Goal: Contribute content: Add original content to the website for others to see

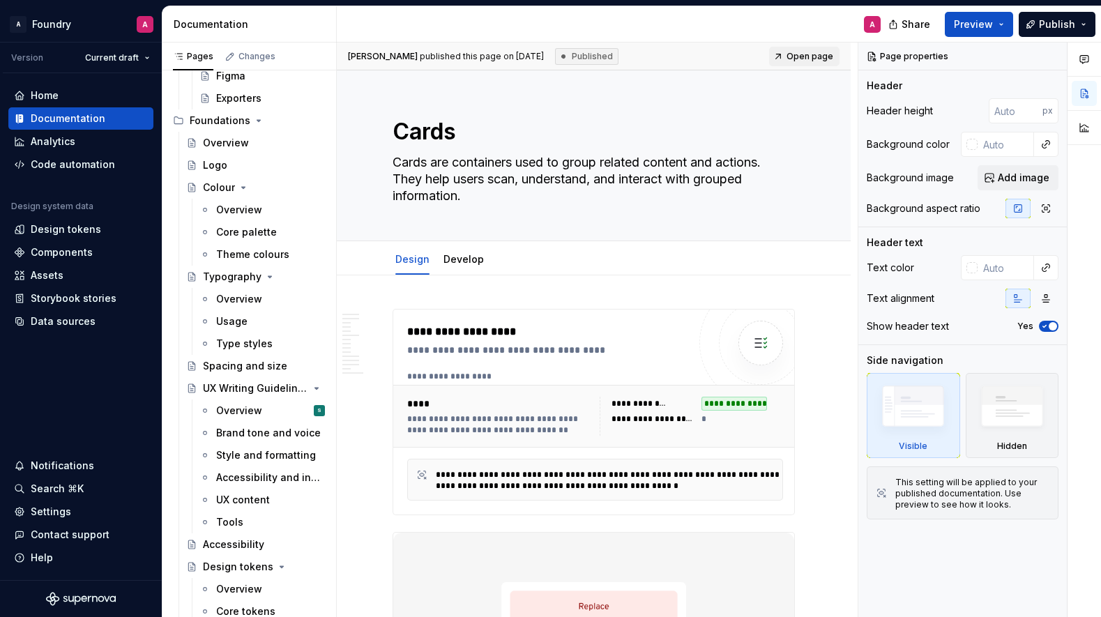
scroll to position [188, 0]
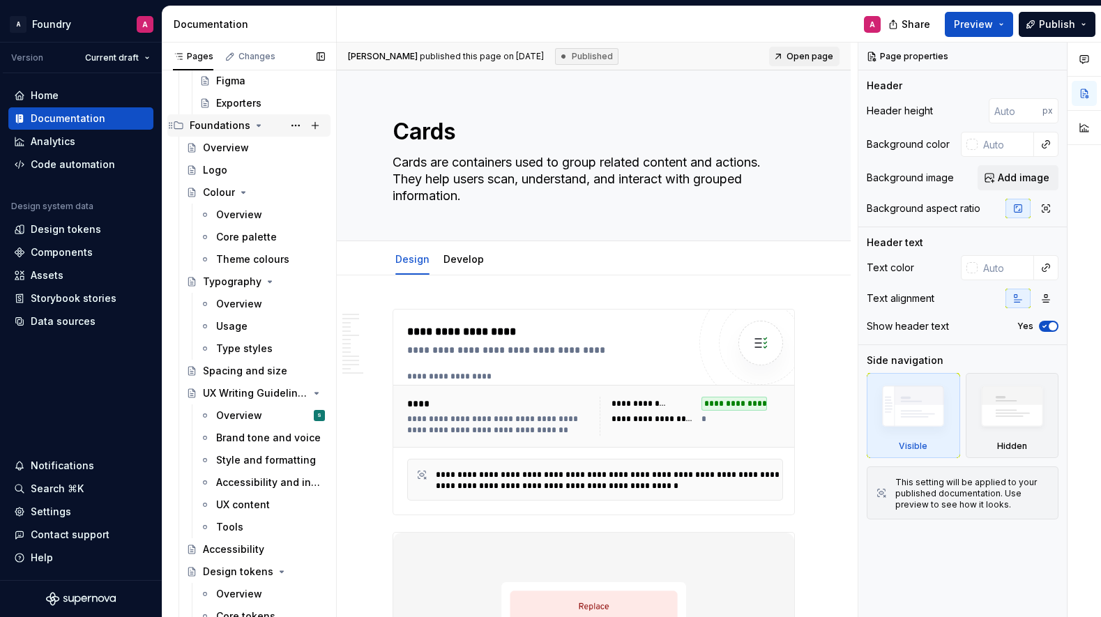
click at [257, 126] on icon "Page tree" at bounding box center [258, 125] width 3 height 1
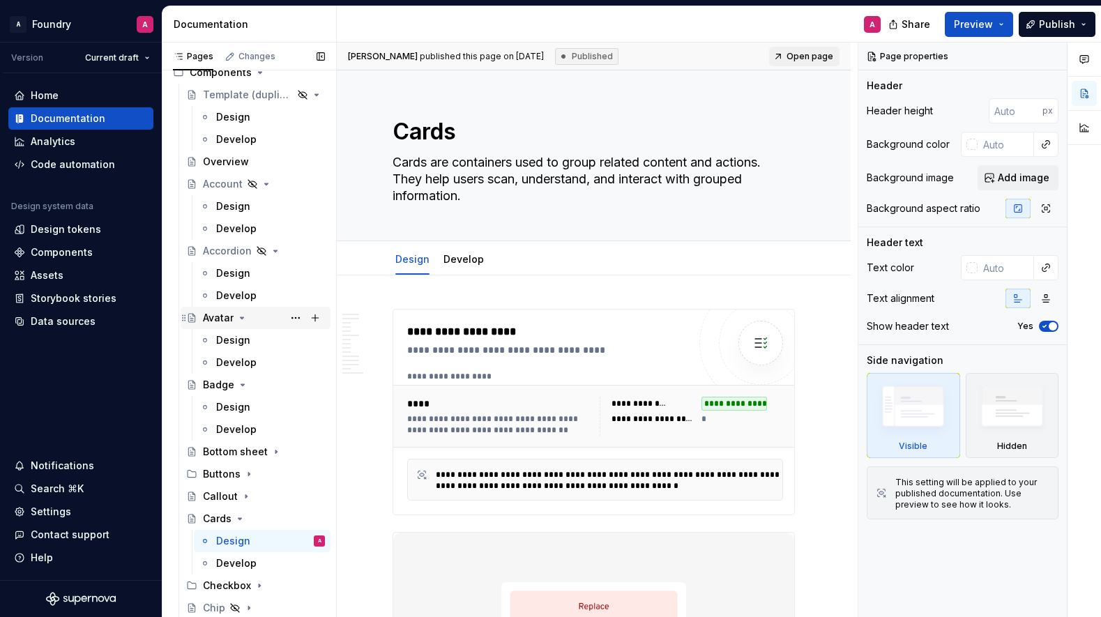
scroll to position [299, 0]
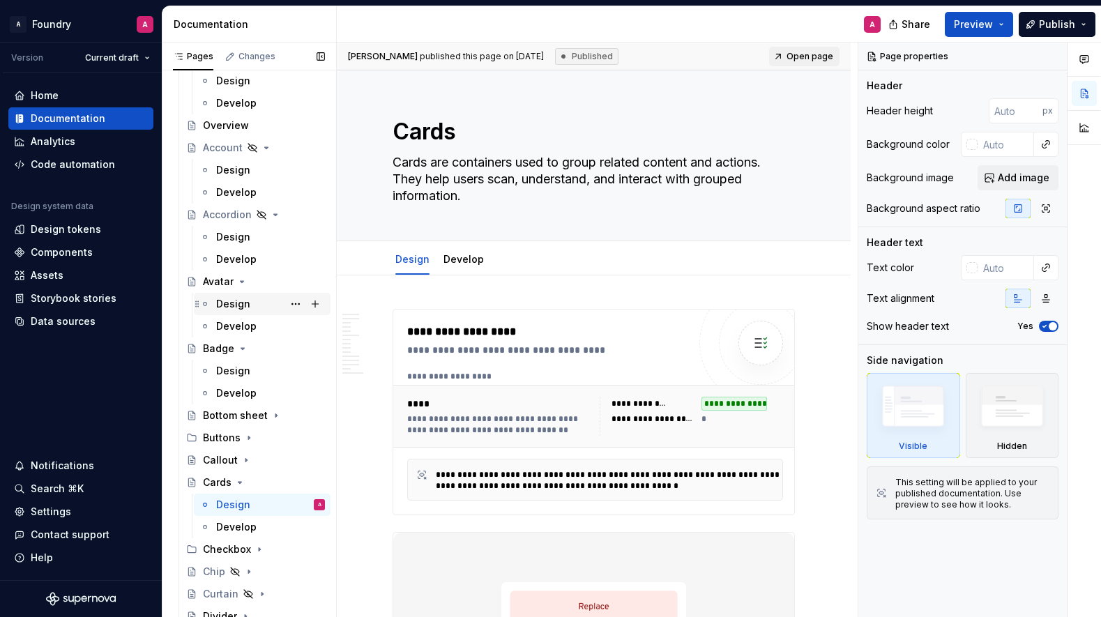
click at [239, 302] on div "Design" at bounding box center [233, 304] width 34 height 14
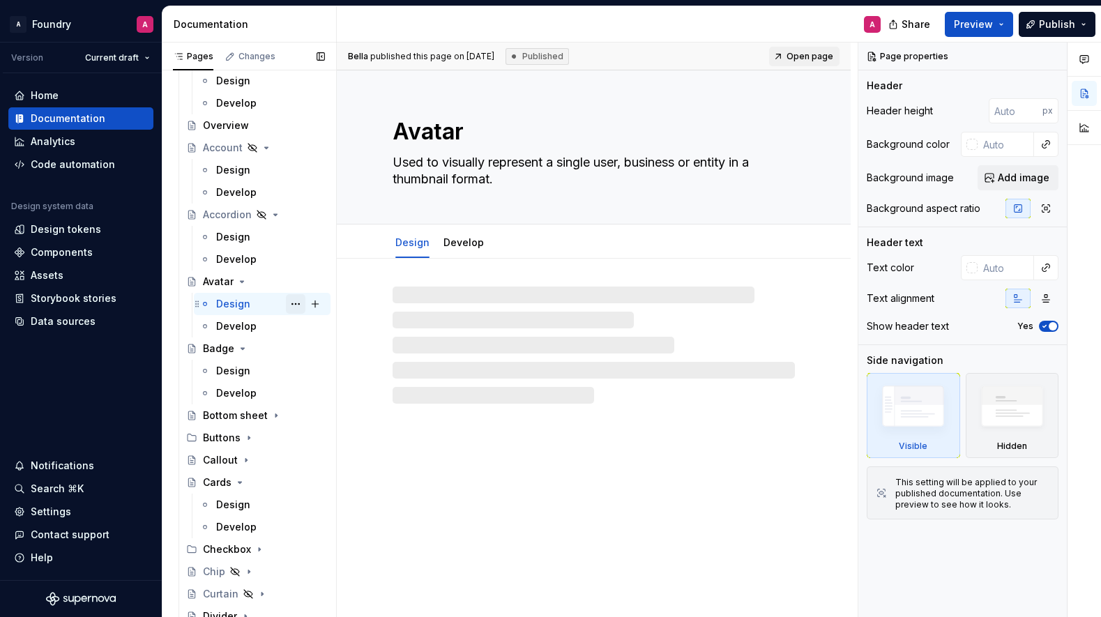
click at [293, 301] on button "Page tree" at bounding box center [296, 304] width 20 height 20
click at [293, 301] on div "Pages Changes Add Accessibility guide for tree Page tree. Navigate the tree wit…" at bounding box center [249, 333] width 174 height 581
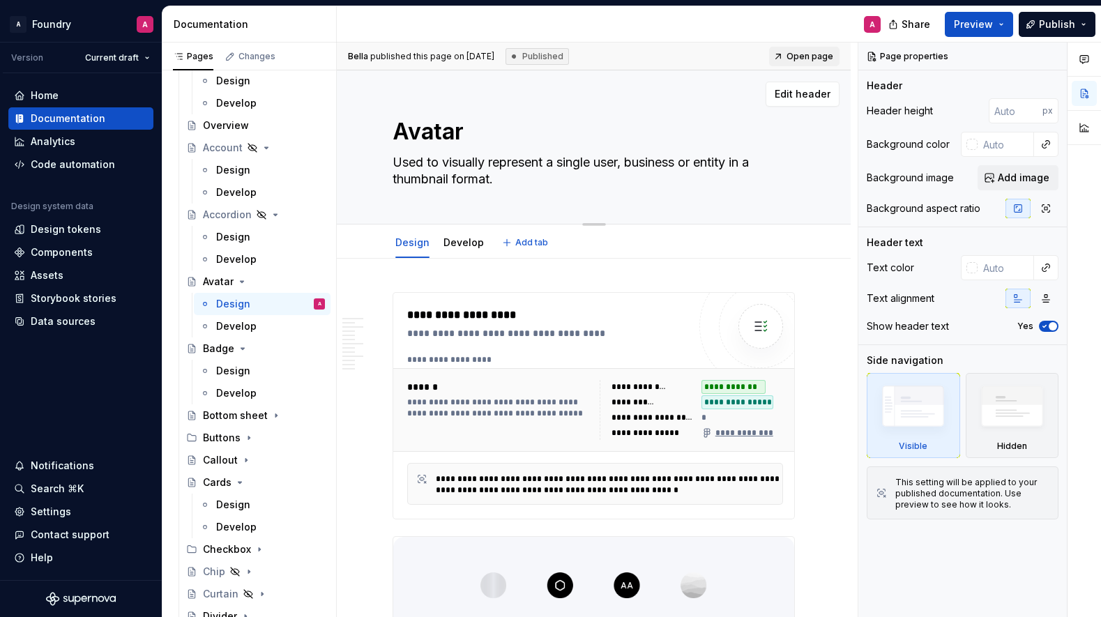
click at [489, 178] on textarea "Used to visually represent a single user, business or entity in a thumbnail for…" at bounding box center [591, 170] width 402 height 39
click at [493, 179] on textarea "Used to visually represent a single user, business or entity in a thumbnail for…" at bounding box center [591, 170] width 402 height 39
type textarea "*"
type textarea "Used to visually represent a single user, business or entity in a thumbnail for…"
type textarea "*"
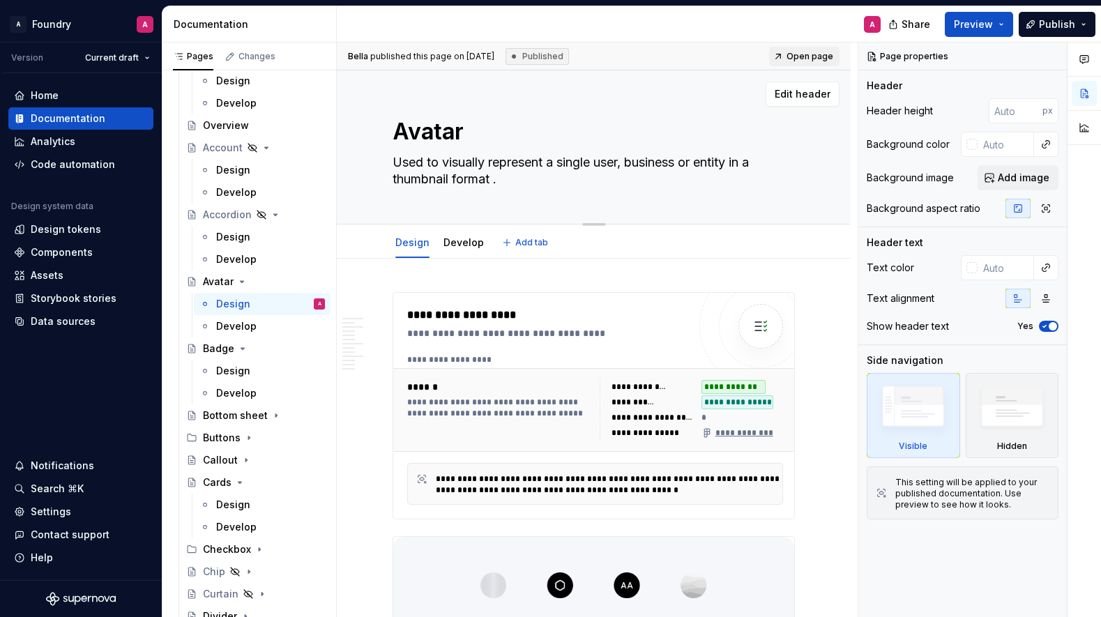
type textarea "Used to visually represent a single user, business or entity in a thumbnail for…"
type textarea "*"
type textarea "Used to visually represent a single user, business or entity in a thumbnail for…"
type textarea "*"
type textarea "Used to visually represent a single user, business or entity in a thumbnail for…"
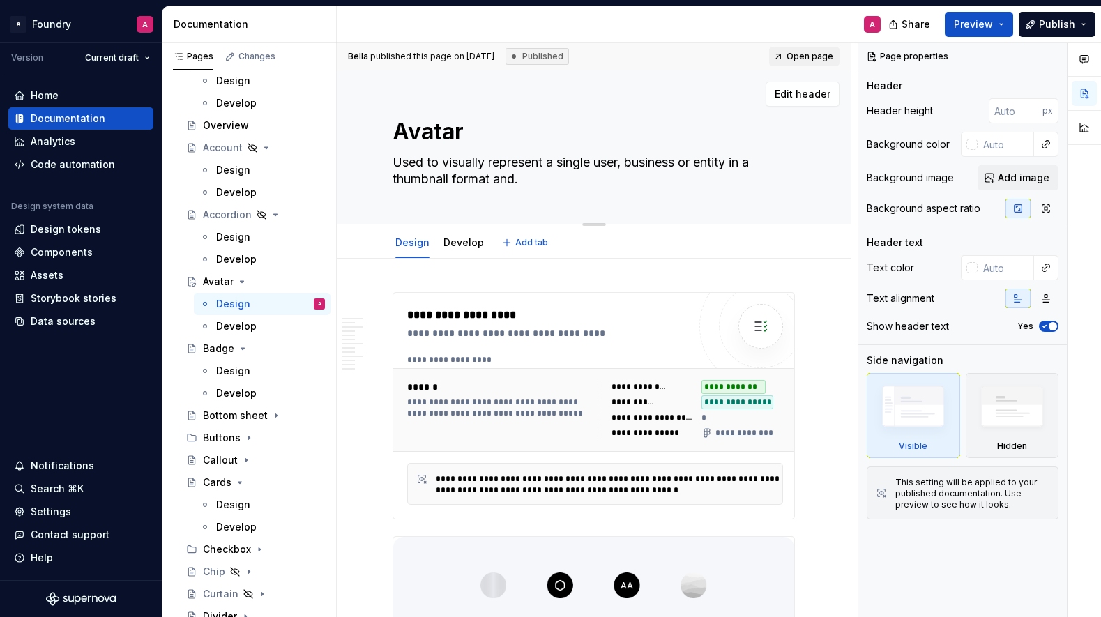
type textarea "*"
type textarea "Used to visually represent a single user, business or entity in a thumbnail for…"
type textarea "*"
type textarea "Used to visually represent a single user, business or entity in a thumbnail for…"
type textarea "*"
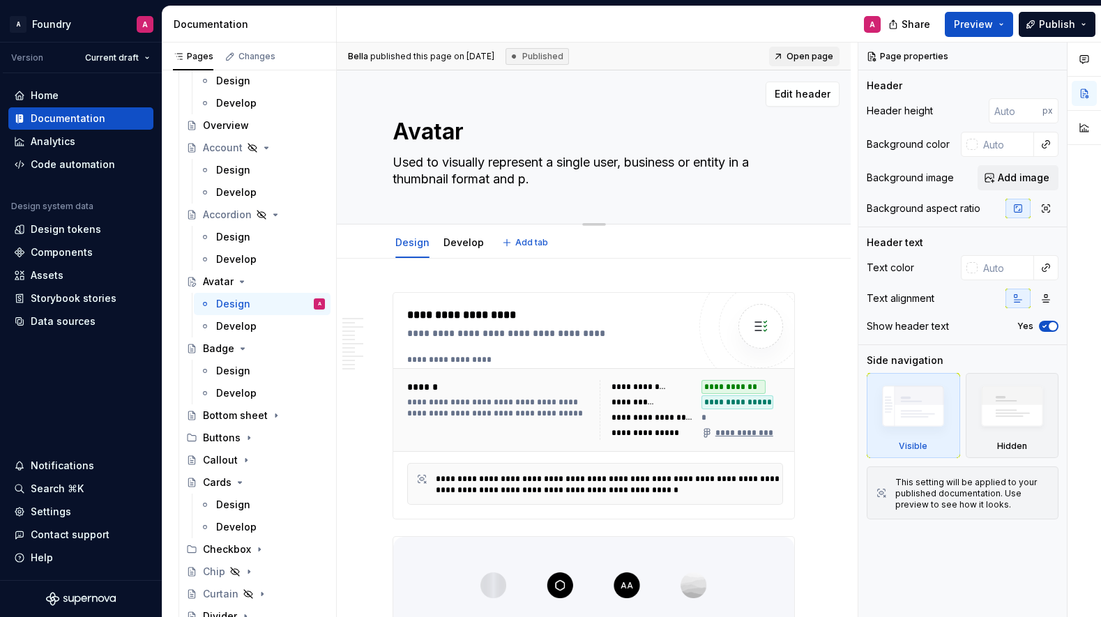
type textarea "Used to visually represent a single user, business or entity in a thumbnail for…"
type textarea "*"
type textarea "Used to visually represent a single user, business or entity in a thumbnail for…"
type textarea "*"
type textarea "Used to visually represent a single user, business or entity in a thumbnail for…"
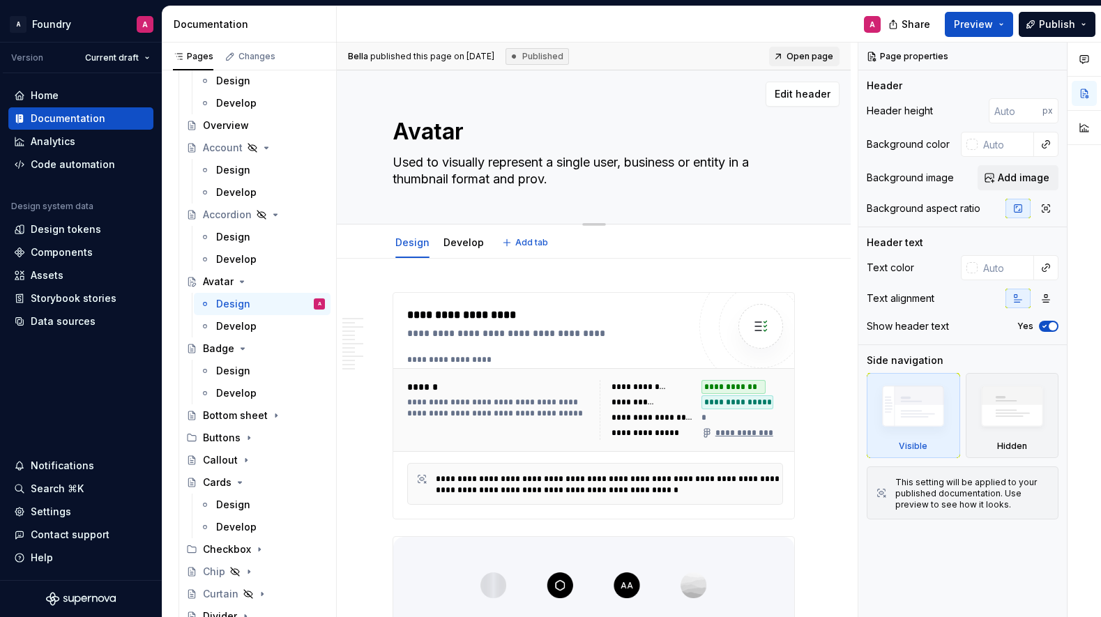
type textarea "*"
type textarea "Used to visually represent a single user, business or entity in a thumbnail for…"
type textarea "*"
type textarea "Used to visually represent a single user, business or entity in a thumbnail for…"
type textarea "*"
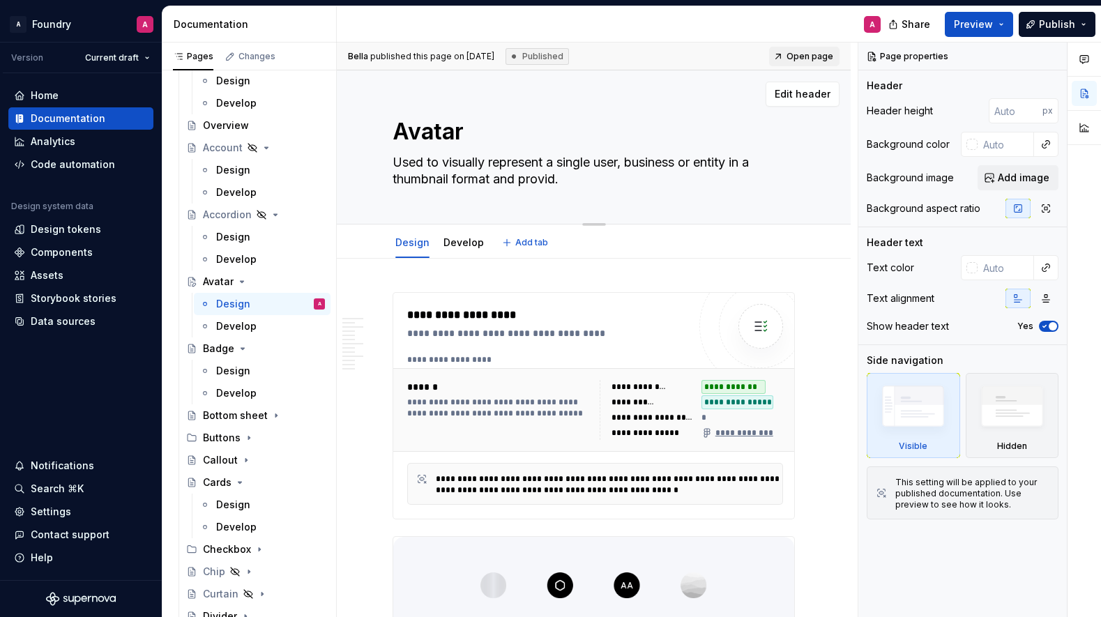
type textarea "Used to visually represent a single user, business or entity in a thumbnail for…"
type textarea "*"
type textarea "Used to visually represent a single user, business or entity in a thumbnail for…"
type textarea "*"
type textarea "Used to visually represent a single user, business or entity in a thumbnail for…"
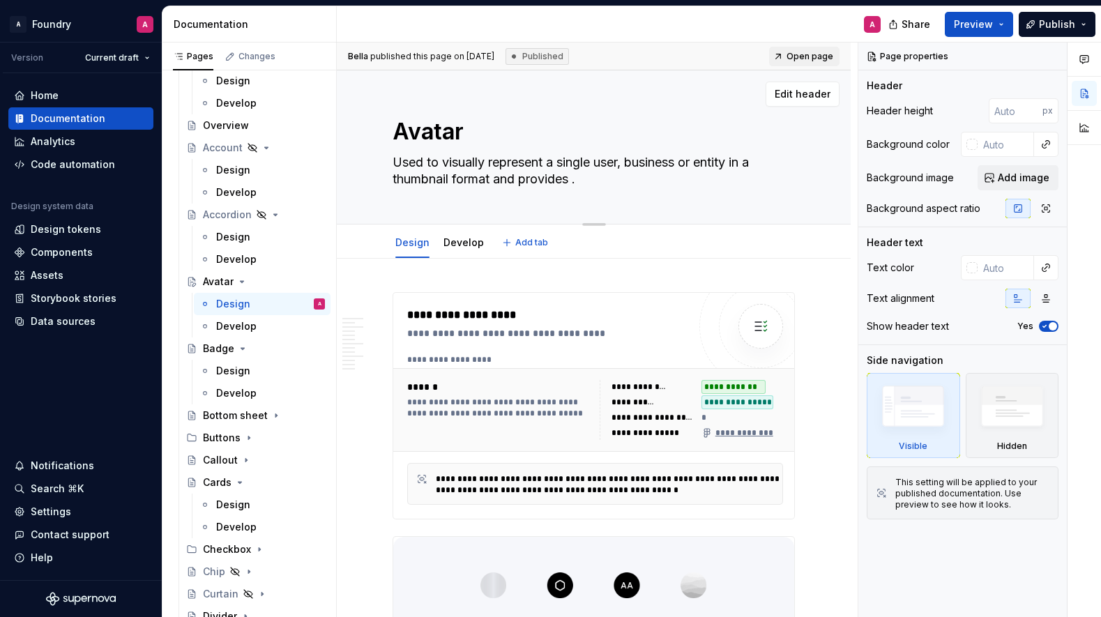
type textarea "*"
type textarea "Used to visually represent a single user, business or entity in a thumbnail for…"
type textarea "*"
type textarea "Used to visually represent a single user, business or entity in a thumbnail for…"
type textarea "*"
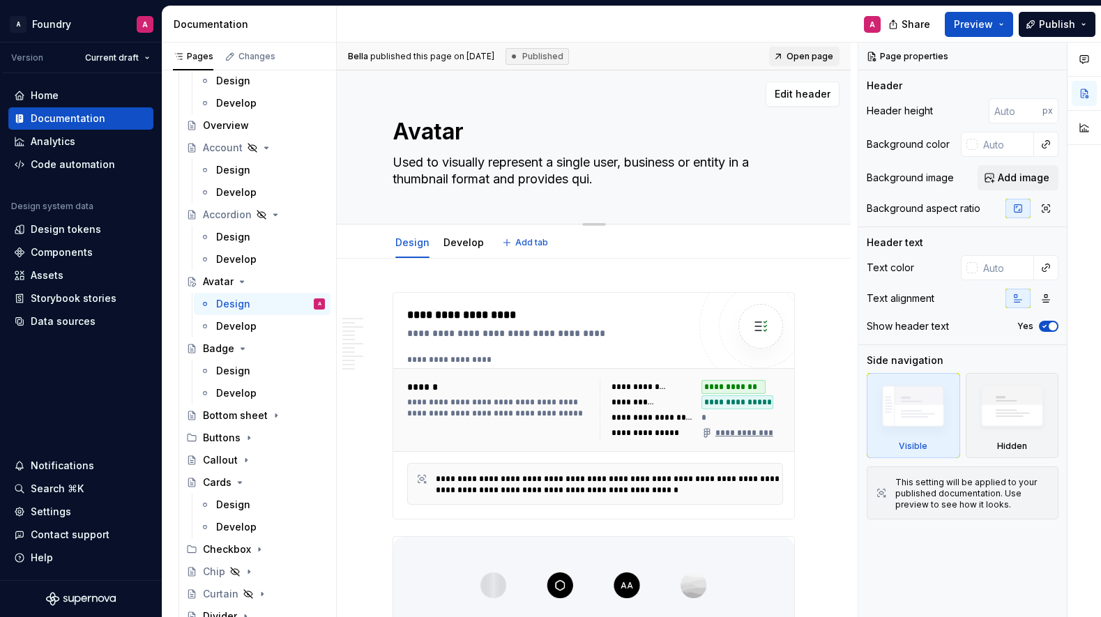
type textarea "Used to visually represent a single user, business or entity in a thumbnail for…"
type textarea "*"
type textarea "Used to visually represent a single user, business or entity in a thumbnail for…"
type textarea "*"
type textarea "Used to visually represent a single user, business or entity in a thumbnail for…"
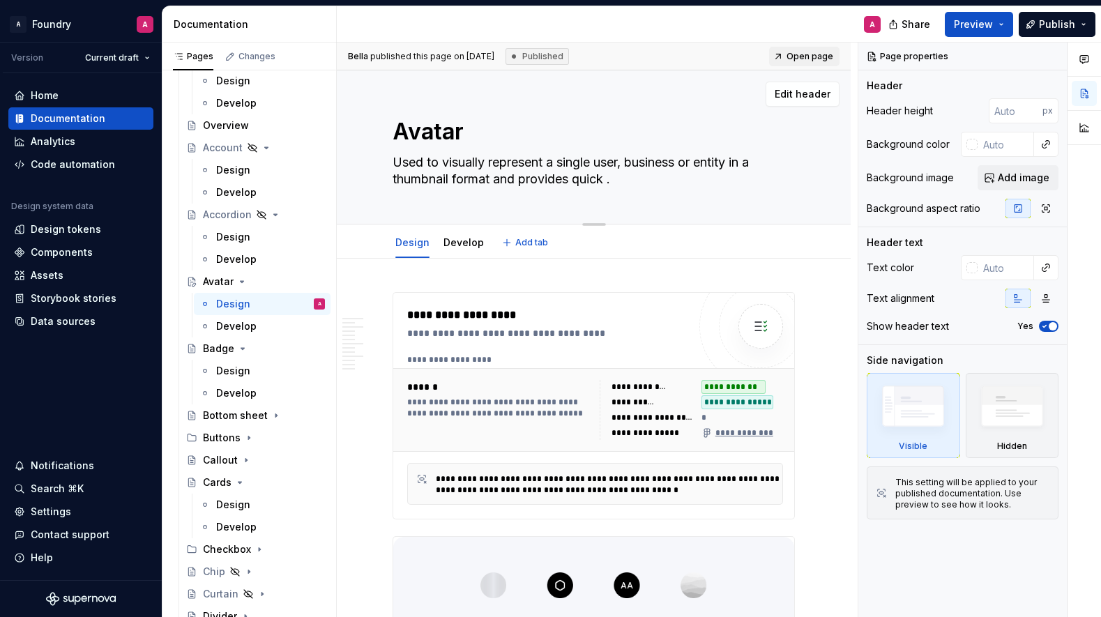
type textarea "*"
type textarea "Used to visually represent a single user, business or entity in a thumbnail for…"
type textarea "*"
type textarea "Used to visually represent a single user, business or entity in a thumbnail for…"
type textarea "*"
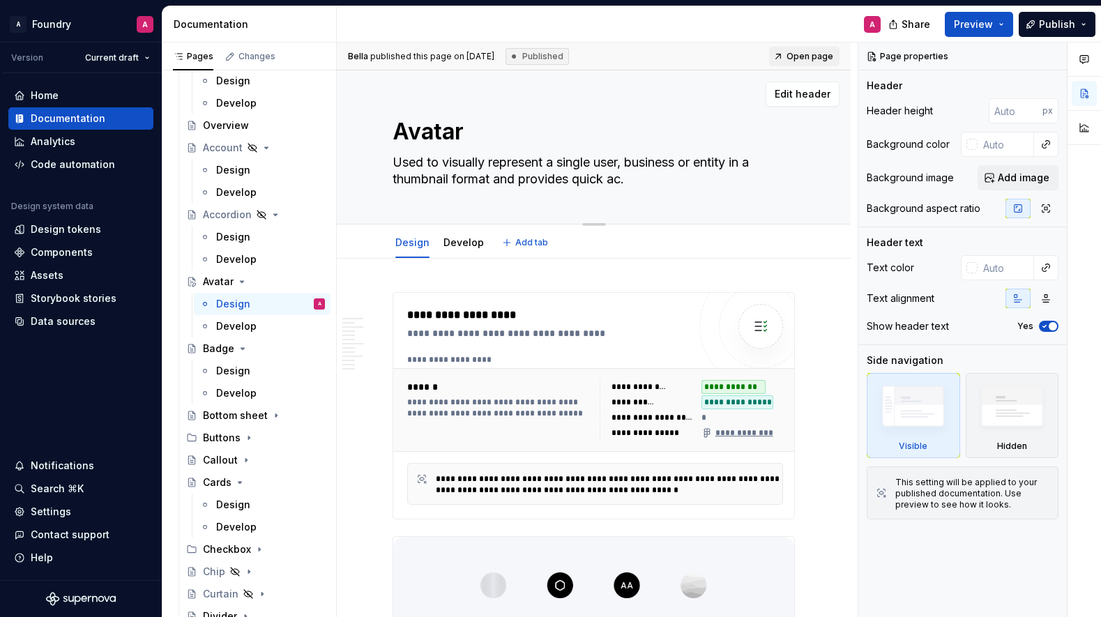
type textarea "Used to visually represent a single user, business or entity in a thumbnail for…"
type textarea "*"
type textarea "Used to visually represent a single user, business or entity in a thumbnail for…"
type textarea "*"
type textarea "Used to visually represent a single user, business or entity in a thumbnail for…"
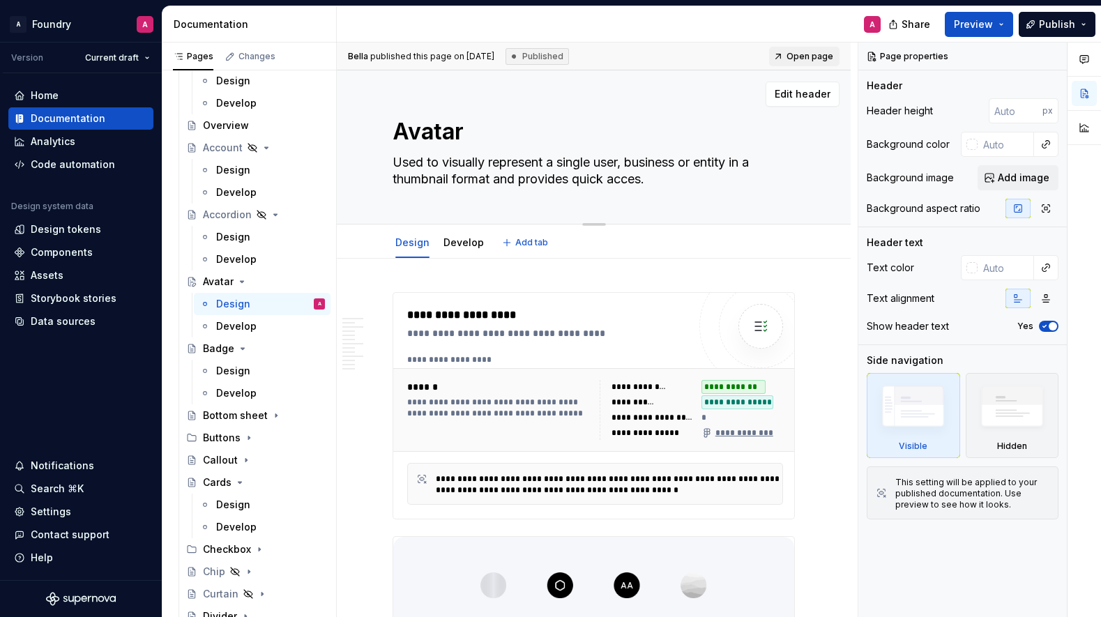
type textarea "*"
type textarea "Used to visually represent a single user, business or entity in a thumbnail for…"
type textarea "*"
type textarea "Used to visually represent a single user, business or entity in a thumbnail for…"
type textarea "*"
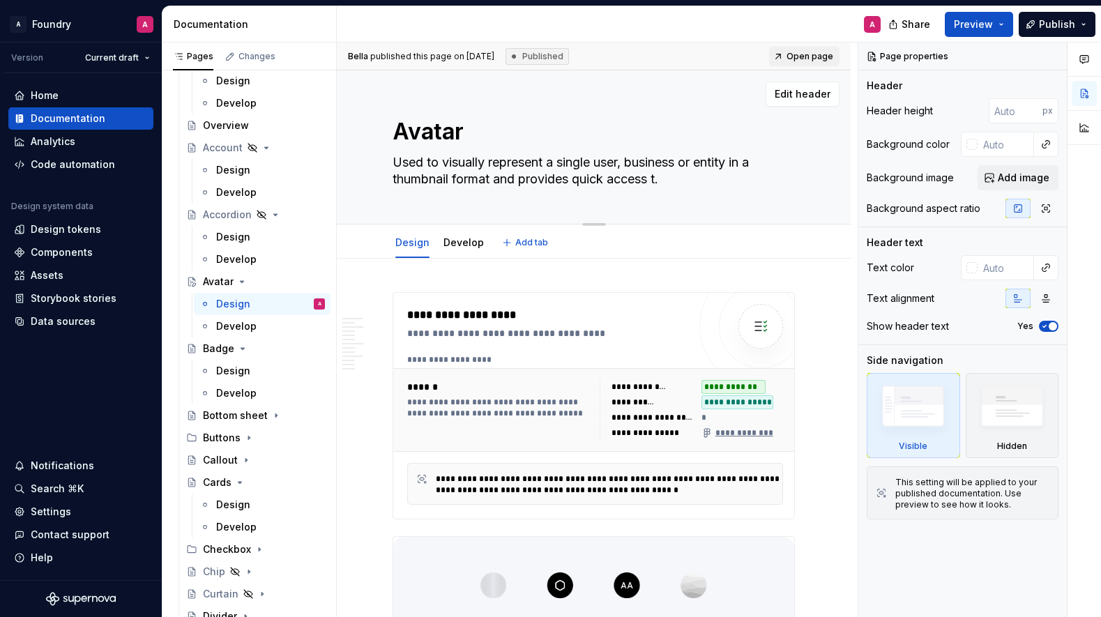
type textarea "Used to visually represent a single user, business or entity in a thumbnail for…"
type textarea "*"
type textarea "Used to visually represent a single user, business or entity in a thumbnail for…"
type textarea "*"
type textarea "Used to visually represent a single user, business or entity in a thumbnail for…"
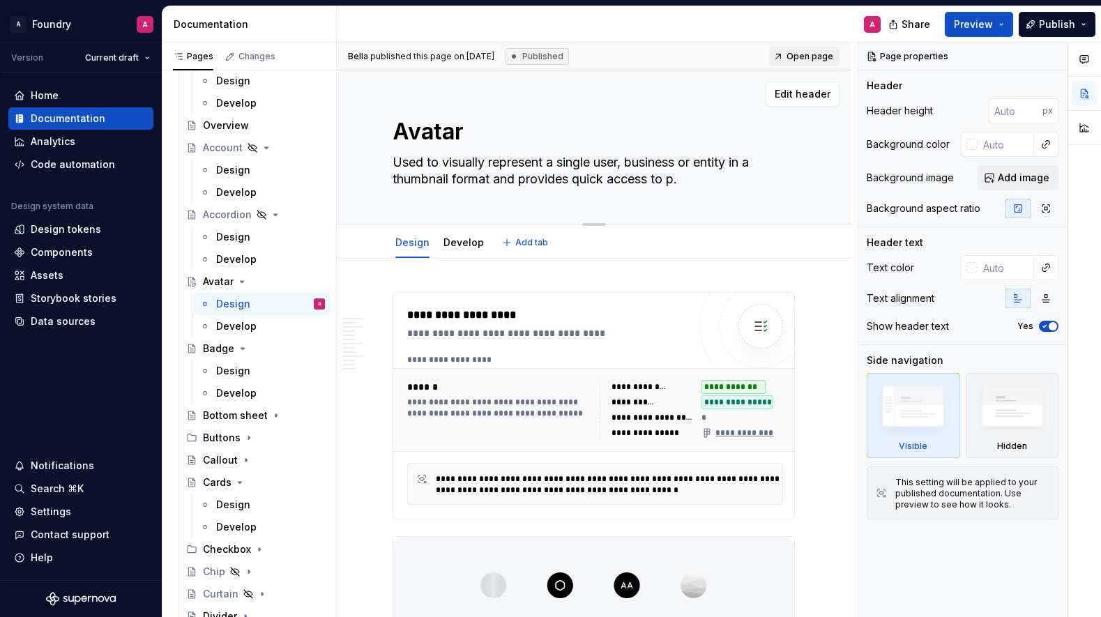
type textarea "*"
type textarea "Used to visually represent a single user, business or entity in a thumbnail for…"
type textarea "*"
type textarea "Used to visually represent a single user, business or entity in a thumbnail for…"
type textarea "*"
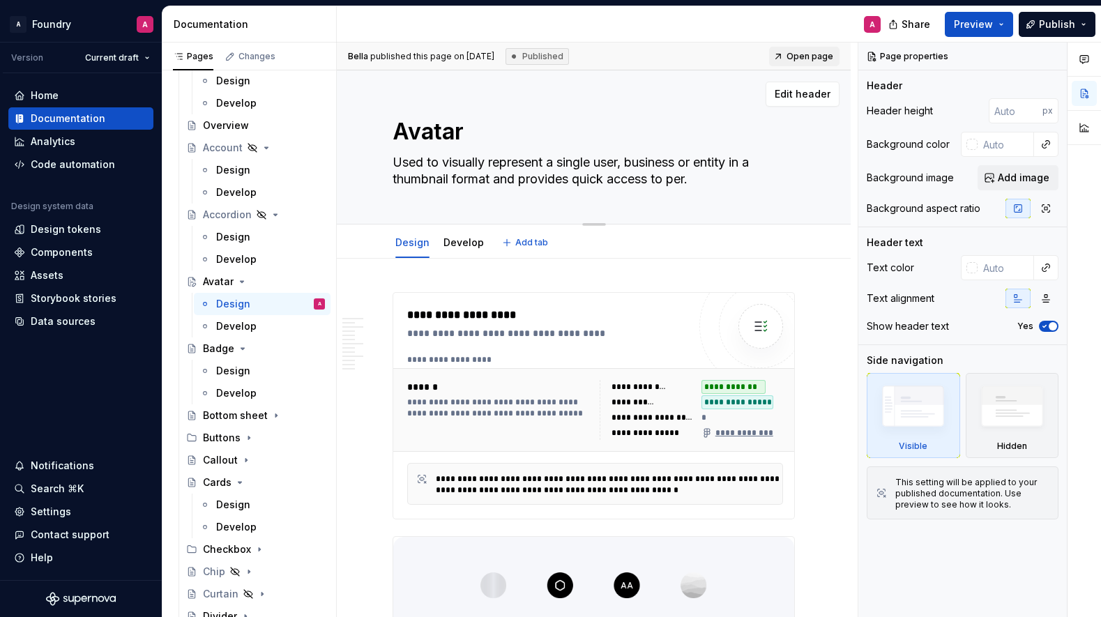
type textarea "Used to visually represent a single user, business or entity in a thumbnail for…"
type textarea "*"
type textarea "Used to visually represent a single user, business or entity in a thumbnail for…"
type textarea "*"
type textarea "Used to visually represent a single user, business or entity in a thumbnail for…"
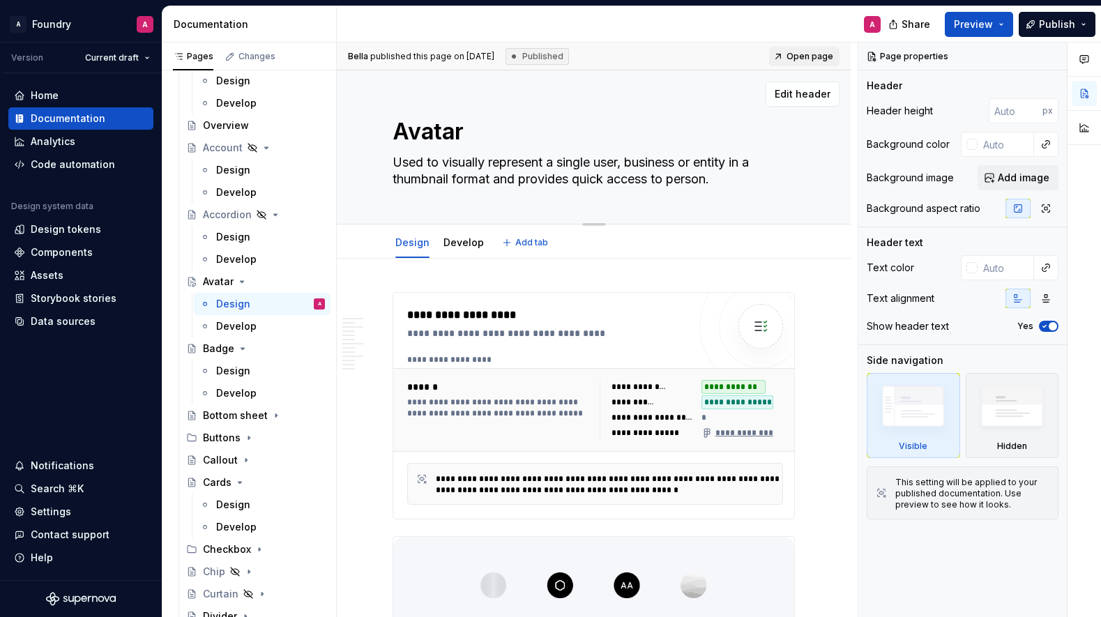
type textarea "*"
type textarea "Used to visually represent a single user, business or entity in a thumbnail for…"
type textarea "*"
type textarea "Used to visually represent a single user, business or entity in a thumbnail for…"
type textarea "*"
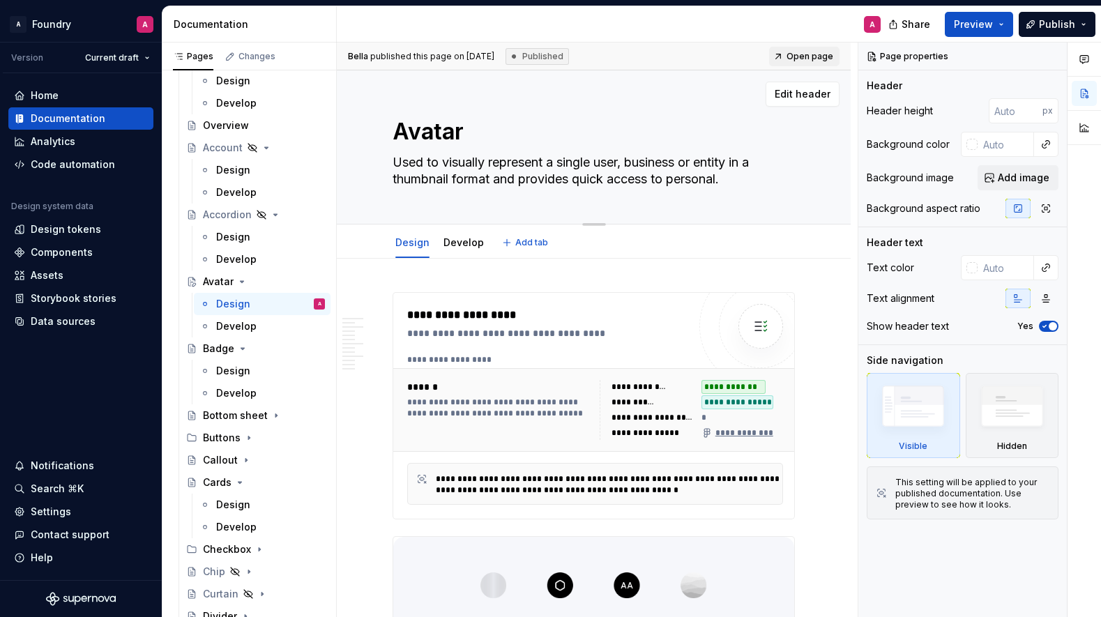
type textarea "Used to visually represent a single user, business or entity in a thumbnail for…"
type textarea "*"
type textarea "Used to visually represent a single user, business or entity in a thumbnail for…"
type textarea "*"
type textarea "Used to visually represent a single user, business or entity in a thumbnail for…"
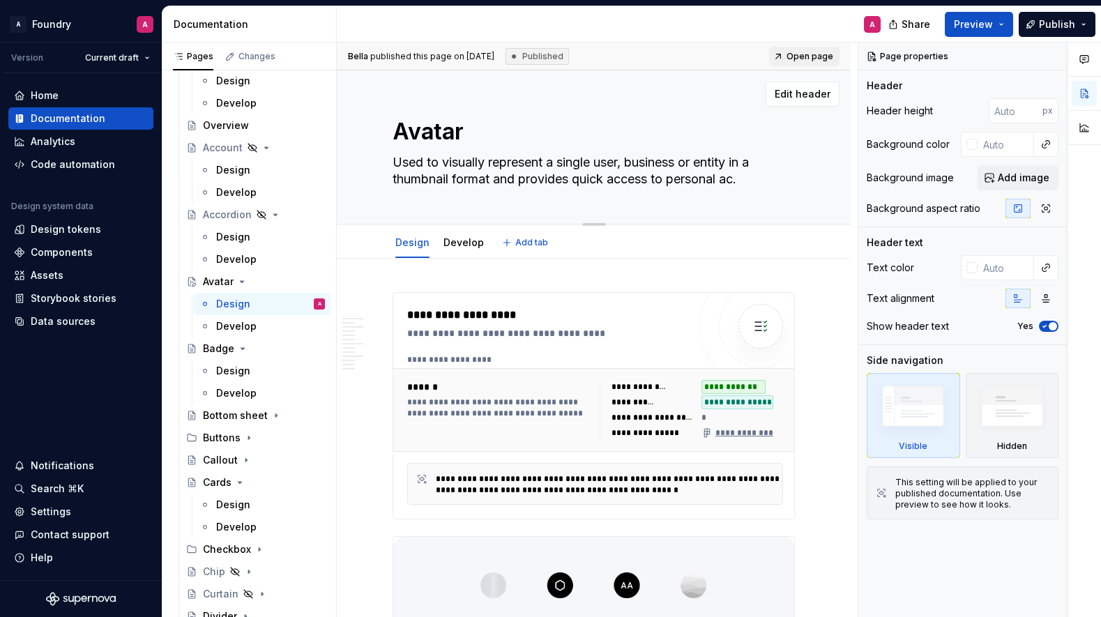
type textarea "*"
type textarea "Used to visually represent a single user, business or entity in a thumbnail for…"
type textarea "*"
type textarea "Used to visually represent a single user, business or entity in a thumbnail for…"
type textarea "*"
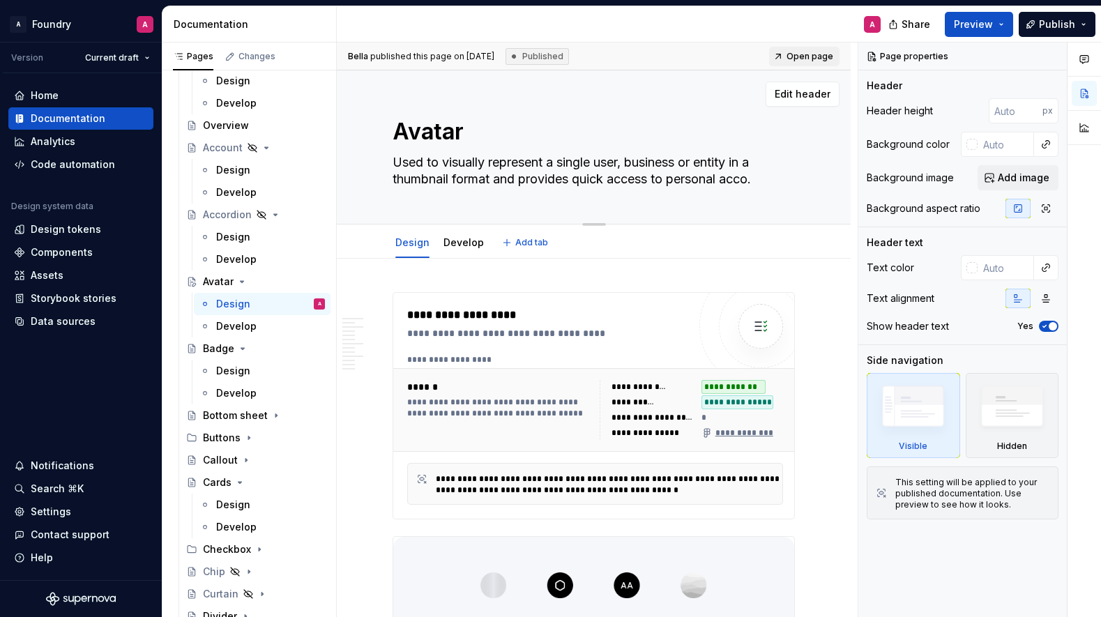
type textarea "Used to visually represent a single user, business or entity in a thumbnail for…"
type textarea "*"
type textarea "Used to visually represent a single user, business or entity in a thumbnail for…"
type textarea "*"
type textarea "Used to visually represent a single user, business or entity in a thumbnail for…"
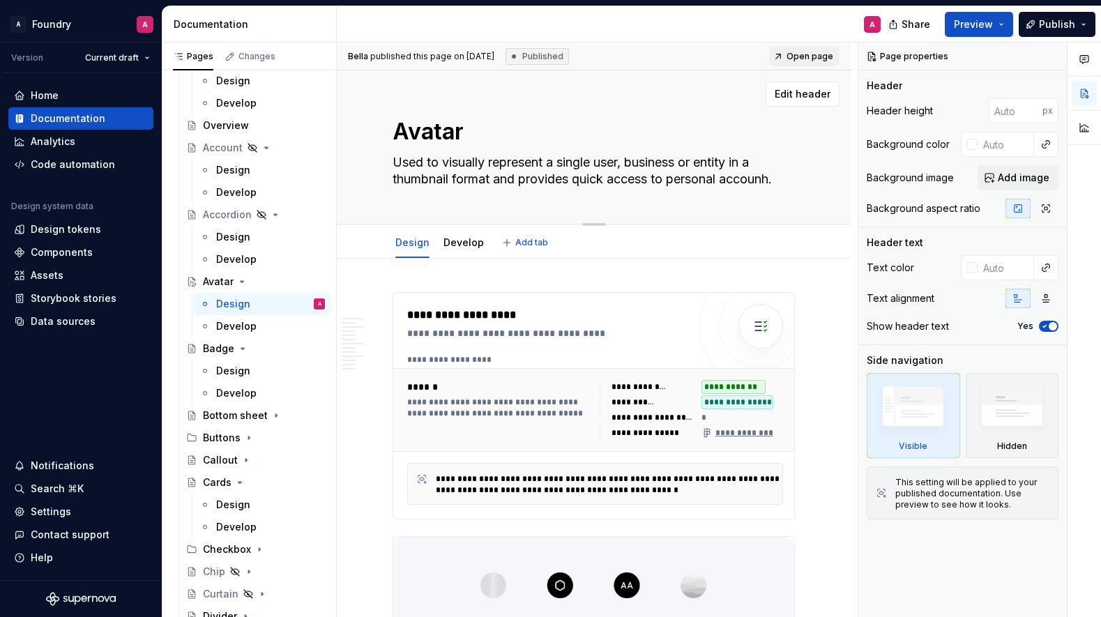
type textarea "*"
type textarea "Used to visually represent a single user, business or entity in a thumbnail for…"
type textarea "*"
type textarea "Used to visually represent a single user, business or entity in a thumbnail for…"
type textarea "*"
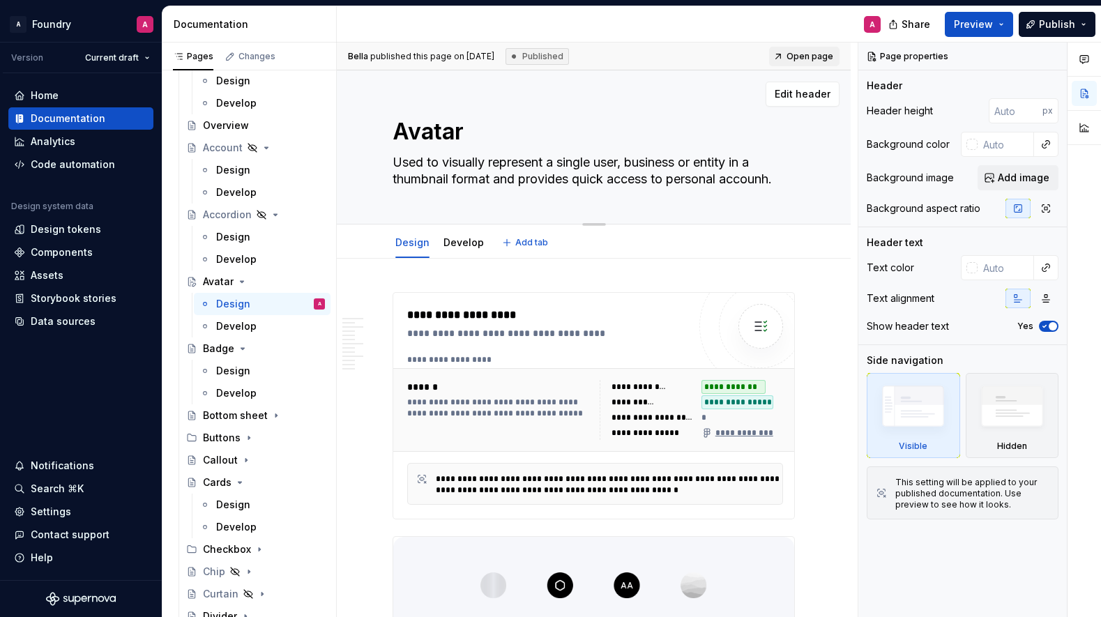
type textarea "Used to visually represent a single user, business or entity in a thumbnail for…"
type textarea "*"
type textarea "Used to visually represent a single user, business or entity in a thumbnail for…"
type textarea "*"
type textarea "Used to visually represent a single user, business or entity in a thumbnail for…"
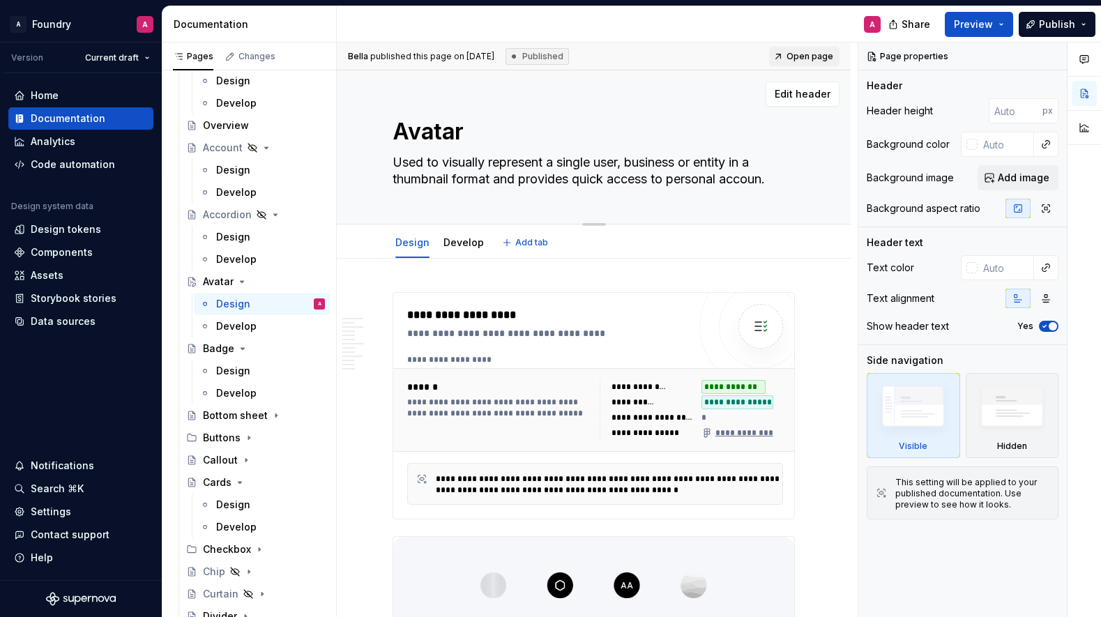
type textarea "*"
type textarea "Used to visually represent a single user, business or entity in a thumbnail for…"
type textarea "*"
type textarea "Used to visually represent a single user, business or entity in a thumbnail for…"
type textarea "*"
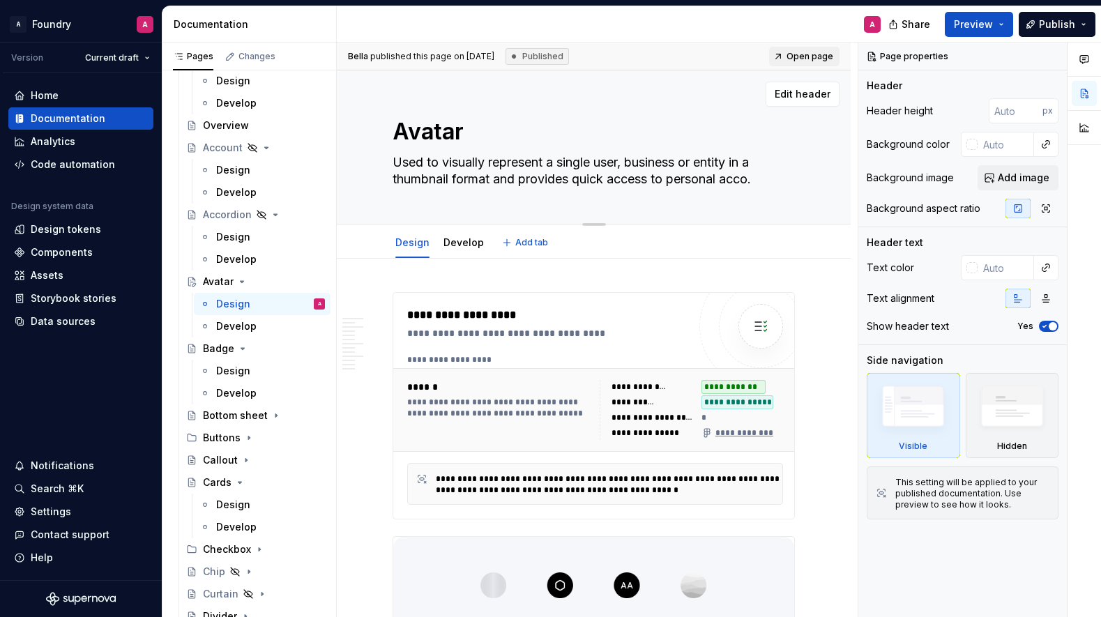
type textarea "Used to visually represent a single user, business or entity in a thumbnail for…"
type textarea "*"
type textarea "Used to visually represent a single user, business or entity in a thumbnail for…"
type textarea "*"
type textarea "Used to visually represent a single user, business or entity in a thumbnail for…"
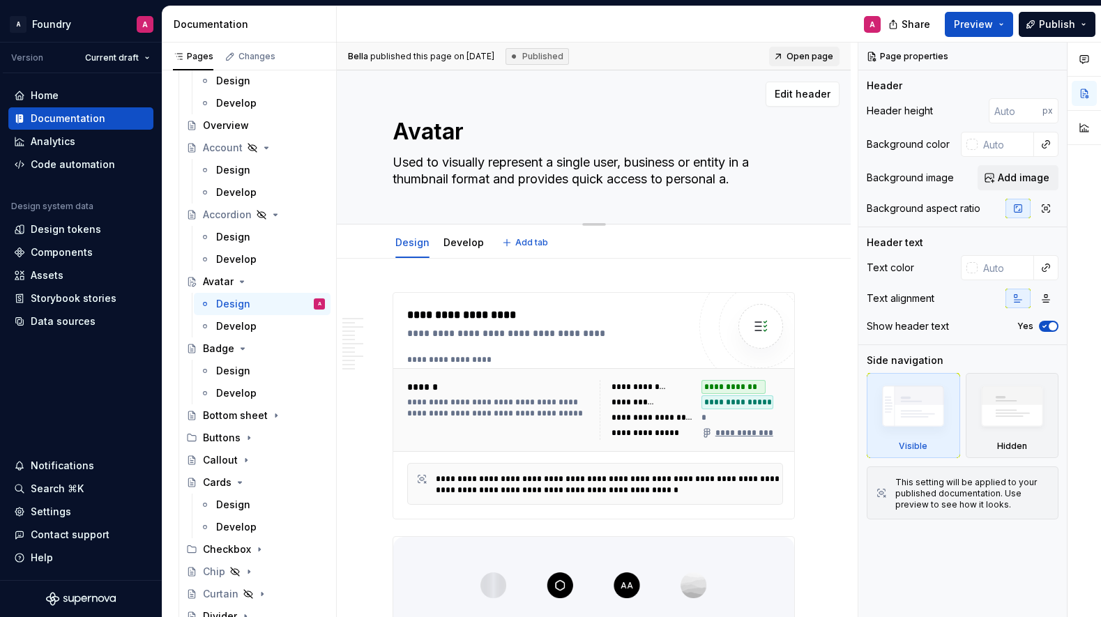
type textarea "*"
type textarea "Used to visually represent a single user, business or entity in a thumbnail for…"
type textarea "*"
type textarea "Used to visually represent a single user, business or entity in a thumbnail for…"
type textarea "*"
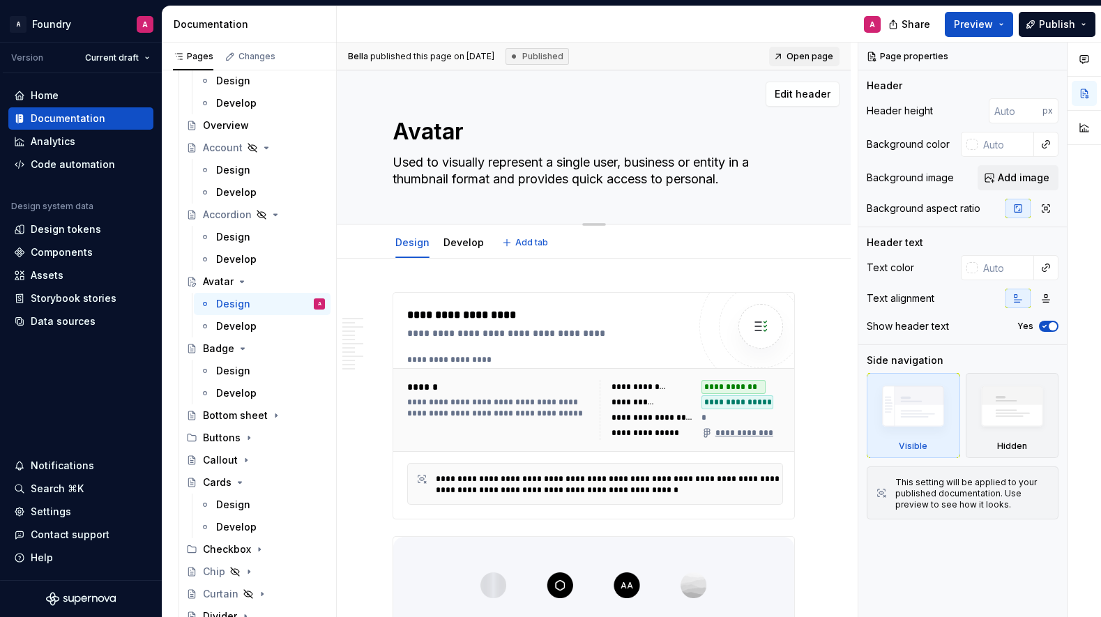
type textarea "Used to visually represent a single user, business or entity in a thumbnail for…"
type textarea "*"
type textarea "Used to visually represent a single user, business or entity in a thumbnail for…"
type textarea "*"
type textarea "Used to visually represent a single user, business or entity in a thumbnail for…"
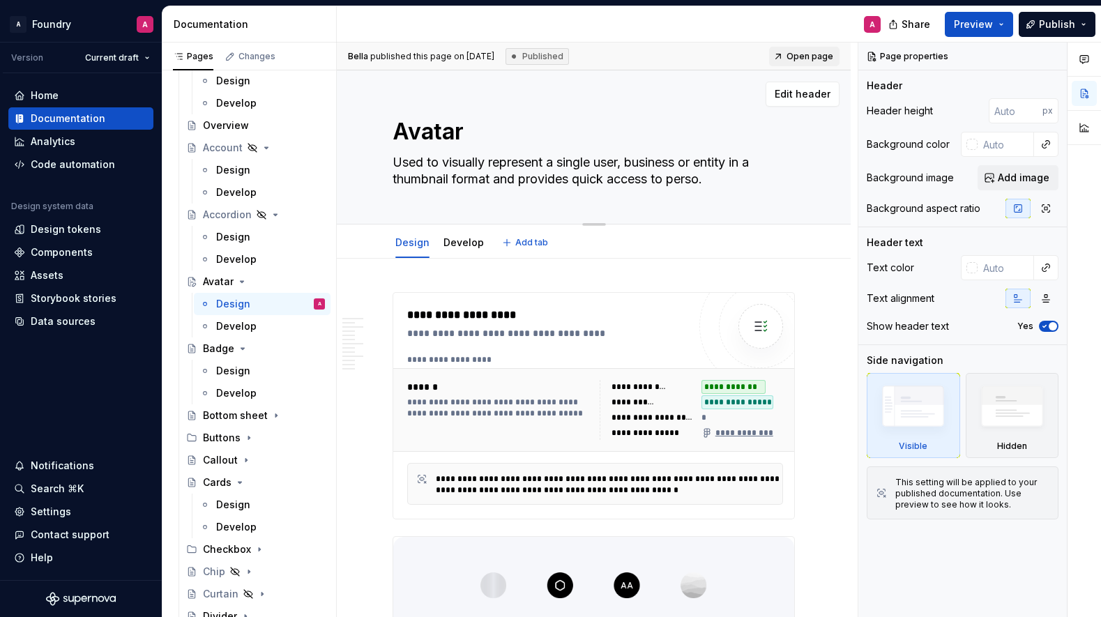
type textarea "*"
type textarea "Used to visually represent a single user, business or entity in a thumbnail for…"
type textarea "*"
type textarea "Used to visually represent a single user, business or entity in a thumbnail for…"
type textarea "*"
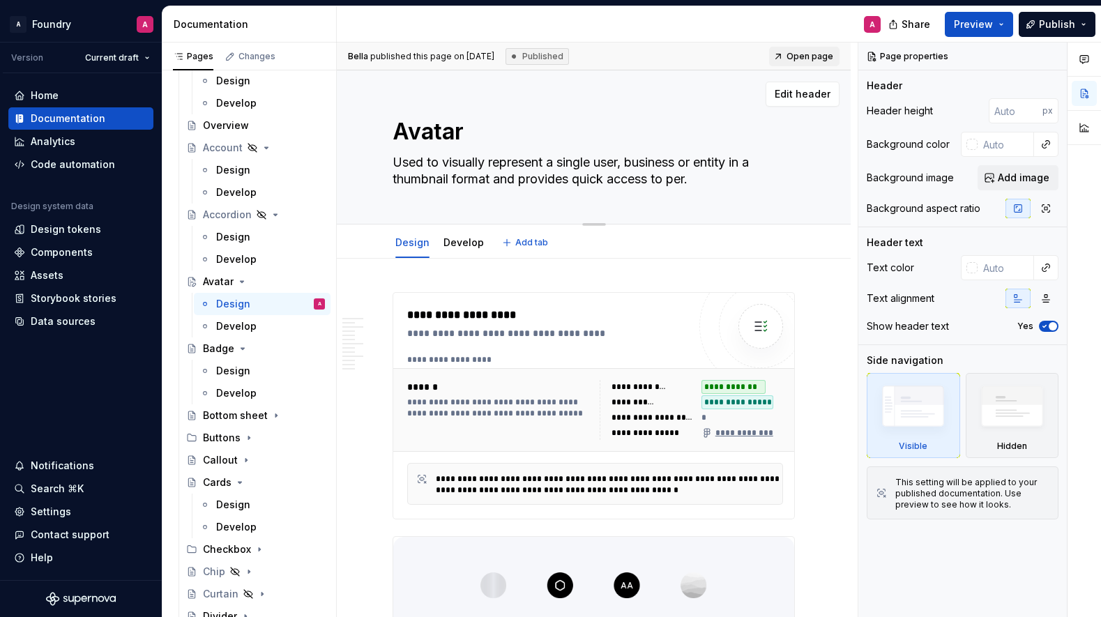
type textarea "Used to visually represent a single user, business or entity in a thumbnail for…"
type textarea "*"
type textarea "Used to visually represent a single user, business or entity in a thumbnail for…"
type textarea "*"
type textarea "Used to visually represent a single user, business or entity in a thumbnail for…"
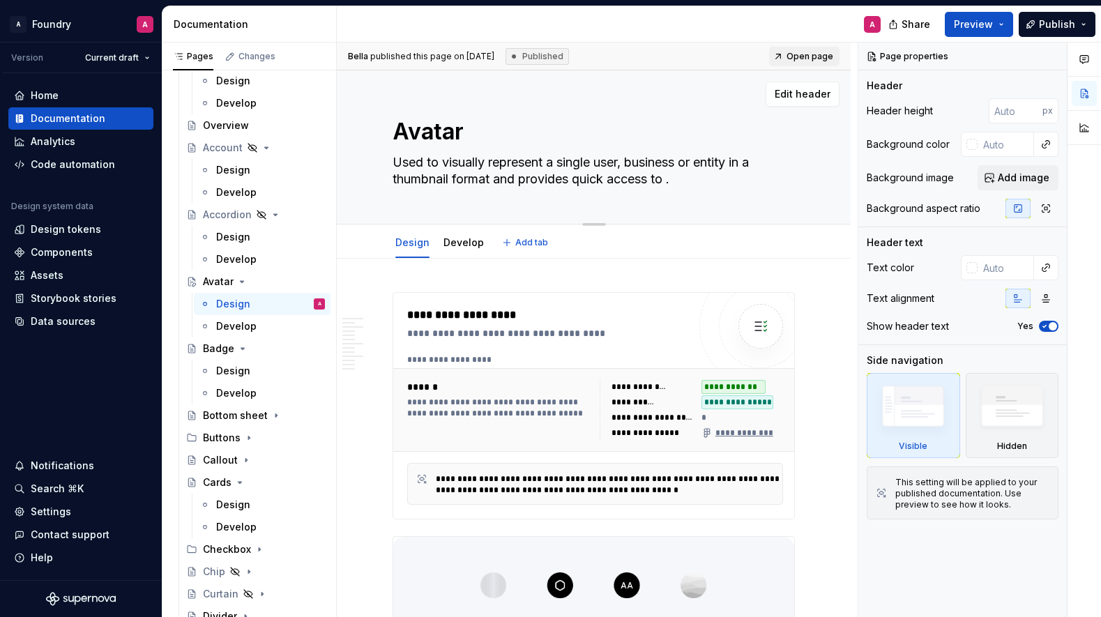
type textarea "*"
type textarea "Used to visually represent a single user, business or entity in a thumbnail for…"
type textarea "*"
type textarea "Used to visually represent a single user, business or entity in a thumbnail for…"
type textarea "*"
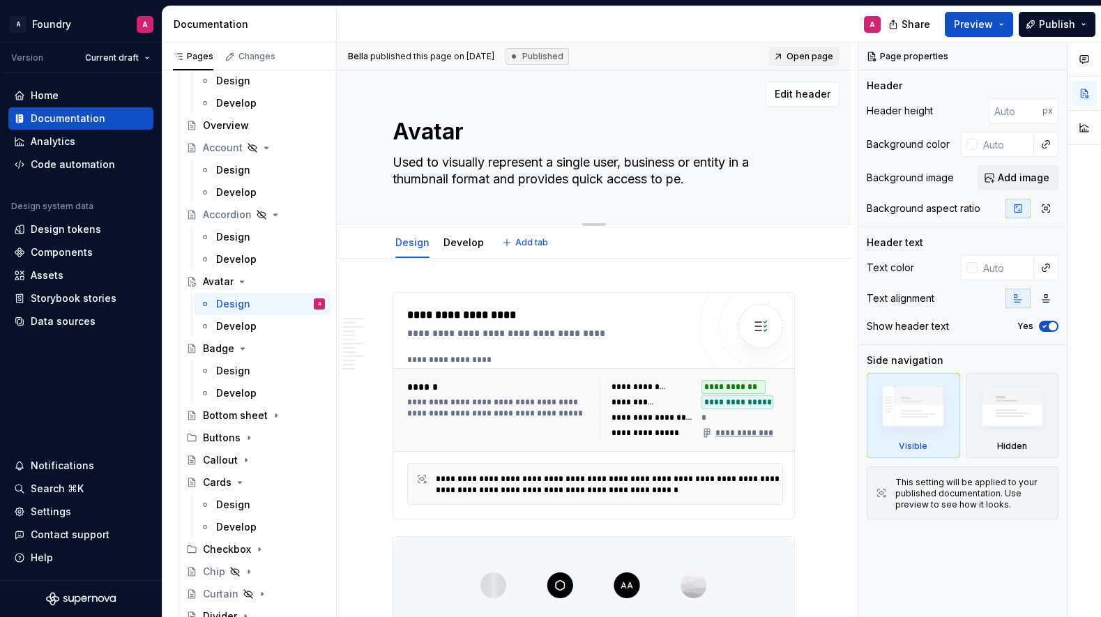
type textarea "Used to visually represent a single user, business or entity in a thumbnail for…"
type textarea "*"
type textarea "Used to visually represent a single user, business or entity in a thumbnail for…"
type textarea "*"
type textarea "Used to visually represent a single user, business or entity in a thumbnail for…"
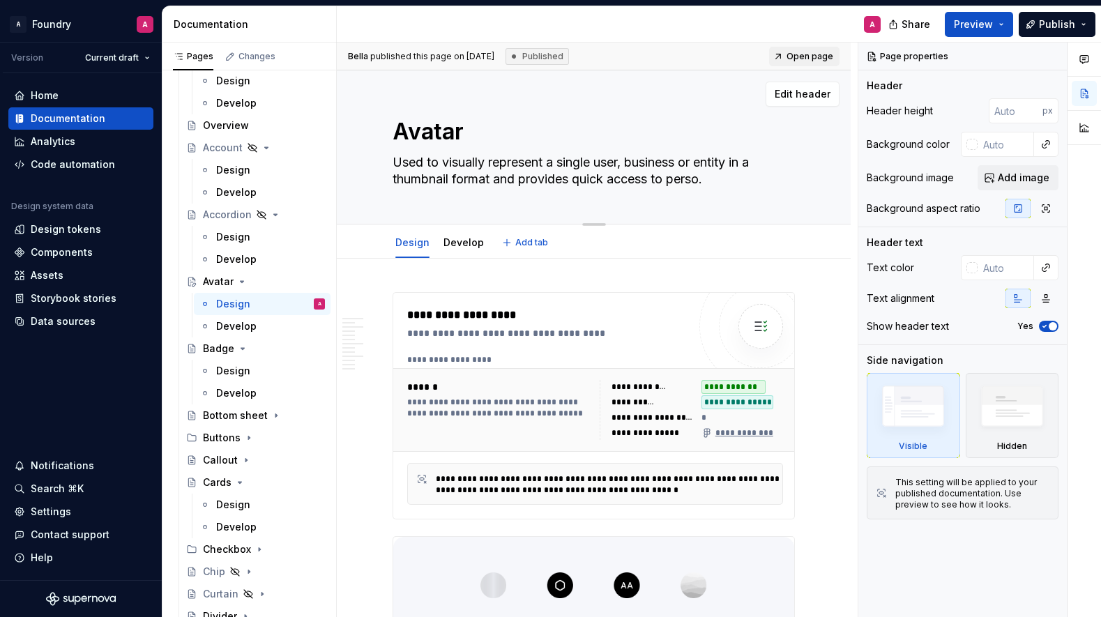
type textarea "*"
type textarea "Used to visually represent a single user, business or entity in a thumbnail for…"
type textarea "*"
type textarea "Used to visually represent a single user, business or entity in a thumbnail for…"
type textarea "*"
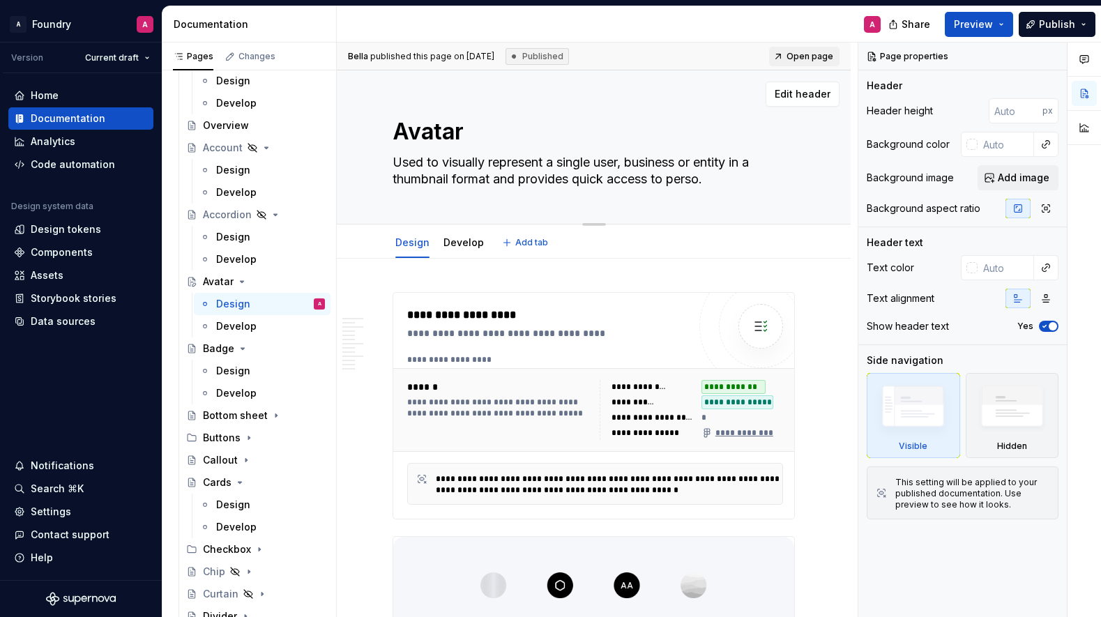
type textarea "Used to visually represent a single user, business or entity in a thumbnail for…"
type textarea "*"
type textarea "Used to visually represent a single user, business or entity in a thumbnail for…"
type textarea "*"
type textarea "Used to visually represent a single user, business or entity in a thumbnail for…"
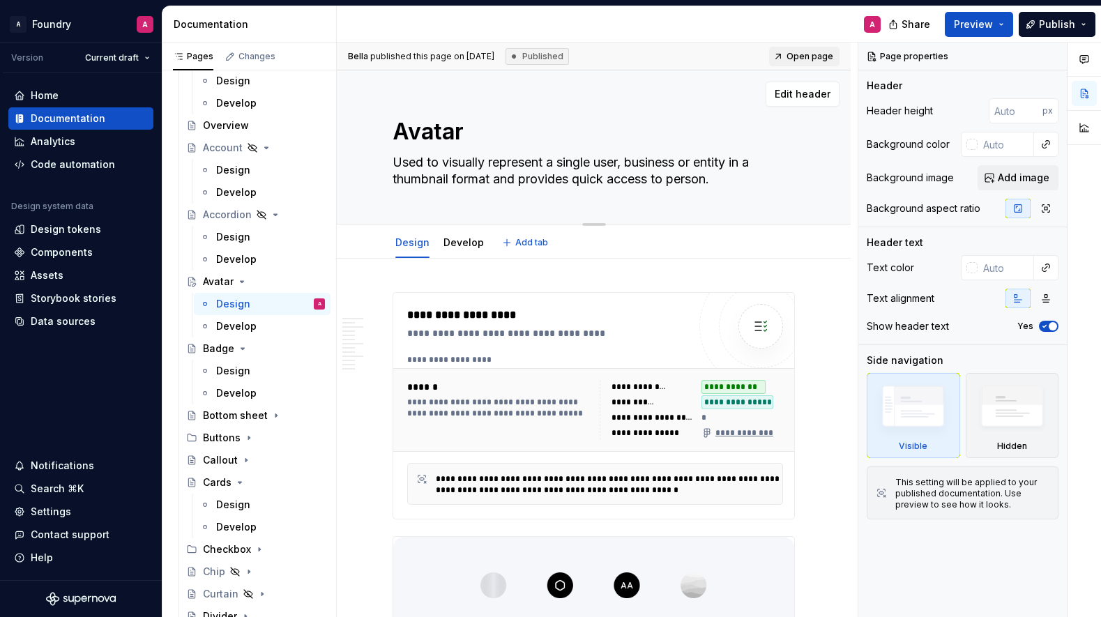
type textarea "*"
type textarea "Used to visually represent a single user, business or entity in a thumbnail for…"
type textarea "*"
type textarea "Used to visually represent a single user, business or entity in a thumbnail for…"
type textarea "*"
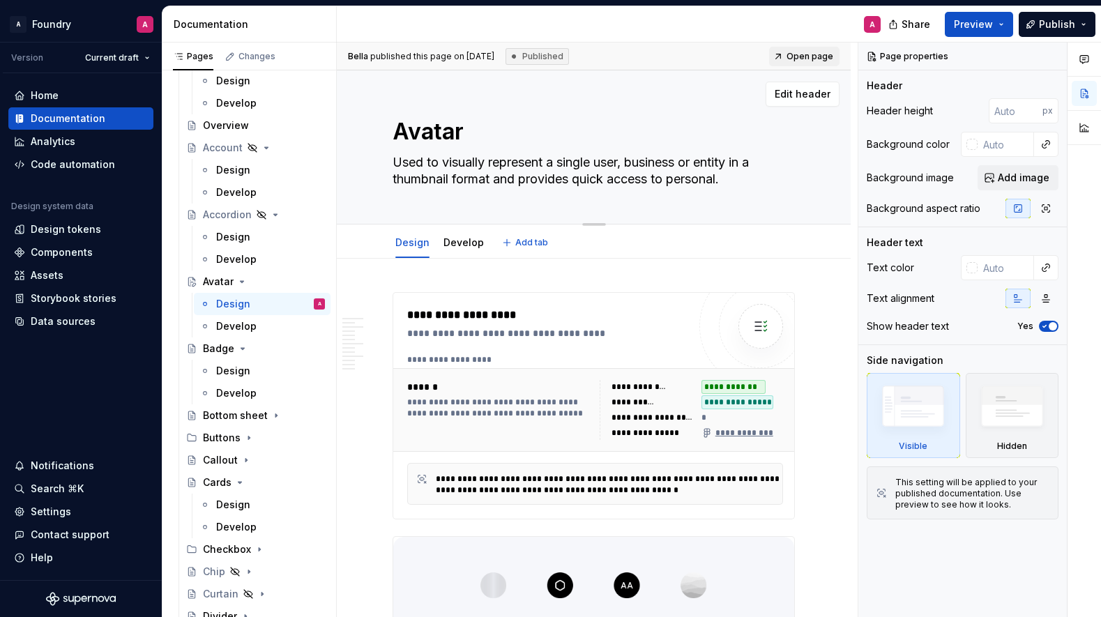
type textarea "Used to visually represent a single user, business or entity in a thumbnail for…"
type textarea "*"
type textarea "Used to visually represent a single user, business or entity in a thumbnail for…"
type textarea "*"
type textarea "Used to visually represent a single user, business or entity in a thumbnail for…"
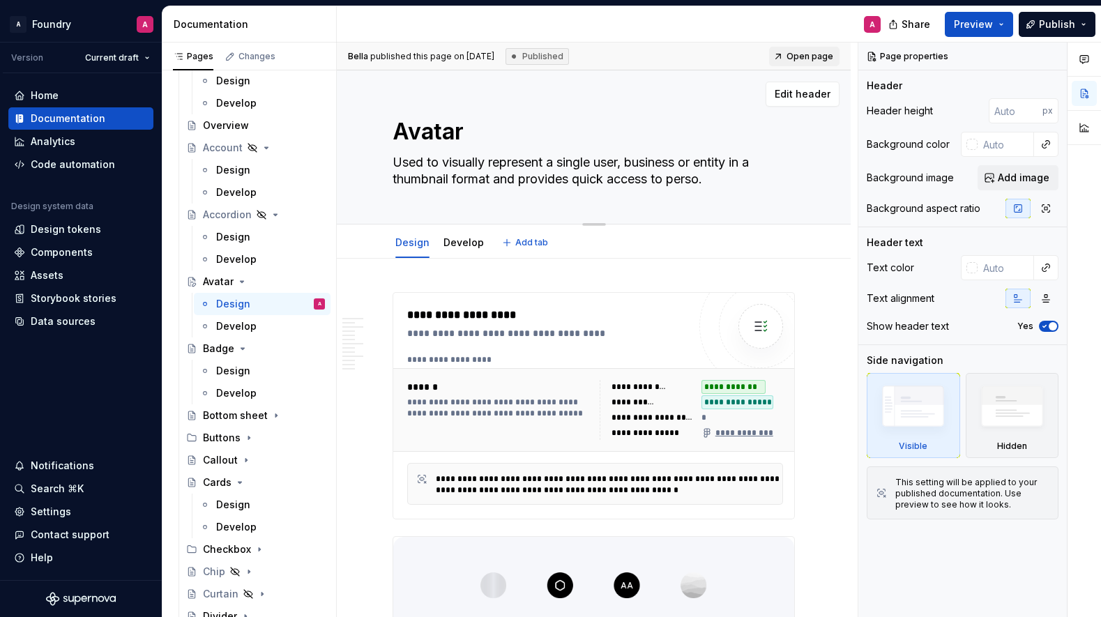
type textarea "*"
type textarea "Used to visually represent a single user, business or entity in a thumbnail for…"
type textarea "*"
type textarea "Used to visually represent a single user, business or entity in a thumbnail for…"
type textarea "*"
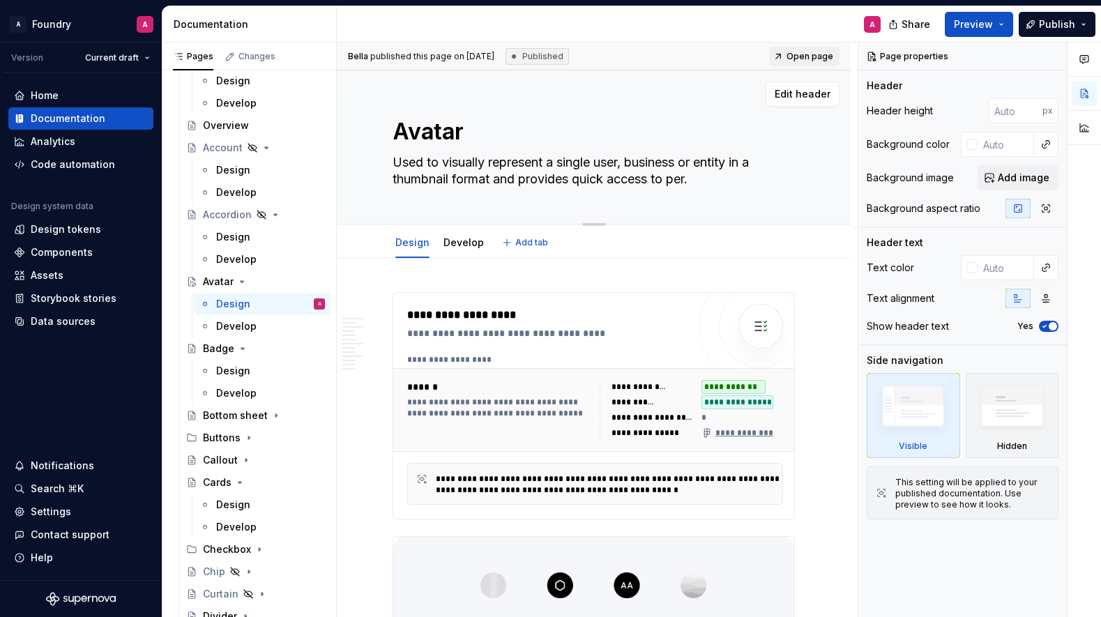
type textarea "Used to visually represent a single user, business or entity in a thumbnail for…"
type textarea "*"
type textarea "Used to visually represent a single user, business or entity in a thumbnail for…"
type textarea "*"
type textarea "Used to visually represent a single user, business or entity in a thumbnail for…"
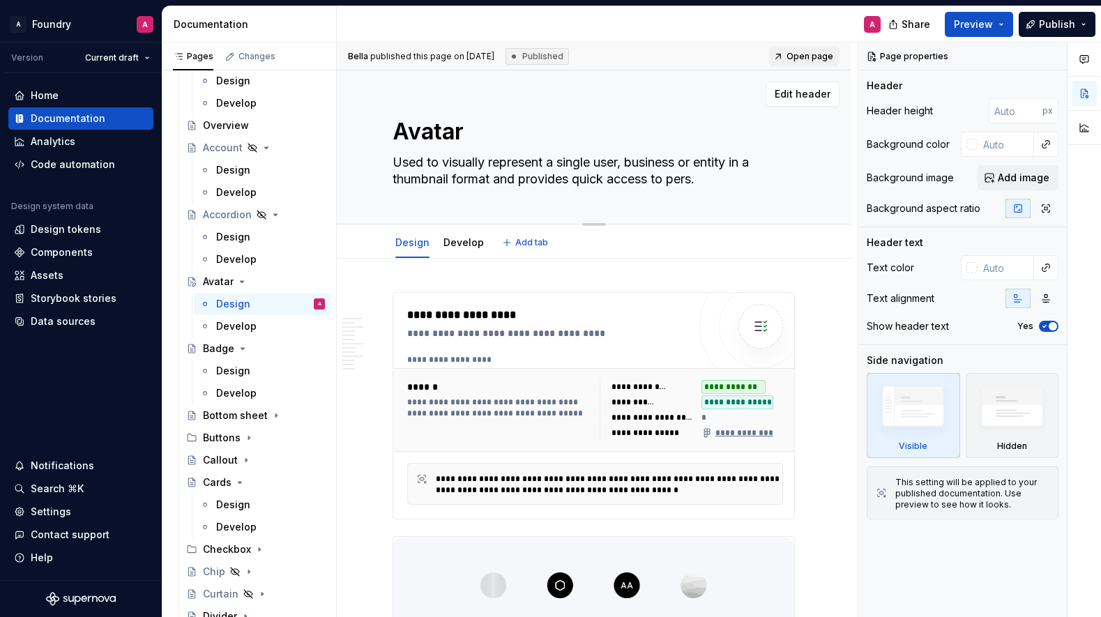
type textarea "*"
type textarea "Used to visually represent a single user, business or entity in a thumbnail for…"
type textarea "*"
type textarea "Used to visually represent a single user, business or entity in a thumbnail for…"
type textarea "*"
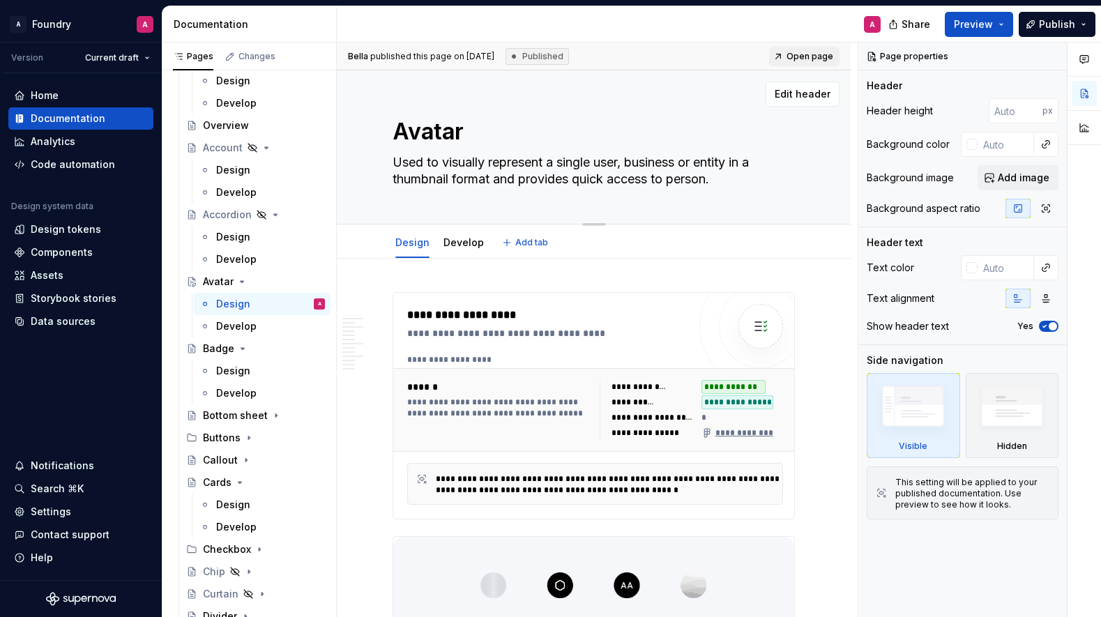
type textarea "Used to visually represent a single user, business or entity in a thumbnail for…"
type textarea "*"
type textarea "Used to visually represent a single user, business or entity in a thumbnail for…"
type textarea "*"
type textarea "Used to visually represent a single user, business or entity in a thumbnail for…"
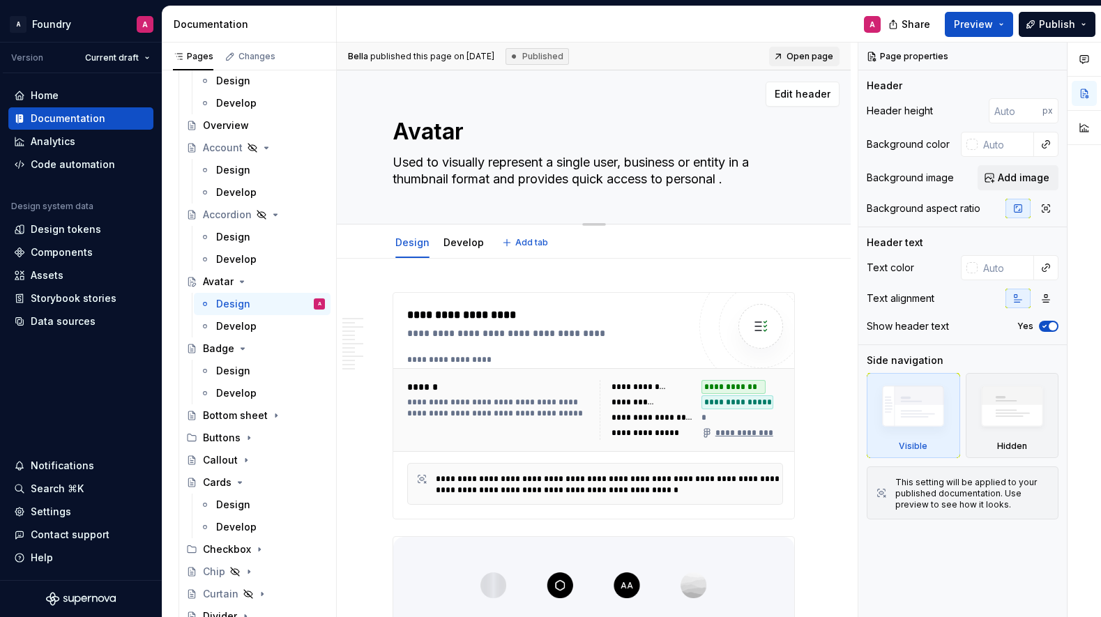
type textarea "*"
type textarea "Used to visually represent a single user, business or entity in a thumbnail for…"
type textarea "*"
type textarea "Used to visually represent a single user, business or entity in a thumbnail for…"
type textarea "*"
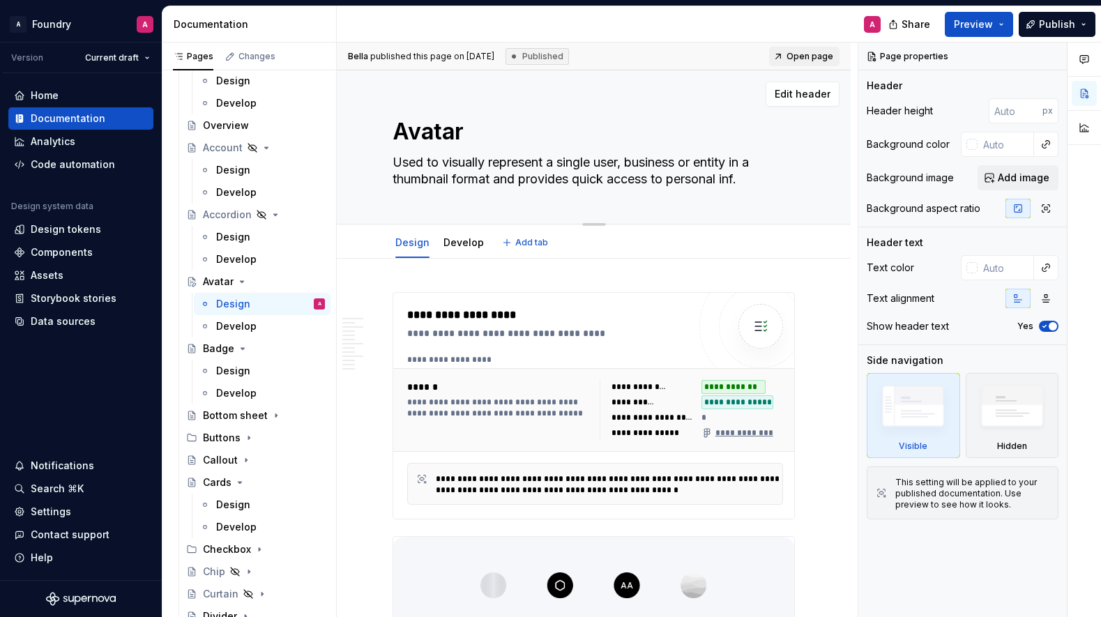
type textarea "Used to visually represent a single user, business or entity in a thumbnail for…"
type textarea "*"
type textarea "Used to visually represent a single user, business or entity in a thumbnail for…"
type textarea "*"
type textarea "Used to visually represent a single user, business or entity in a thumbnail for…"
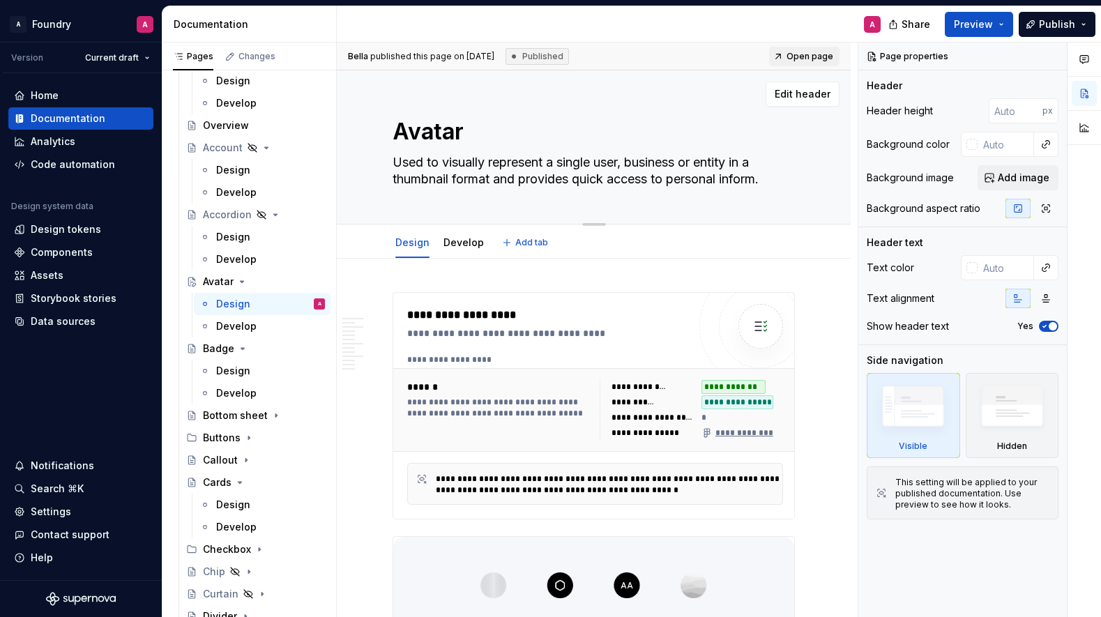
type textarea "*"
type textarea "Used to visually represent a single user, business or entity in a thumbnail for…"
type textarea "*"
type textarea "Used to visually represent a single user, business or entity in a thumbnail for…"
type textarea "*"
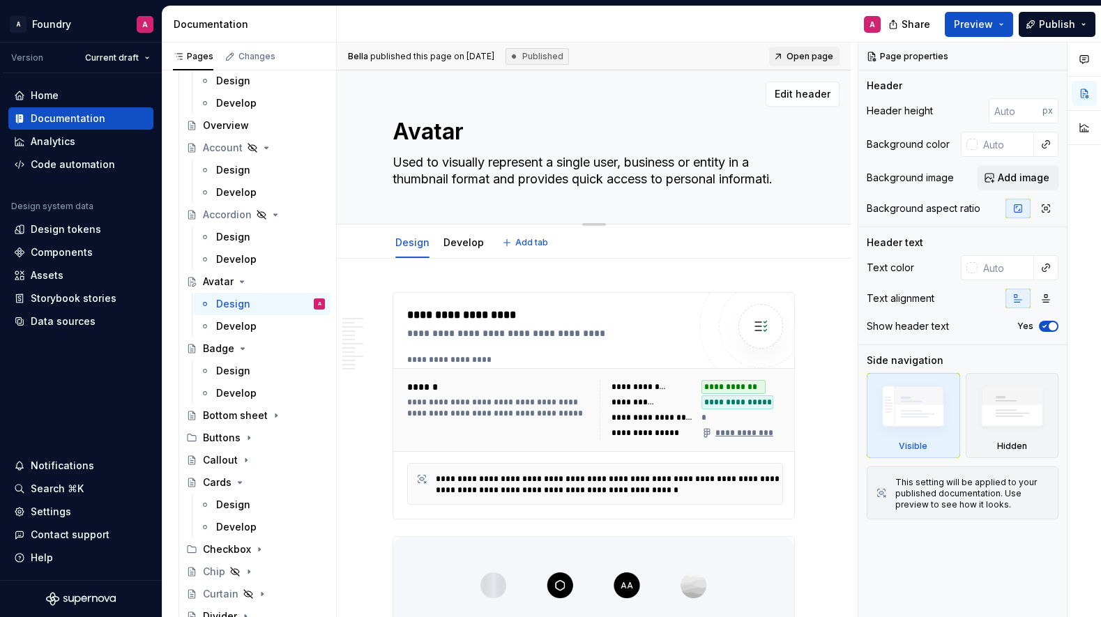
type textarea "Used to visually represent a single user, business or entity in a thumbnail for…"
type textarea "*"
type textarea "Used to visually represent a single user, business or entity in a thumbnail for…"
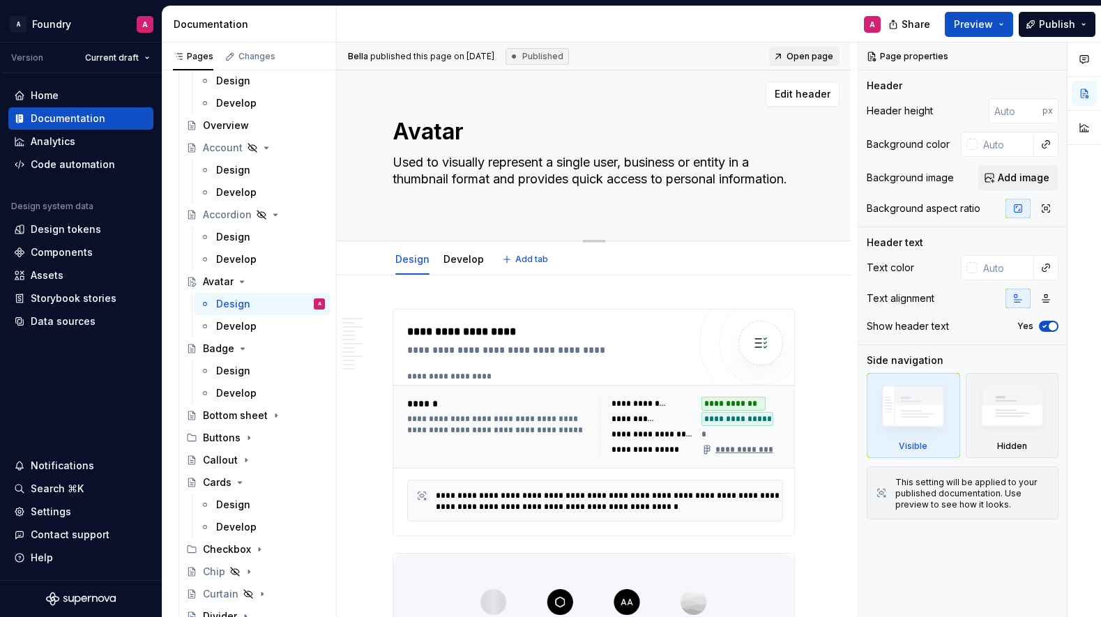
type textarea "*"
type textarea "Used to visually represent a single user, business or entity in a thumbnail for…"
type textarea "*"
type textarea "Used to visually represent a single user, business or entity in a thumbnail for…"
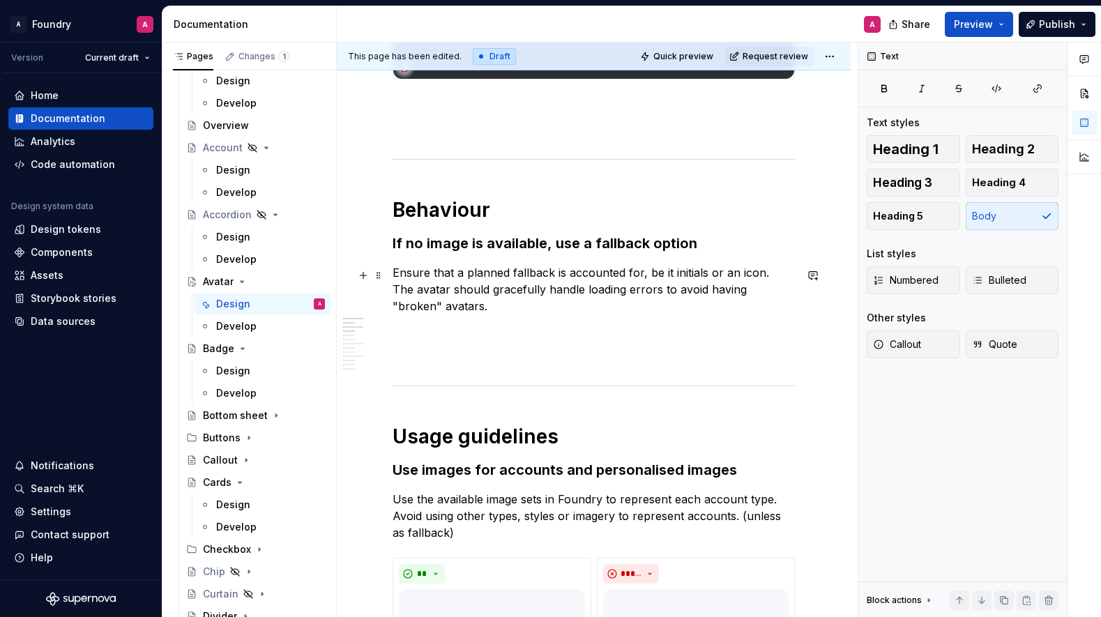
scroll to position [693, 0]
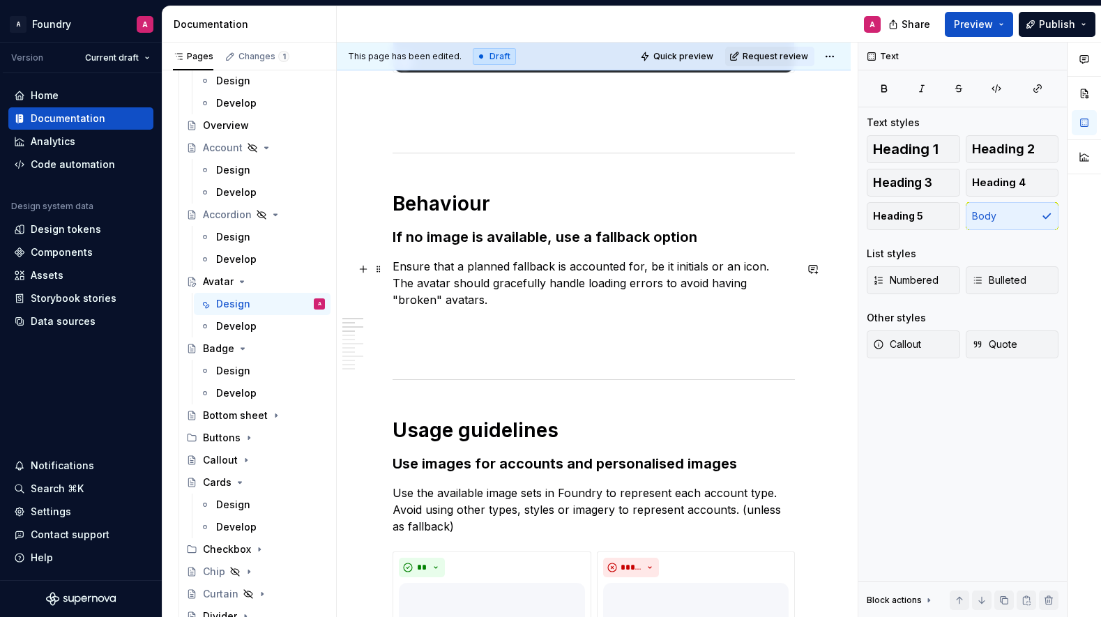
click at [628, 284] on p "Ensure that a planned fallback is accounted for, be it initials or an icon. The…" at bounding box center [594, 283] width 402 height 50
click at [531, 283] on p "Ensure that a planned fallback is accounted for, be it initials or an icon. The…" at bounding box center [594, 283] width 402 height 50
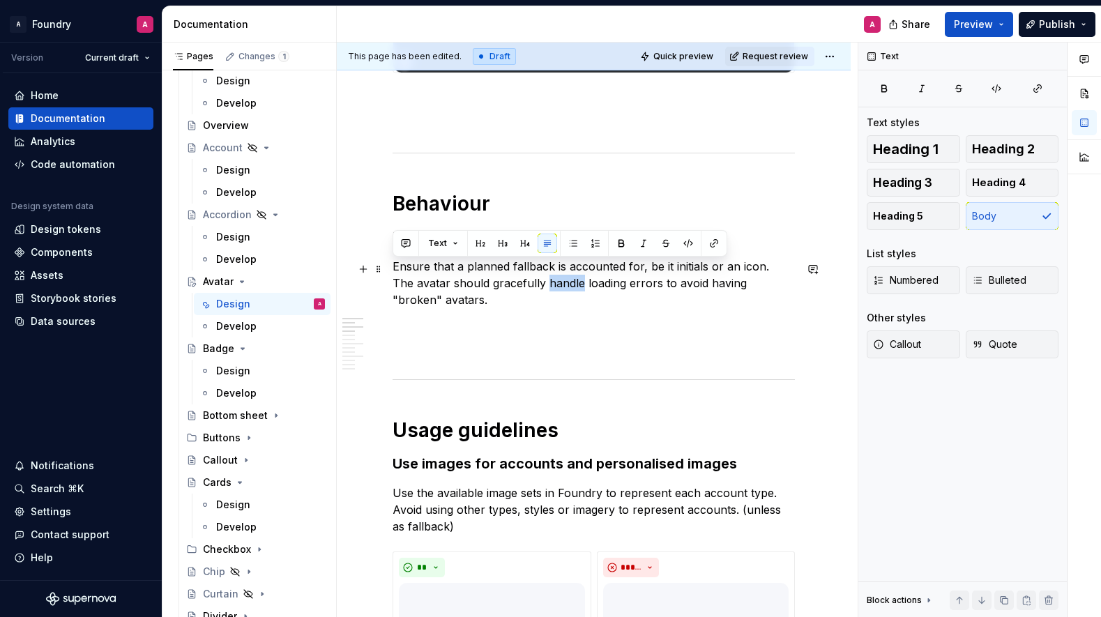
click at [531, 283] on p "Ensure that a planned fallback is accounted for, be it initials or an icon. The…" at bounding box center [594, 283] width 402 height 50
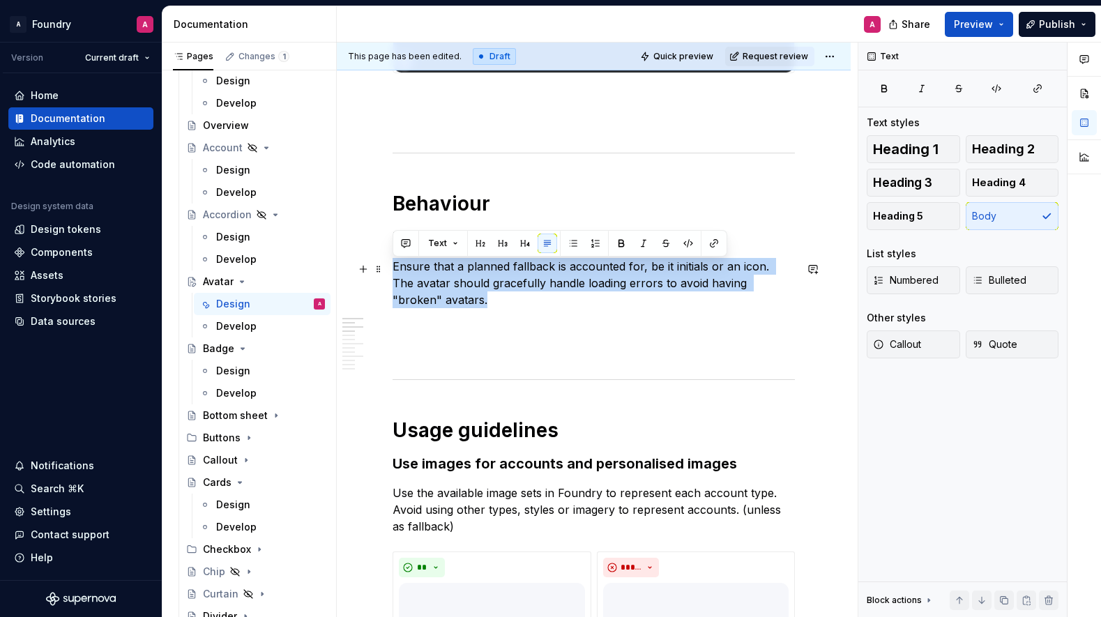
click at [480, 284] on p "Ensure that a planned fallback is accounted for, be it initials or an icon. The…" at bounding box center [594, 283] width 402 height 50
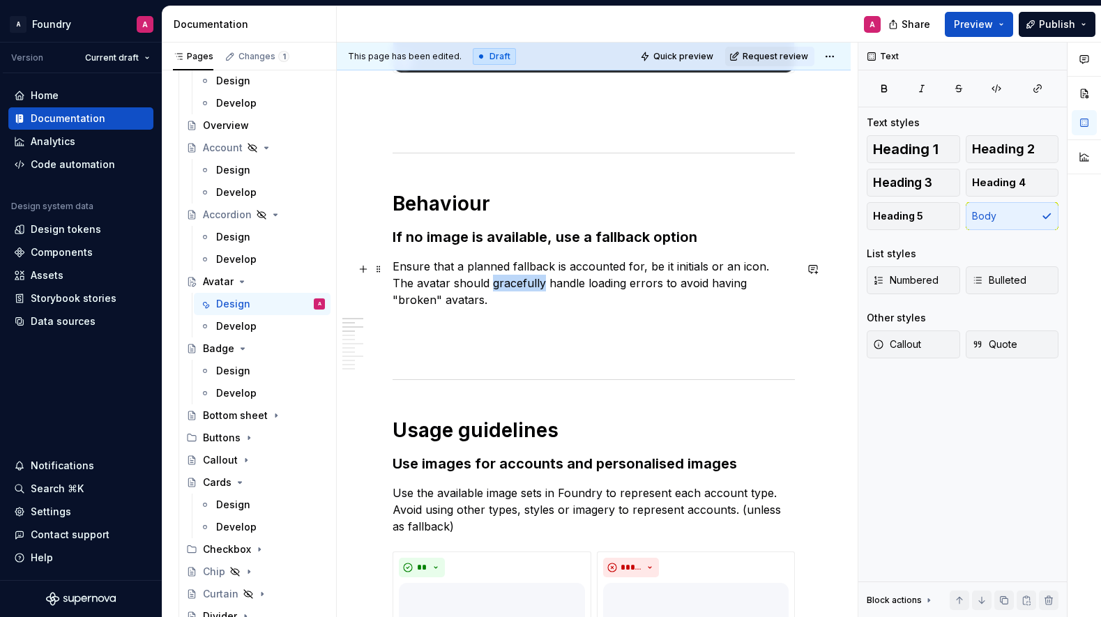
click at [480, 284] on p "Ensure that a planned fallback is accounted for, be it initials or an icon. The…" at bounding box center [594, 283] width 402 height 50
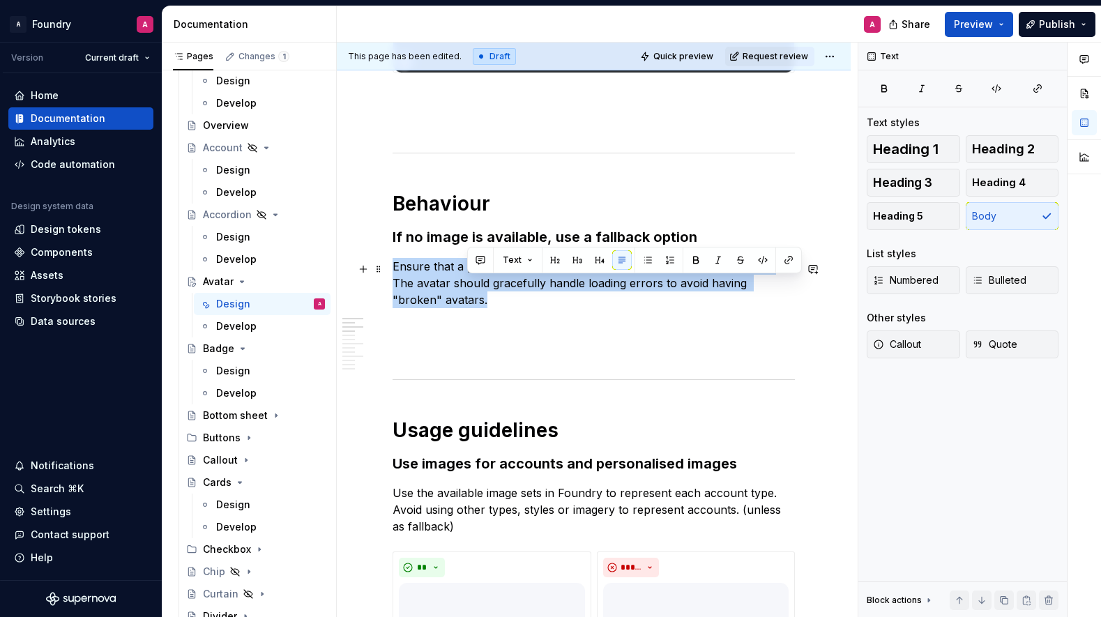
click at [480, 284] on p "Ensure that a planned fallback is accounted for, be it initials or an icon. The…" at bounding box center [594, 283] width 402 height 50
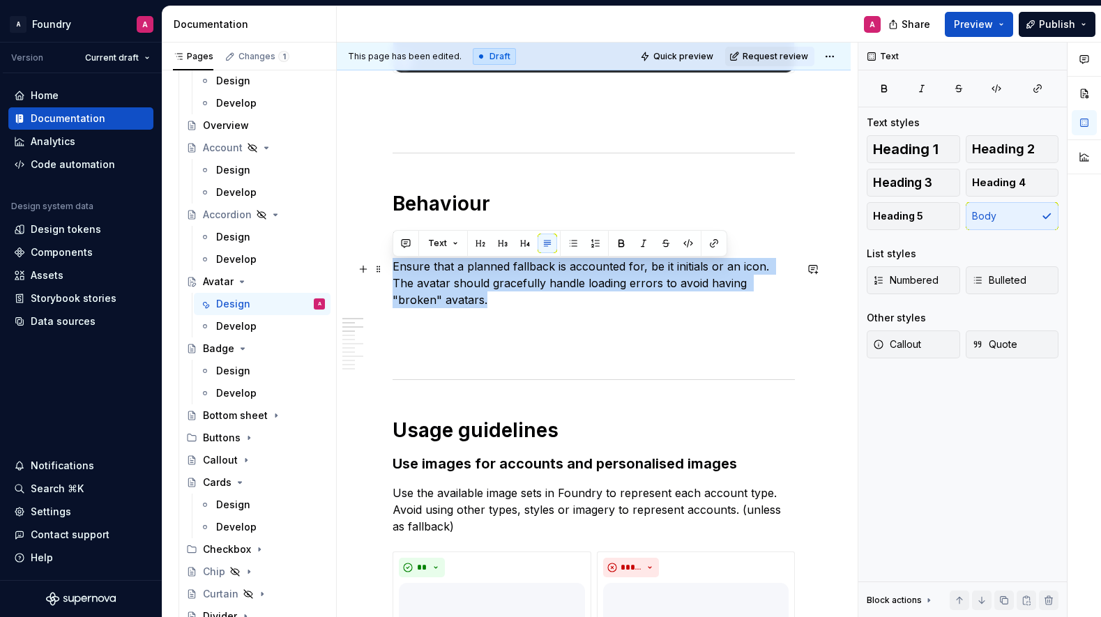
click at [475, 280] on p "Ensure that a planned fallback is accounted for, be it initials or an icon. The…" at bounding box center [594, 283] width 402 height 50
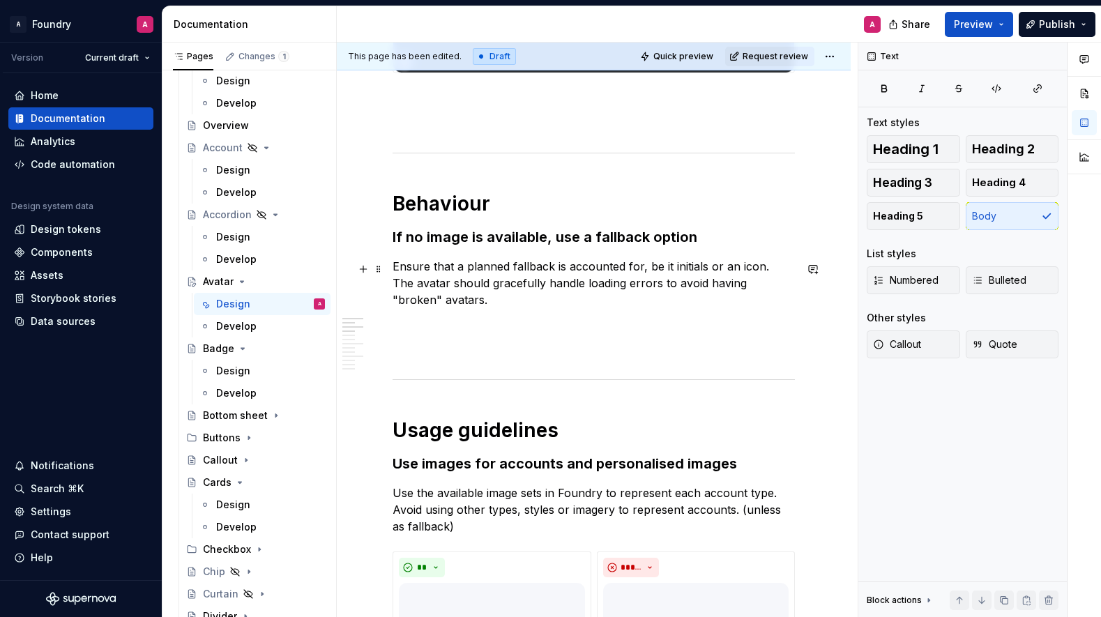
click at [590, 270] on p "Ensure that a planned fallback is accounted for, be it initials or an icon. The…" at bounding box center [594, 283] width 402 height 50
click at [644, 271] on p "Ensure that a planned fallback is accounted for, be it initials or an icon. The…" at bounding box center [594, 283] width 402 height 50
click at [560, 267] on p "Ensure that a planned fallback is accounted for, be it initials or an icon. The…" at bounding box center [594, 283] width 402 height 50
drag, startPoint x: 622, startPoint y: 271, endPoint x: 676, endPoint y: 272, distance: 53.7
click at [622, 271] on p "Ensure that a planned fallback is accounted for, be it initials or an icon. The…" at bounding box center [594, 283] width 402 height 50
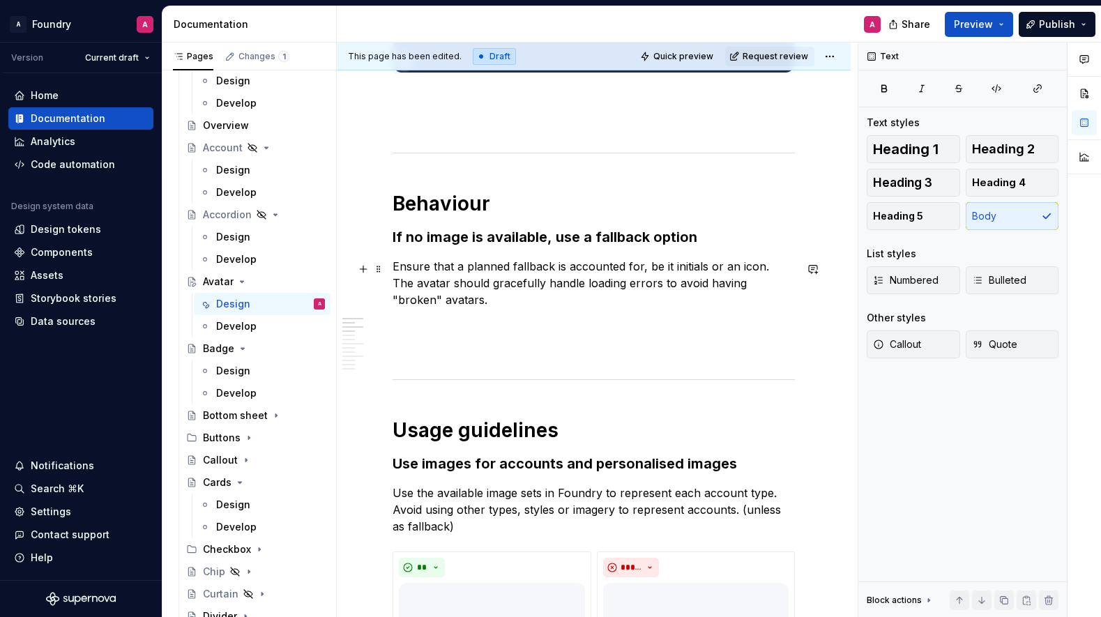
click at [641, 271] on p "Ensure that a planned fallback is accounted for, be it initials or an icon. The…" at bounding box center [594, 283] width 402 height 50
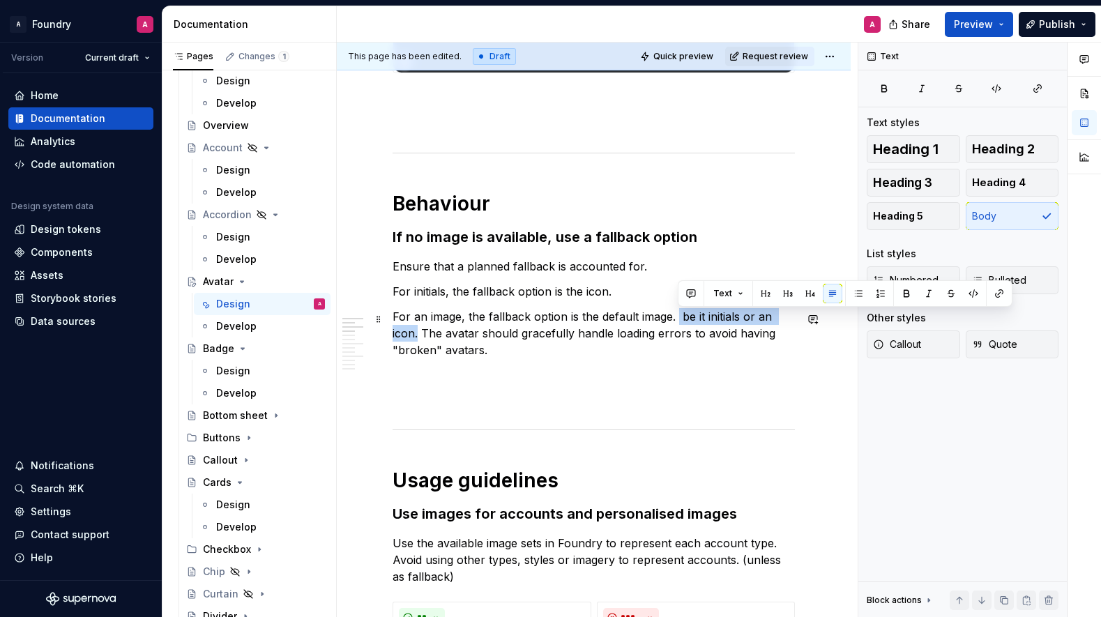
drag, startPoint x: 685, startPoint y: 320, endPoint x: 800, endPoint y: 318, distance: 115.1
click at [795, 318] on p "For an image, the fallback option is the default image. be it initials or an ic…" at bounding box center [594, 333] width 402 height 50
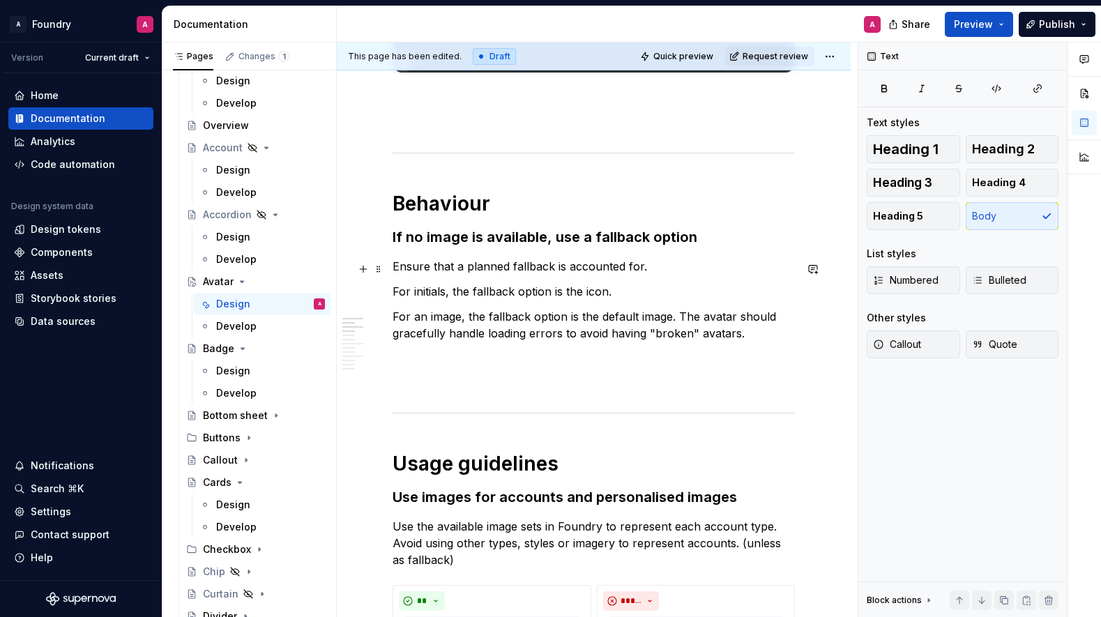
drag, startPoint x: 508, startPoint y: 267, endPoint x: 586, endPoint y: 269, distance: 78.2
click at [508, 267] on p "Ensure that a planned fallback is accounted for." at bounding box center [594, 266] width 402 height 17
click at [590, 269] on p "Ensure that a planned fallback is accounted for." at bounding box center [594, 266] width 402 height 17
click at [617, 270] on p "Ensure that a planned fallback is accounted for." at bounding box center [594, 266] width 402 height 17
click at [527, 272] on p "Ensure that a planned fallback is accounted for." at bounding box center [594, 266] width 402 height 17
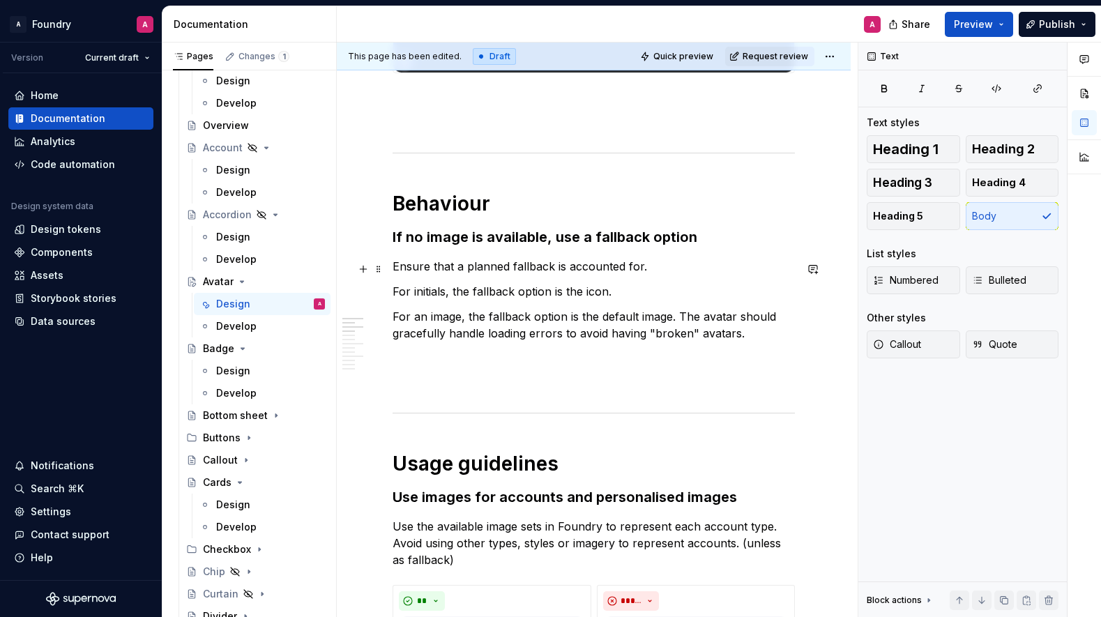
click at [554, 271] on p "Ensure that a planned fallback is accounted for." at bounding box center [594, 266] width 402 height 17
click at [527, 273] on p "Ensure that a planned fallback is accounted for." at bounding box center [594, 266] width 402 height 17
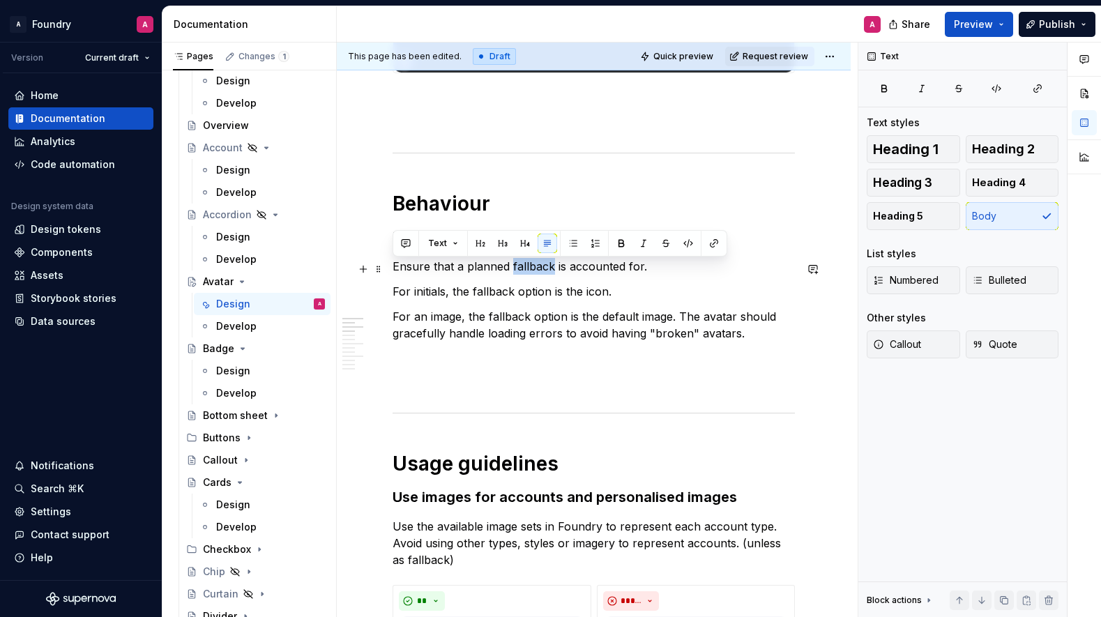
click at [527, 273] on p "Ensure that a planned fallback is accounted for." at bounding box center [594, 266] width 402 height 17
click at [520, 273] on p "Ensure that a planned fallback is accounted for." at bounding box center [594, 266] width 402 height 17
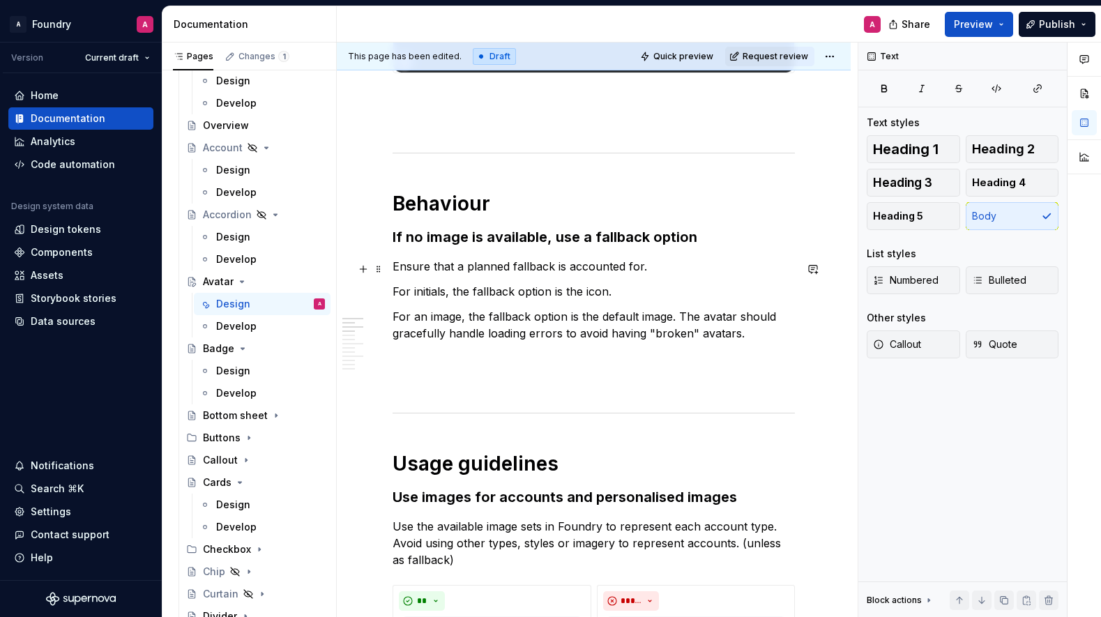
click at [647, 271] on p "Ensure that a planned fallback is accounted for." at bounding box center [594, 266] width 402 height 17
click at [678, 318] on p "For an image, the fallback option is the default image. The avatar should grace…" at bounding box center [594, 324] width 402 height 33
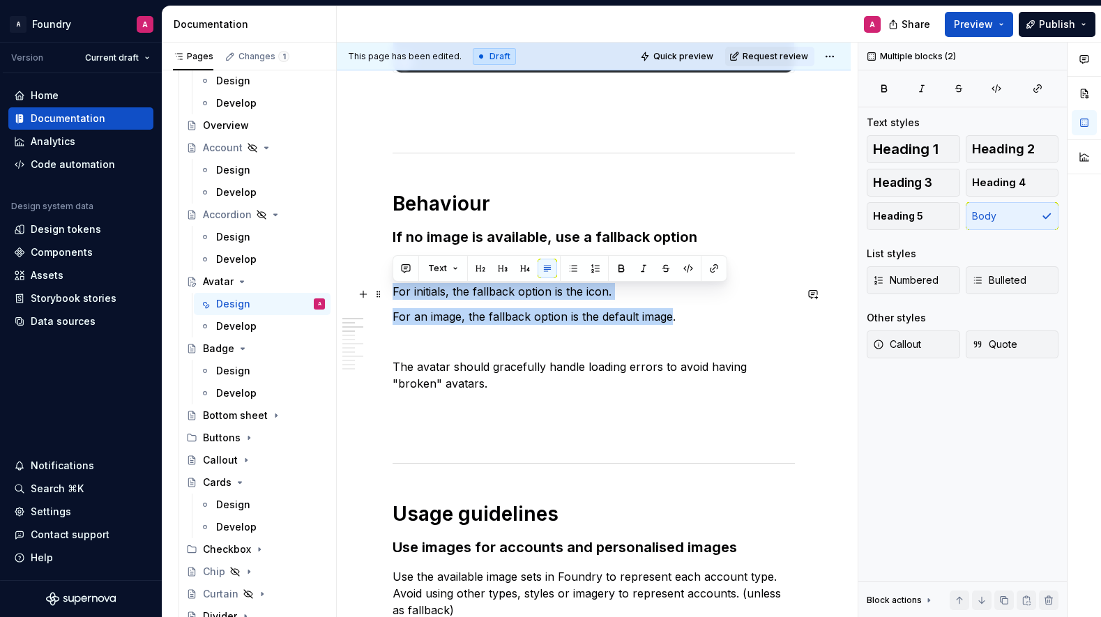
drag, startPoint x: 671, startPoint y: 318, endPoint x: 391, endPoint y: 288, distance: 281.3
click at [1000, 276] on span "Bulleted" at bounding box center [999, 280] width 54 height 14
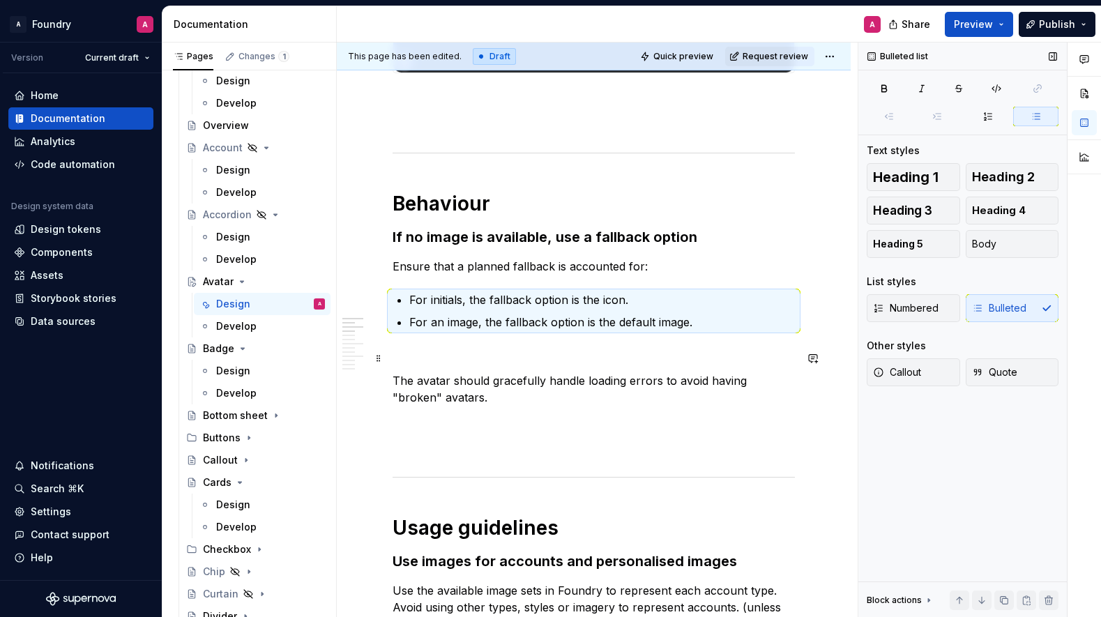
click at [522, 356] on p at bounding box center [594, 355] width 402 height 17
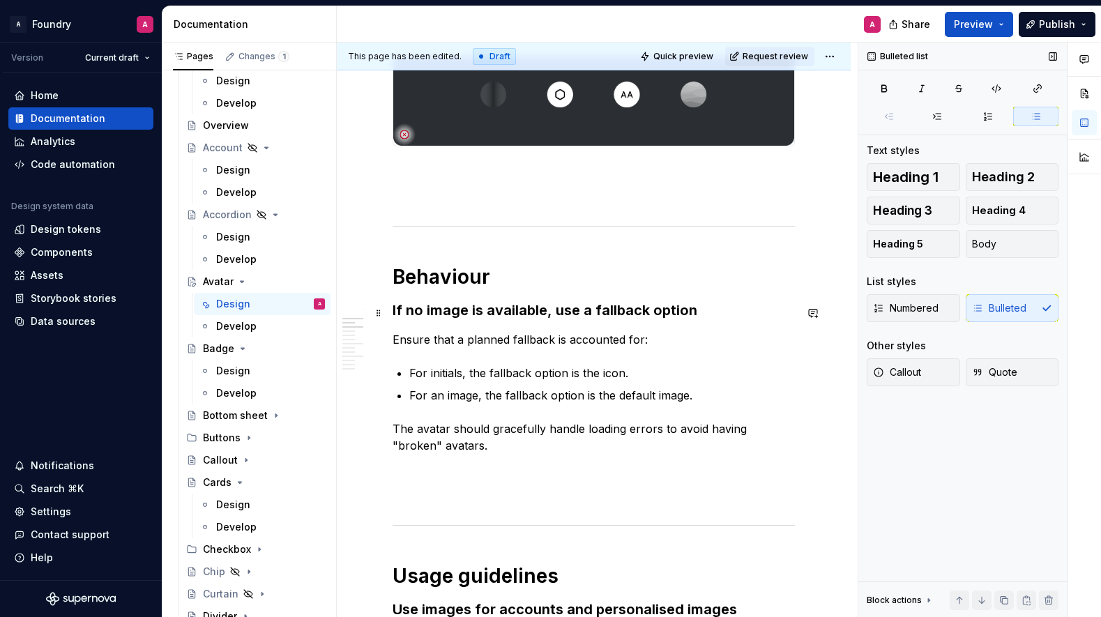
scroll to position [600, 0]
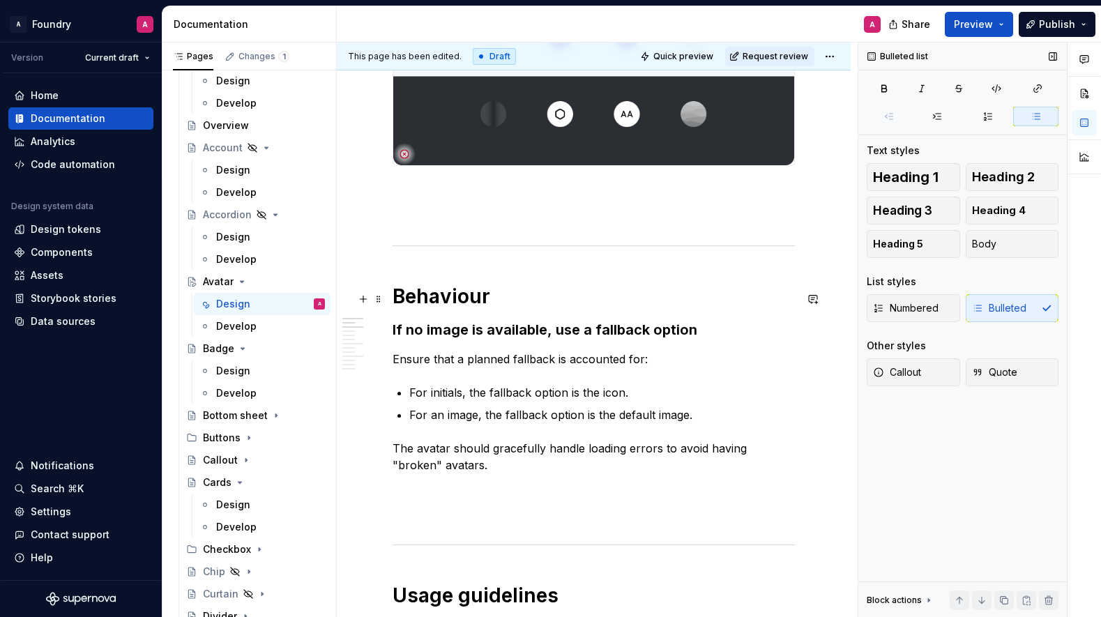
click at [442, 301] on h1 "Behaviour" at bounding box center [594, 296] width 402 height 25
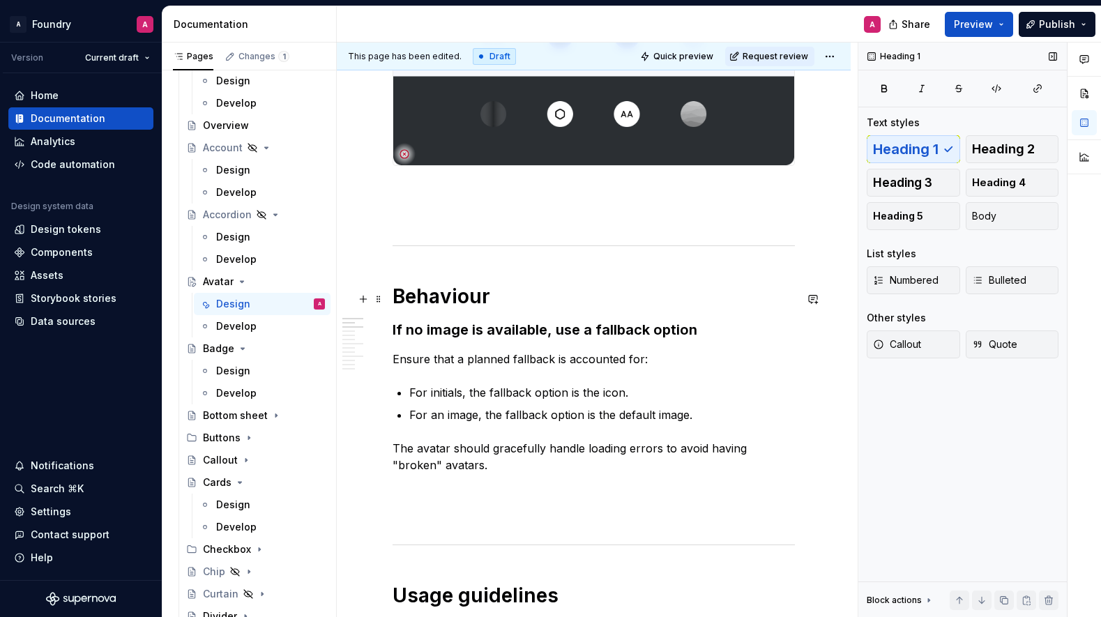
click at [435, 301] on h1 "Behaviour" at bounding box center [594, 296] width 402 height 25
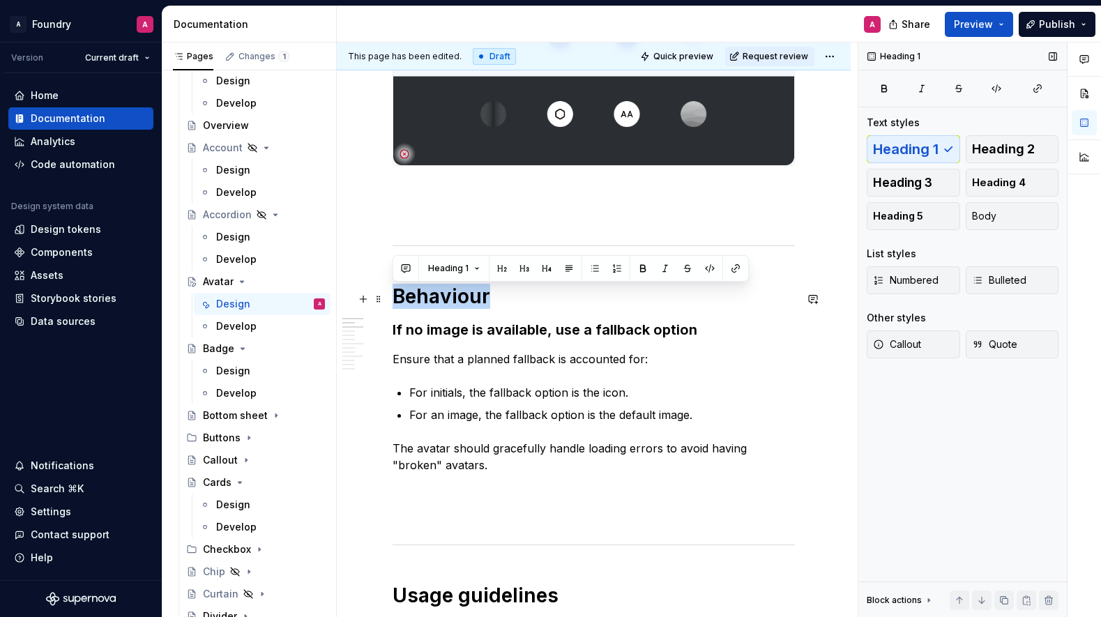
click at [435, 301] on h1 "Behaviour" at bounding box center [594, 296] width 402 height 25
click at [464, 302] on h1 "Behaviour" at bounding box center [594, 296] width 402 height 25
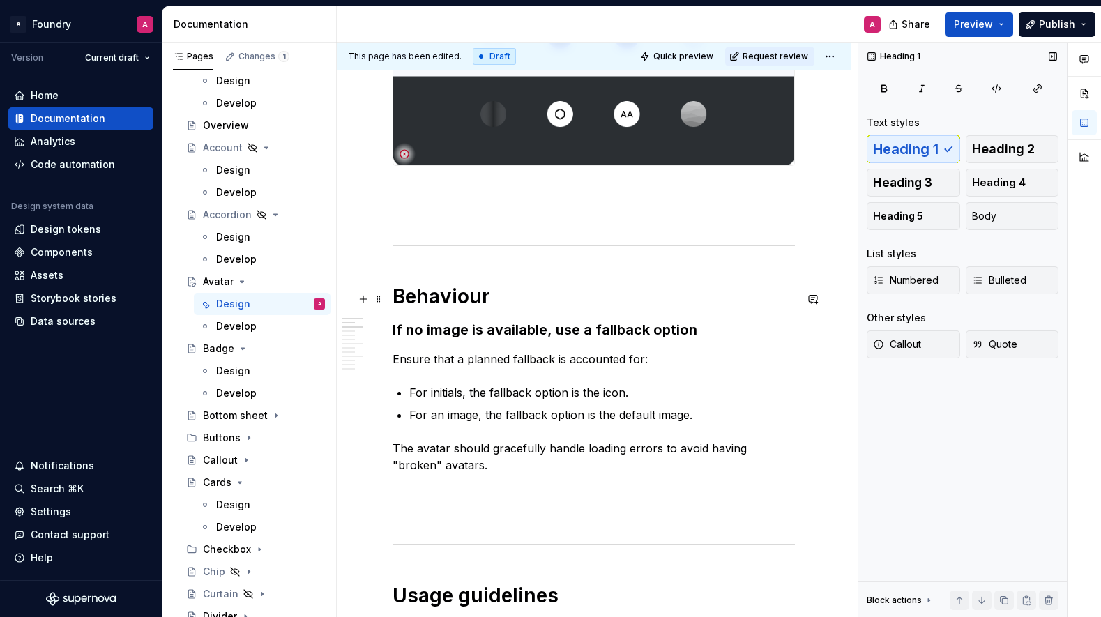
click at [396, 296] on h1 "Behaviour" at bounding box center [594, 296] width 402 height 25
click at [474, 250] on div at bounding box center [594, 245] width 402 height 9
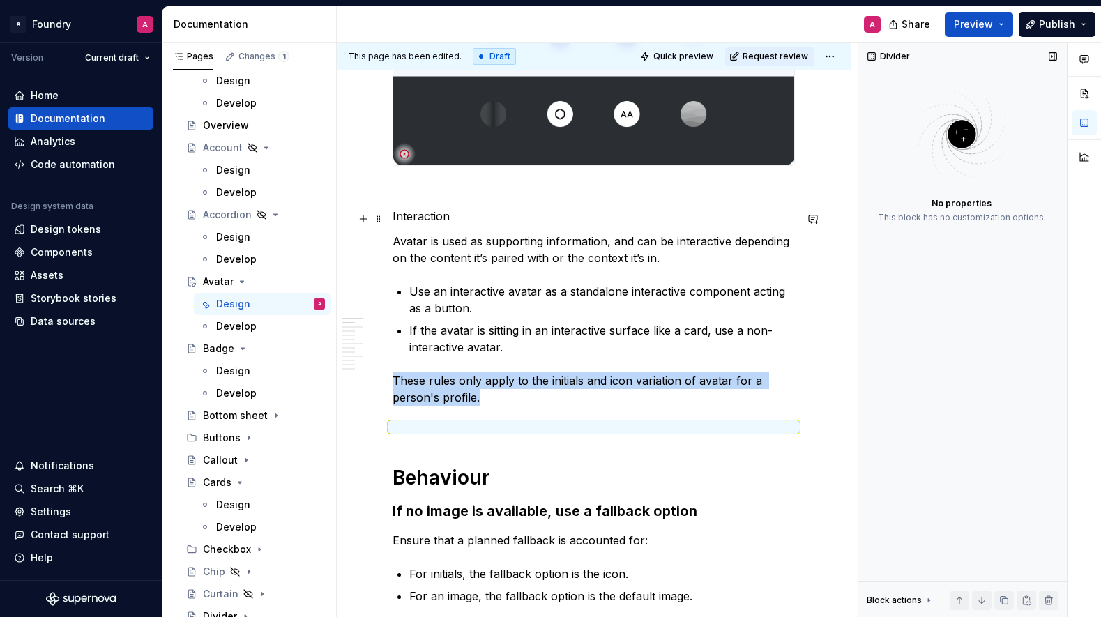
click at [429, 220] on p "Interaction" at bounding box center [594, 216] width 402 height 17
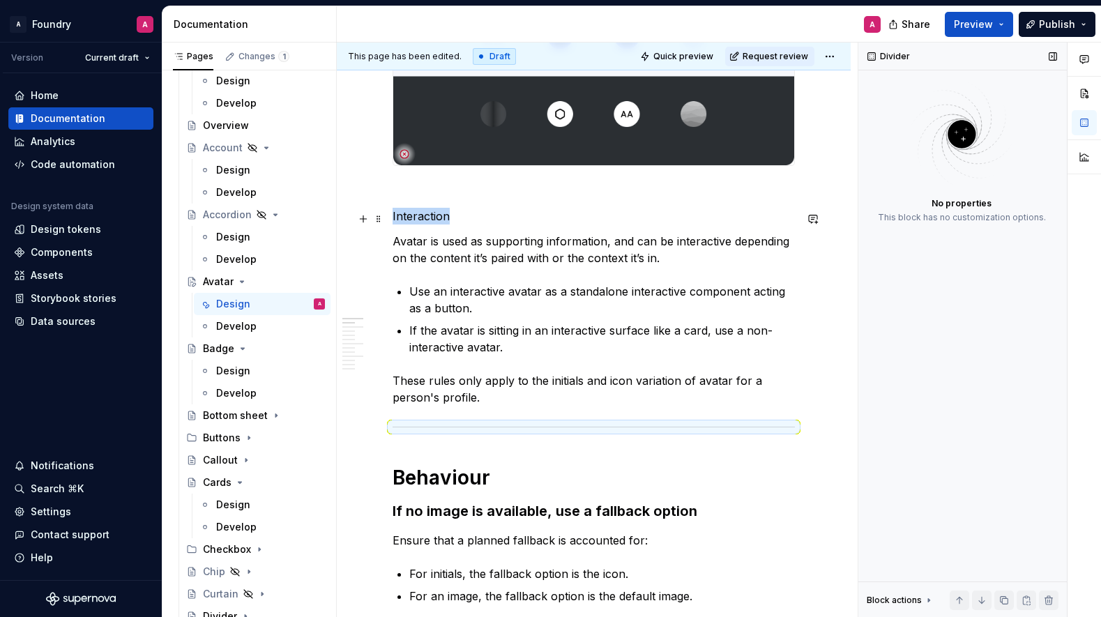
click at [429, 220] on p "Interaction" at bounding box center [594, 216] width 402 height 17
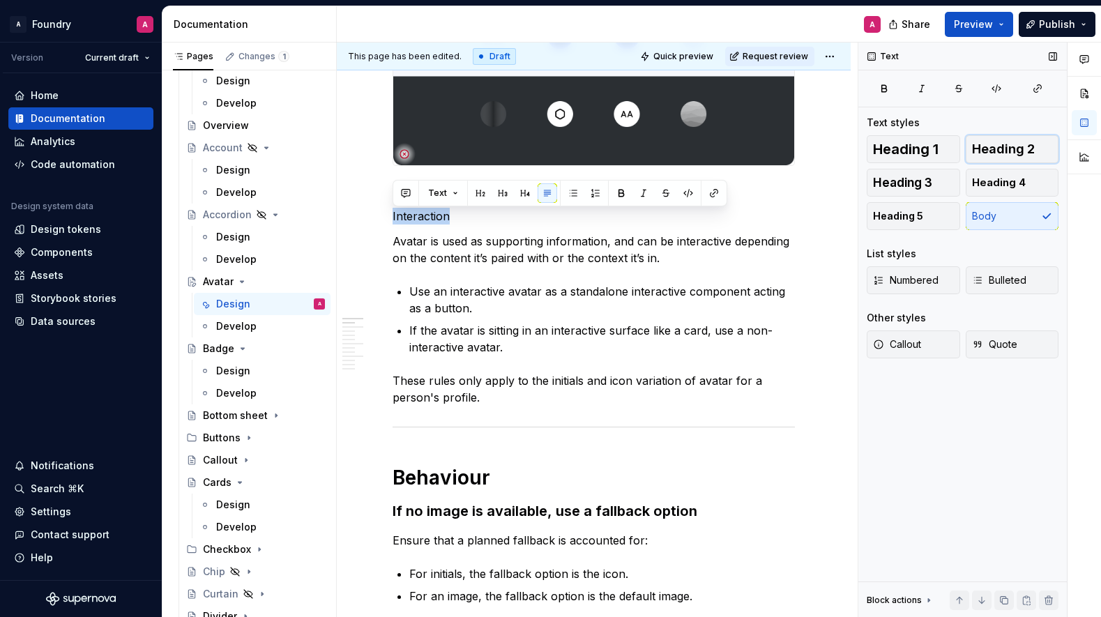
drag, startPoint x: 993, startPoint y: 153, endPoint x: 980, endPoint y: 153, distance: 13.3
click at [993, 153] on span "Heading 2" at bounding box center [1003, 149] width 63 height 14
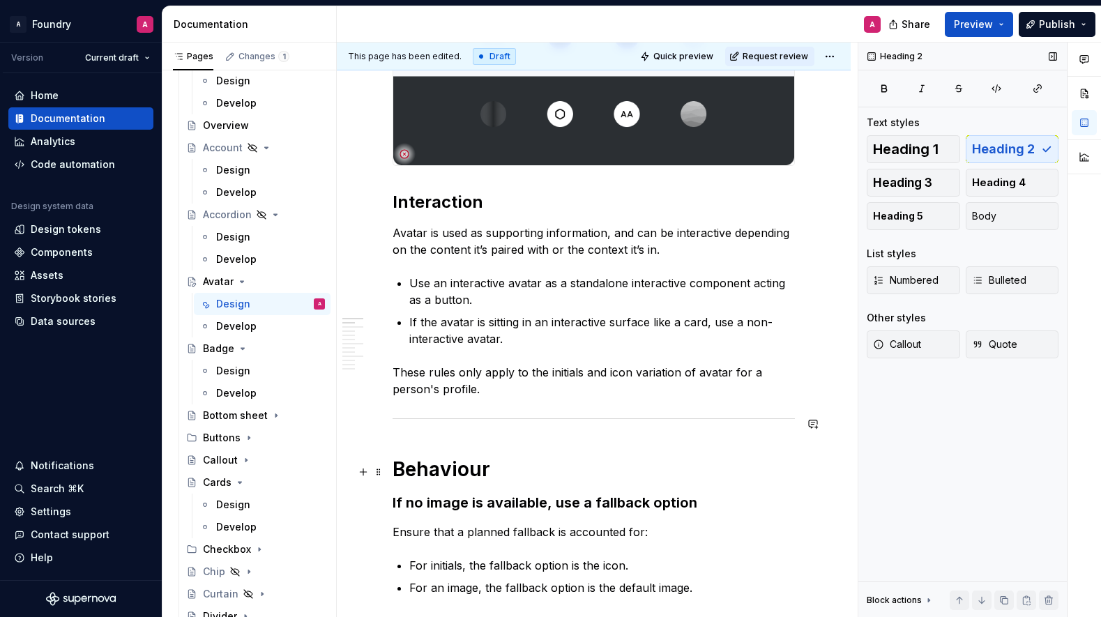
click at [460, 460] on h1 "Behaviour" at bounding box center [594, 469] width 402 height 25
click at [455, 243] on p "Avatar is used as supporting information, and can be interactive depending on t…" at bounding box center [594, 241] width 402 height 33
click at [430, 243] on p "Avatar is used as supporting information, and can be interactive depending on t…" at bounding box center [594, 241] width 402 height 33
click at [569, 242] on p "Avatar is used as supporting information, and can be interactive depending on t…" at bounding box center [594, 241] width 402 height 33
click at [703, 239] on p "Avatar is used as supporting information, and can be interactive depending on t…" at bounding box center [594, 241] width 402 height 33
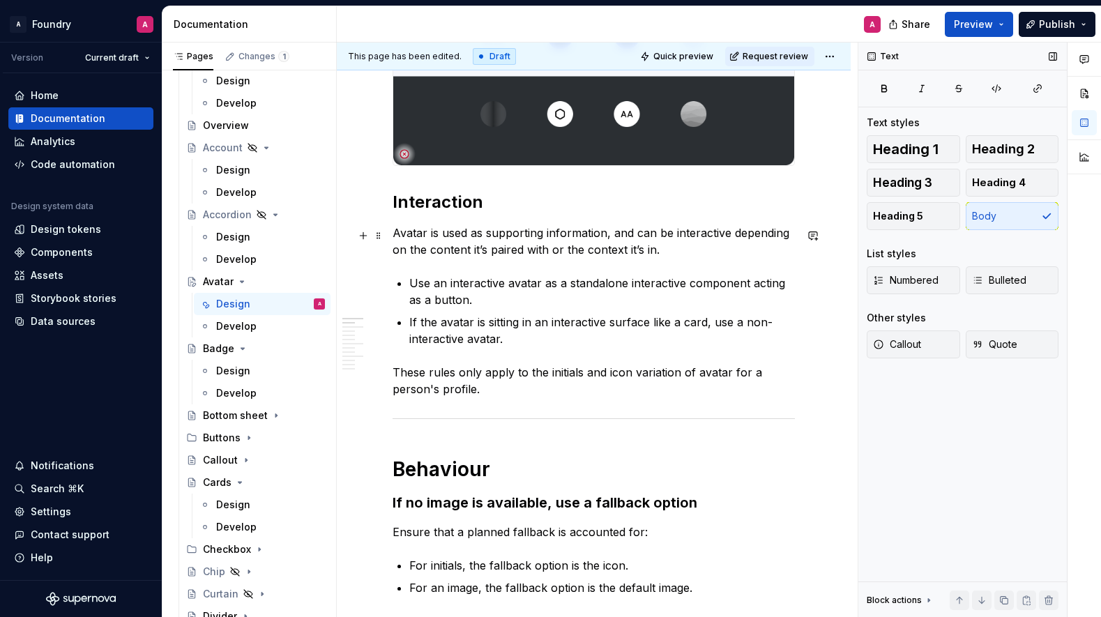
click at [517, 253] on p "Avatar is used as supporting information, and can be interactive depending on t…" at bounding box center [594, 241] width 402 height 33
click at [587, 255] on p "Avatar is used as supporting information, and can be interactive depending on t…" at bounding box center [594, 241] width 402 height 33
click at [608, 253] on p "Avatar is used as supporting information, and can be interactive depending on t…" at bounding box center [594, 241] width 402 height 33
click at [678, 255] on p "Avatar is used as supporting information, and can be interactive depending on t…" at bounding box center [594, 241] width 402 height 33
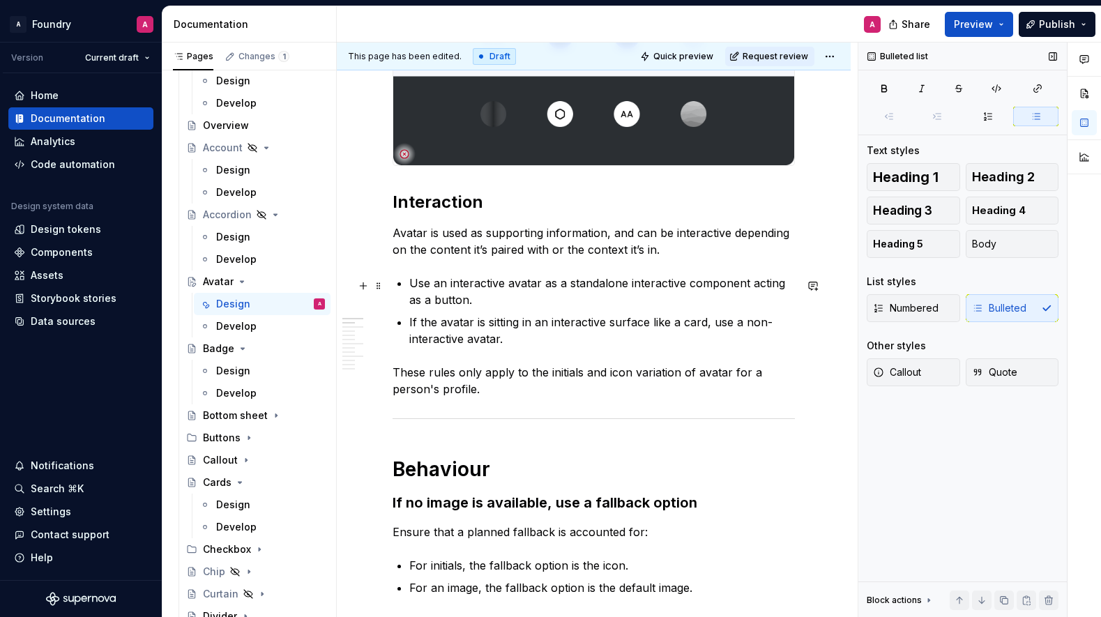
drag, startPoint x: 452, startPoint y: 302, endPoint x: 500, endPoint y: 310, distance: 48.9
click at [452, 302] on p "Use an interactive avatar as a standalone interactive component acting as a but…" at bounding box center [602, 291] width 386 height 33
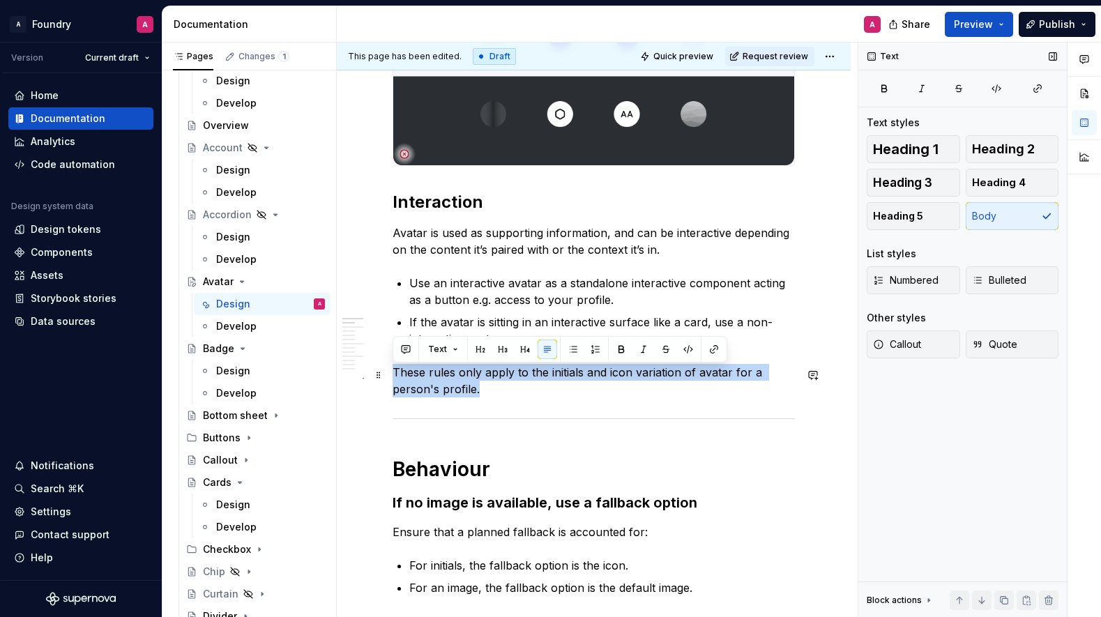
drag, startPoint x: 483, startPoint y: 391, endPoint x: 387, endPoint y: 375, distance: 97.7
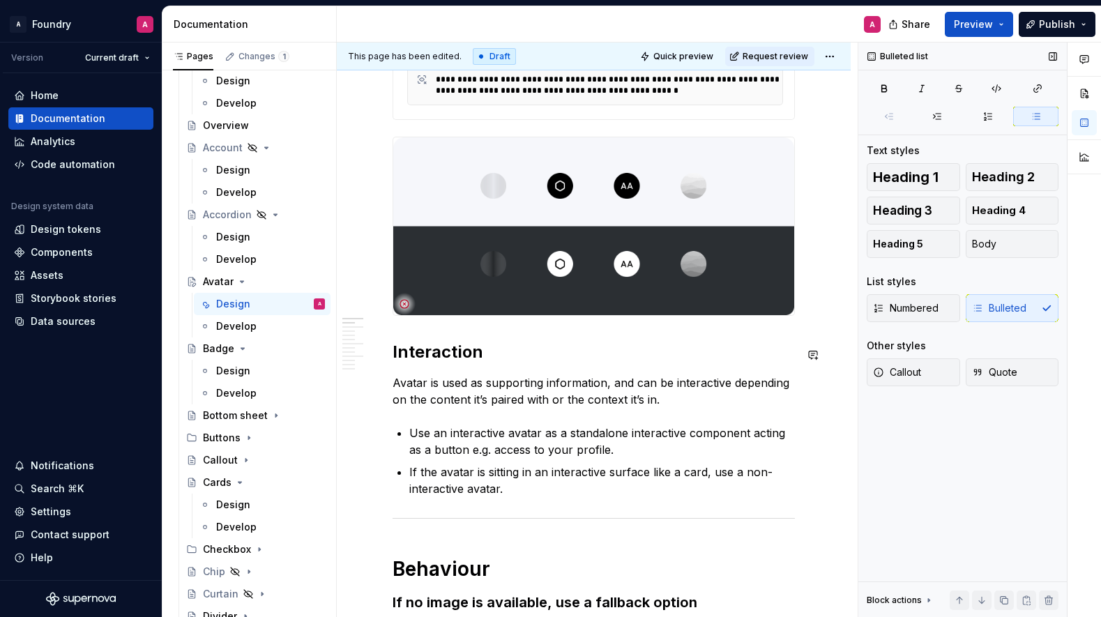
scroll to position [451, 0]
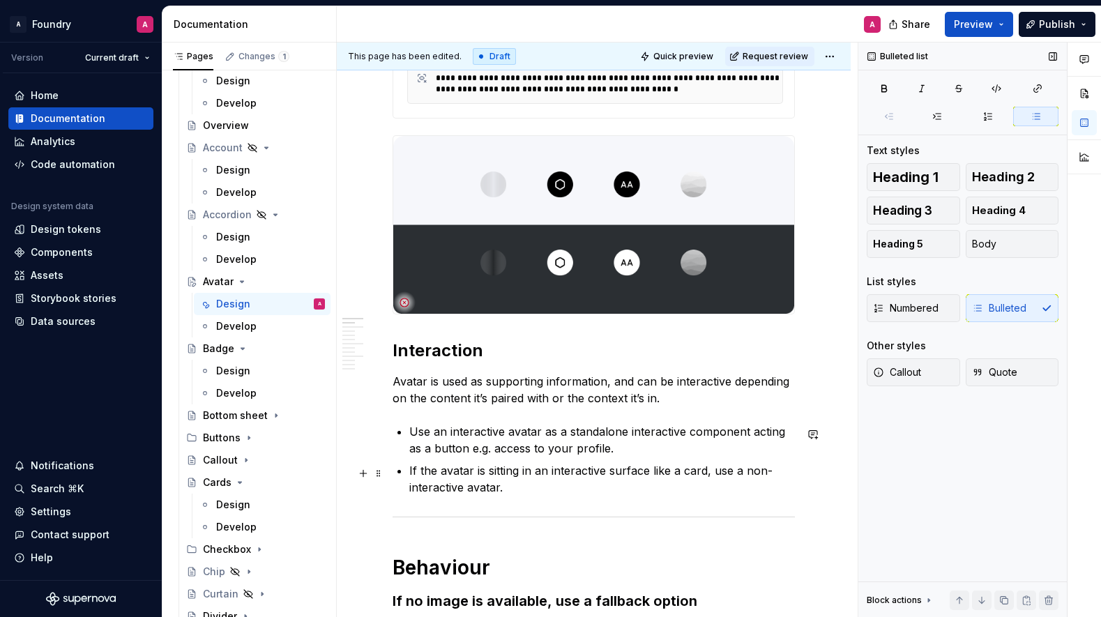
click at [704, 474] on p "If the avatar is sitting in an interactive surface like a card, use a non-inter…" at bounding box center [602, 478] width 386 height 33
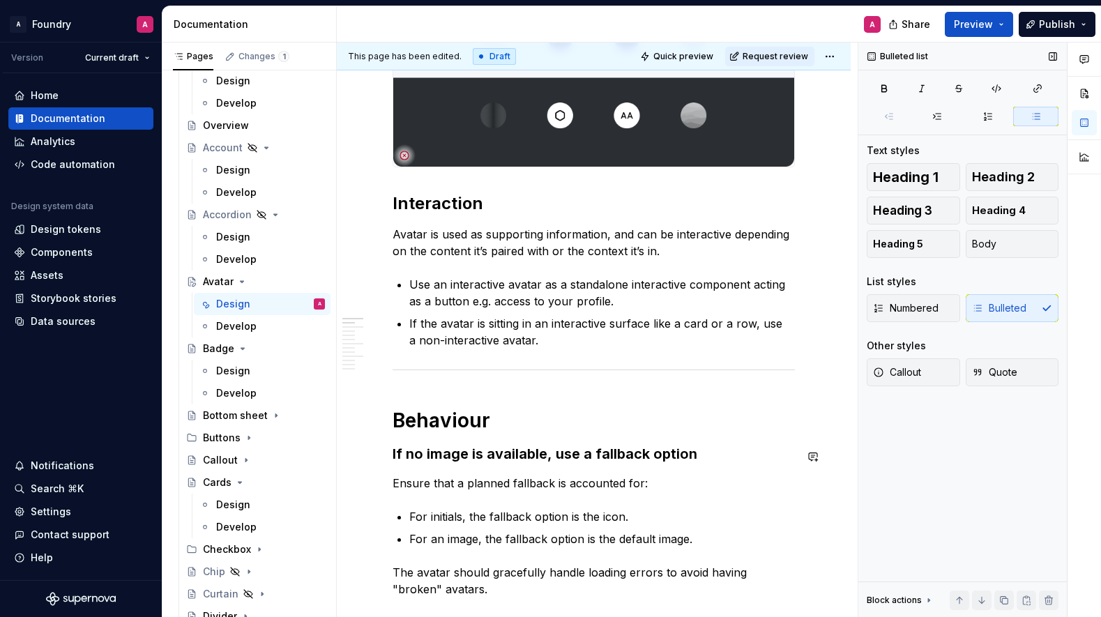
scroll to position [608, 0]
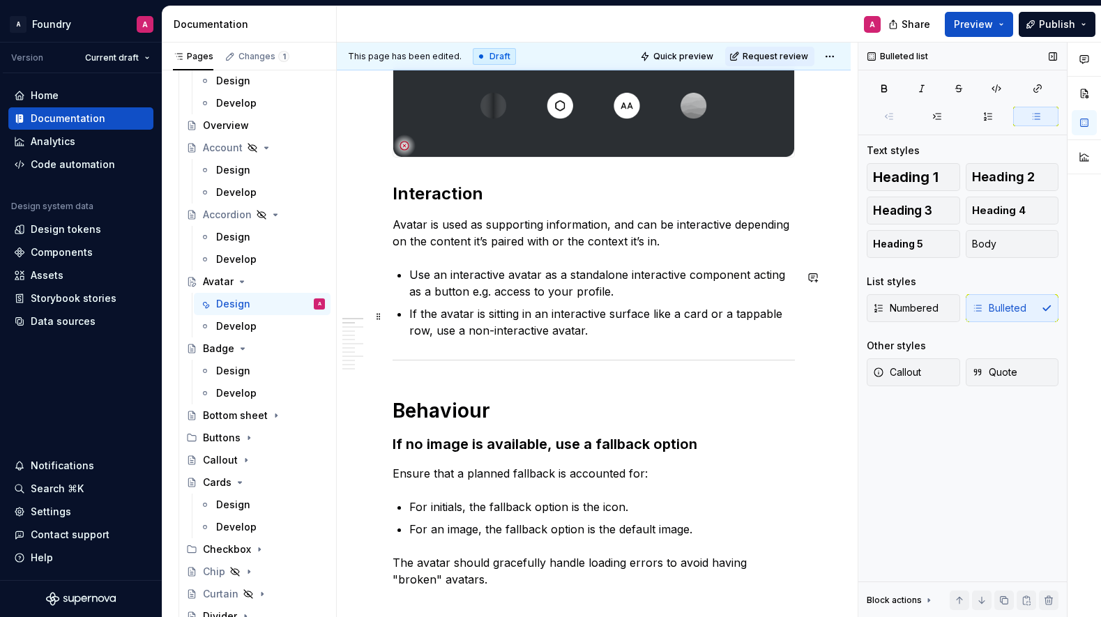
click at [758, 313] on p "If the avatar is sitting in an interactive surface like a card or a tappable ro…" at bounding box center [602, 322] width 386 height 33
click at [561, 331] on p "If the avatar is sitting in an interactive surface like a card or a clickable r…" at bounding box center [602, 322] width 386 height 33
click at [576, 330] on p "If the avatar is sitting in an interactive surface like a card or a clickable r…" at bounding box center [602, 322] width 386 height 33
click at [584, 331] on p "If the avatar is sitting in an interactive surface like a card or a clickable r…" at bounding box center [602, 322] width 386 height 33
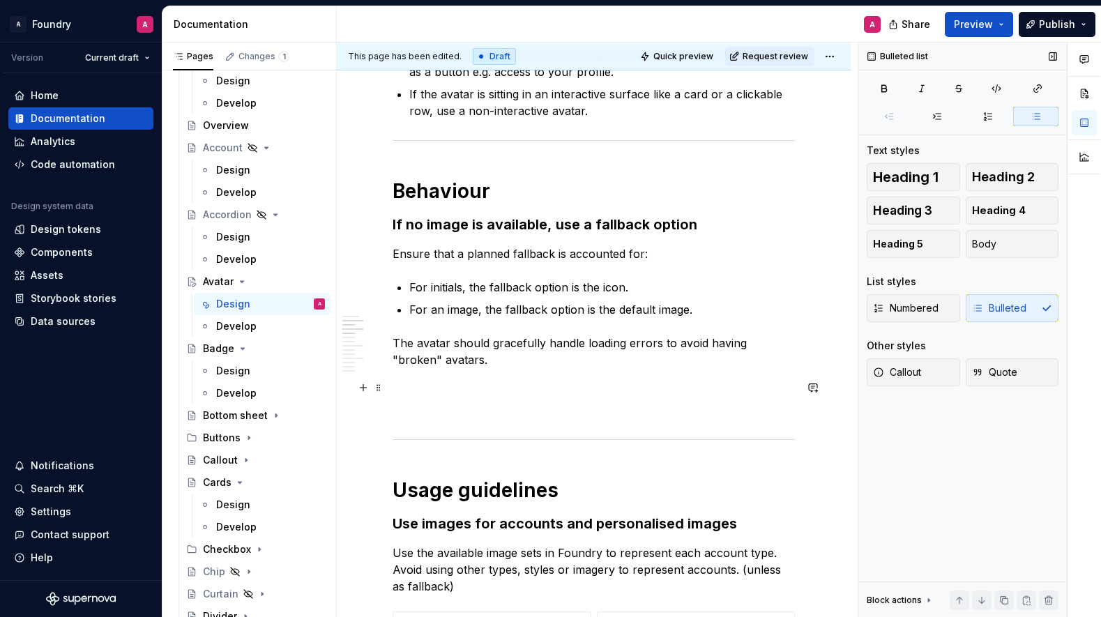
scroll to position [857, 0]
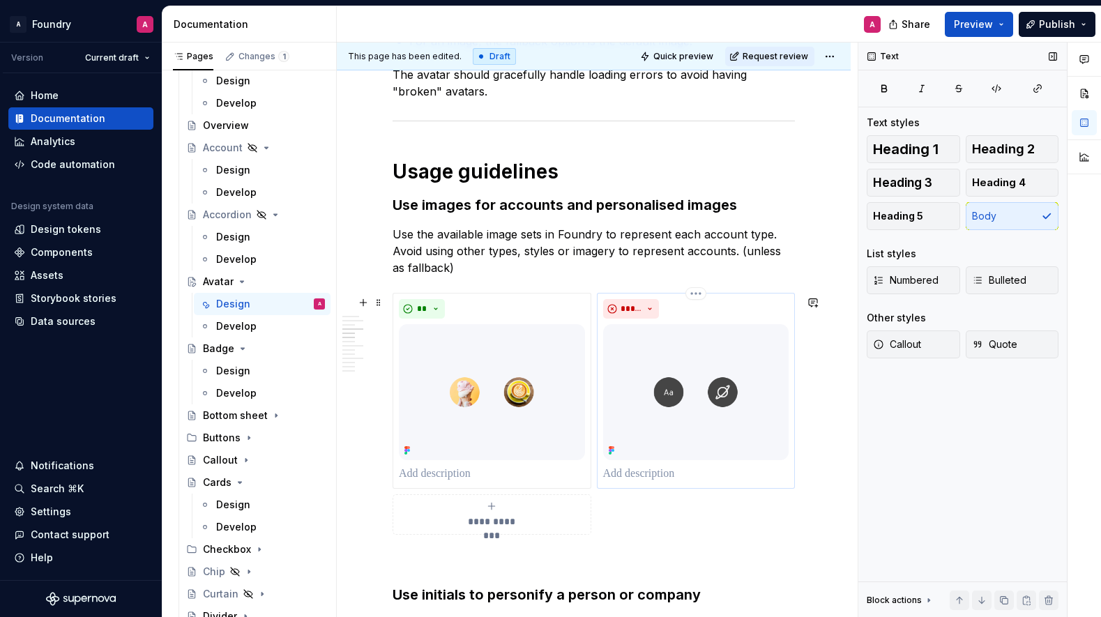
scroll to position [1092, 0]
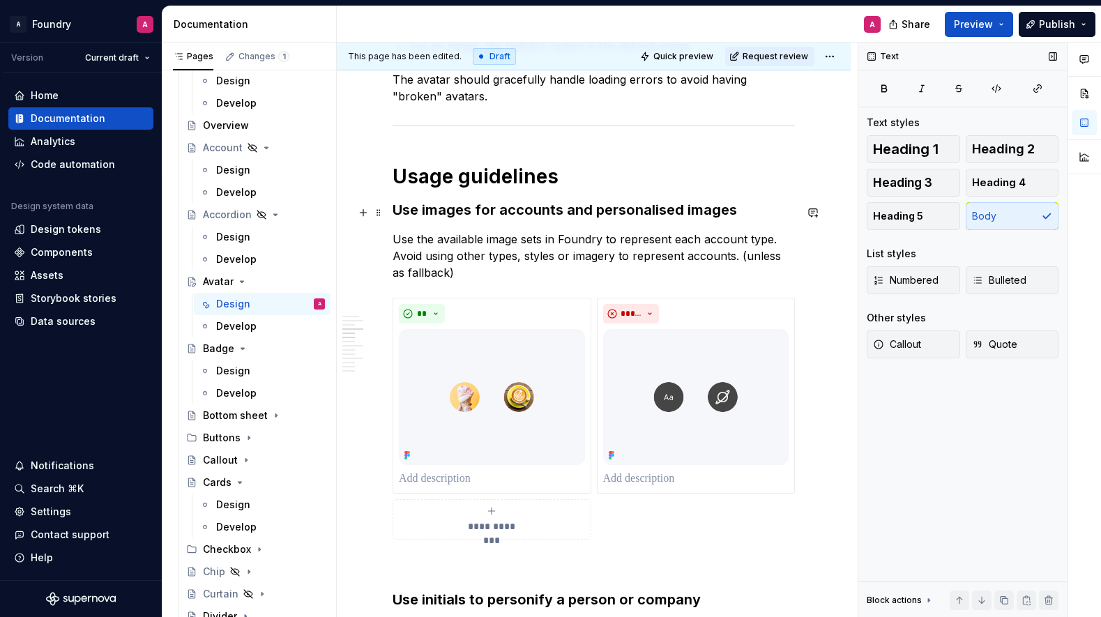
click at [566, 213] on h3 "Use images for accounts and personalised images" at bounding box center [594, 210] width 402 height 20
click at [557, 212] on h3 "Use images for accounts and personalised images" at bounding box center [594, 210] width 402 height 20
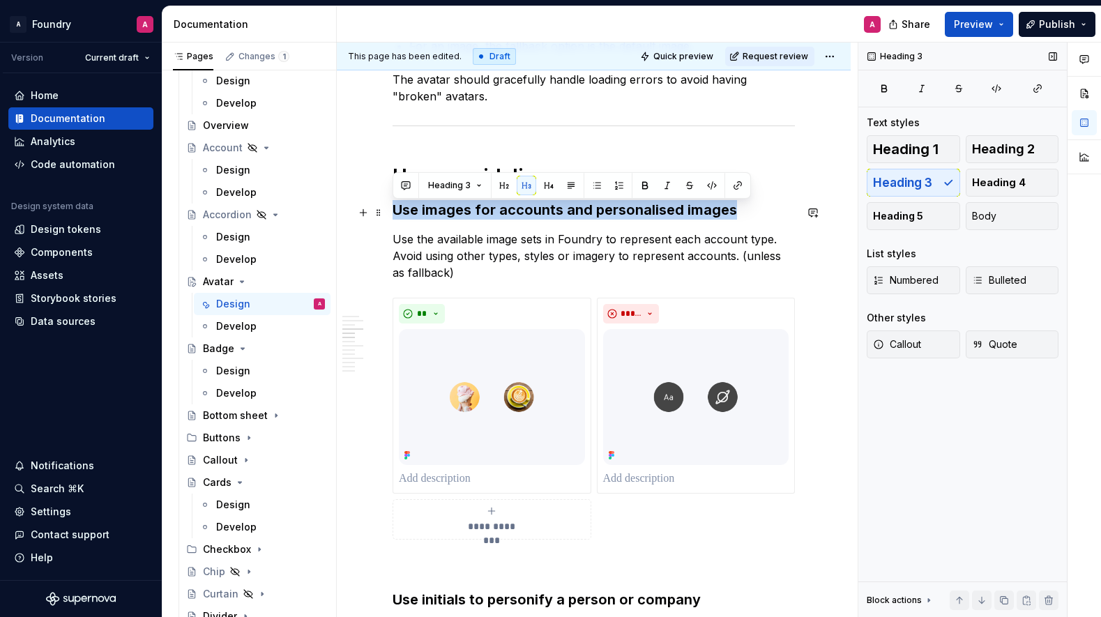
click at [557, 212] on h3 "Use images for accounts and personalised images" at bounding box center [594, 210] width 402 height 20
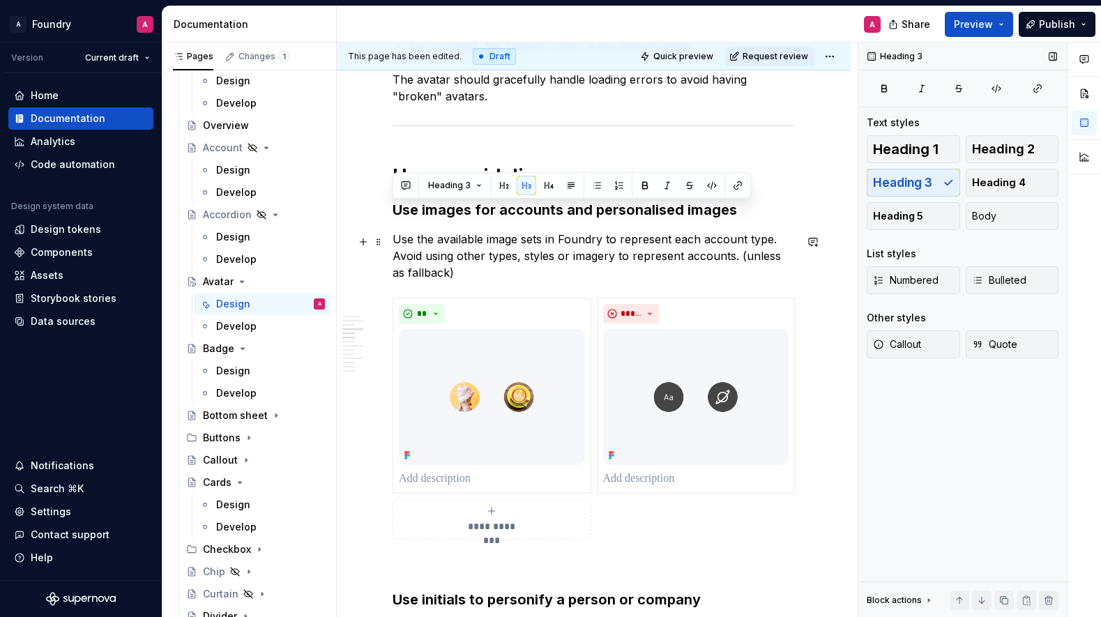
click at [540, 250] on p "Use the available image sets in Foundry to represent each account type. Avoid u…" at bounding box center [594, 256] width 402 height 50
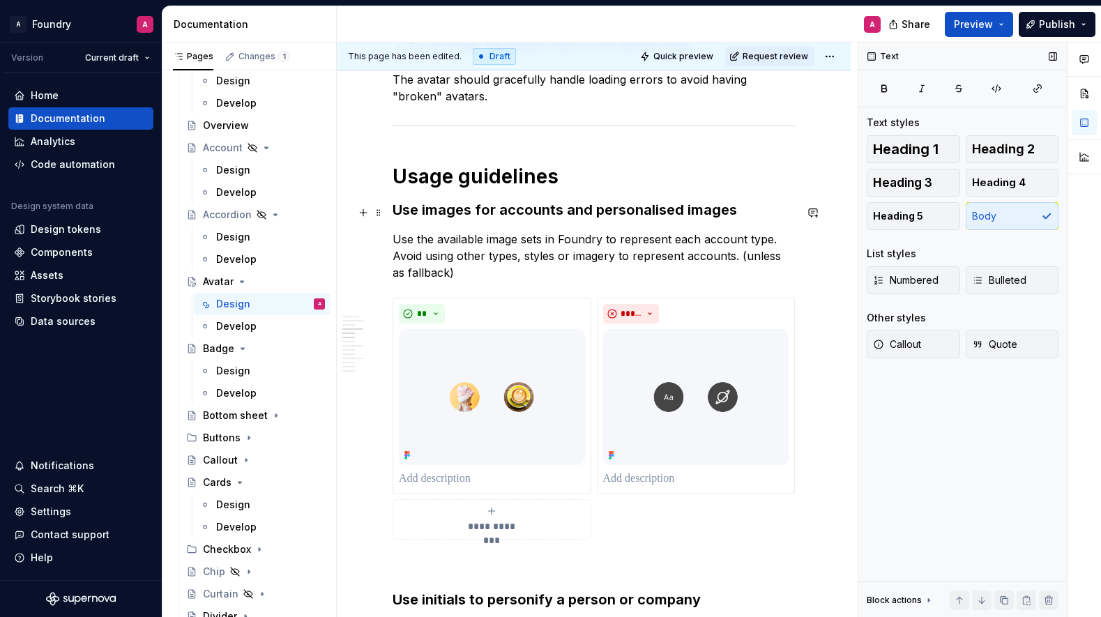
click at [581, 218] on h3 "Use images for accounts and personalised images" at bounding box center [594, 210] width 402 height 20
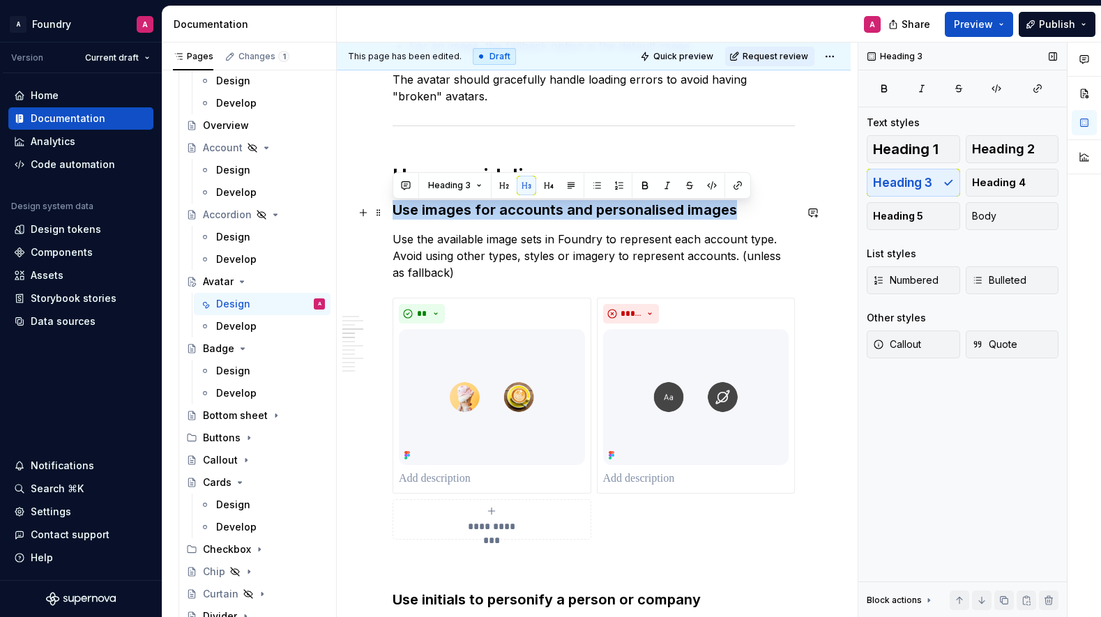
click at [581, 218] on h3 "Use images for accounts and personalised images" at bounding box center [594, 210] width 402 height 20
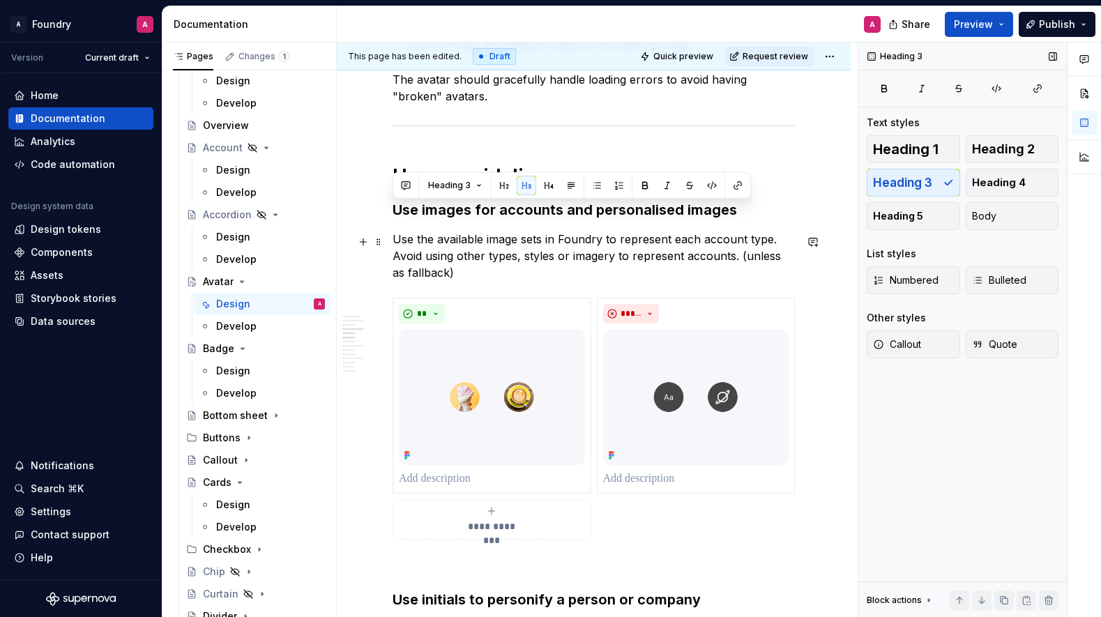
click at [567, 240] on p "Use the available image sets in Foundry to represent each account type. Avoid u…" at bounding box center [594, 256] width 402 height 50
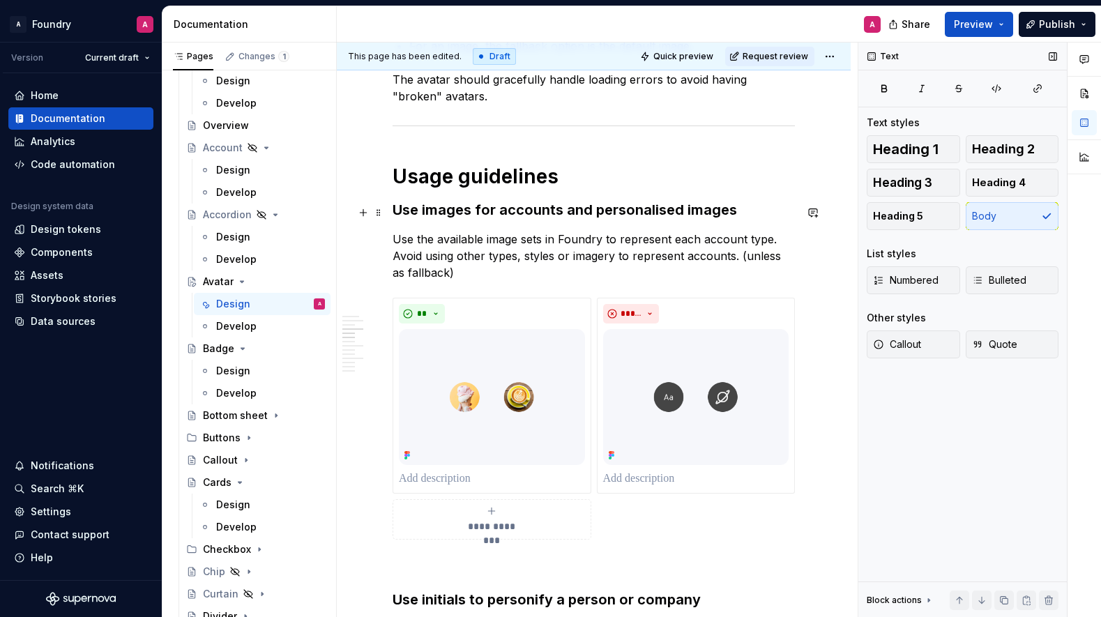
click at [460, 213] on h3 "Use images for accounts and personalised images" at bounding box center [594, 210] width 402 height 20
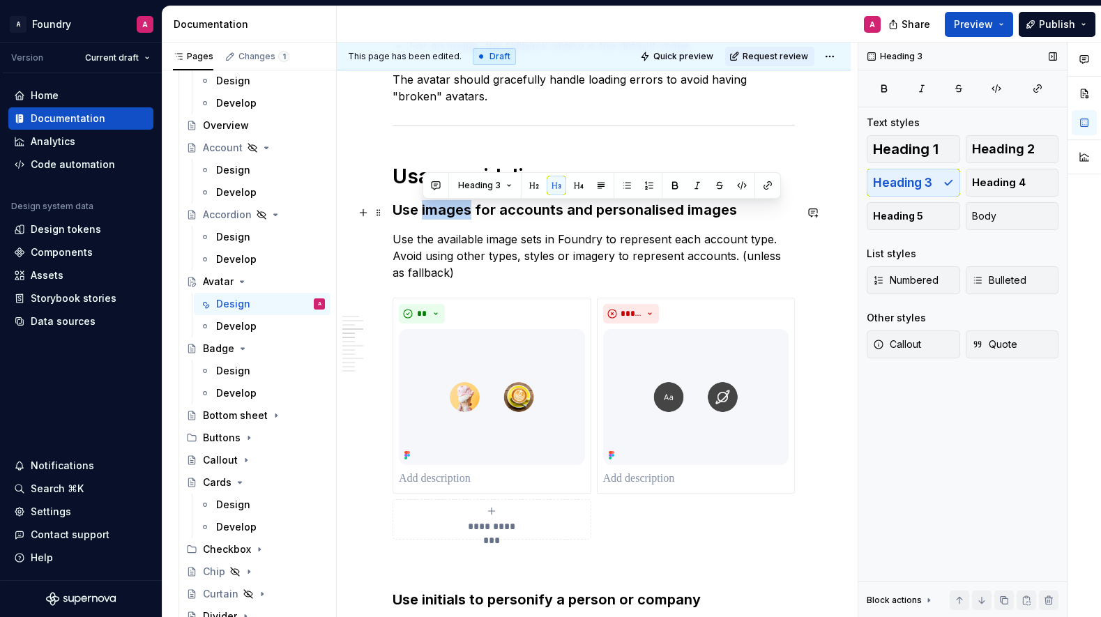
click at [460, 213] on h3 "Use images for accounts and personalised images" at bounding box center [594, 210] width 402 height 20
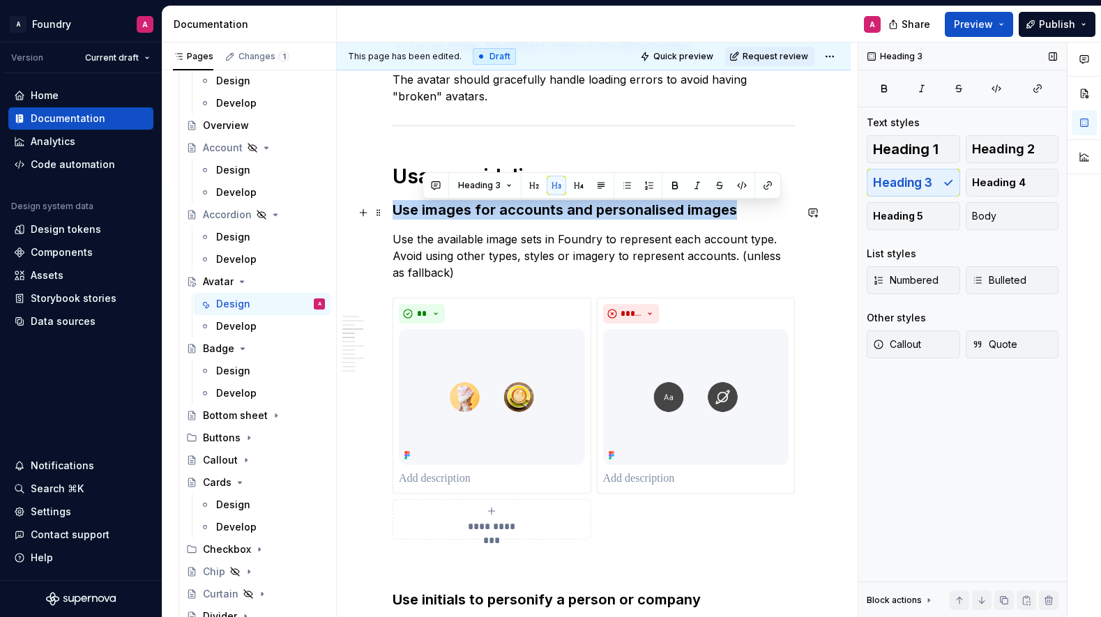
click at [460, 213] on h3 "Use images for accounts and personalised images" at bounding box center [594, 210] width 402 height 20
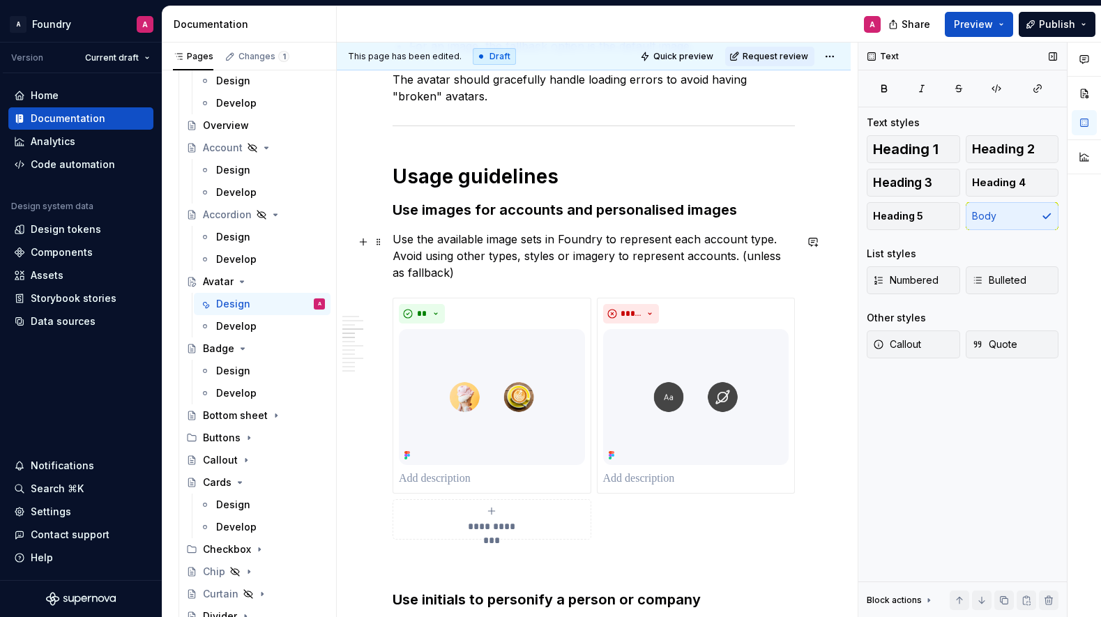
drag, startPoint x: 545, startPoint y: 260, endPoint x: 554, endPoint y: 259, distance: 9.1
click at [545, 260] on p "Use the available image sets in Foundry to represent each account type. Avoid u…" at bounding box center [594, 256] width 402 height 50
click at [730, 213] on h3 "Use images for accounts and personalised images" at bounding box center [594, 210] width 402 height 20
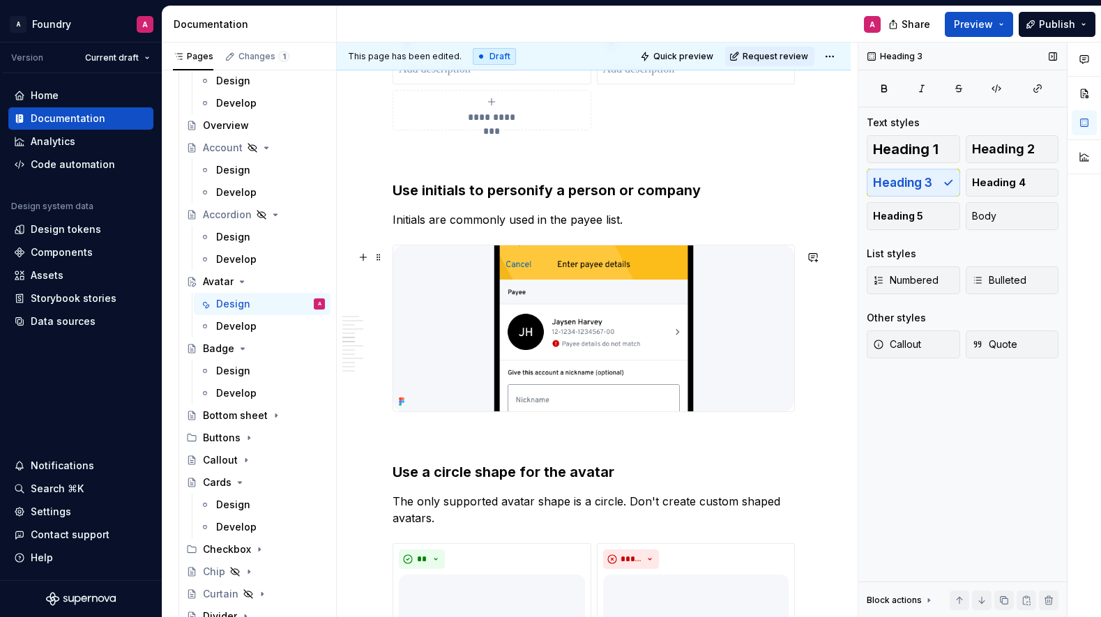
scroll to position [1499, 0]
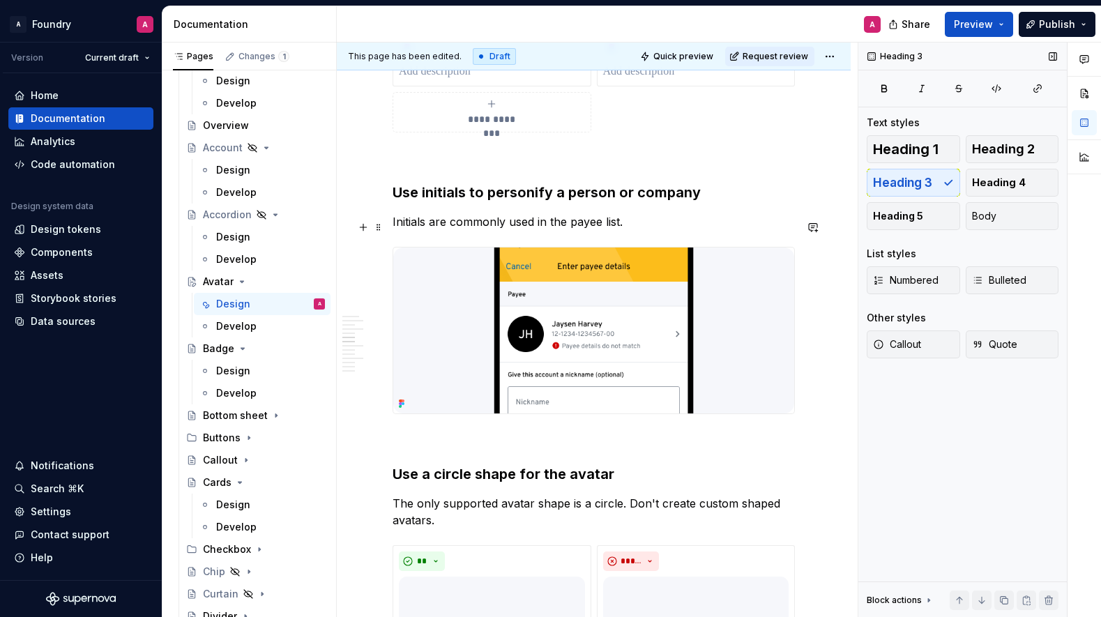
click at [619, 229] on p "Initials are commonly used in the payee list." at bounding box center [594, 221] width 402 height 17
click at [569, 230] on p "Initials are commonly used in the payee list or in the Profile avatar." at bounding box center [594, 221] width 402 height 17
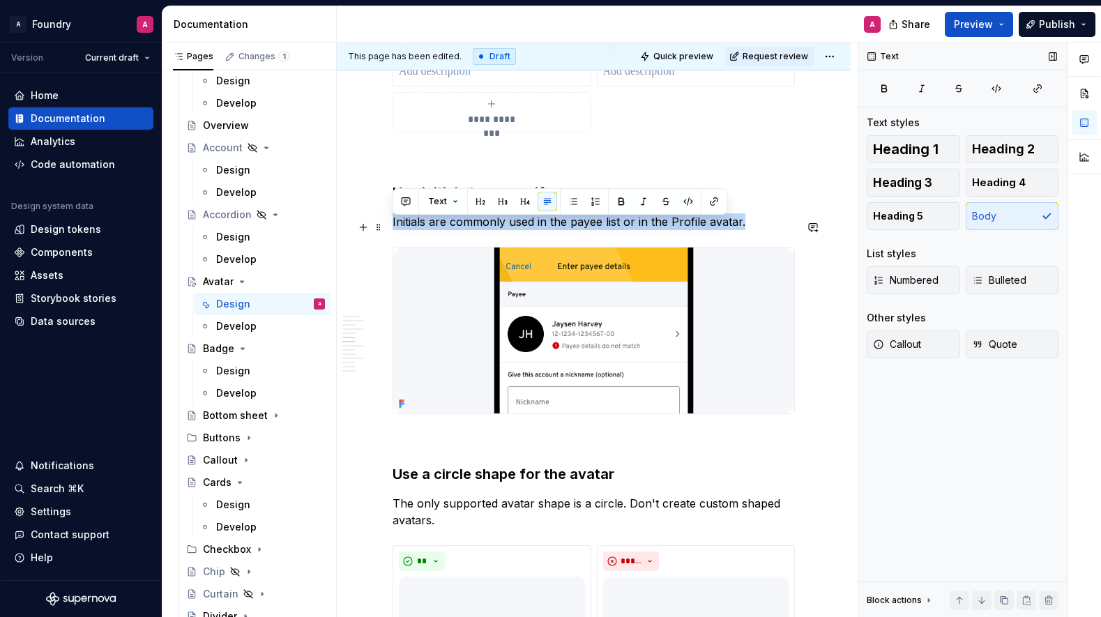
click at [569, 230] on p "Initials are commonly used in the payee list or in the Profile avatar." at bounding box center [594, 221] width 402 height 17
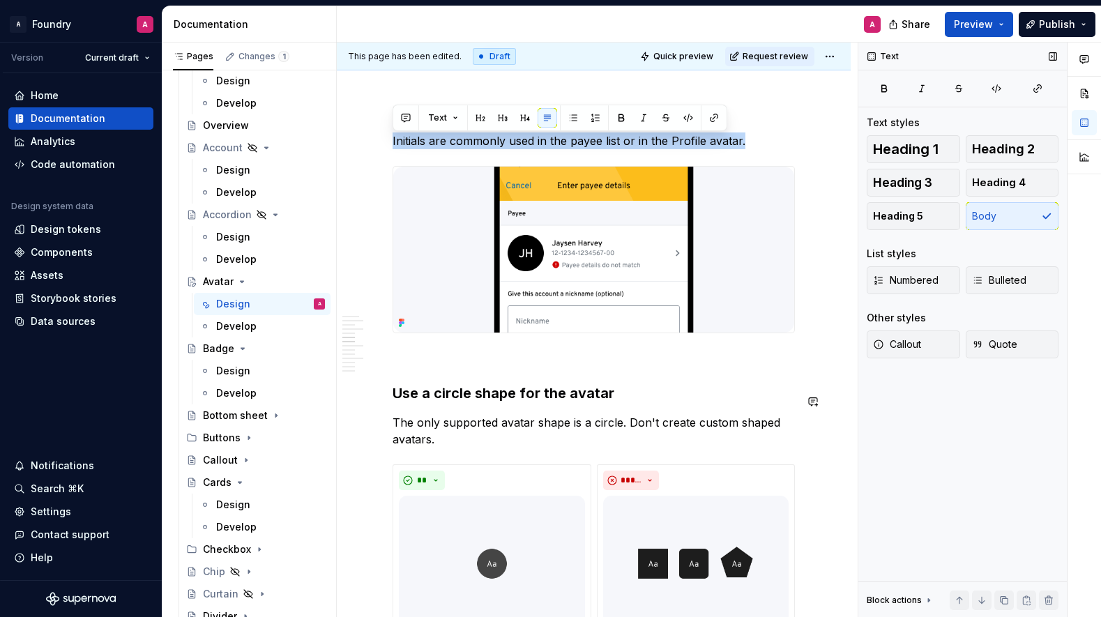
scroll to position [1584, 0]
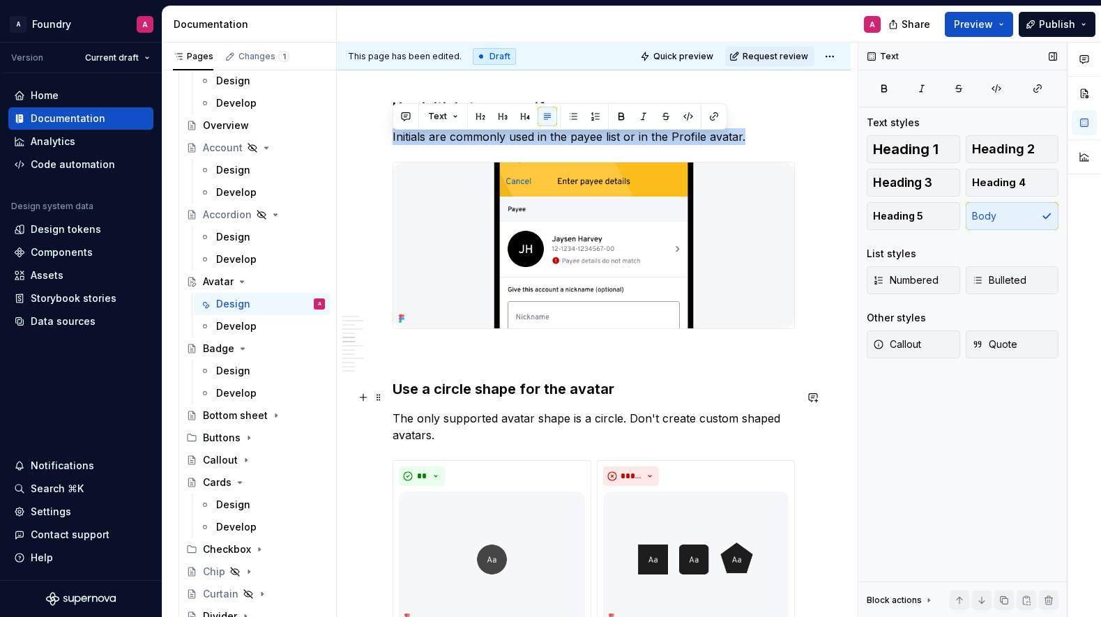
click at [629, 399] on h3 "Use a circle shape for the avatar" at bounding box center [594, 389] width 402 height 20
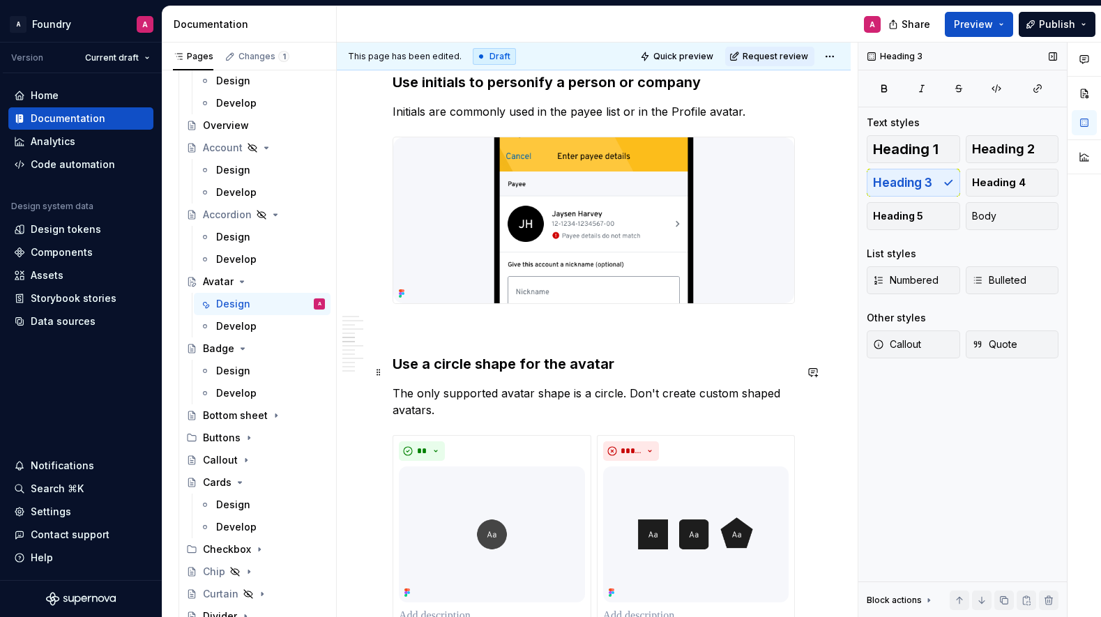
scroll to position [1608, 0]
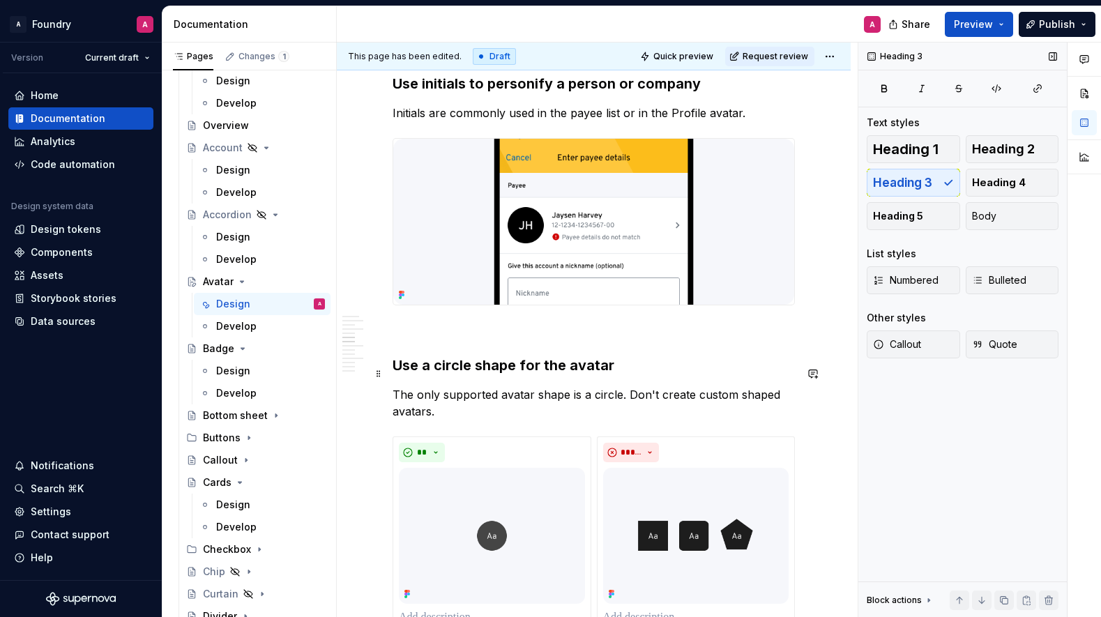
click at [515, 374] on h3 "Use a circle shape for the avatar" at bounding box center [594, 366] width 402 height 20
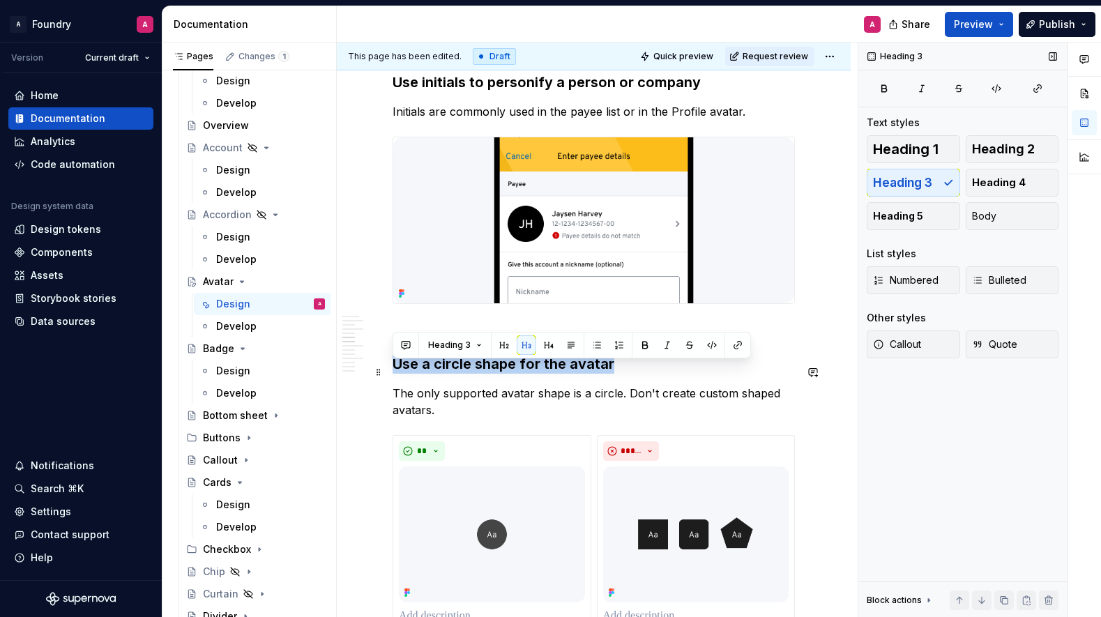
click at [515, 374] on h3 "Use a circle shape for the avatar" at bounding box center [594, 364] width 402 height 20
drag, startPoint x: 573, startPoint y: 376, endPoint x: 625, endPoint y: 382, distance: 52.0
click at [573, 374] on h3 "Use a circle shape for the avatar" at bounding box center [594, 364] width 402 height 20
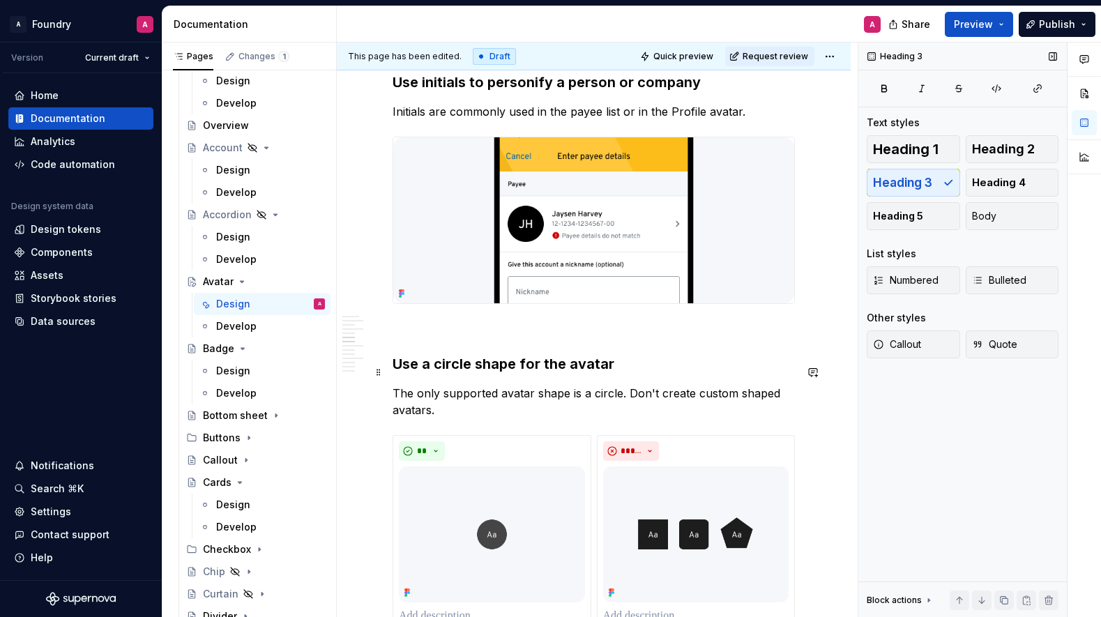
click at [652, 374] on h3 "Use a circle shape for the avatar" at bounding box center [594, 364] width 402 height 20
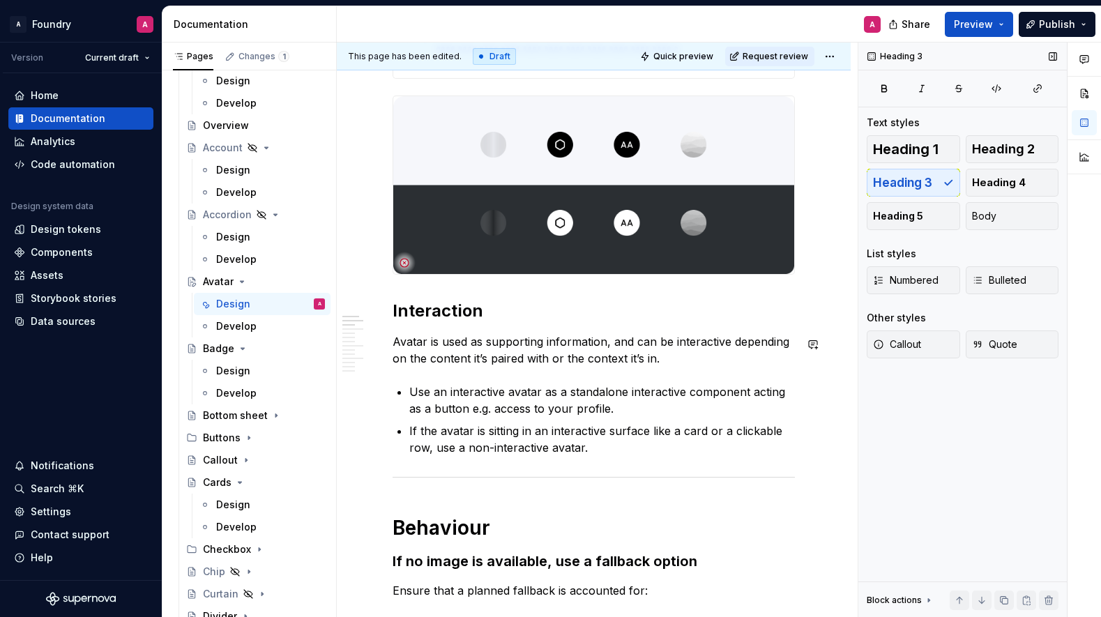
scroll to position [645, 0]
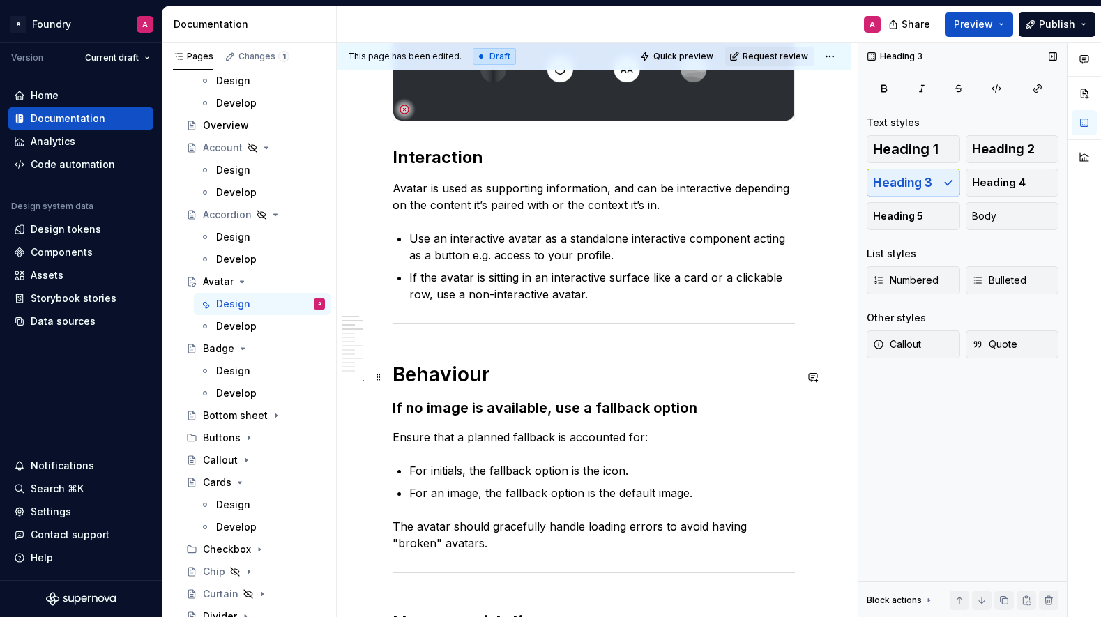
click at [461, 381] on h1 "Behaviour" at bounding box center [594, 374] width 402 height 25
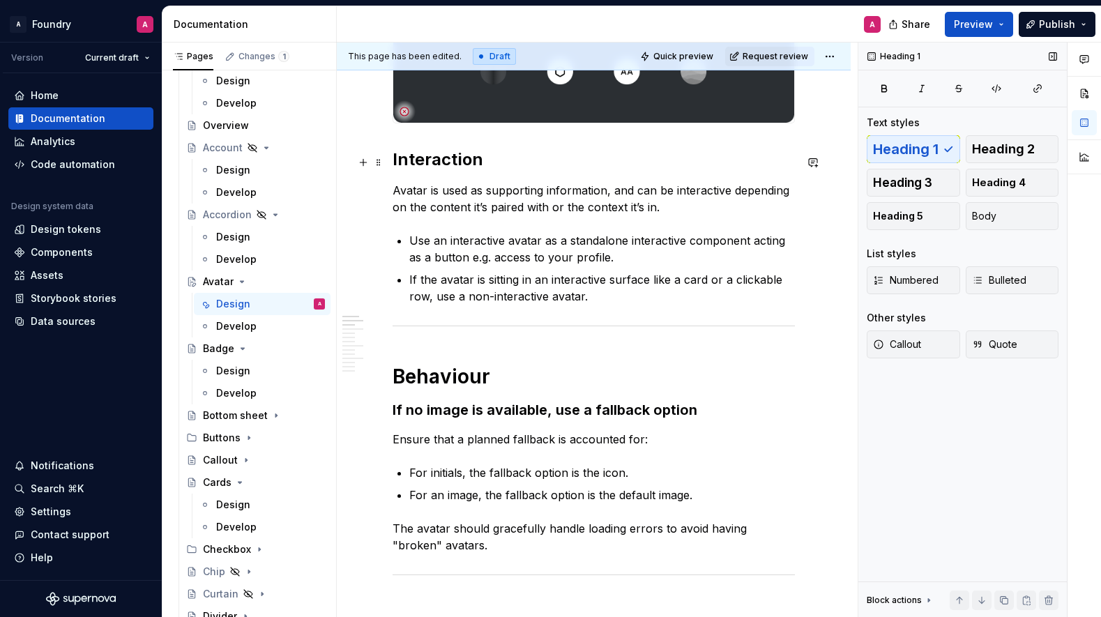
click at [455, 167] on h2 "Interaction" at bounding box center [594, 160] width 402 height 22
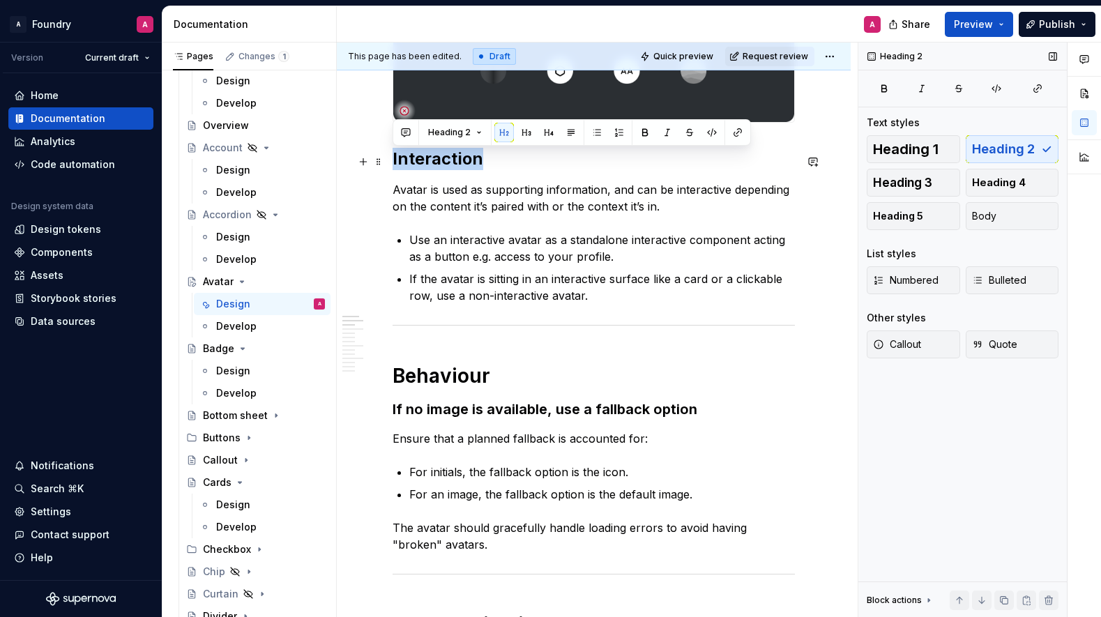
click at [455, 167] on h2 "Interaction" at bounding box center [594, 159] width 402 height 22
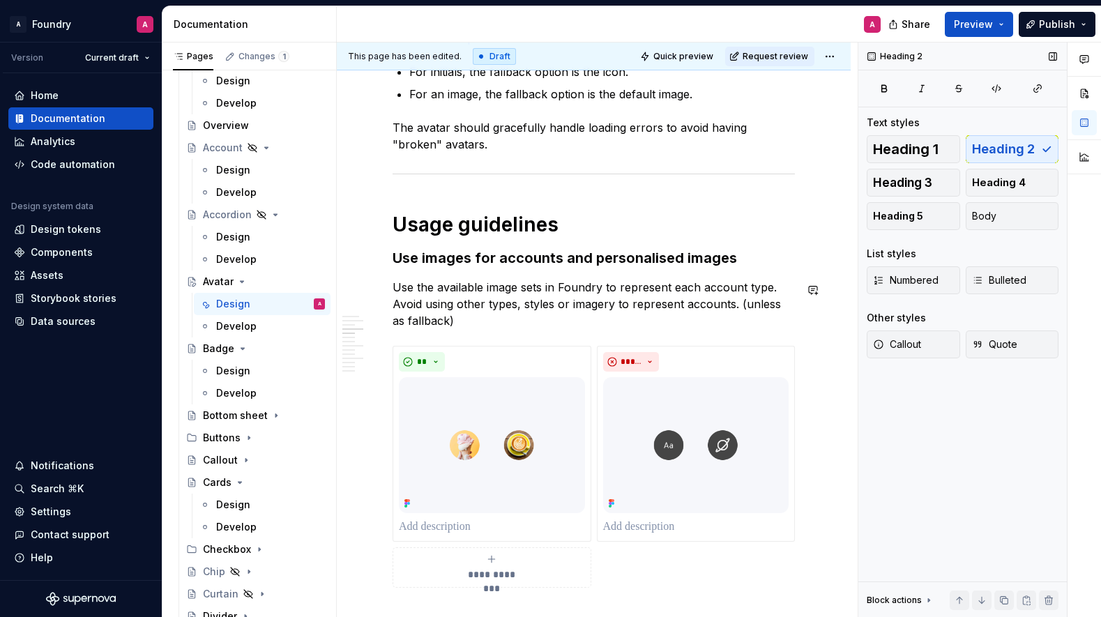
scroll to position [1069, 0]
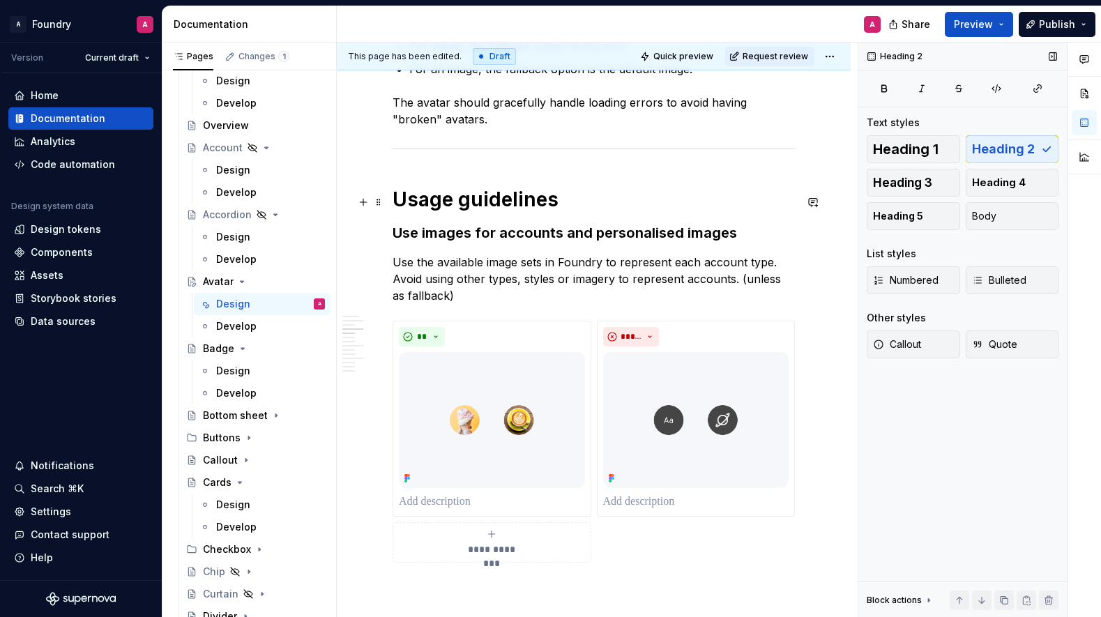
drag, startPoint x: 522, startPoint y: 207, endPoint x: 522, endPoint y: 216, distance: 9.1
click at [521, 207] on h1 "Usage guidelines" at bounding box center [594, 199] width 402 height 25
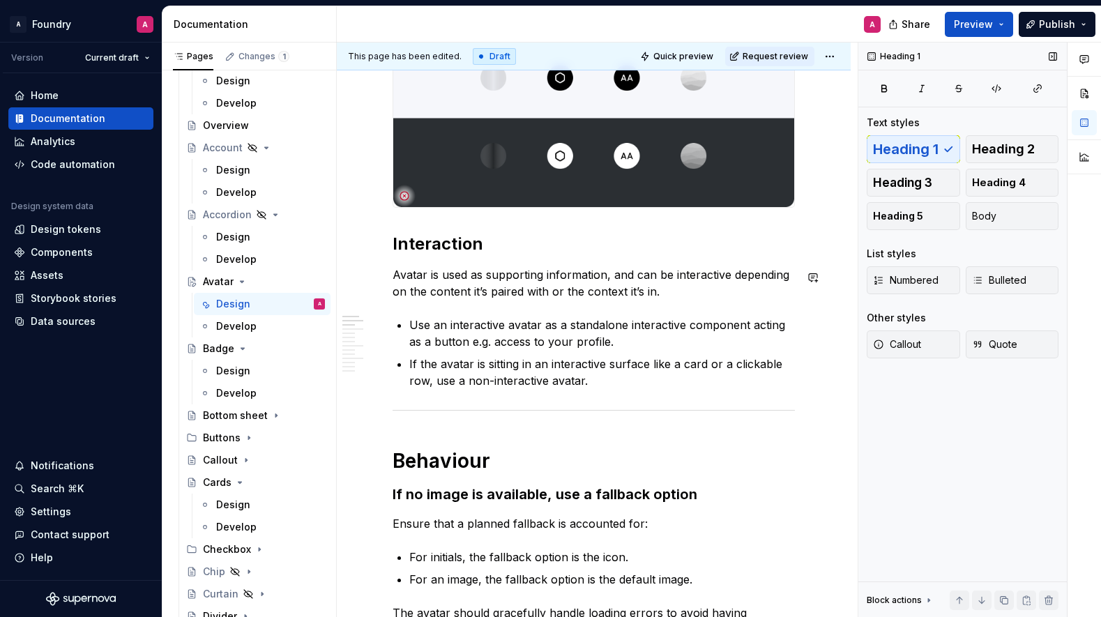
scroll to position [554, 0]
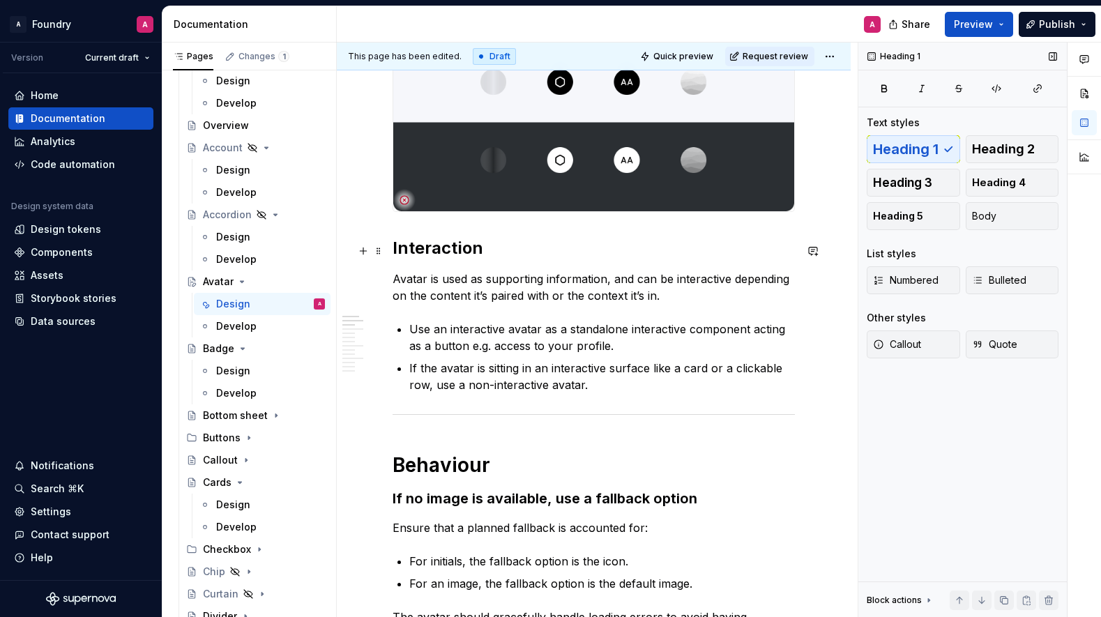
click at [439, 258] on h2 "Interaction" at bounding box center [594, 248] width 402 height 22
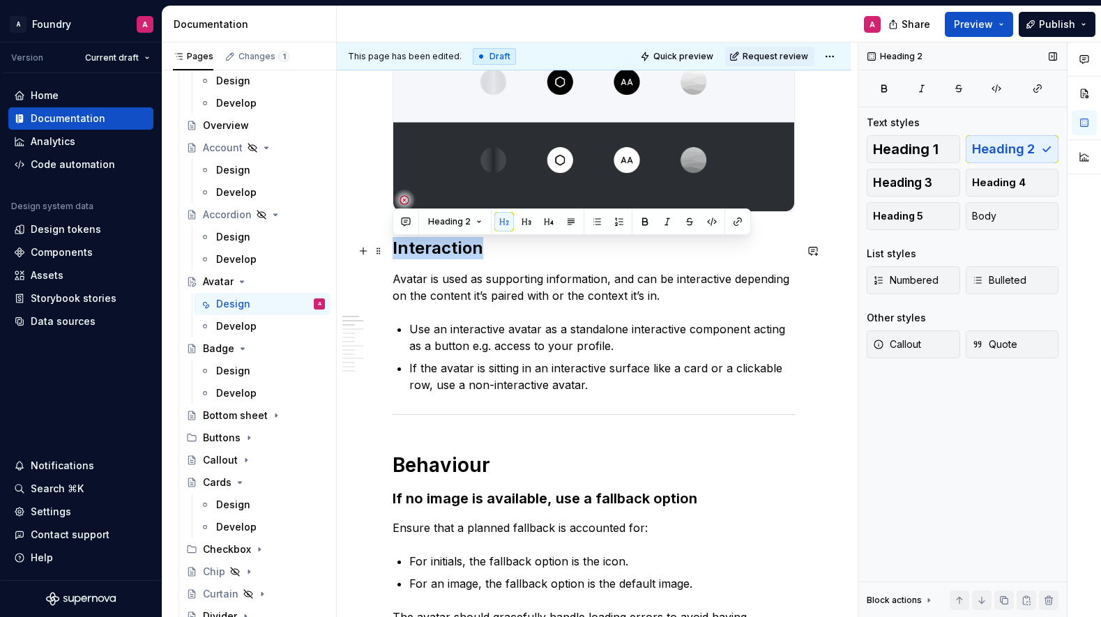
click at [439, 258] on h2 "Interaction" at bounding box center [594, 248] width 402 height 22
drag, startPoint x: 891, startPoint y: 153, endPoint x: 867, endPoint y: 156, distance: 23.9
click at [891, 153] on span "Heading 1" at bounding box center [906, 149] width 66 height 14
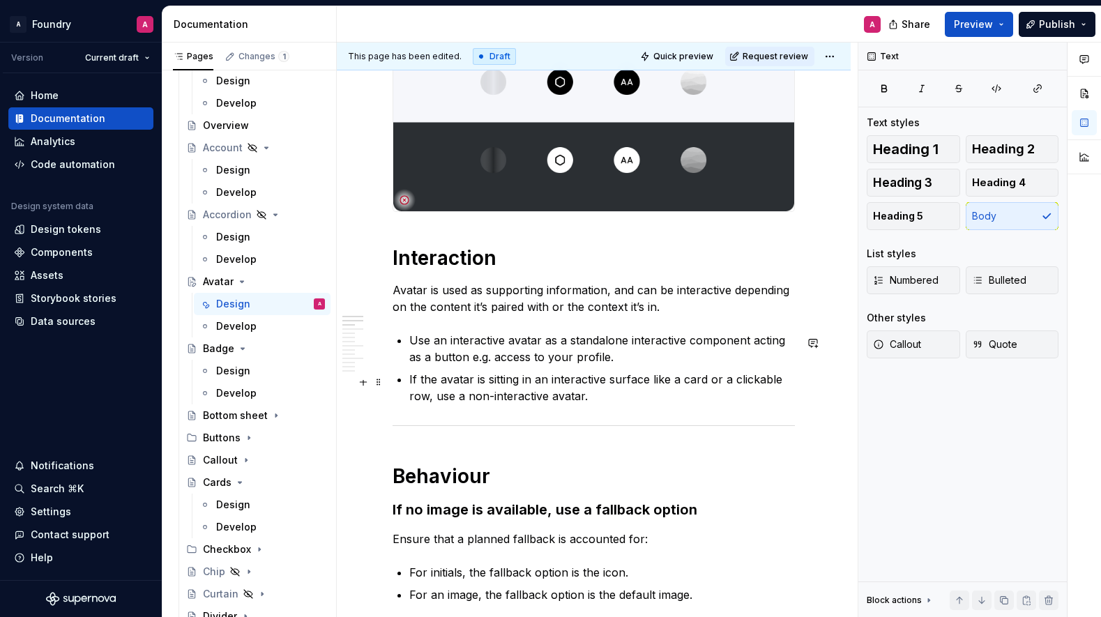
click at [609, 402] on p "If the avatar is sitting in an interactive surface like a card or a clickable r…" at bounding box center [602, 387] width 386 height 33
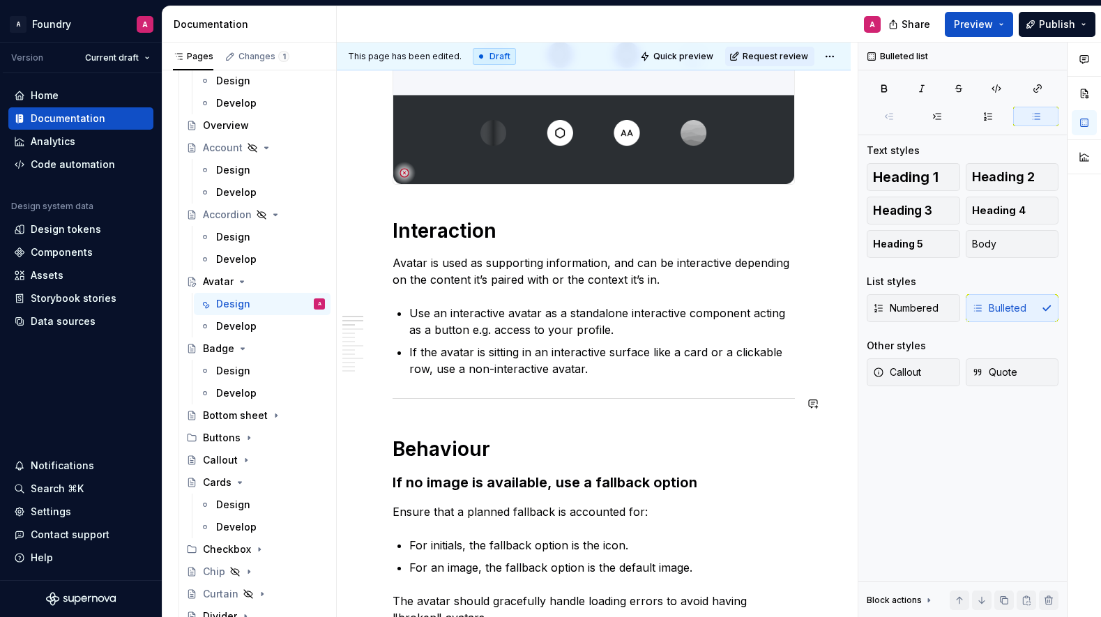
scroll to position [582, 0]
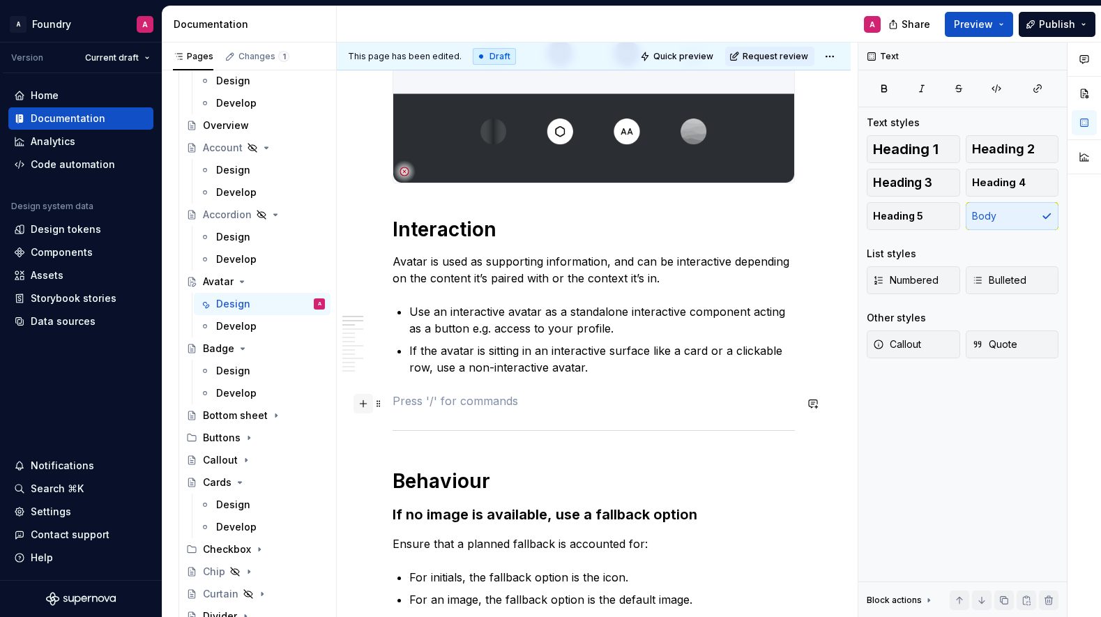
click at [363, 402] on button "button" at bounding box center [364, 404] width 20 height 20
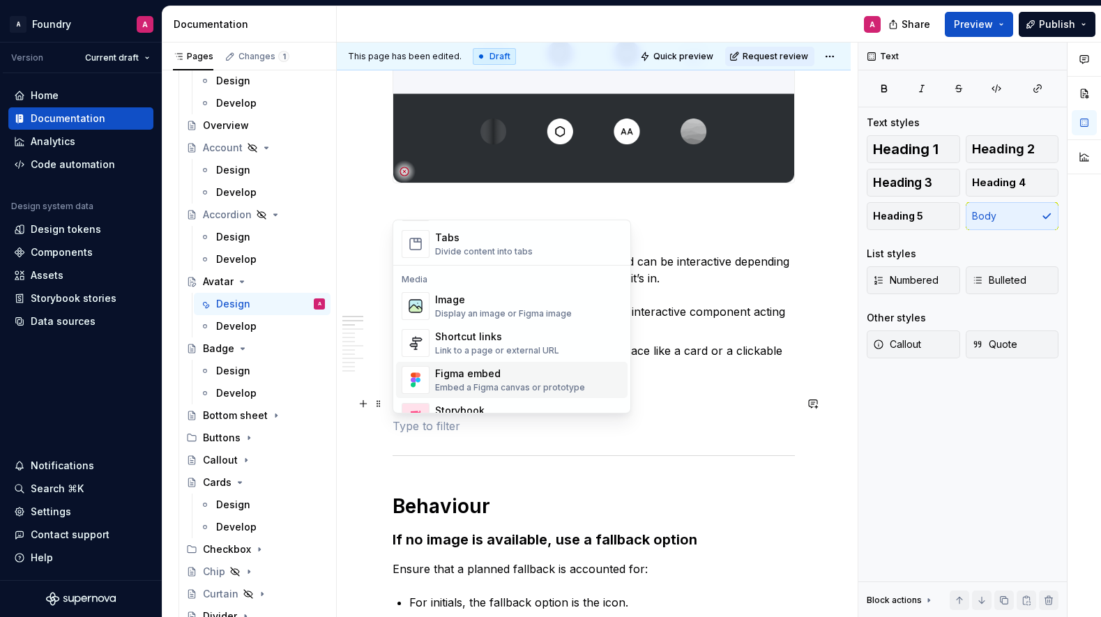
scroll to position [542, 0]
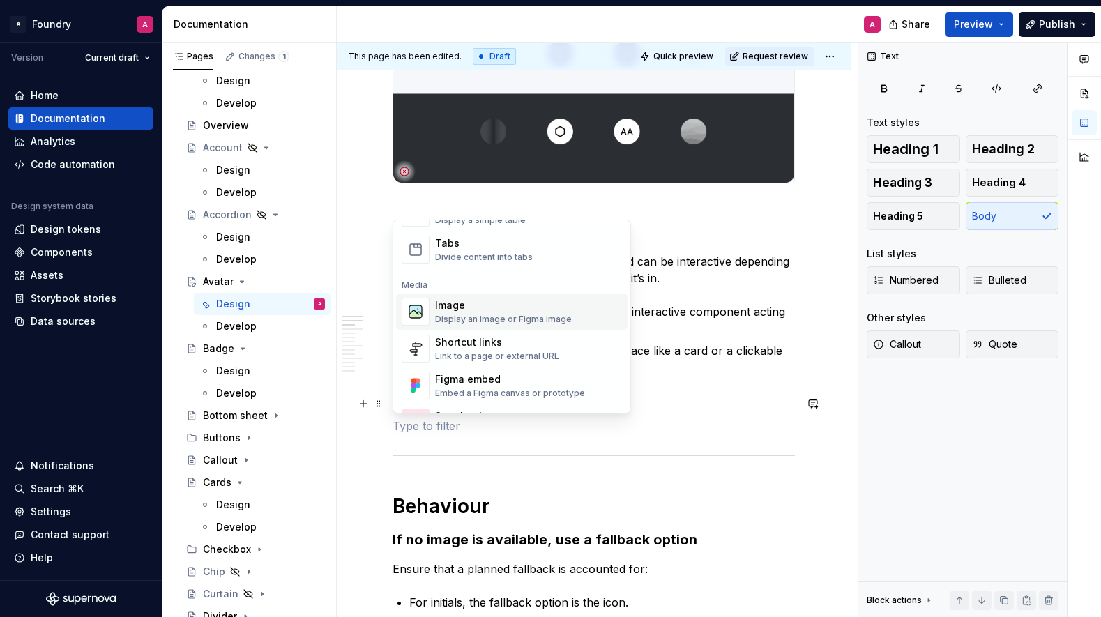
click at [469, 310] on div "Image" at bounding box center [503, 306] width 137 height 14
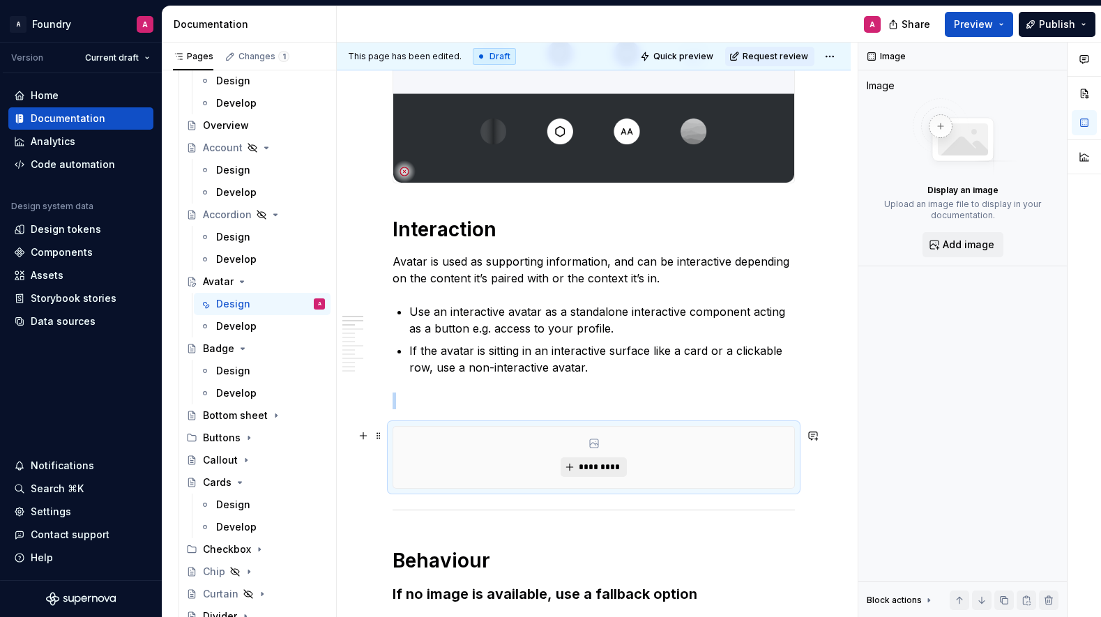
click at [596, 462] on button "*********" at bounding box center [594, 468] width 66 height 20
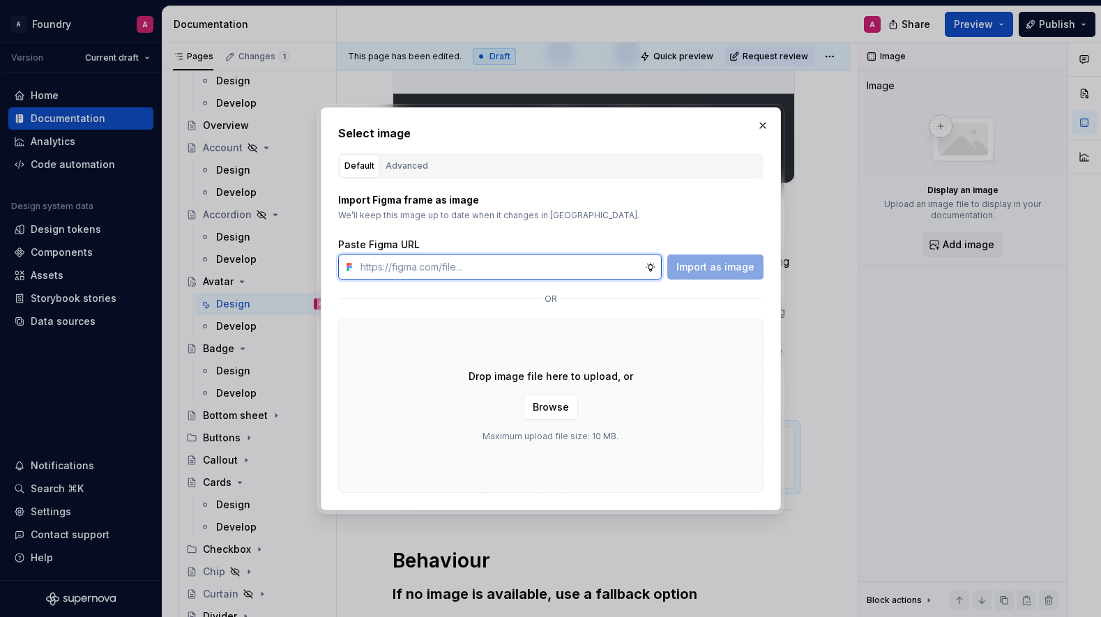
paste input "[URL][DOMAIN_NAME]"
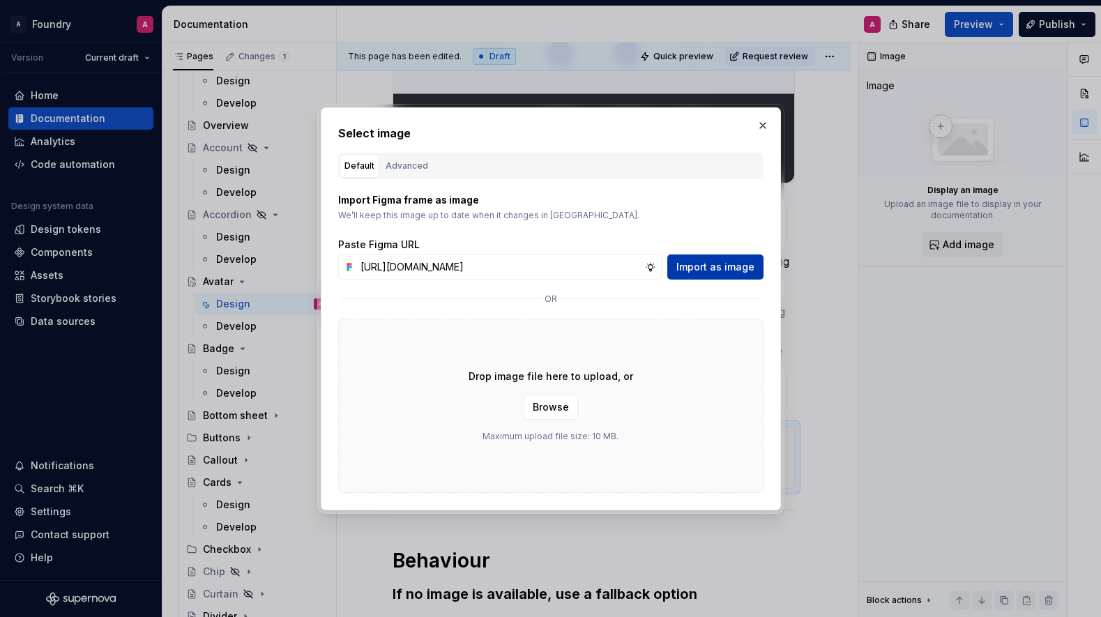
click at [735, 263] on span "Import as image" at bounding box center [716, 267] width 78 height 14
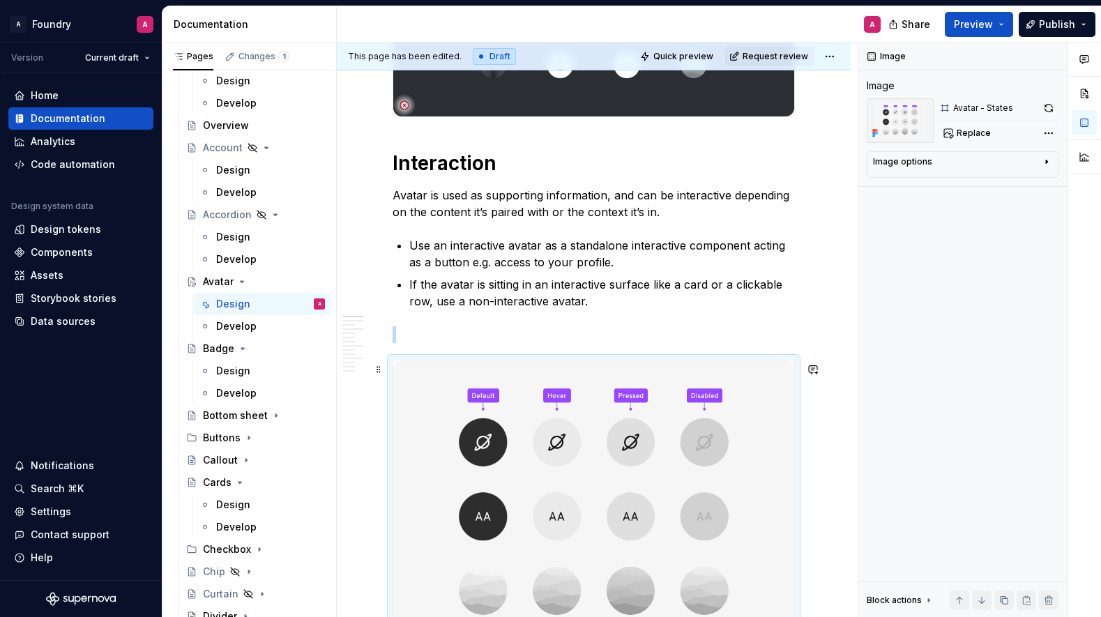
scroll to position [679, 0]
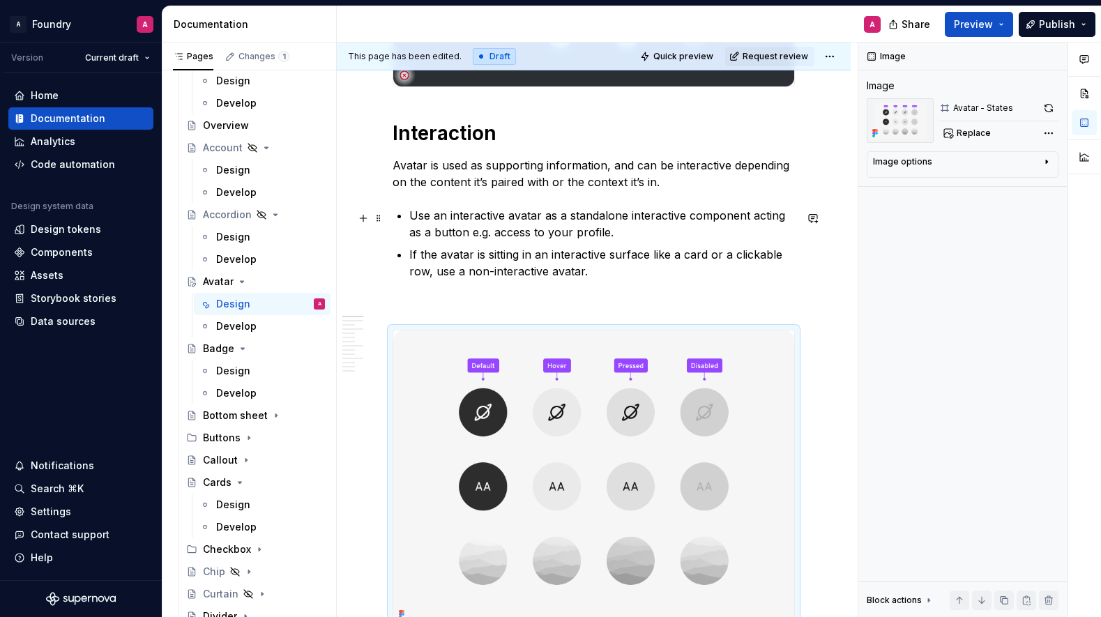
click at [589, 236] on p "Use an interactive avatar as a standalone interactive component acting as a but…" at bounding box center [602, 223] width 386 height 33
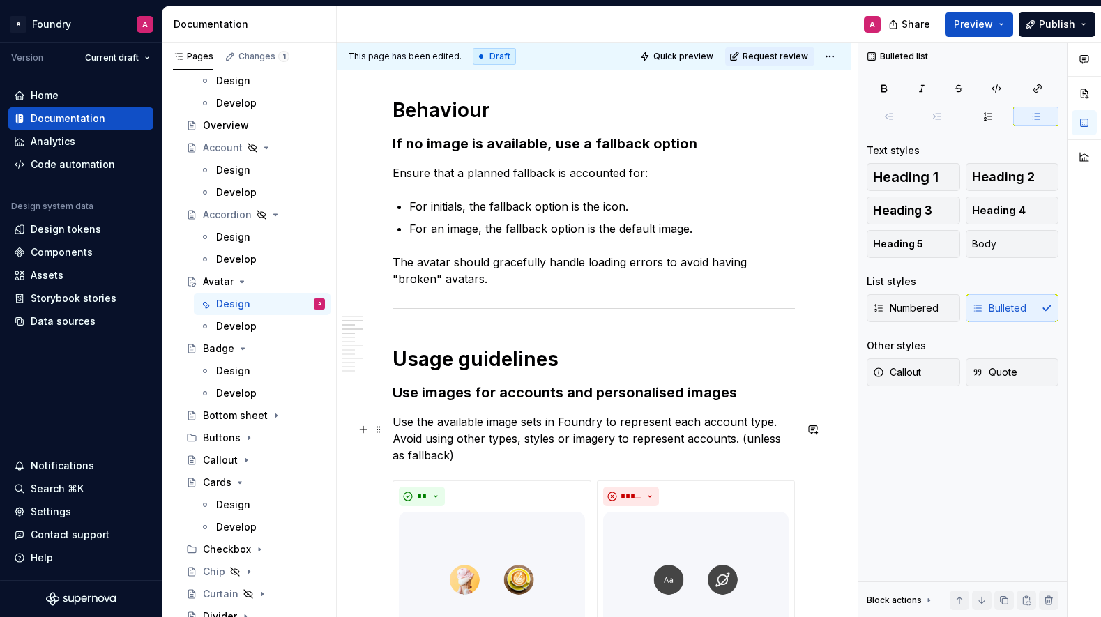
scroll to position [1327, 0]
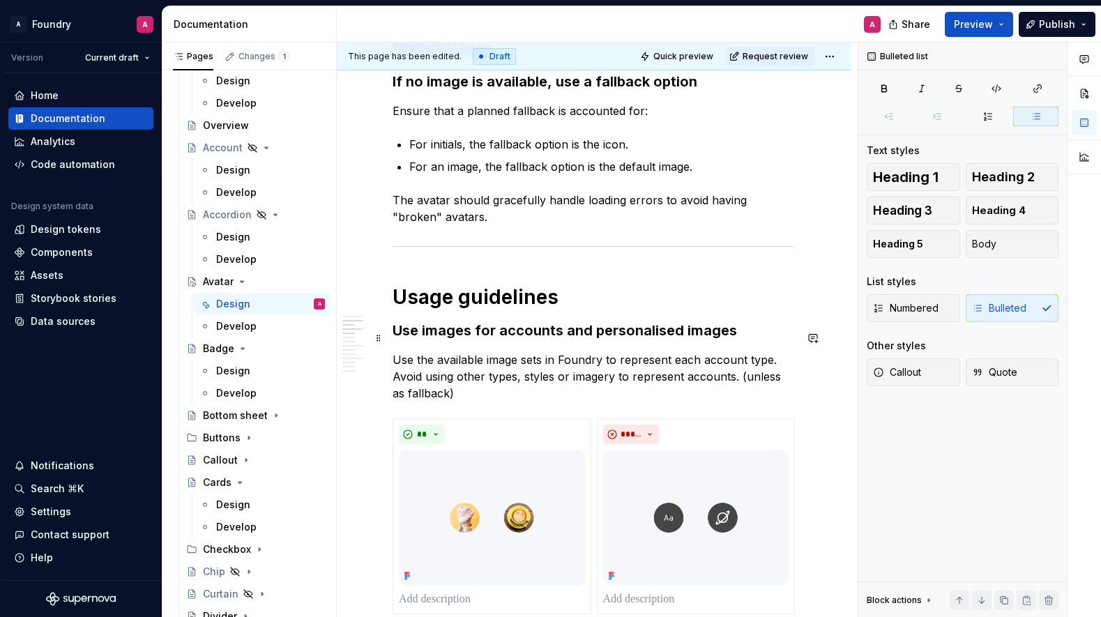
click at [397, 338] on h3 "Use images for accounts and personalised images" at bounding box center [594, 331] width 402 height 20
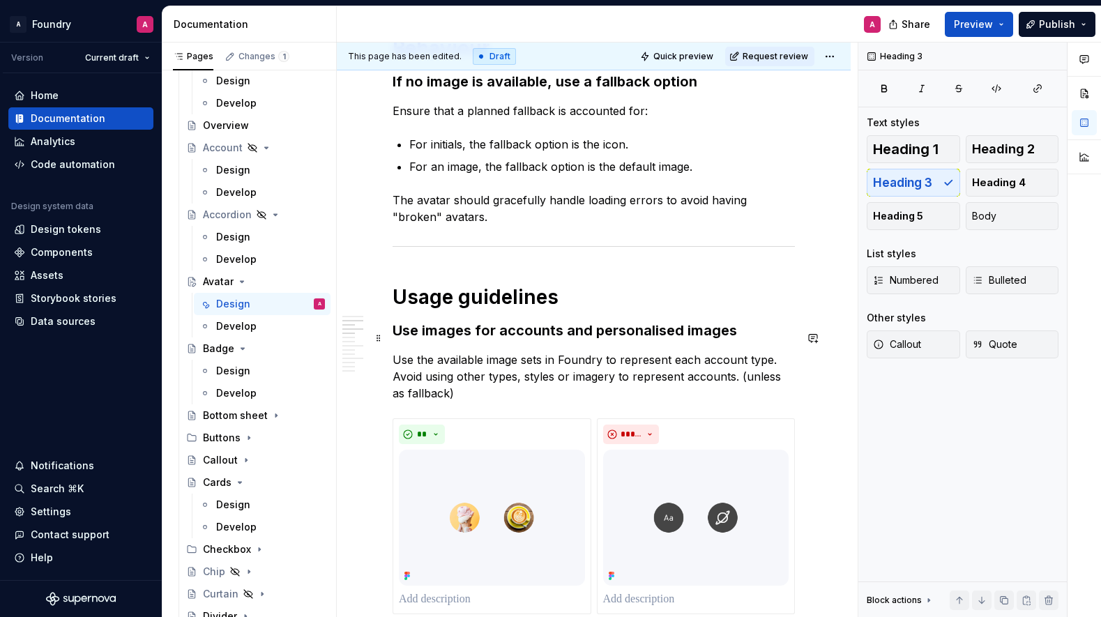
click at [539, 340] on h3 "Use images for accounts and personalised images" at bounding box center [594, 331] width 402 height 20
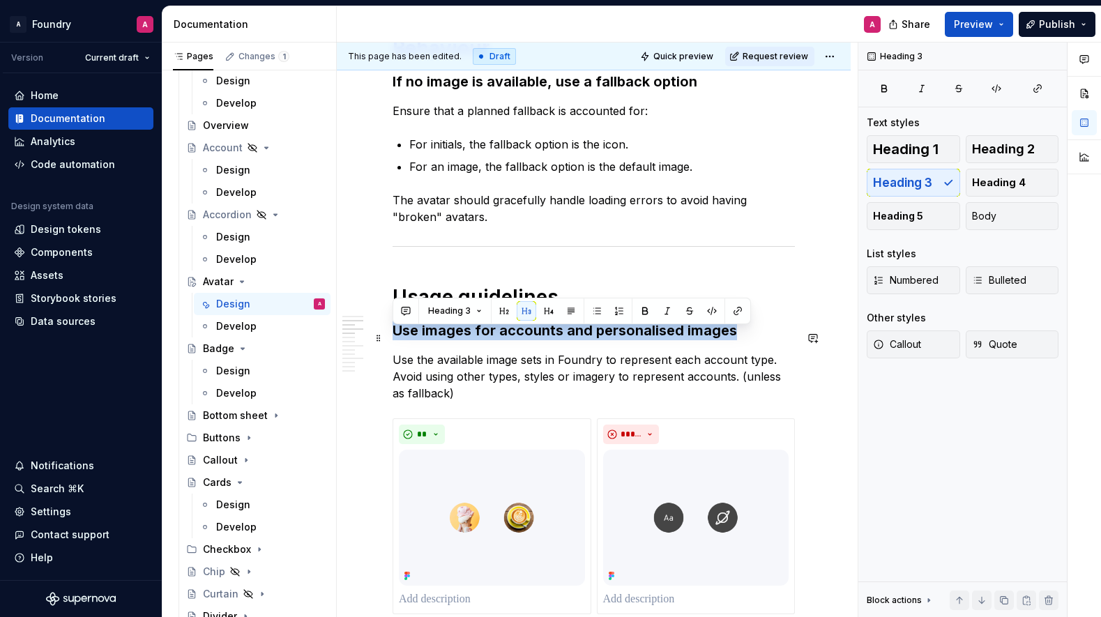
click at [539, 340] on h3 "Use images for accounts and personalised images" at bounding box center [594, 331] width 402 height 20
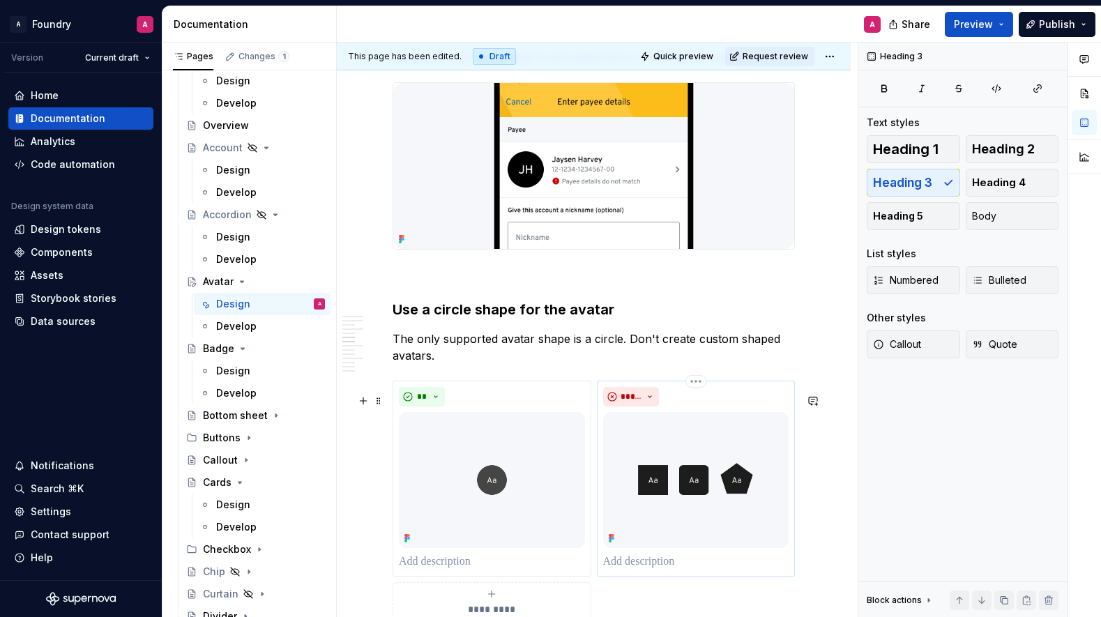
scroll to position [2021, 0]
click at [444, 303] on div "**********" at bounding box center [594, 205] width 402 height 3834
click at [449, 319] on h3 "Use a circle shape for the avatar" at bounding box center [594, 309] width 402 height 20
click at [448, 319] on h3 "Use a circle shape for the avatar" at bounding box center [594, 309] width 402 height 20
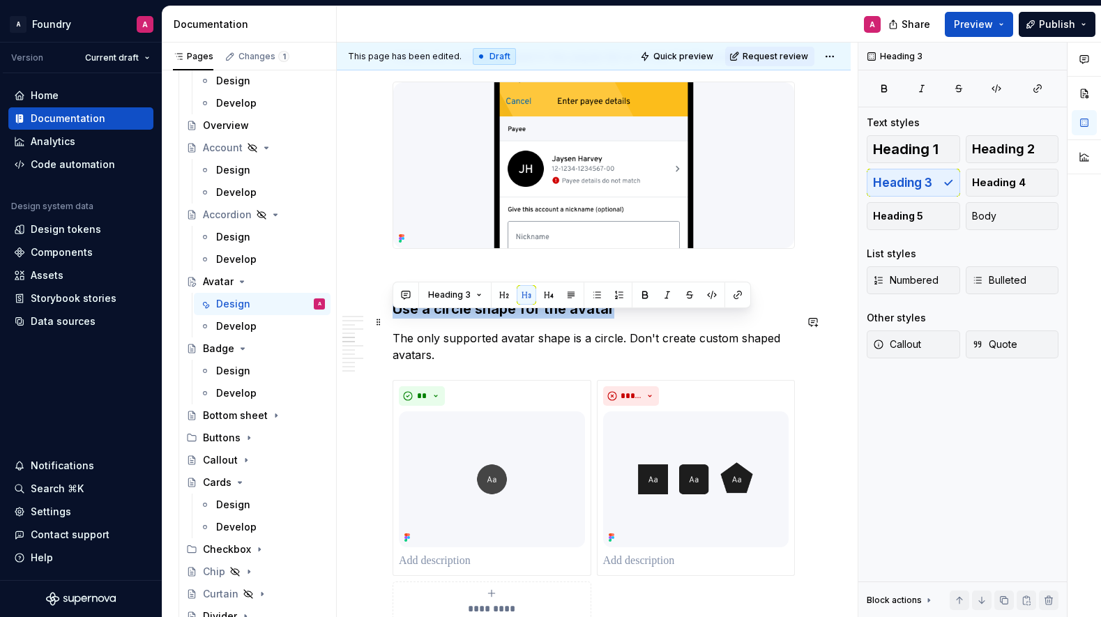
click at [449, 319] on h3 "Use a circle shape for the avatar" at bounding box center [594, 309] width 402 height 20
copy h3 "Use a circle shape for the avatar"
click at [366, 285] on div "**********" at bounding box center [594, 290] width 514 height 4070
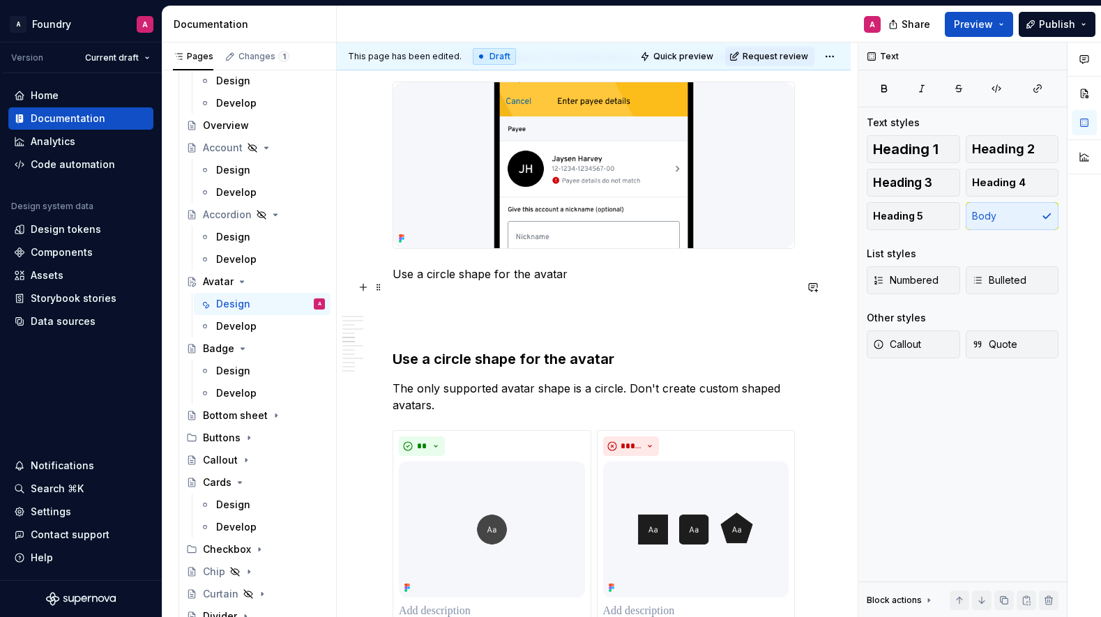
click at [393, 283] on p "Use a circle shape for the avatar" at bounding box center [594, 274] width 402 height 17
click at [421, 283] on p "Use a circle shape for the avatar" at bounding box center [594, 274] width 402 height 17
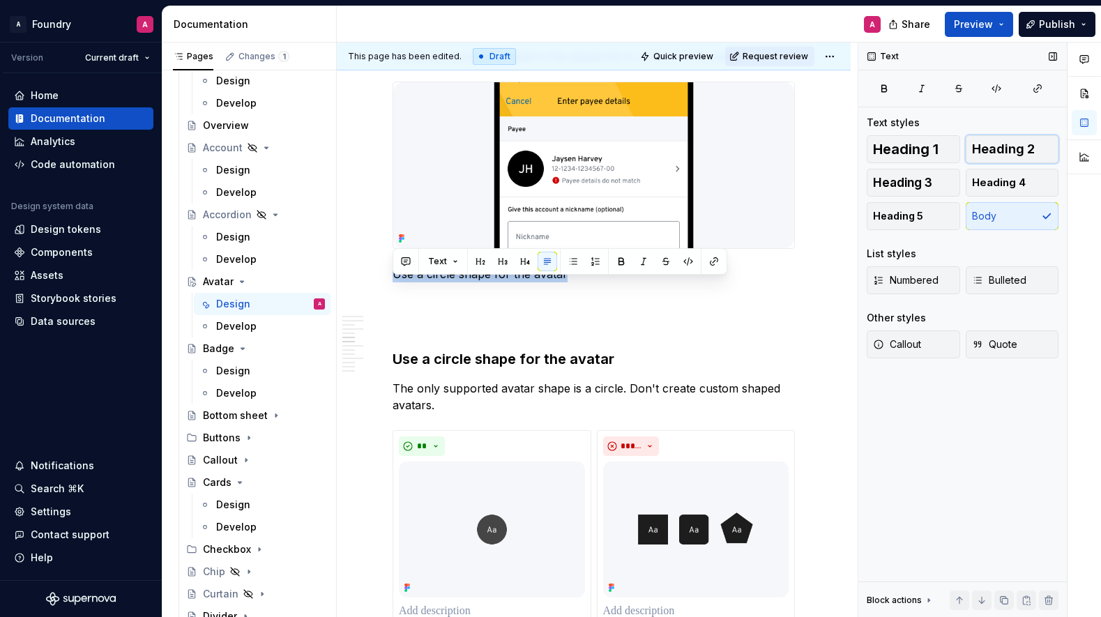
click at [993, 157] on button "Heading 2" at bounding box center [1012, 149] width 93 height 28
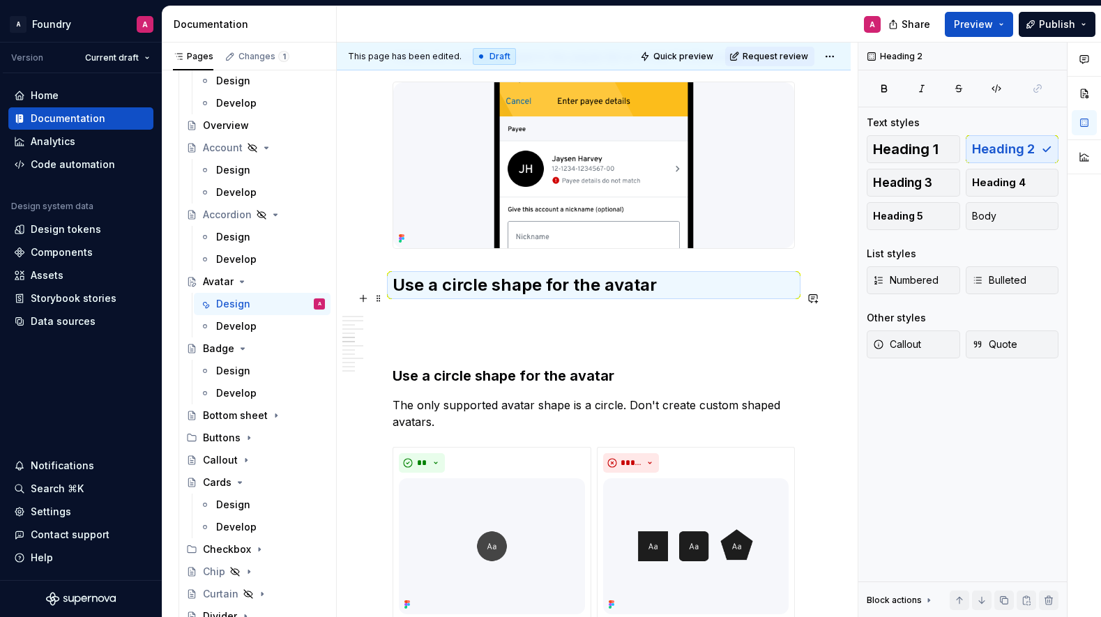
click at [608, 296] on h2 "Use a circle shape for the avatar" at bounding box center [594, 285] width 402 height 22
click at [519, 296] on h2 "Use a circle shape for the avatar" at bounding box center [594, 285] width 402 height 22
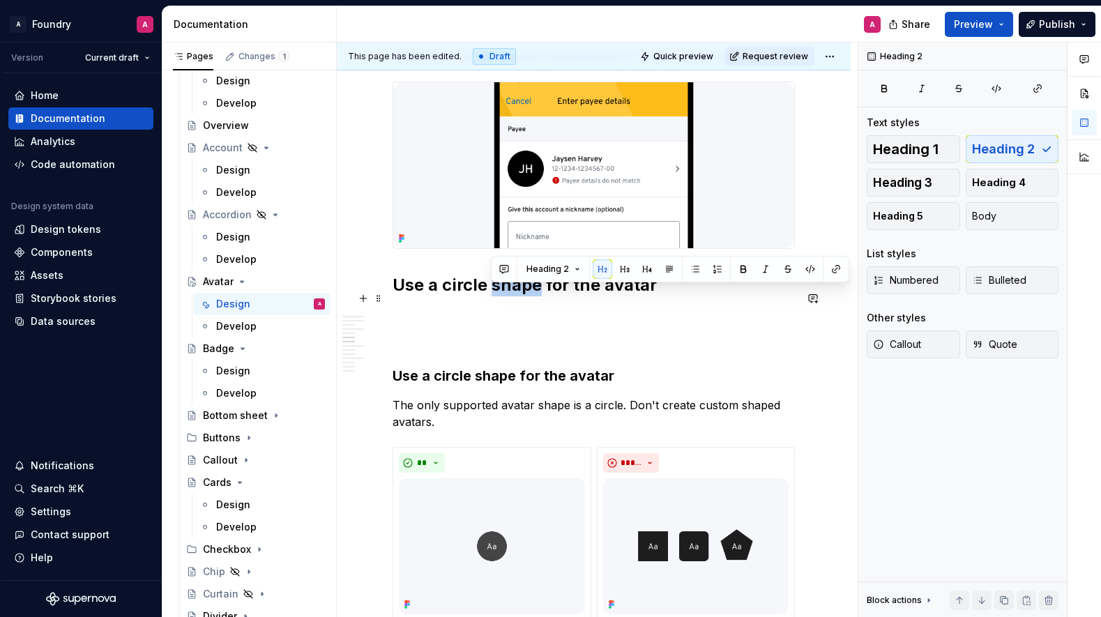
click at [519, 296] on h2 "Use a circle shape for the avatar" at bounding box center [594, 285] width 402 height 22
click at [502, 324] on p at bounding box center [594, 316] width 402 height 17
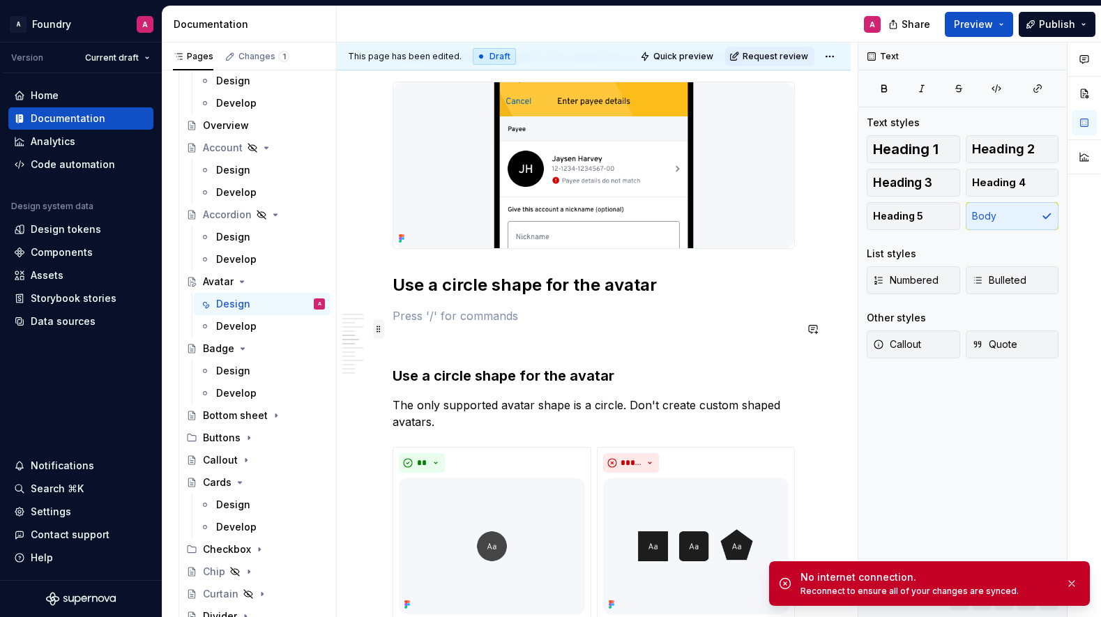
click at [377, 333] on span at bounding box center [378, 329] width 11 height 20
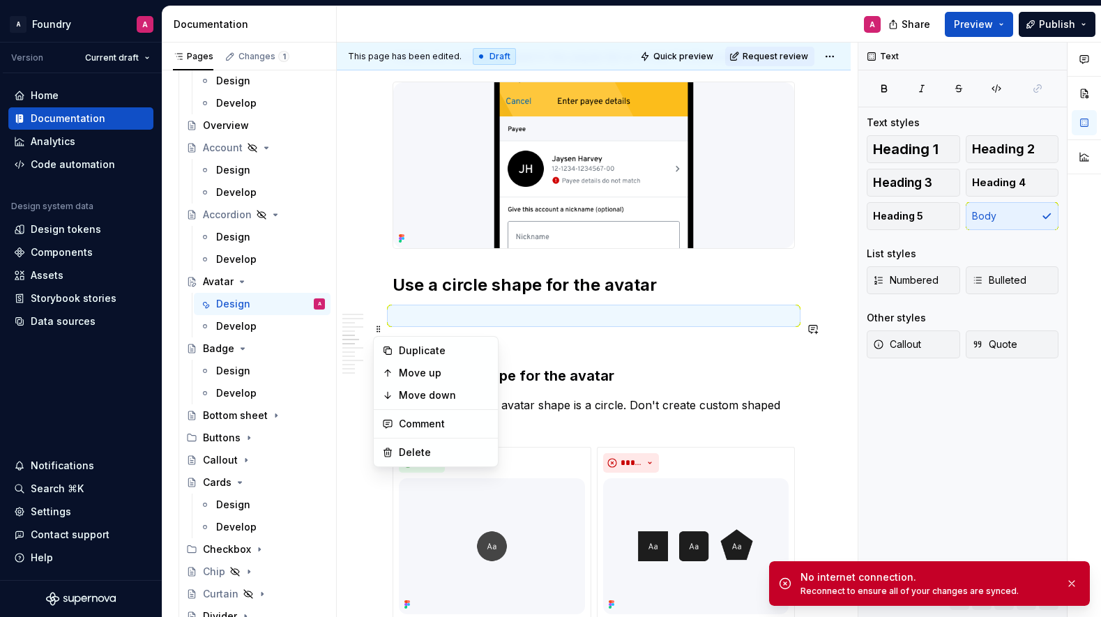
click at [509, 349] on p at bounding box center [594, 341] width 402 height 17
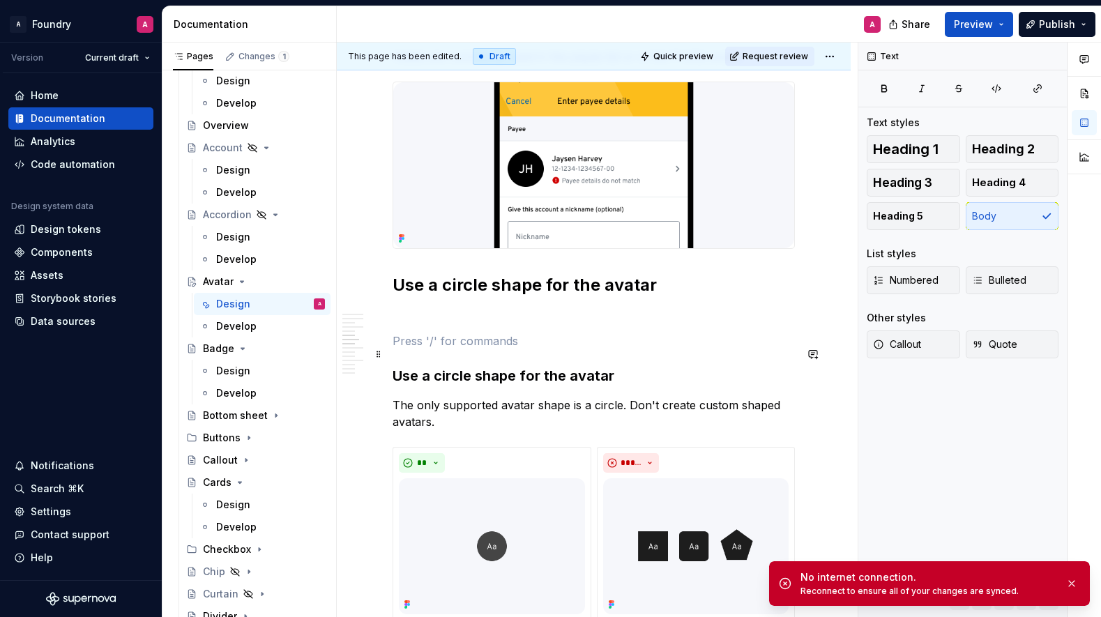
click at [486, 349] on p at bounding box center [594, 341] width 402 height 17
click at [522, 349] on p at bounding box center [594, 341] width 402 height 17
click at [442, 324] on p at bounding box center [594, 316] width 402 height 17
drag, startPoint x: 518, startPoint y: 322, endPoint x: 372, endPoint y: 269, distance: 155.1
click at [518, 322] on p at bounding box center [594, 316] width 402 height 17
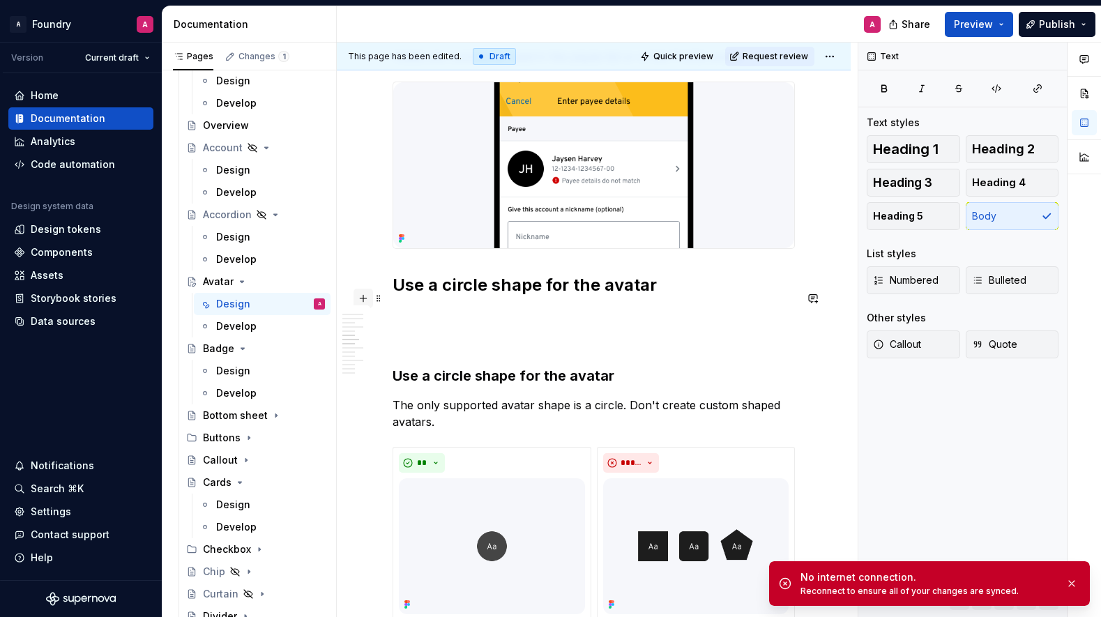
click at [367, 296] on button "button" at bounding box center [364, 299] width 20 height 20
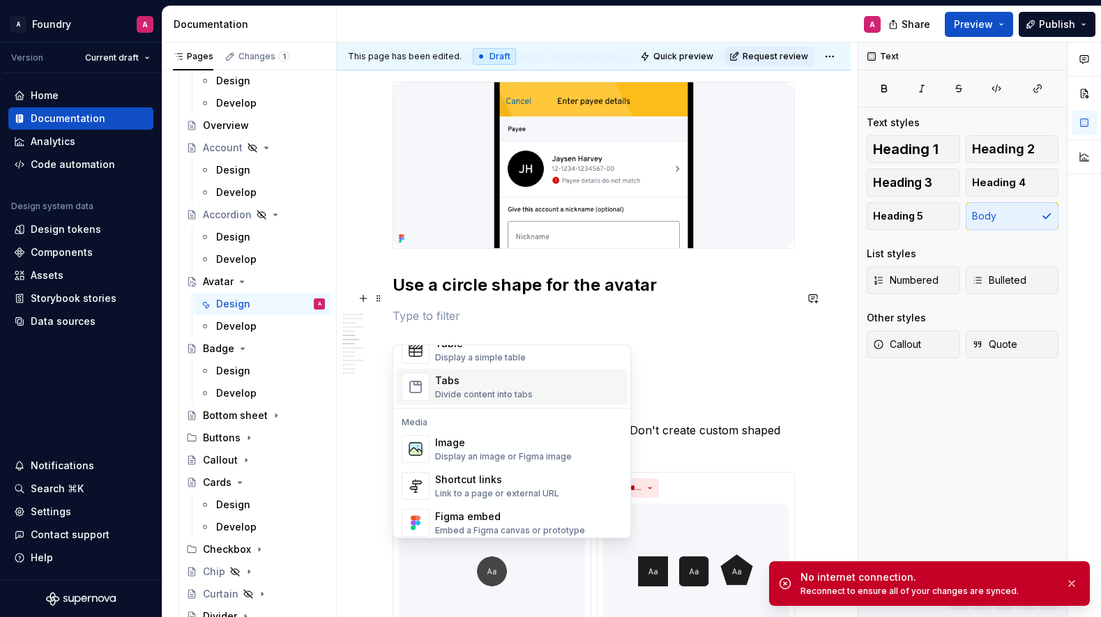
scroll to position [531, 0]
click at [467, 446] on div "Image" at bounding box center [503, 442] width 137 height 14
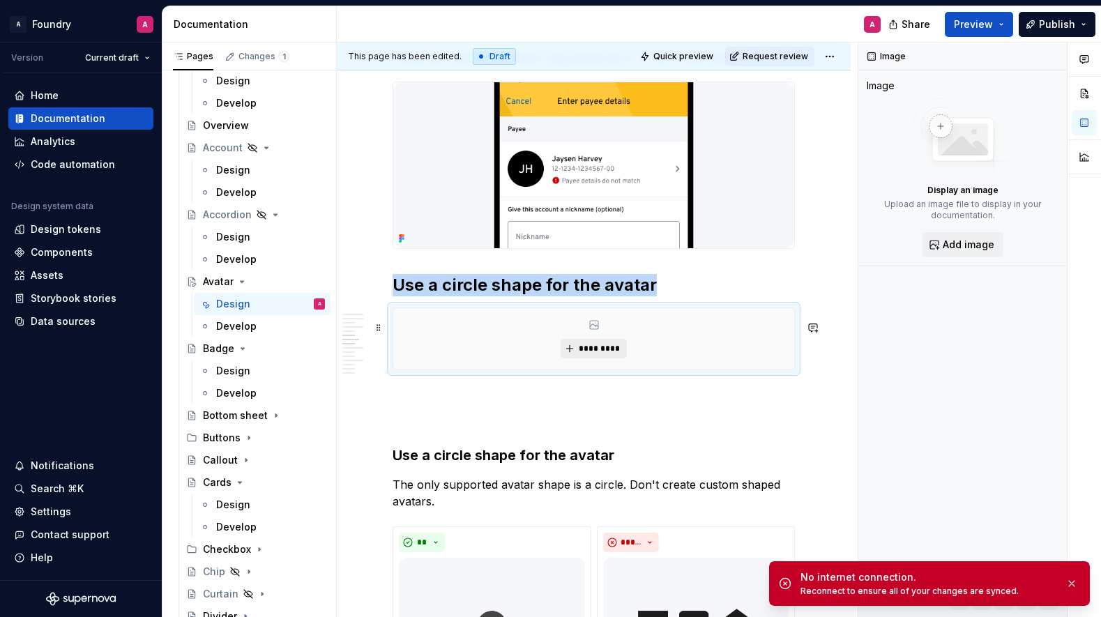
click at [592, 354] on span "*********" at bounding box center [599, 348] width 43 height 11
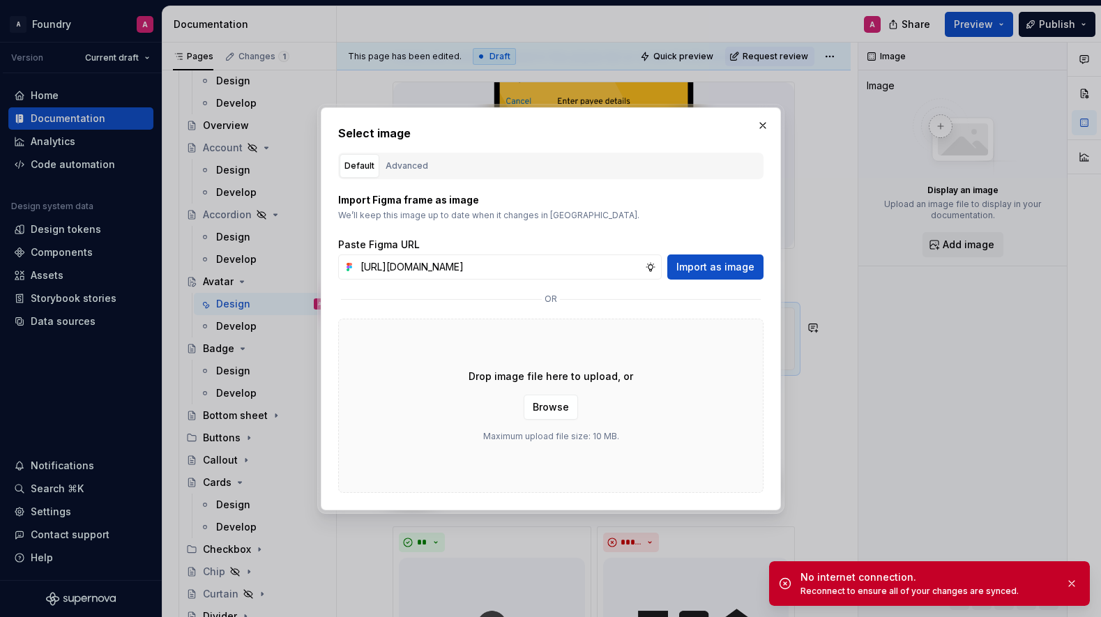
scroll to position [0, 464]
click at [703, 264] on span "Import as image" at bounding box center [716, 267] width 78 height 14
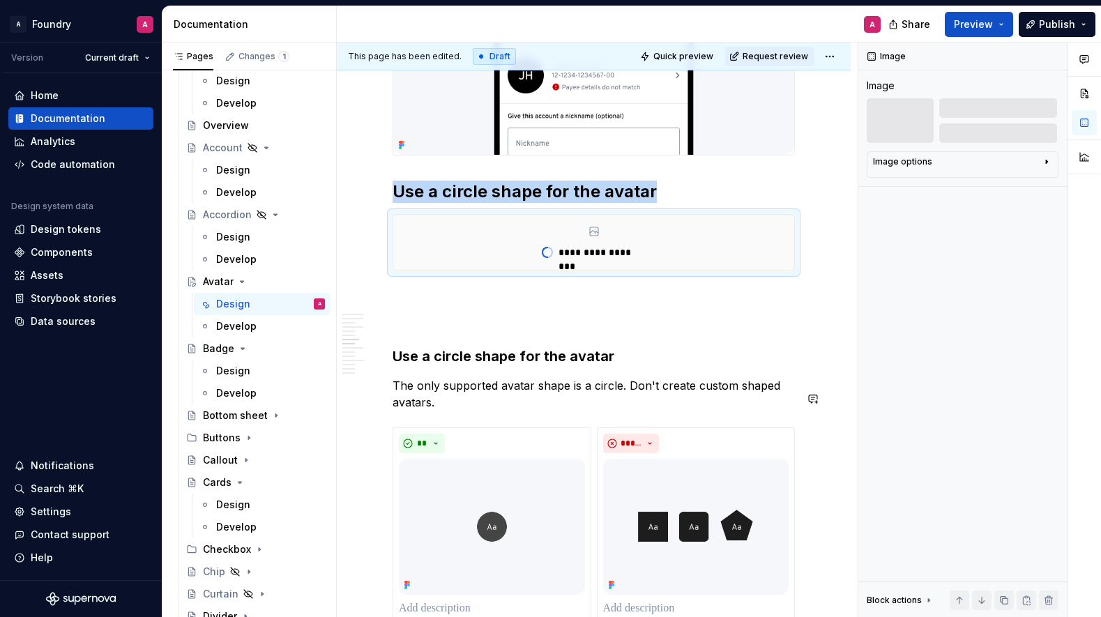
scroll to position [2117, 0]
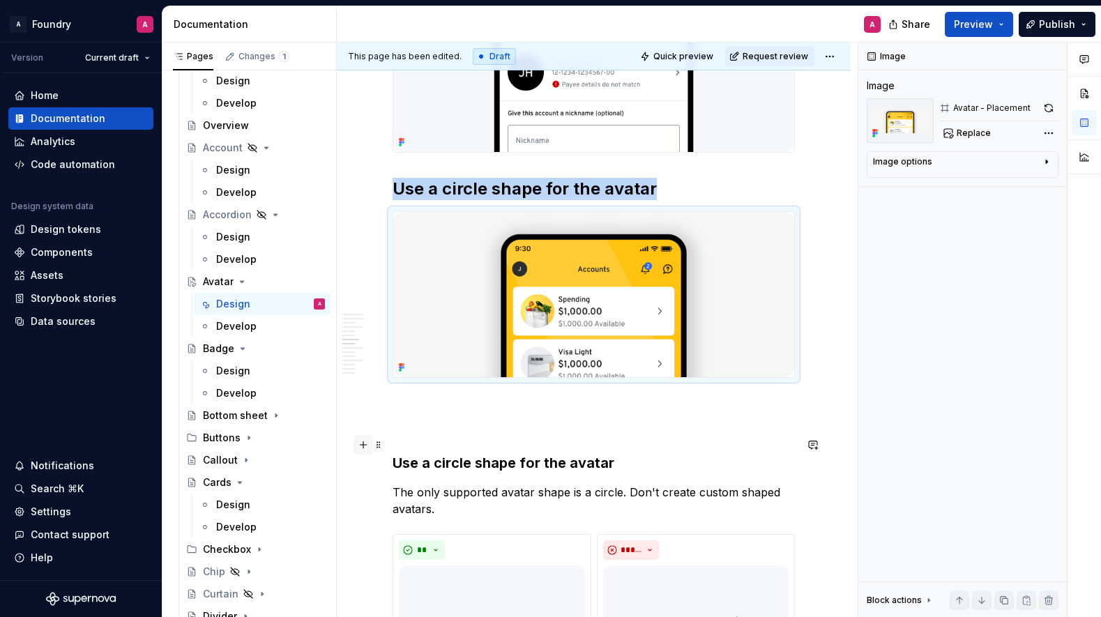
click at [366, 442] on button "button" at bounding box center [364, 445] width 20 height 20
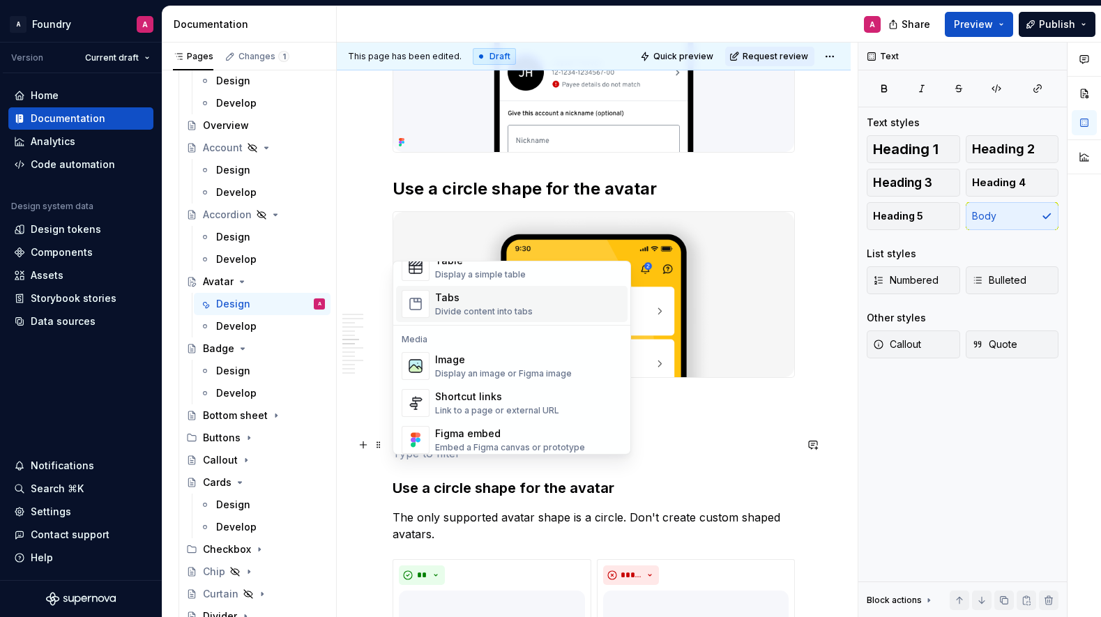
scroll to position [568, 0]
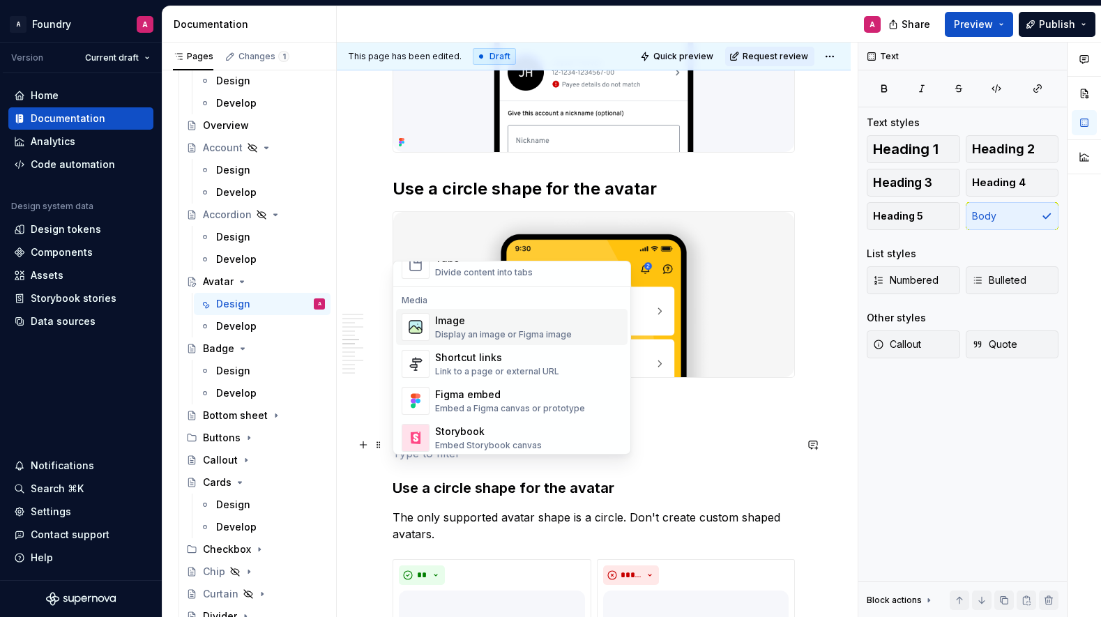
click at [490, 330] on div "Display an image or Figma image" at bounding box center [503, 334] width 137 height 11
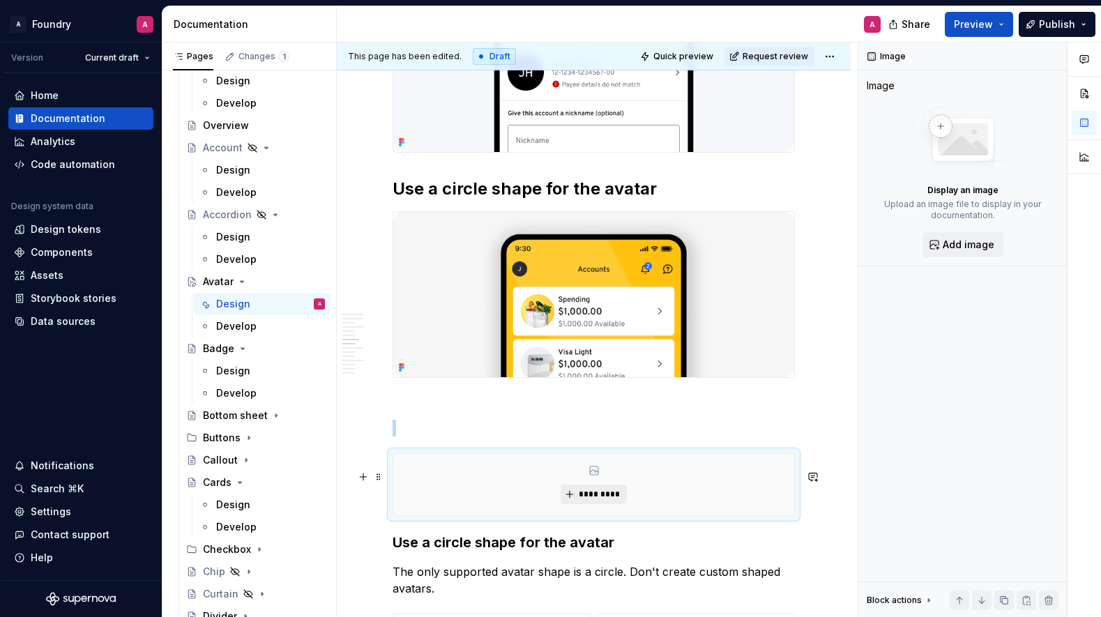
click at [601, 500] on span "*********" at bounding box center [599, 494] width 43 height 11
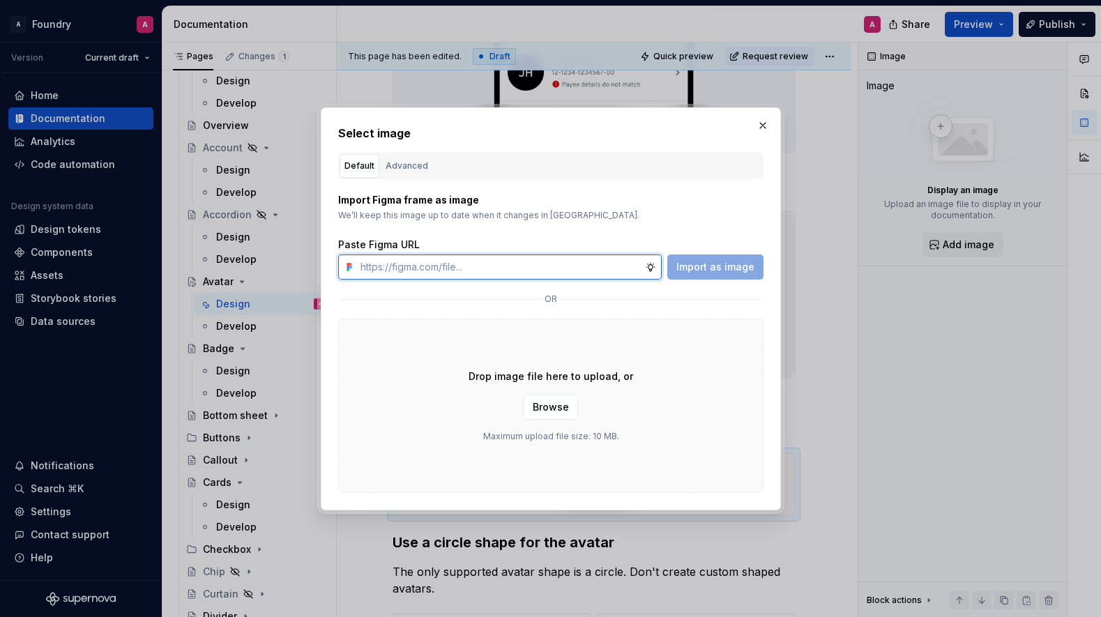
paste input "[URL][DOMAIN_NAME]"
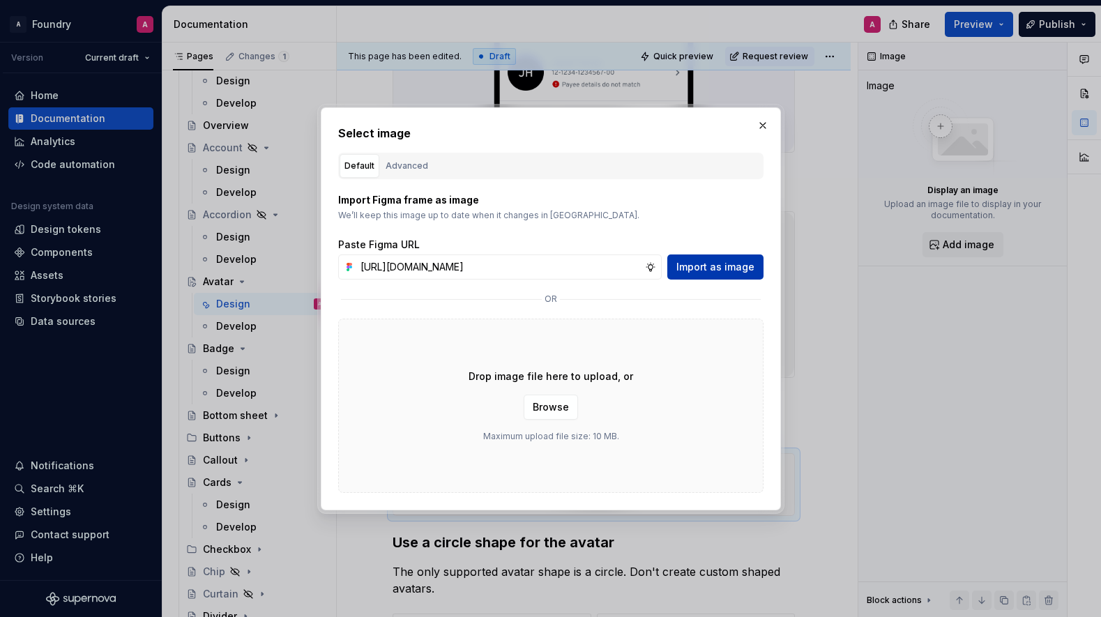
click at [693, 266] on span "Import as image" at bounding box center [716, 267] width 78 height 14
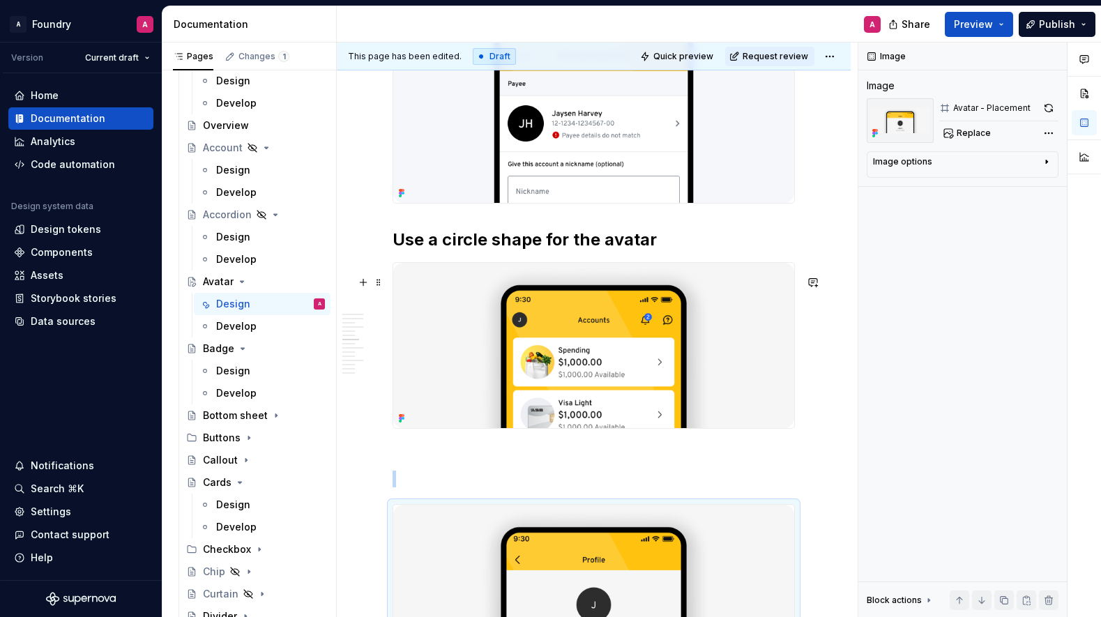
scroll to position [2135, 0]
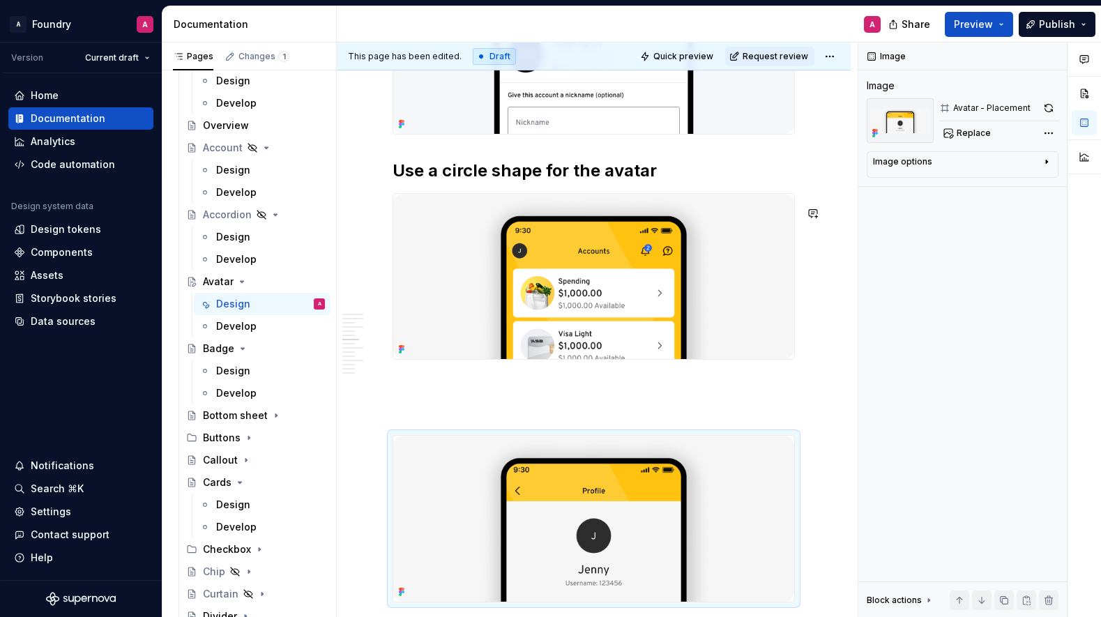
click at [424, 199] on div "**********" at bounding box center [594, 308] width 402 height 4268
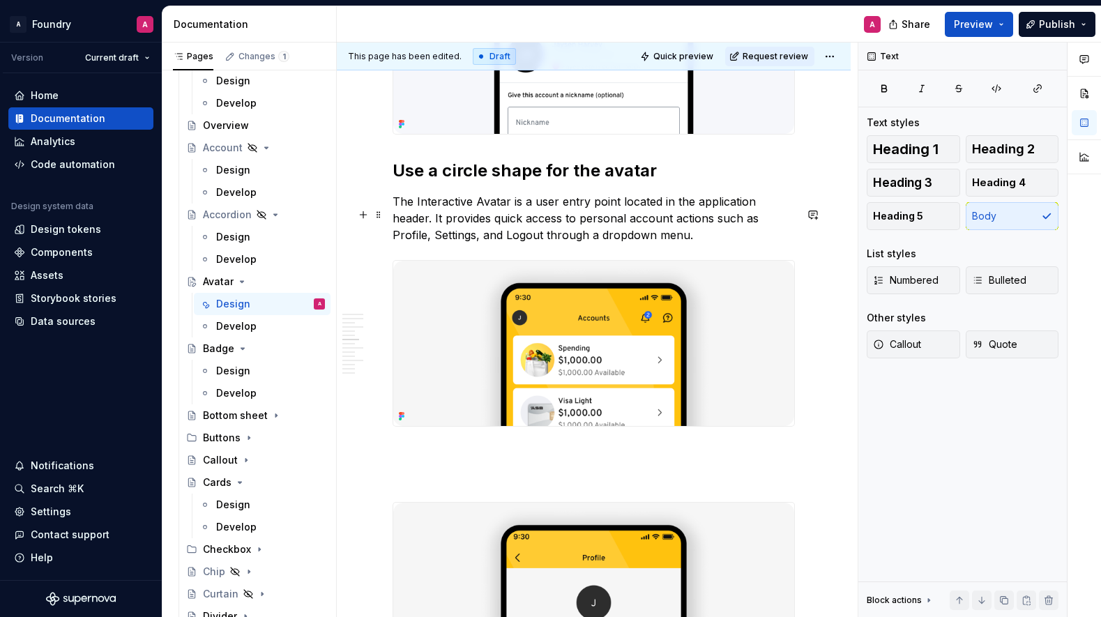
click at [420, 215] on p "The Interactive Avatar is a user entry point located in the application header.…" at bounding box center [594, 218] width 402 height 50
click at [483, 216] on p "The Interactive Avatar is a user entry point located in the application header.…" at bounding box center [594, 218] width 402 height 50
click at [421, 215] on p "The Interactive avatar is a user entry point located in the application header.…" at bounding box center [594, 218] width 402 height 50
click at [732, 215] on p "The interactive avatar is a user entry point located in the application header.…" at bounding box center [594, 218] width 402 height 50
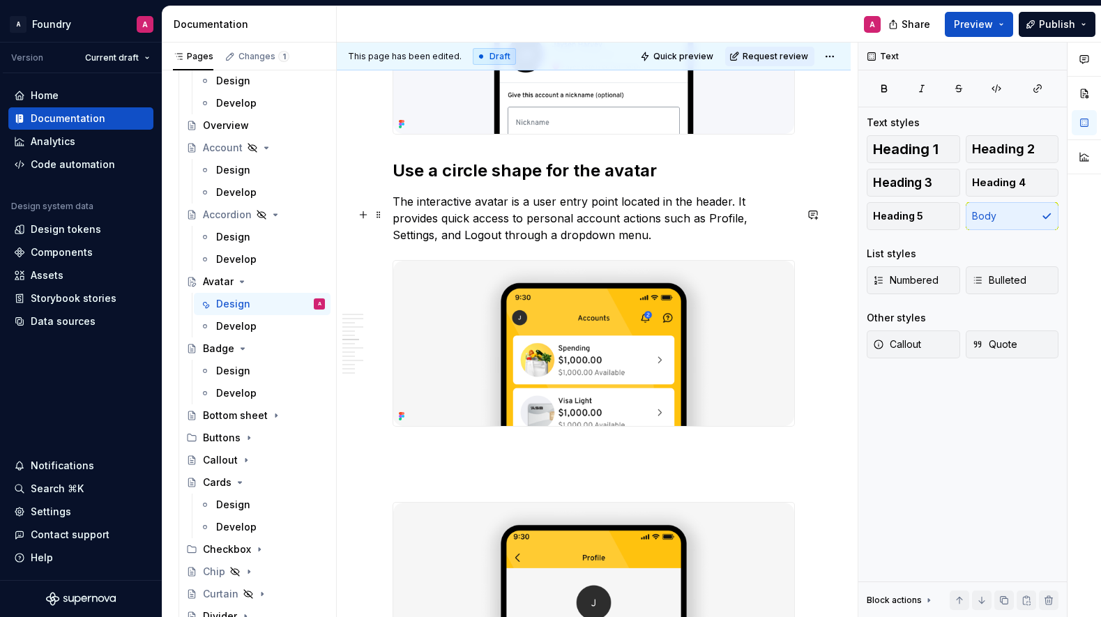
click at [522, 216] on p "The interactive avatar is a user entry point located in the header. It provides…" at bounding box center [594, 218] width 402 height 50
click at [442, 214] on p "The interactive avatar is a user entry point located in the header. It provides…" at bounding box center [594, 218] width 402 height 50
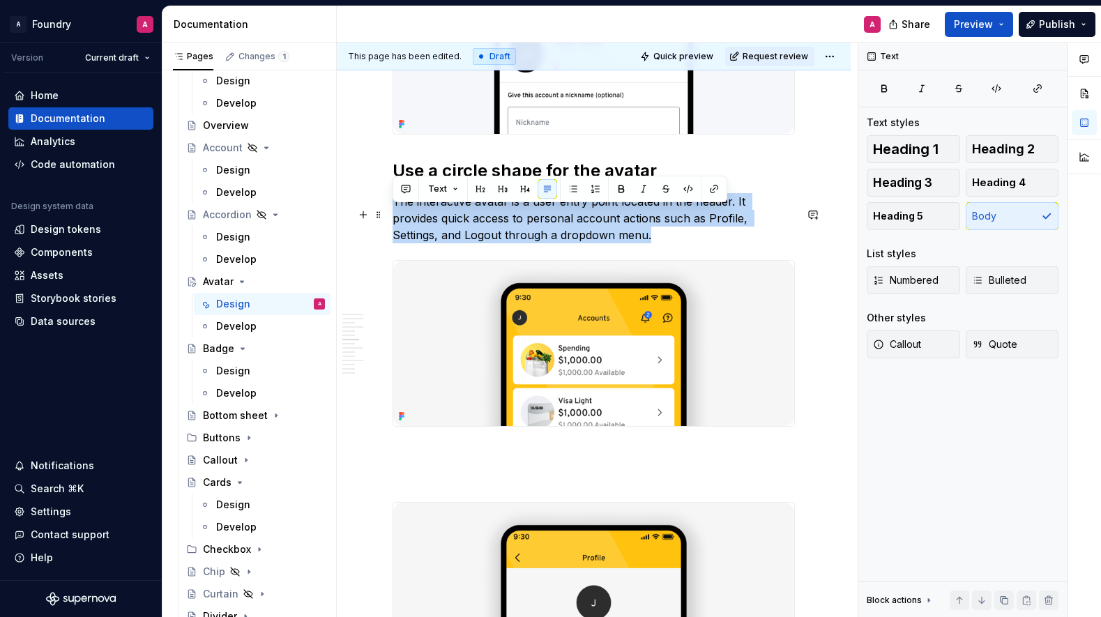
click at [442, 214] on p "The interactive avatar is a user entry point located in the header. It provides…" at bounding box center [594, 218] width 402 height 50
click at [496, 216] on p "The interactive avatar is a user entry point located in the header. It provides…" at bounding box center [594, 218] width 402 height 50
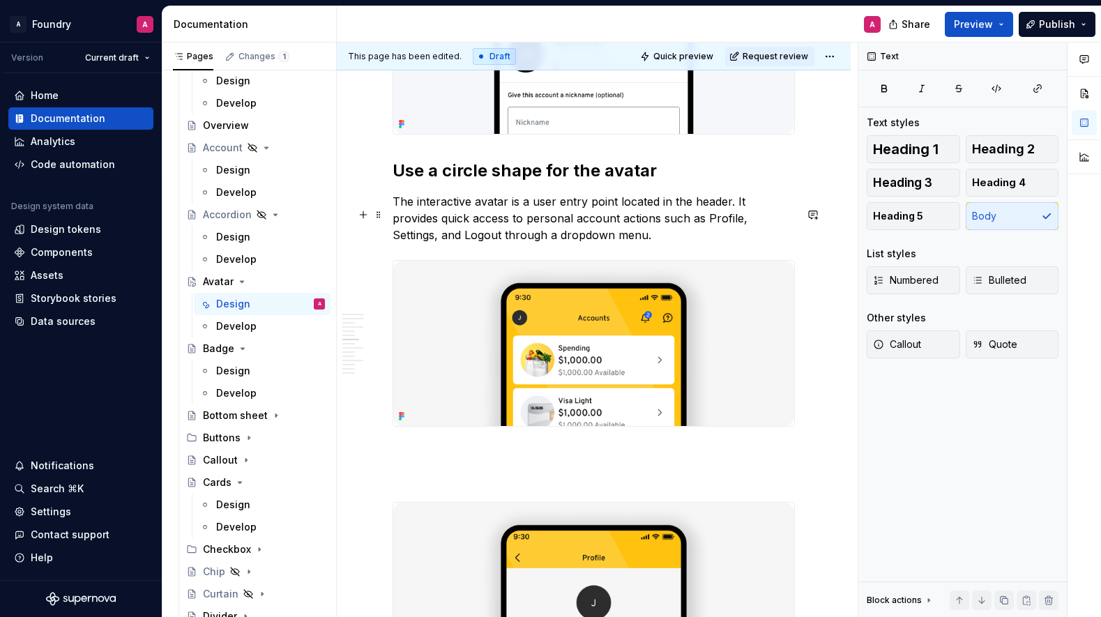
click at [511, 215] on p "The interactive avatar is a user entry point located in the header. It provides…" at bounding box center [594, 218] width 402 height 50
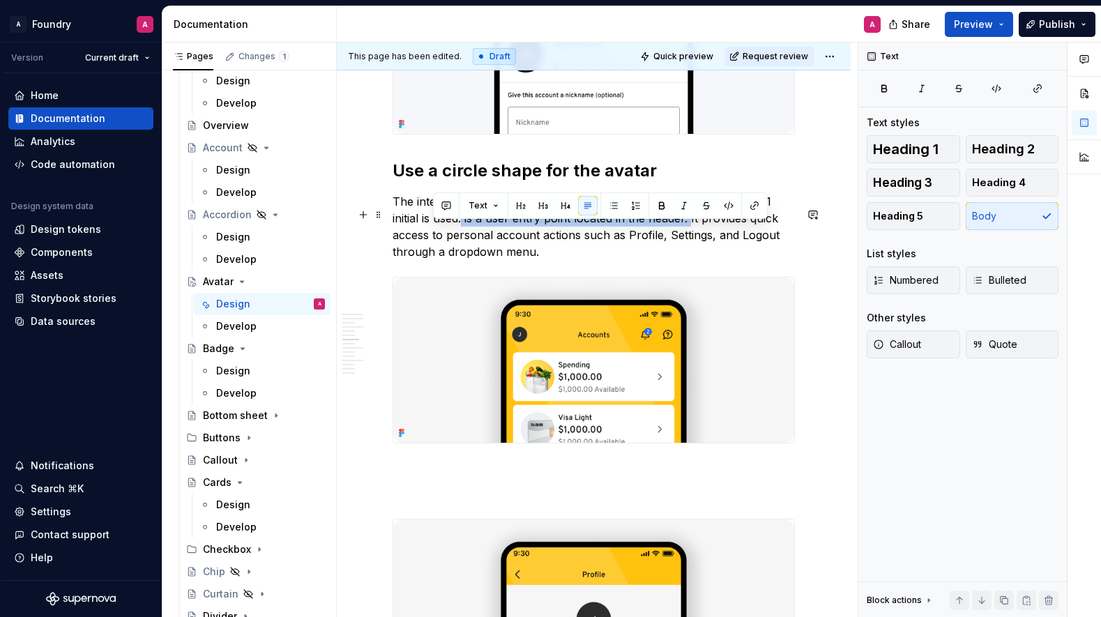
drag, startPoint x: 661, startPoint y: 232, endPoint x: 435, endPoint y: 234, distance: 226.0
click at [435, 234] on p "The interactive avatar is used to access someone’s profile where only 1 initial…" at bounding box center [594, 226] width 402 height 67
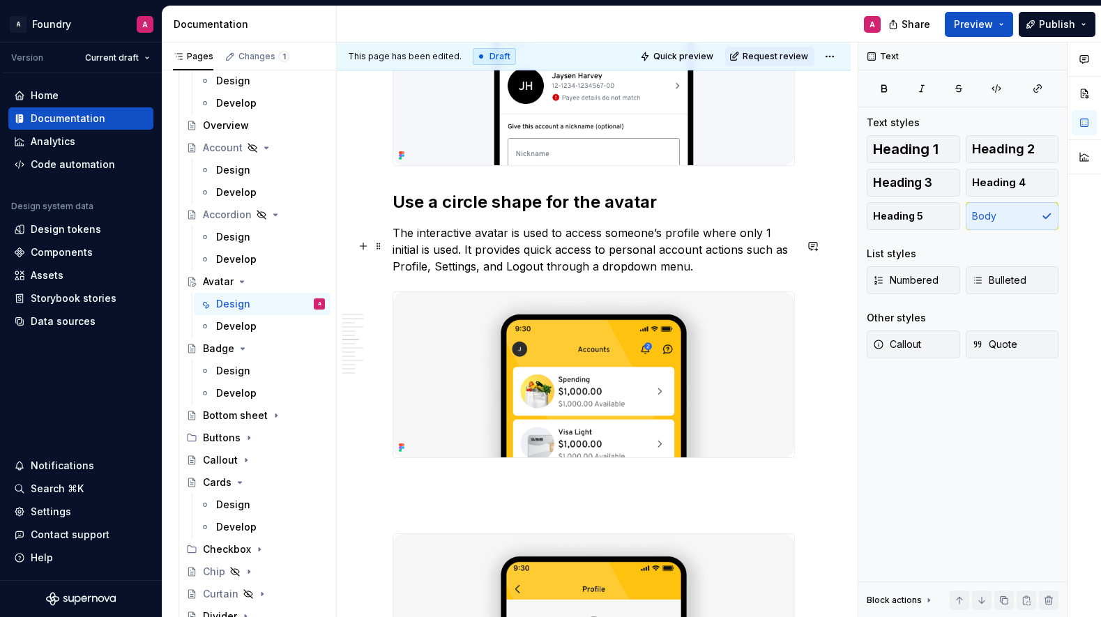
scroll to position [2104, 0]
click at [545, 213] on h2 "Use a circle shape for the avatar" at bounding box center [594, 202] width 402 height 22
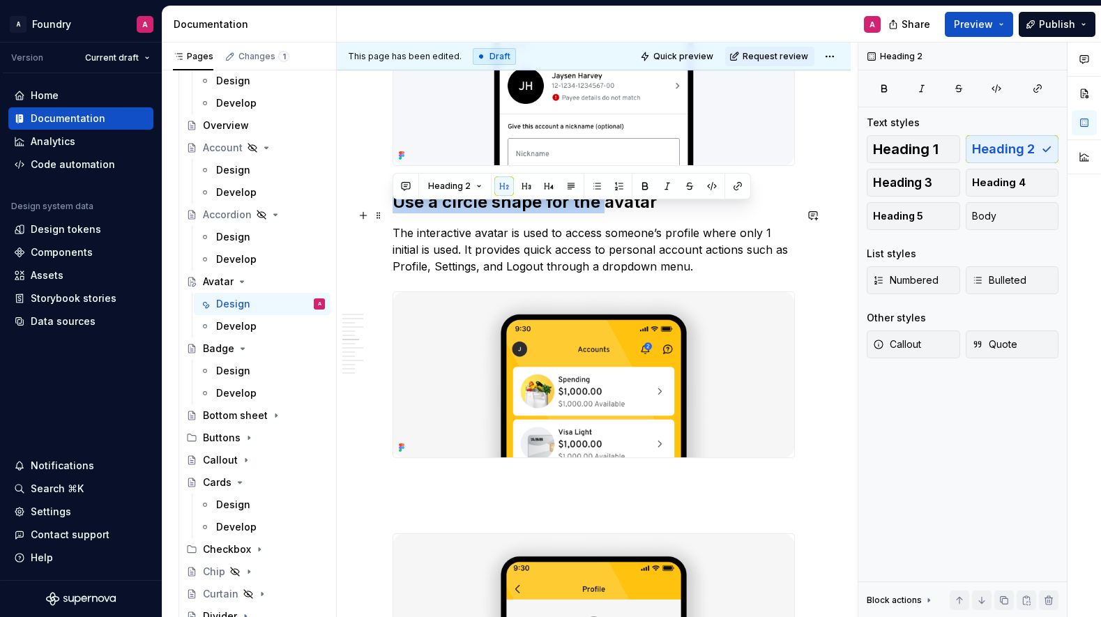
drag, startPoint x: 601, startPoint y: 215, endPoint x: 398, endPoint y: 215, distance: 203.0
click at [398, 213] on h2 "Use a circle shape for the avatar" at bounding box center [594, 202] width 402 height 22
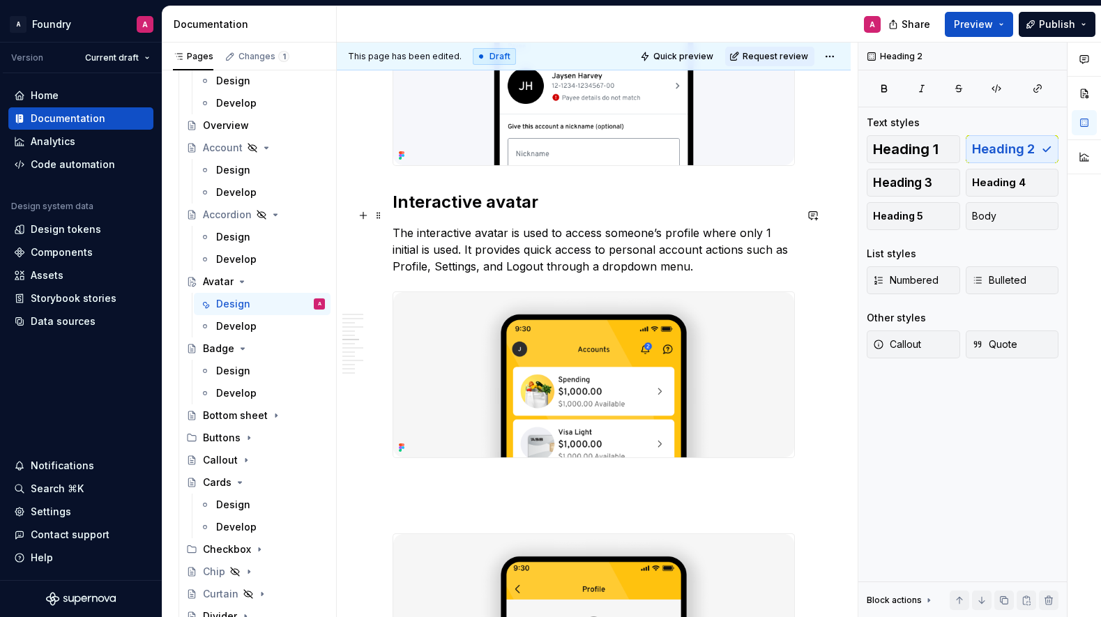
click at [556, 213] on h2 "Interactive avatar" at bounding box center [594, 202] width 402 height 22
click at [547, 213] on h2 "Interactive avatar in Profile" at bounding box center [594, 202] width 402 height 22
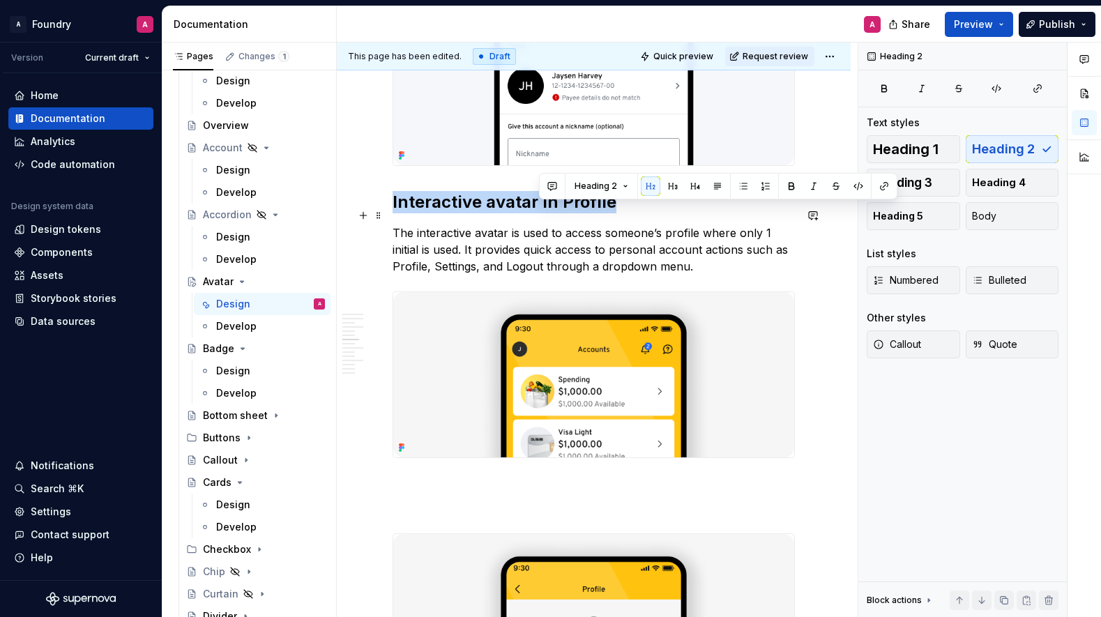
click at [547, 213] on h2 "Interactive avatar in Profile" at bounding box center [594, 202] width 402 height 22
click at [500, 275] on p "The interactive avatar is used to access someone’s profile where only 1 initial…" at bounding box center [594, 250] width 402 height 50
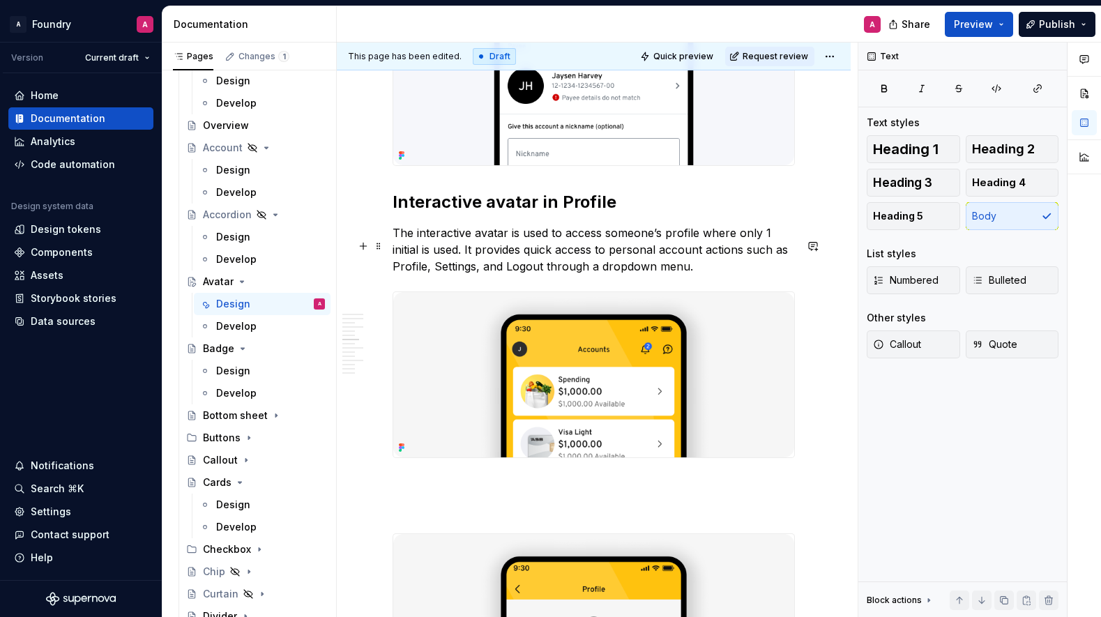
click at [621, 250] on p "The interactive avatar is used to access someone’s profile where only 1 initial…" at bounding box center [594, 250] width 402 height 50
click at [565, 247] on p "The interactive avatar is used to access someone’s profile where only 1 initial…" at bounding box center [594, 250] width 402 height 50
click at [524, 248] on p "The interactive avatar is used to quickly access someone’s profile where only 1…" at bounding box center [594, 250] width 402 height 50
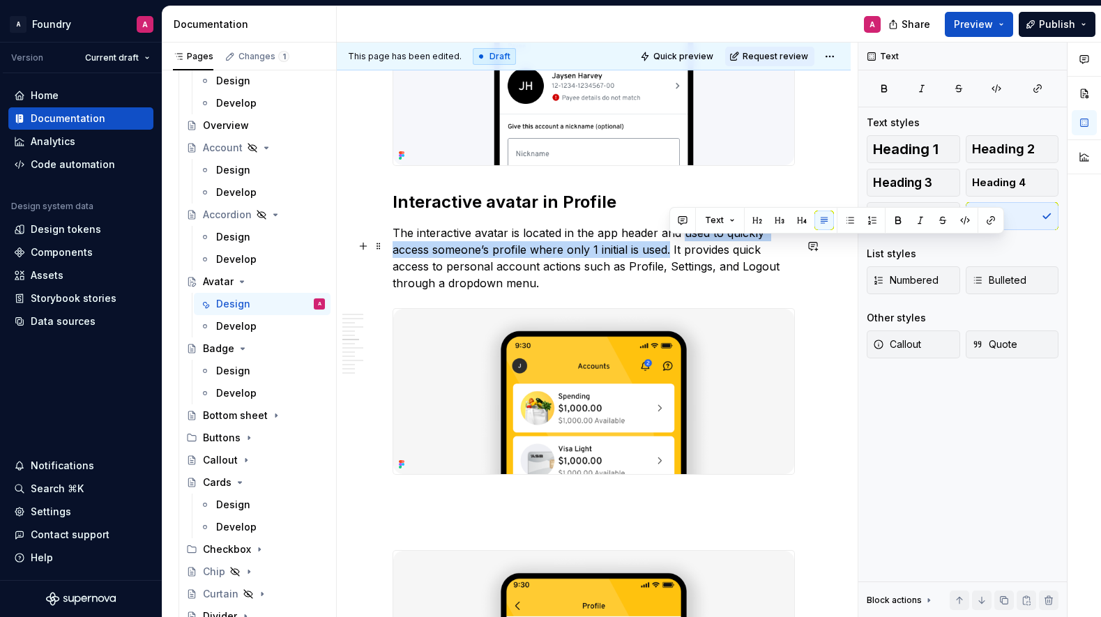
drag, startPoint x: 670, startPoint y: 264, endPoint x: 684, endPoint y: 243, distance: 25.5
click at [684, 241] on p "The interactive avatar is located in the app header and used to quickly access …" at bounding box center [594, 258] width 402 height 67
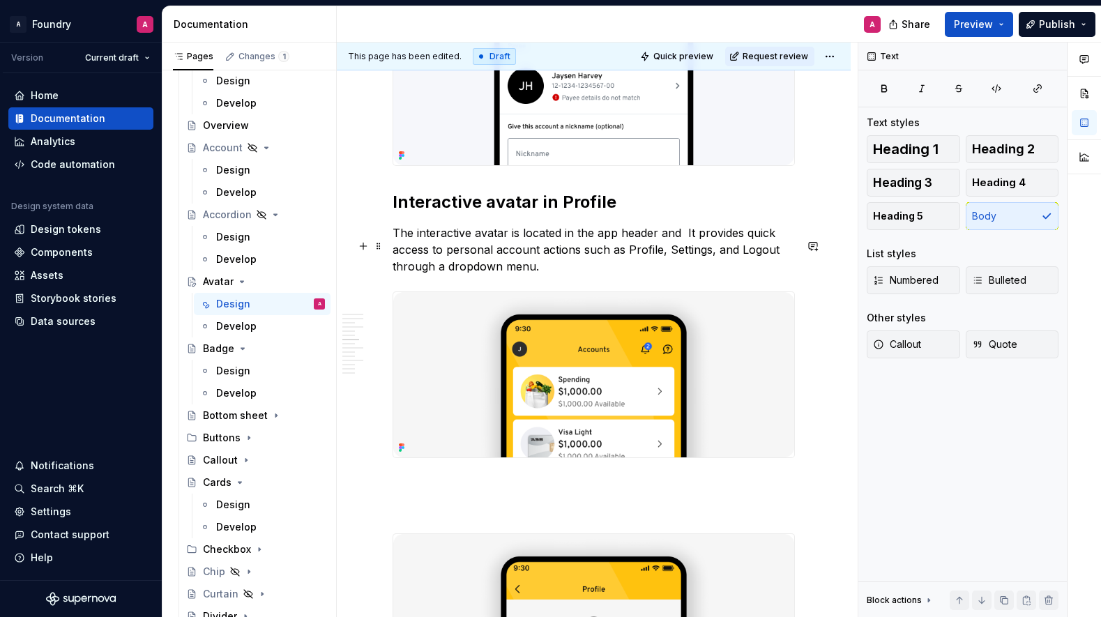
click at [699, 246] on p "The interactive avatar is located in the app header and It provides quick acces…" at bounding box center [594, 250] width 402 height 50
click at [534, 264] on p "The interactive avatar is located in the app header and provides quick access t…" at bounding box center [594, 250] width 402 height 50
click at [578, 265] on p "The interactive avatar is located in the app header and provides quick access t…" at bounding box center [594, 250] width 402 height 50
click at [569, 265] on p "The interactive avatar is located in the app header and provides quick access t…" at bounding box center [594, 250] width 402 height 50
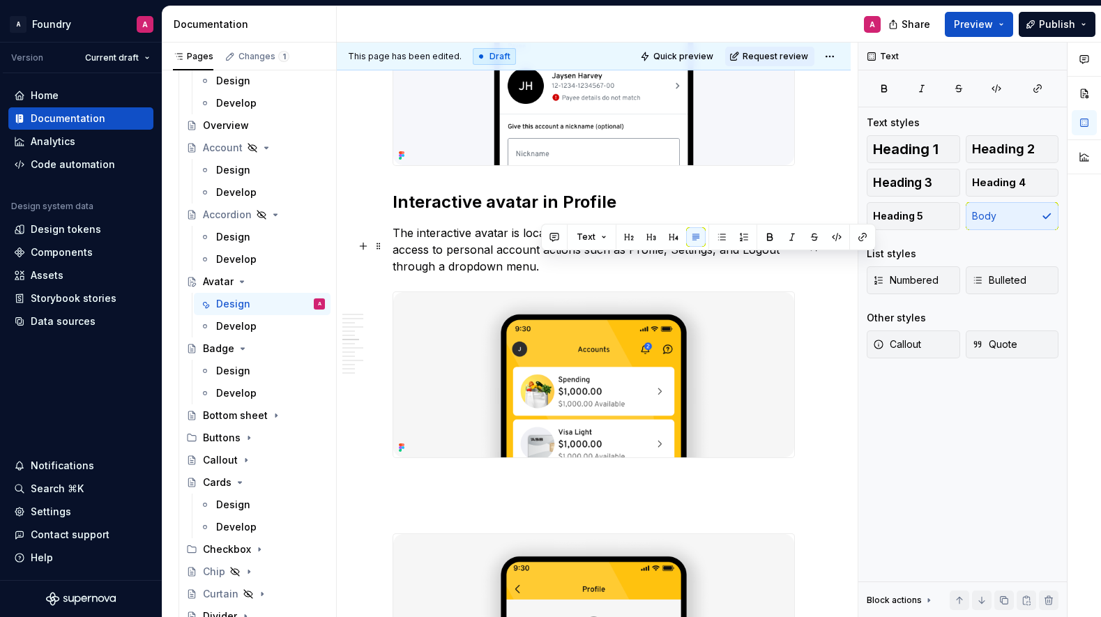
drag, startPoint x: 616, startPoint y: 266, endPoint x: 631, endPoint y: 266, distance: 14.7
click at [616, 266] on p "The interactive avatar is located in the app header and provides quick access t…" at bounding box center [594, 250] width 402 height 50
click at [631, 266] on p "The interactive avatar is located in the app header and provides quick access t…" at bounding box center [594, 250] width 402 height 50
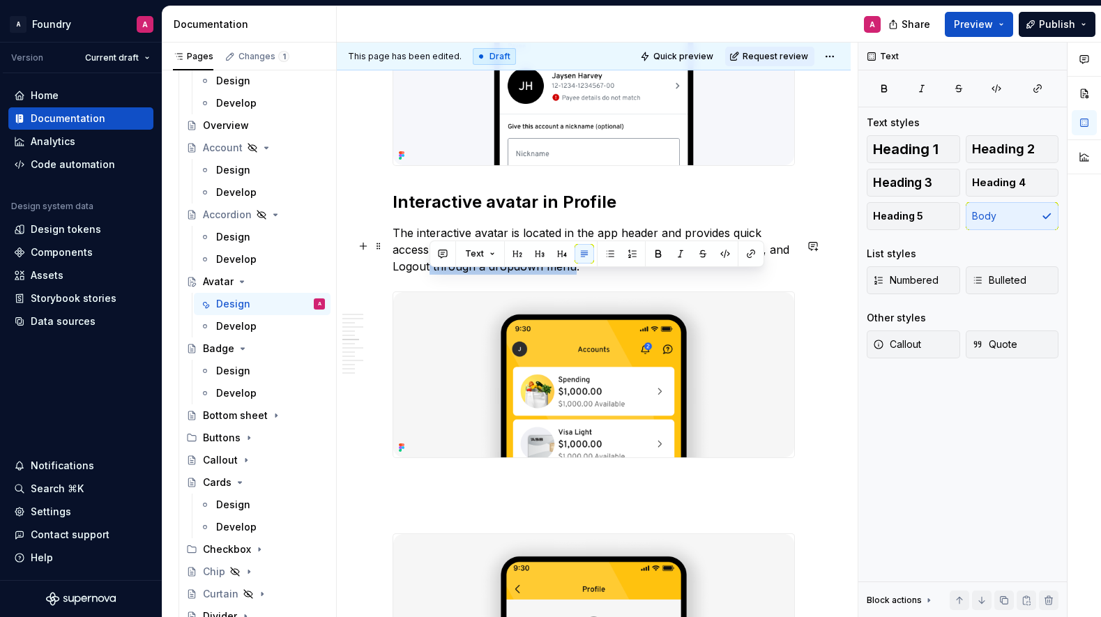
drag, startPoint x: 532, startPoint y: 280, endPoint x: 455, endPoint y: 283, distance: 76.8
click at [430, 275] on p "The interactive avatar is located in the app header and provides quick access t…" at bounding box center [594, 250] width 402 height 50
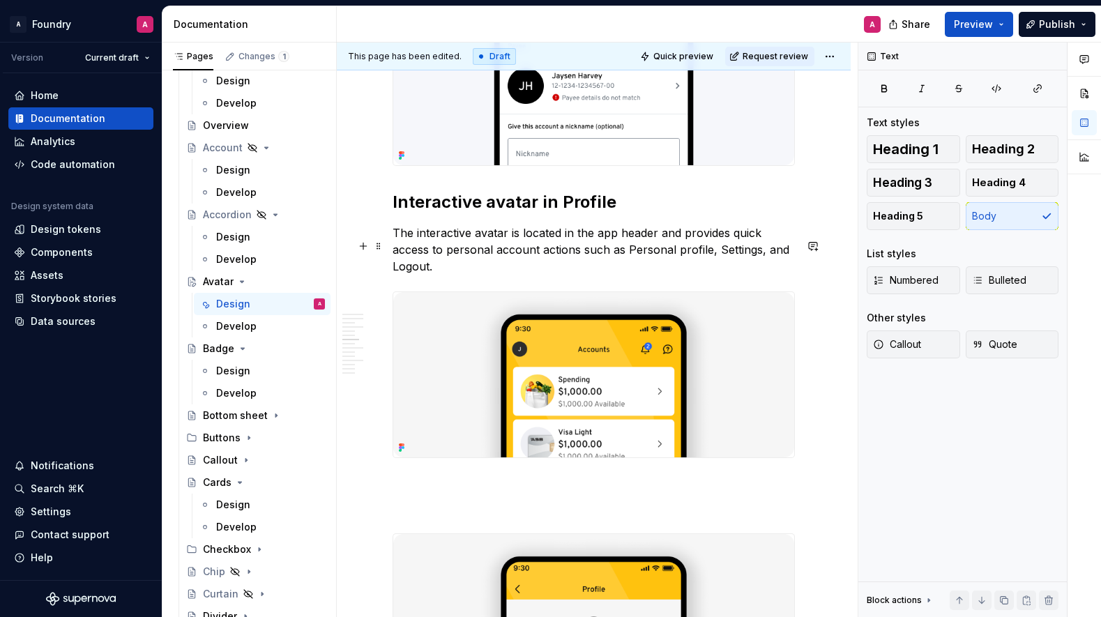
click at [496, 264] on p "The interactive avatar is located in the app header and provides quick access t…" at bounding box center [594, 250] width 402 height 50
click at [542, 264] on p "The interactive avatar is located in the app header and provides quick access t…" at bounding box center [594, 250] width 402 height 50
click at [518, 275] on p "The interactive avatar is located in the app header and provides quick access t…" at bounding box center [594, 250] width 402 height 50
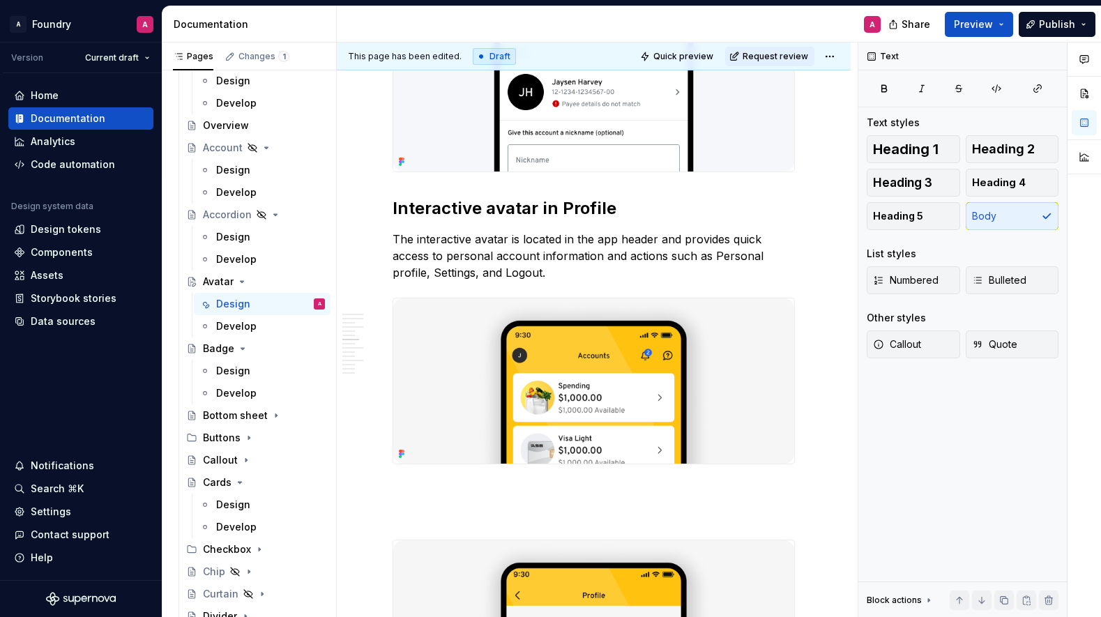
scroll to position [2090, 0]
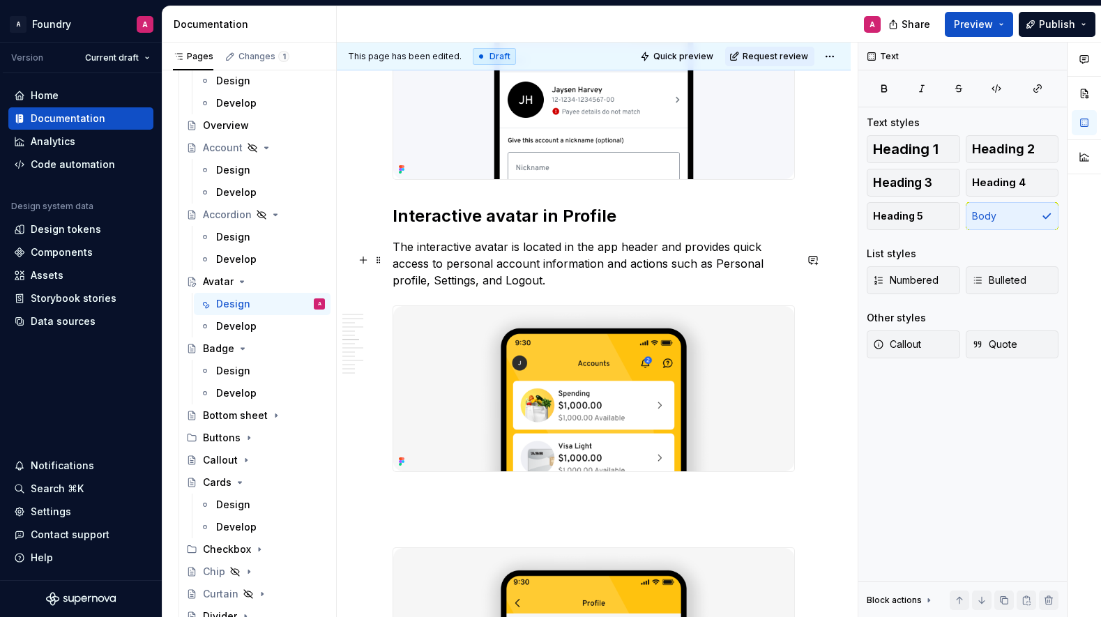
click at [511, 277] on p "The interactive avatar is located in the app header and provides quick access t…" at bounding box center [594, 264] width 402 height 50
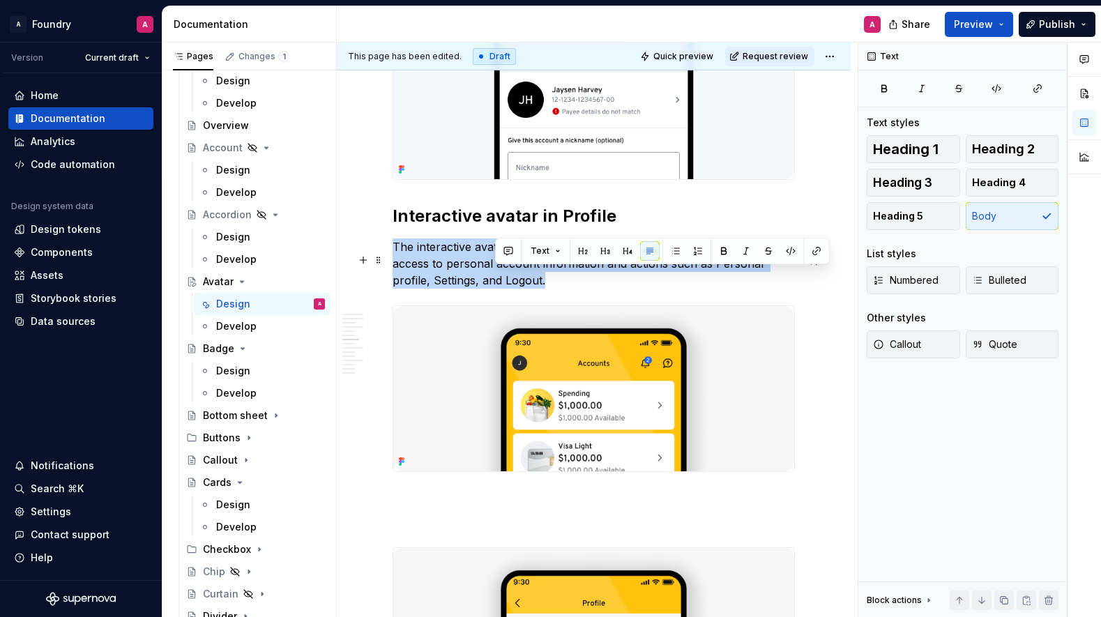
click at [511, 277] on p "The interactive avatar is located in the app header and provides quick access t…" at bounding box center [594, 264] width 402 height 50
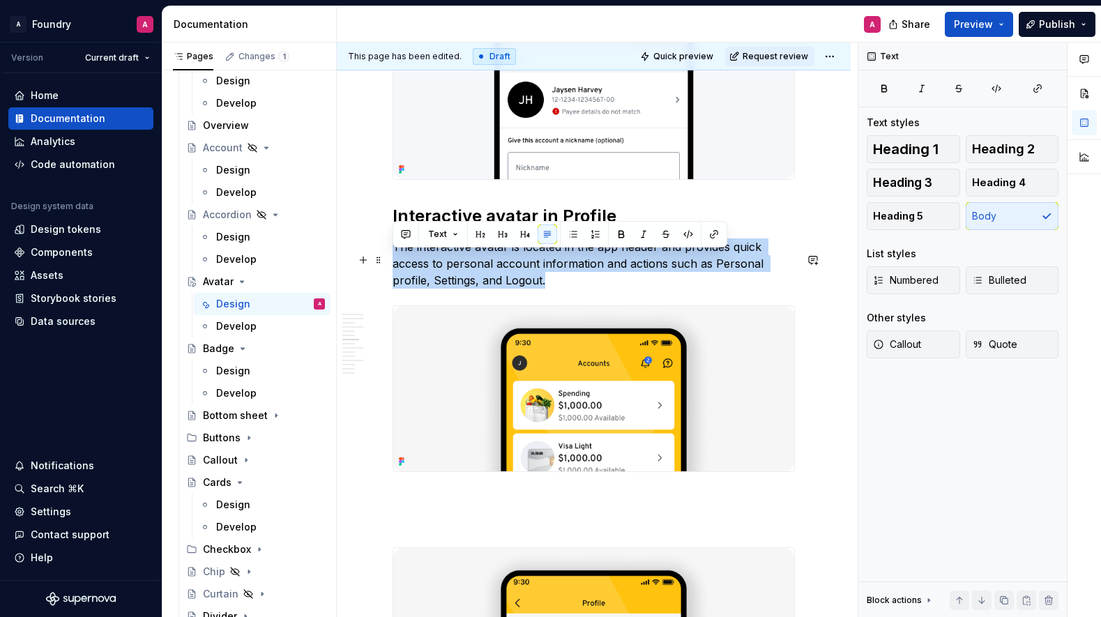
click at [443, 287] on p "The interactive avatar is located in the app header and provides quick access t…" at bounding box center [594, 264] width 402 height 50
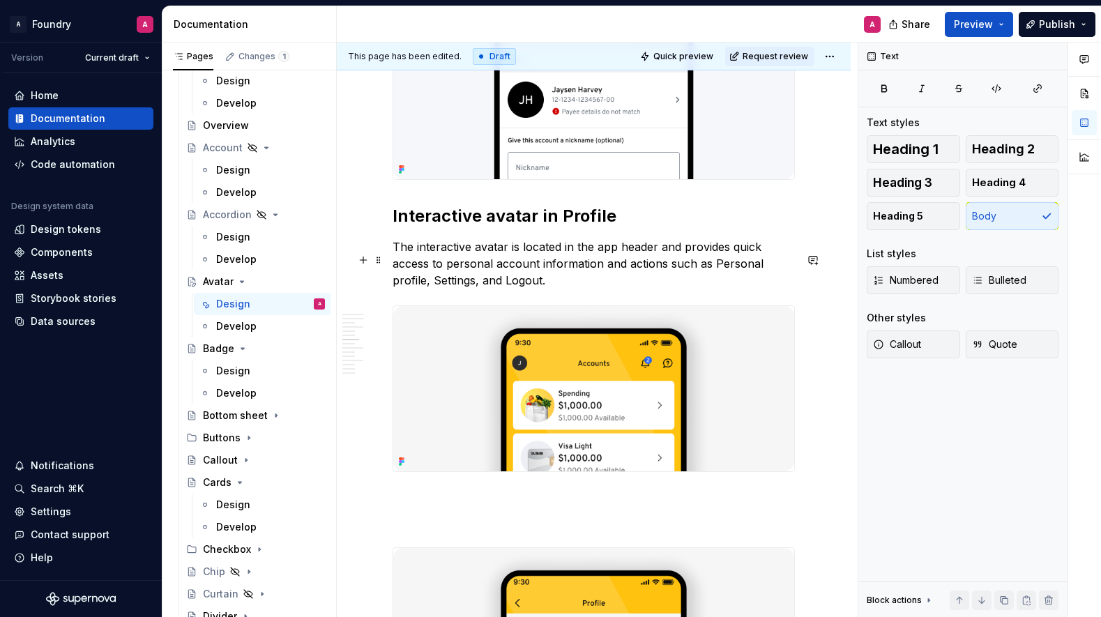
click at [502, 289] on p "The interactive avatar is located in the app header and provides quick access t…" at bounding box center [594, 264] width 402 height 50
click at [512, 289] on p "The interactive avatar is located in the app header and provides quick access t…" at bounding box center [594, 264] width 402 height 50
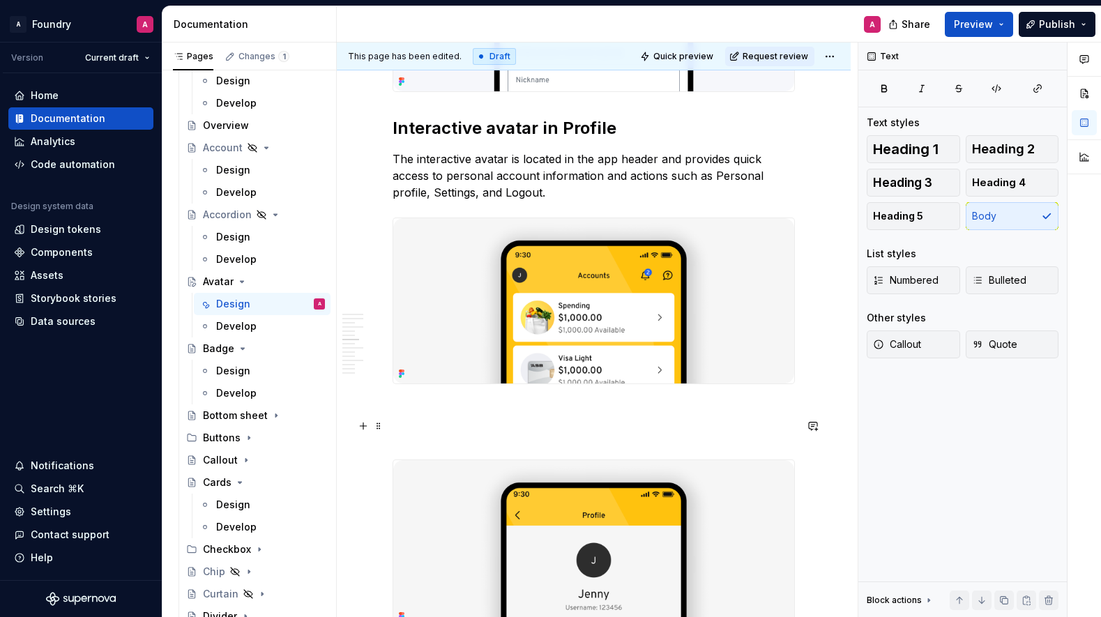
scroll to position [2177, 0]
click at [465, 437] on div "**********" at bounding box center [594, 299] width 402 height 4335
click at [439, 419] on p at bounding box center [594, 410] width 402 height 17
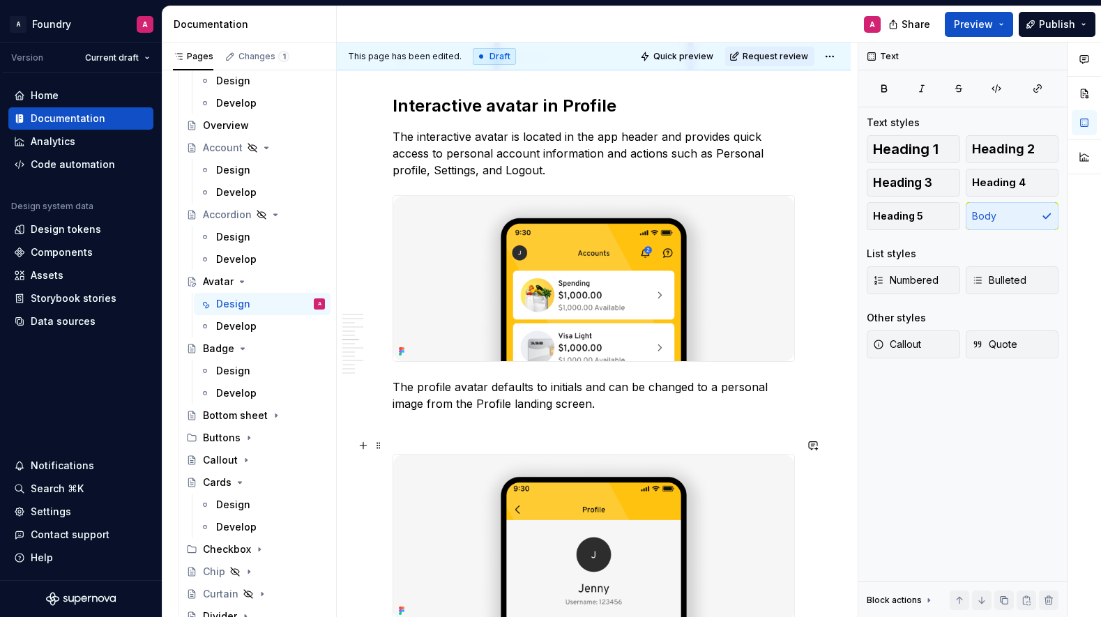
scroll to position [2219, 0]
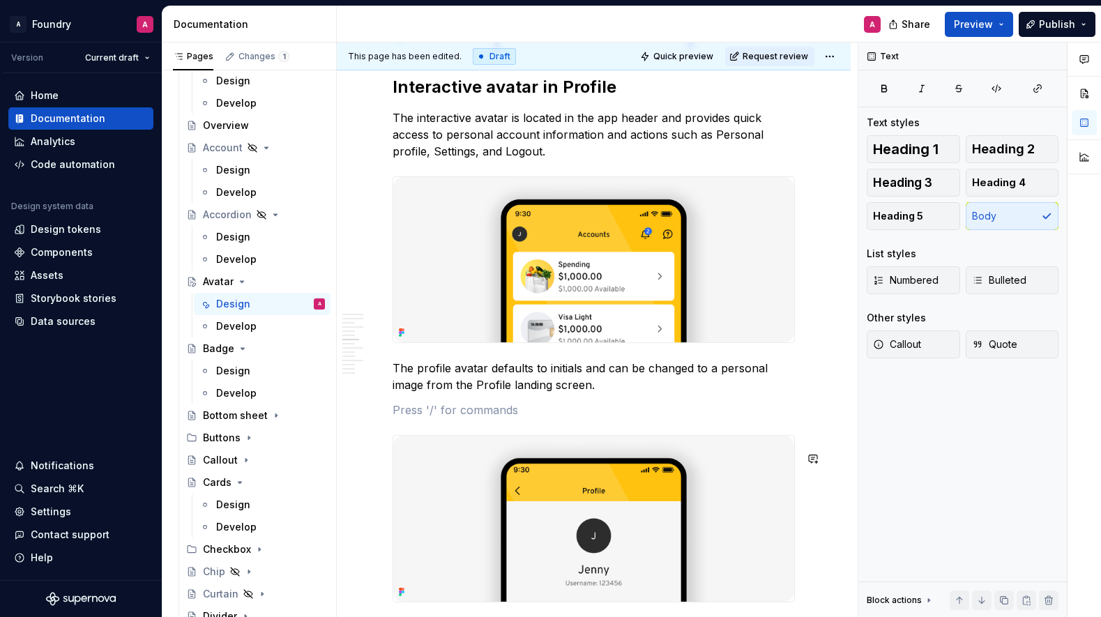
click at [442, 435] on div "**********" at bounding box center [594, 266] width 402 height 4352
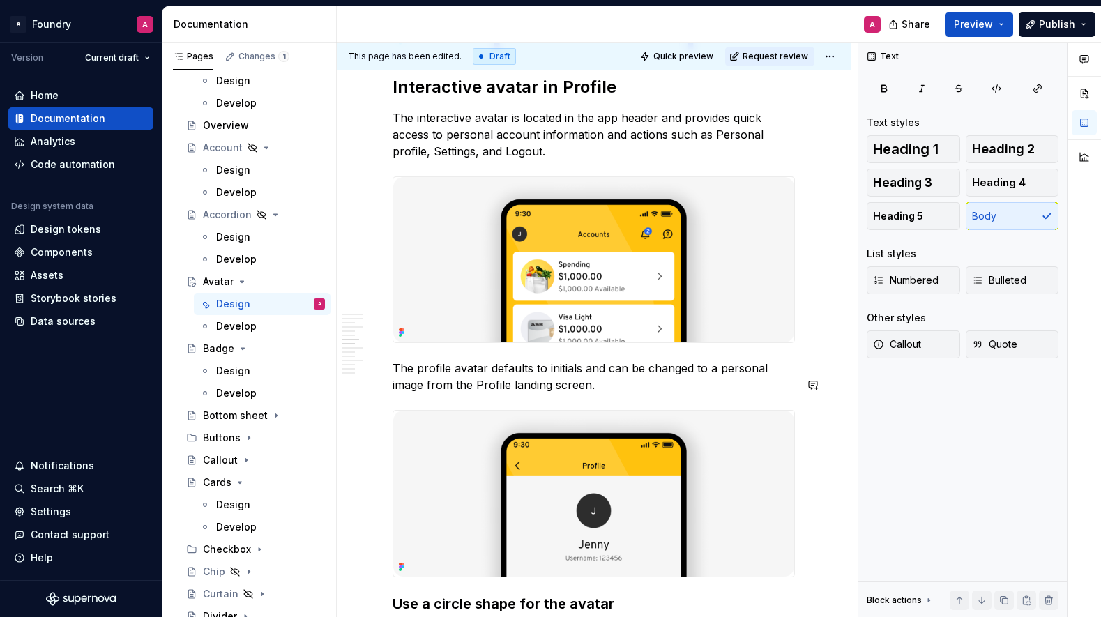
click at [847, 416] on div "**********" at bounding box center [594, 338] width 514 height 4563
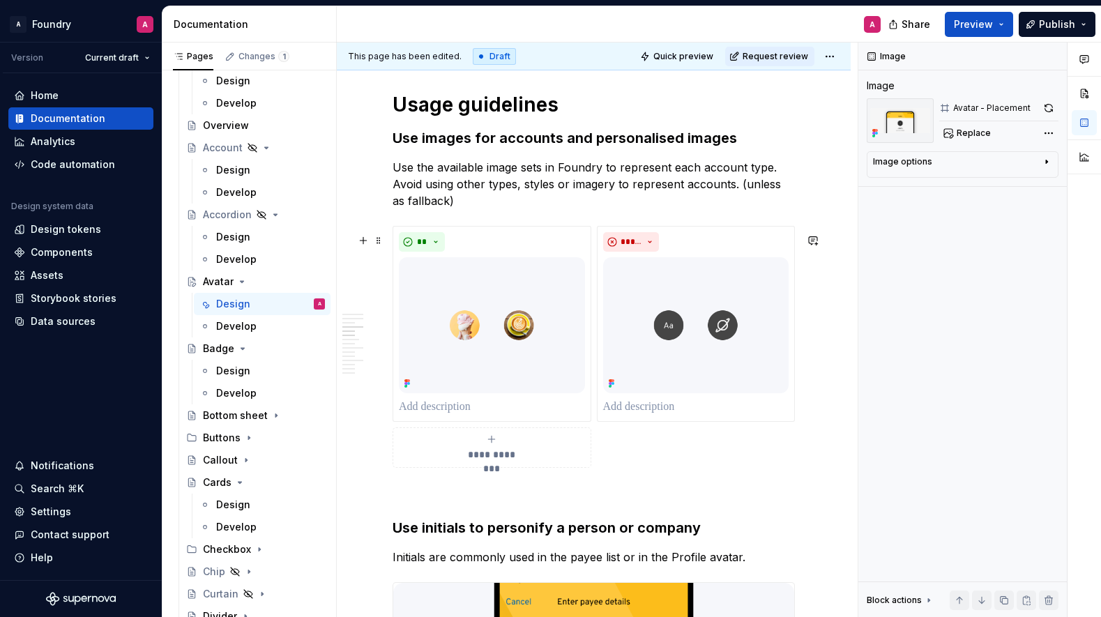
scroll to position [1519, 0]
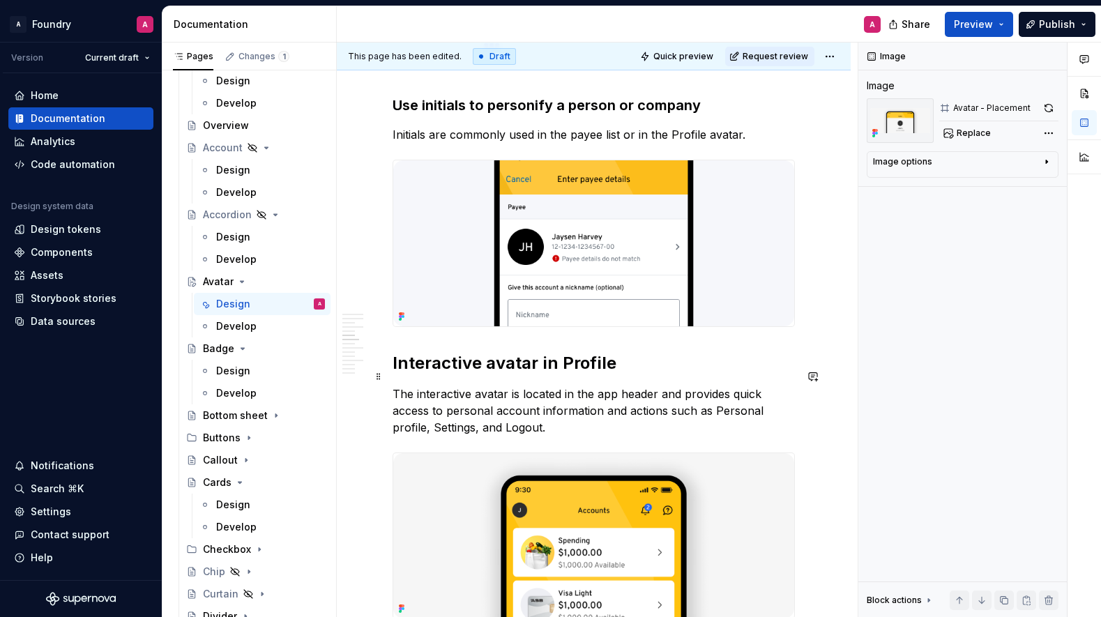
click at [410, 375] on h2 "Interactive avatar in Profile" at bounding box center [594, 363] width 402 height 22
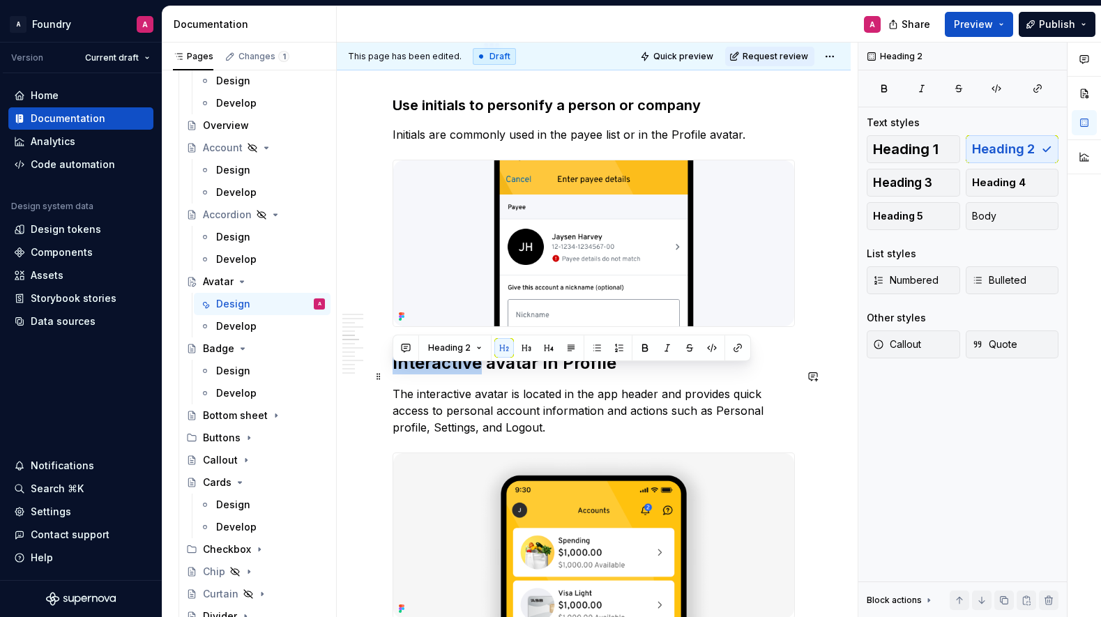
click at [410, 375] on h2 "Interactive avatar in Profile" at bounding box center [594, 363] width 402 height 22
click at [410, 375] on h2 "Interactive avatar in Profile" at bounding box center [594, 364] width 402 height 22
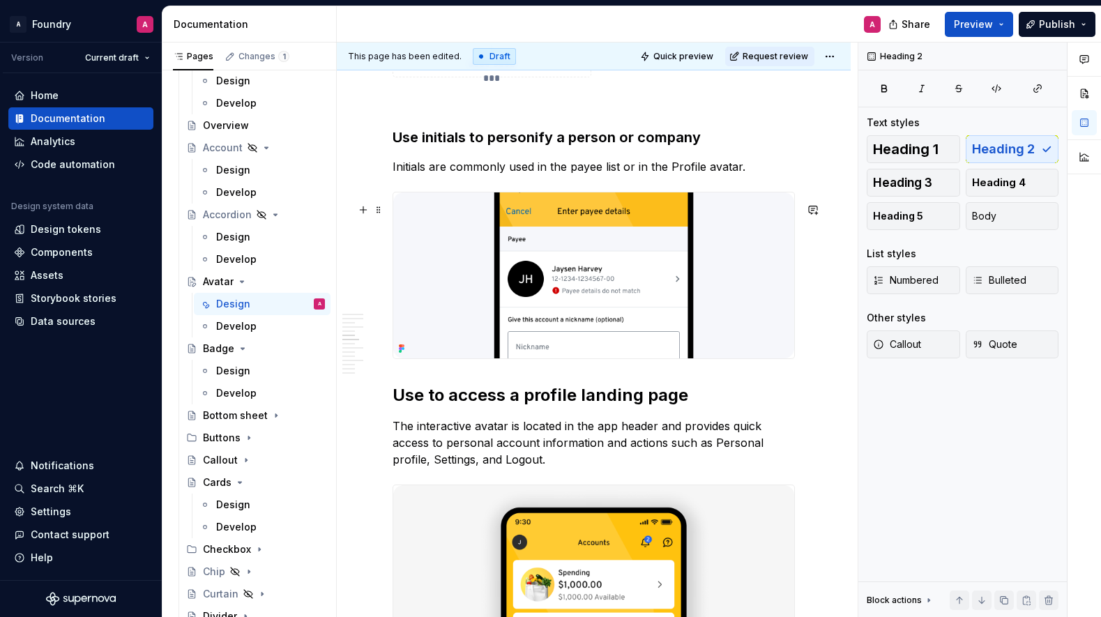
scroll to position [1911, 0]
click at [545, 406] on h2 "Use to access a profile landing page" at bounding box center [594, 395] width 402 height 22
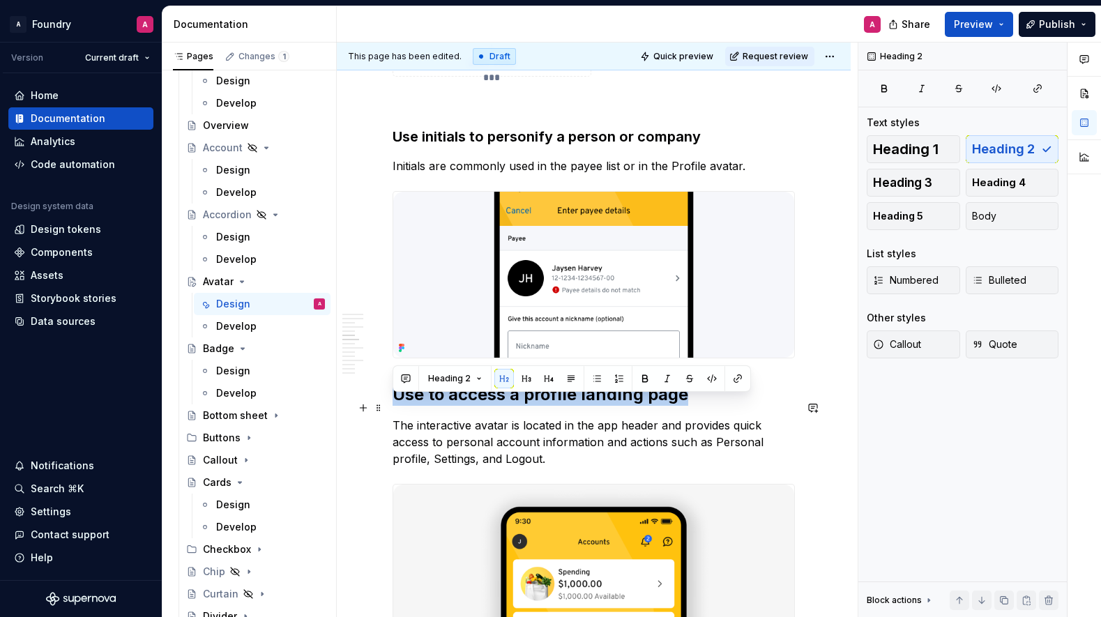
drag, startPoint x: 545, startPoint y: 407, endPoint x: 555, endPoint y: 402, distance: 11.3
click at [545, 406] on h2 "Use to access a profile landing page" at bounding box center [594, 395] width 402 height 22
click at [922, 183] on span "Heading 3" at bounding box center [902, 183] width 59 height 14
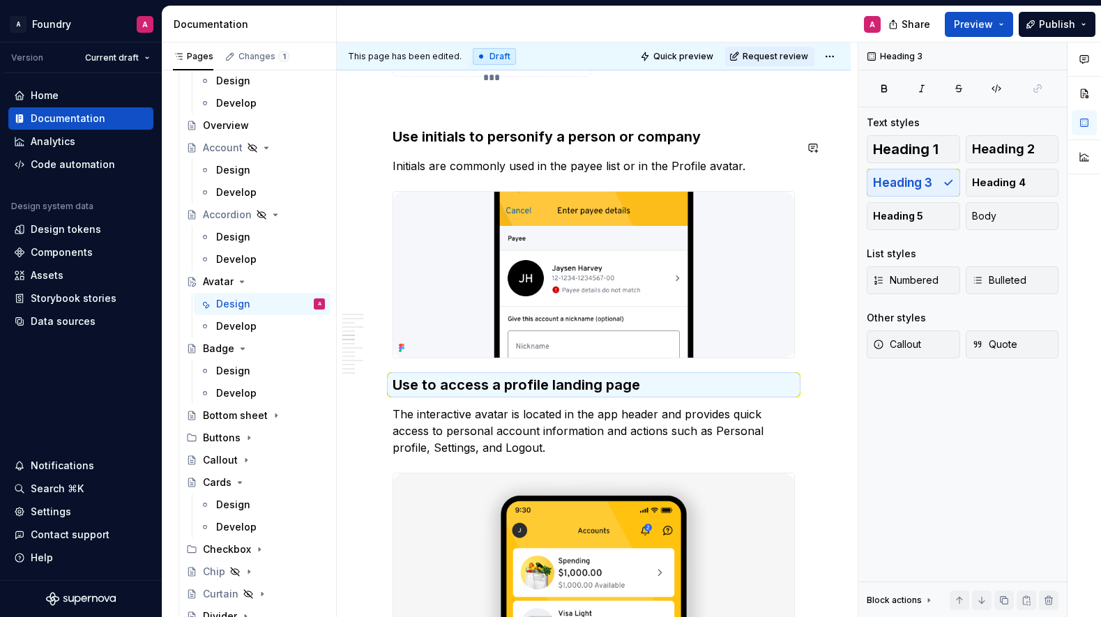
click at [629, 134] on div "**********" at bounding box center [594, 556] width 402 height 4316
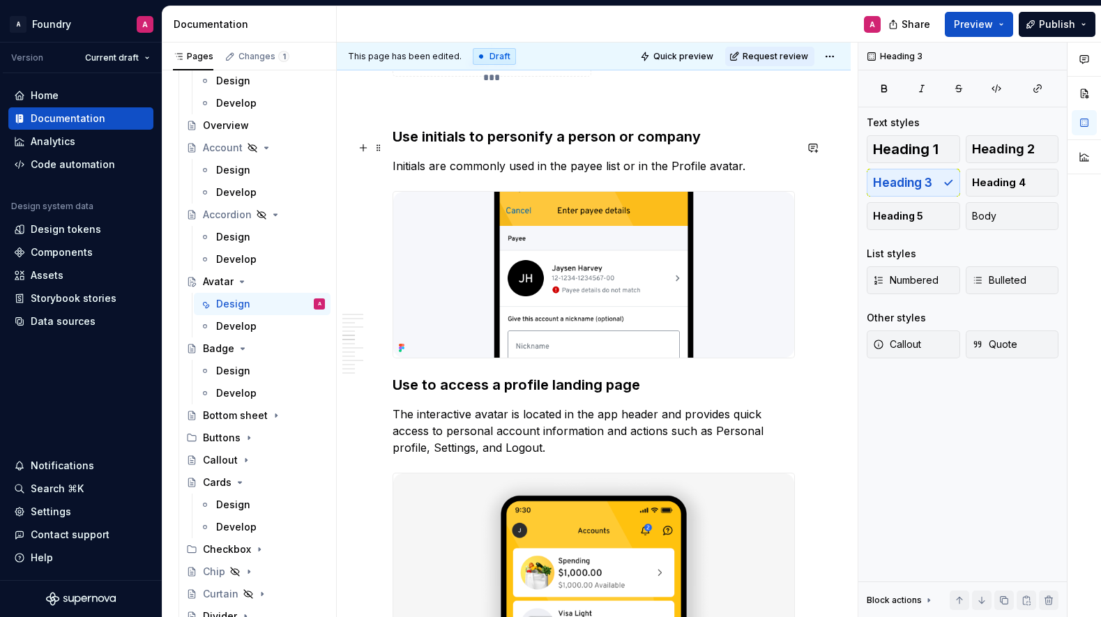
click at [634, 146] on h3 "Use initials to personify a person or company" at bounding box center [594, 137] width 402 height 20
drag, startPoint x: 650, startPoint y: 398, endPoint x: 502, endPoint y: 398, distance: 147.9
click at [650, 395] on h3 "Use to access a profile landing page" at bounding box center [594, 385] width 402 height 20
click at [396, 395] on h3 "Use to access a profile landing page" at bounding box center [594, 385] width 402 height 20
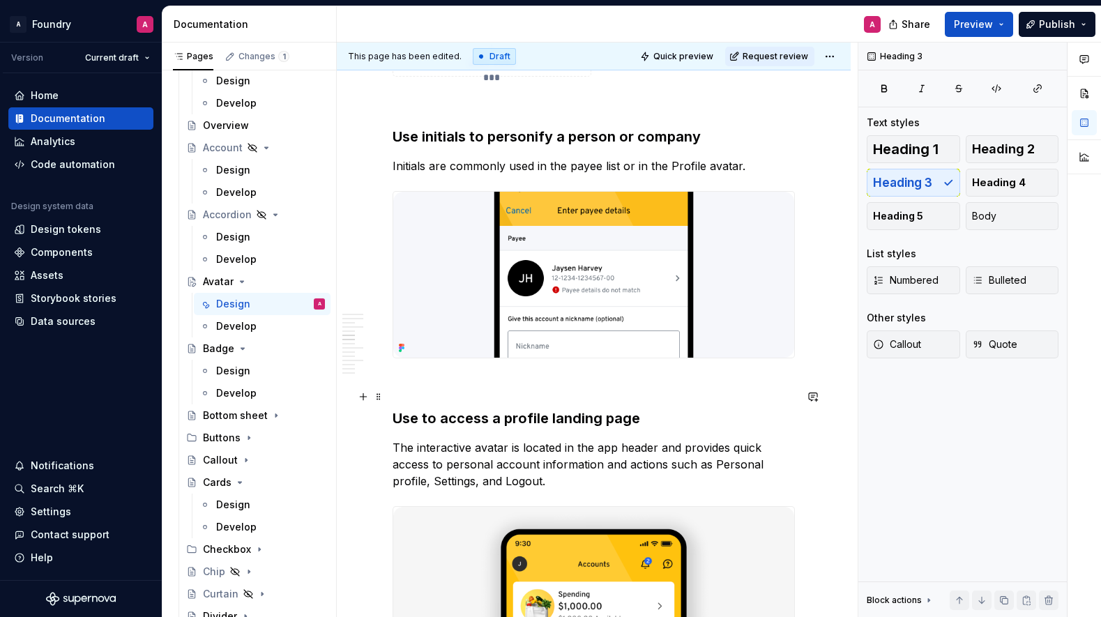
click at [570, 392] on p at bounding box center [594, 383] width 402 height 17
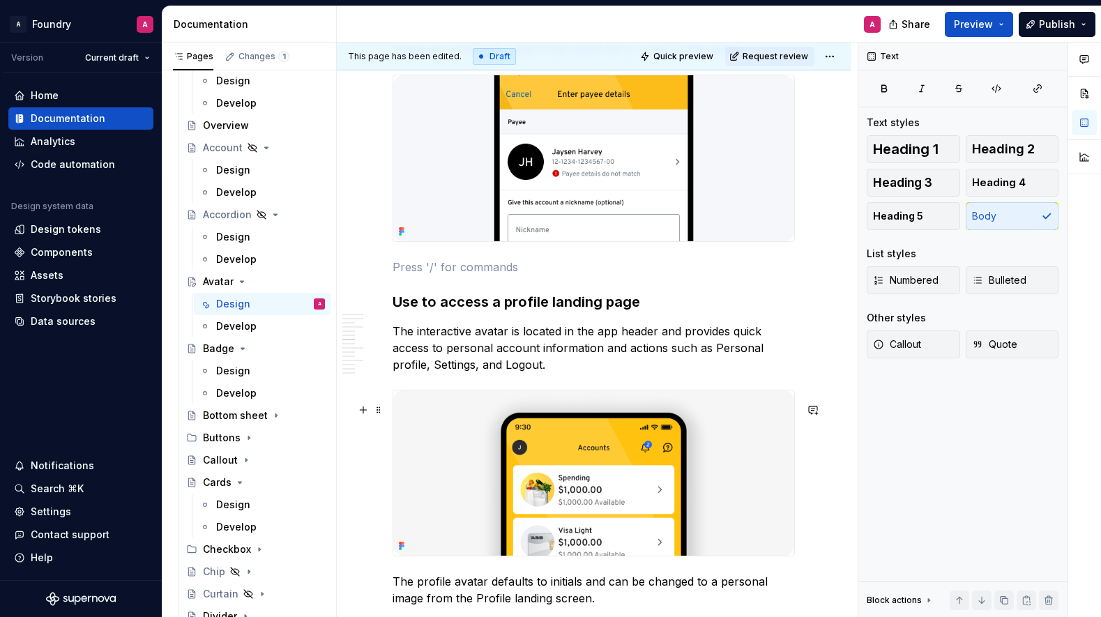
scroll to position [2027, 0]
click at [833, 468] on div "**********" at bounding box center [597, 330] width 521 height 575
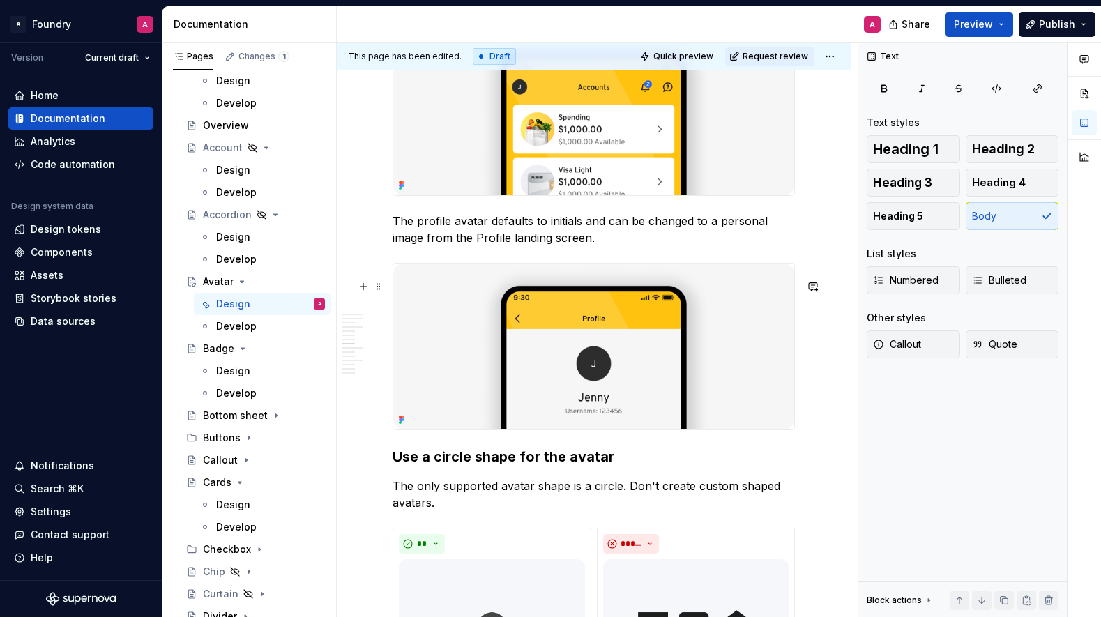
scroll to position [2387, 0]
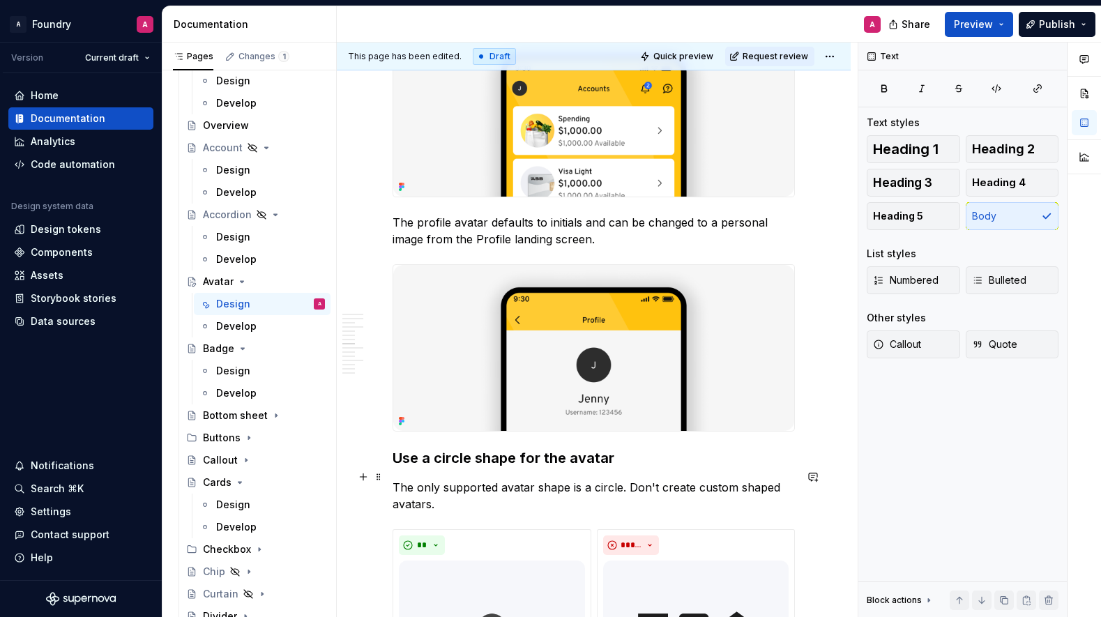
click at [439, 468] on h3 "Use a circle shape for the avatar" at bounding box center [594, 459] width 402 height 20
click at [396, 468] on h3 "Use a circle shape for the avatar" at bounding box center [594, 459] width 402 height 20
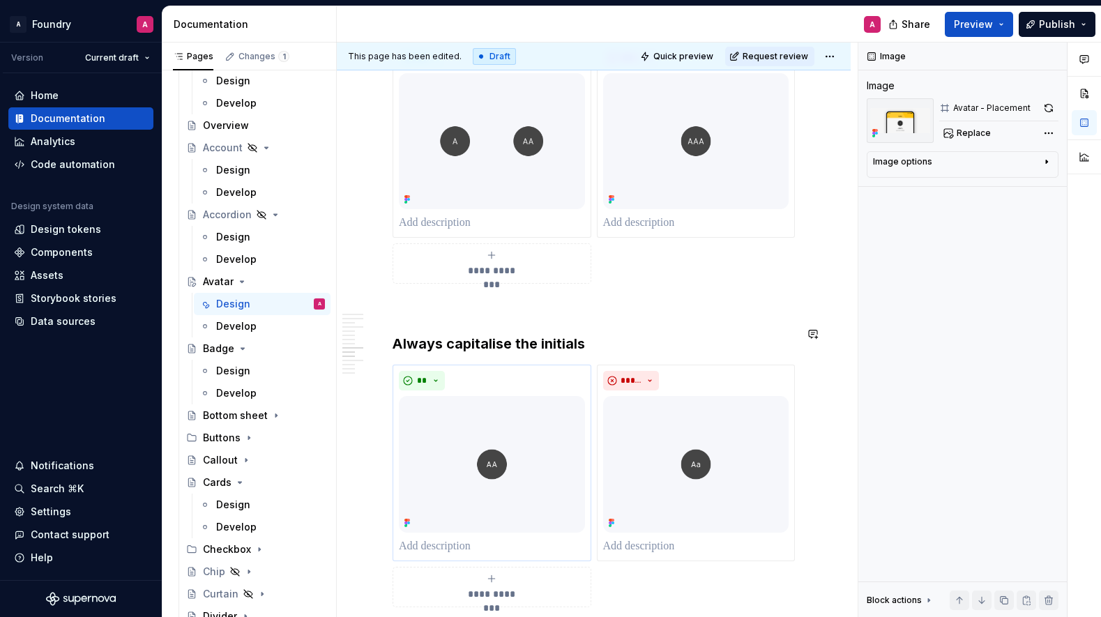
scroll to position [3447, 0]
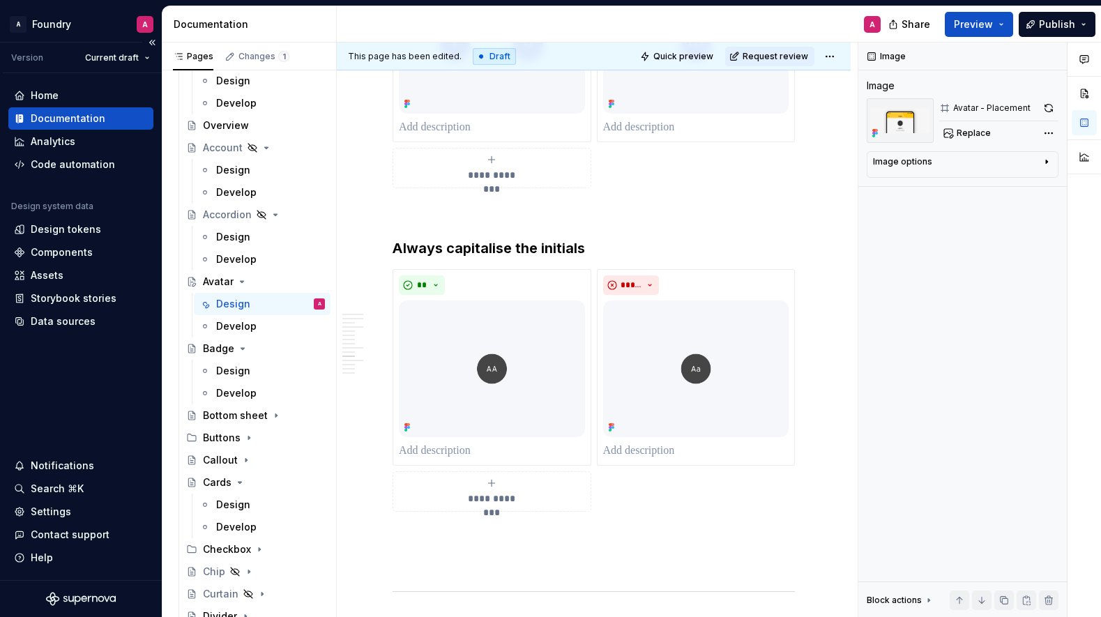
click at [86, 391] on div "Home Documentation Analytics Code automation Design system data Design tokens C…" at bounding box center [81, 326] width 162 height 507
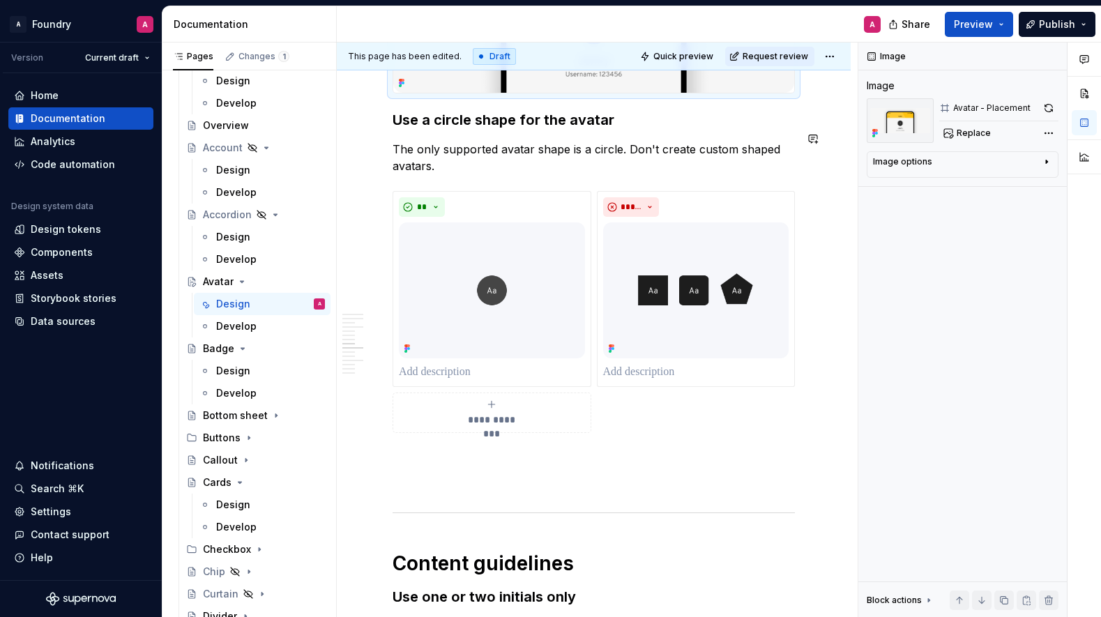
scroll to position [2718, 0]
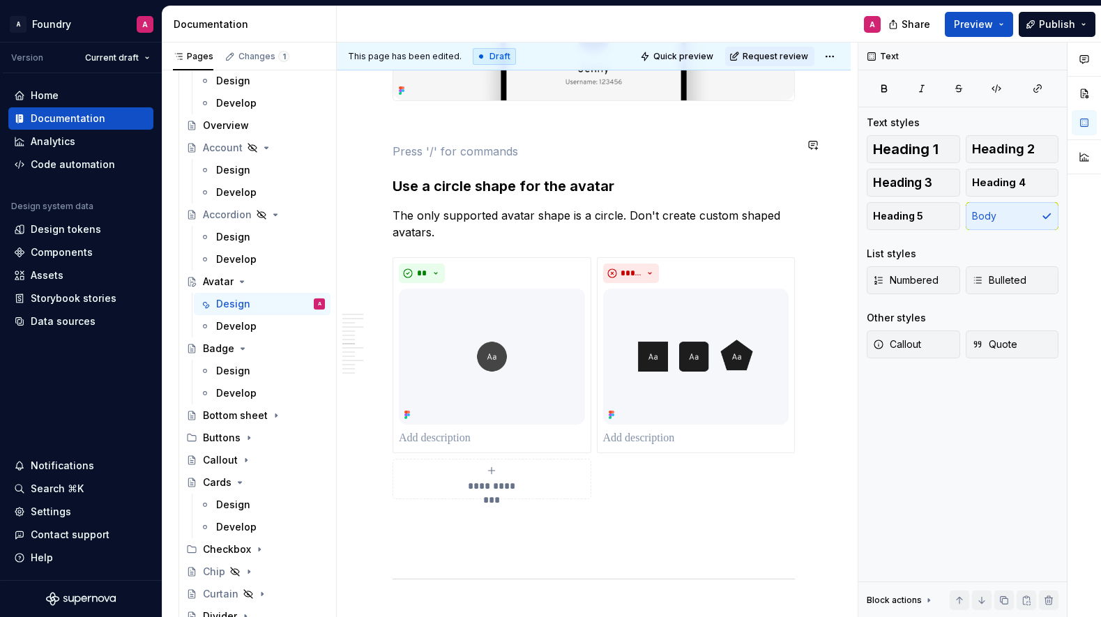
click at [365, 174] on button "button" at bounding box center [364, 170] width 20 height 20
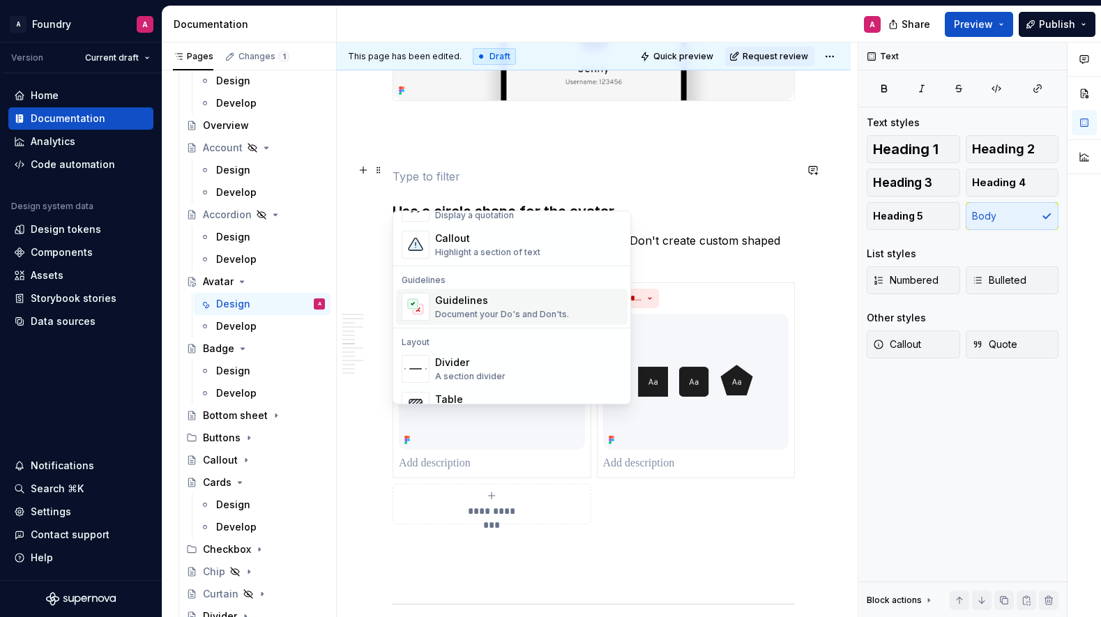
scroll to position [356, 0]
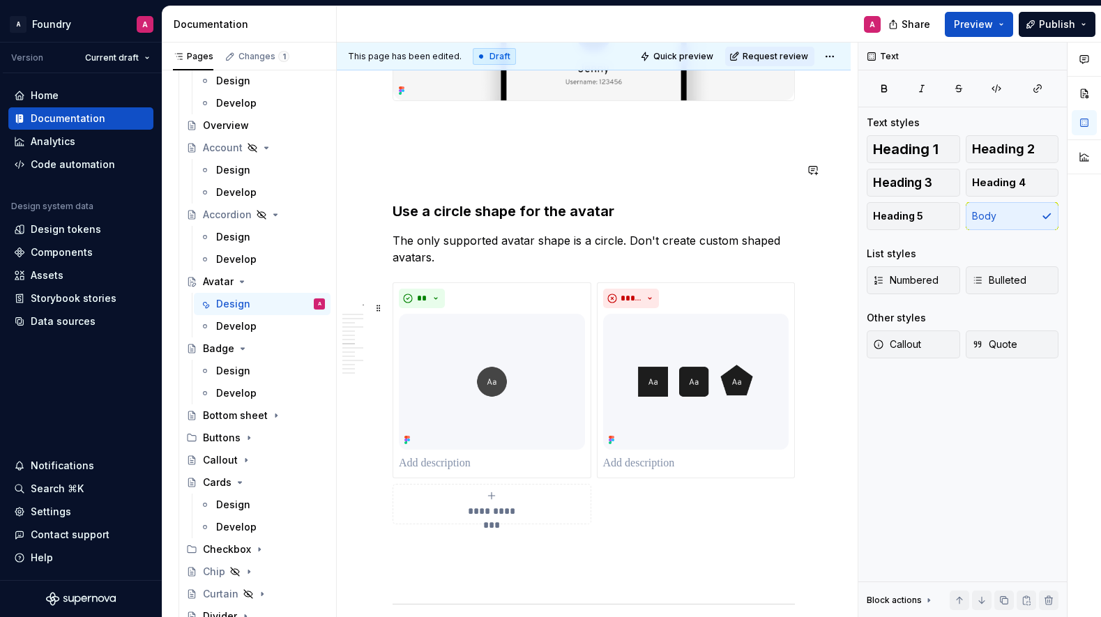
click at [584, 308] on div "**" at bounding box center [492, 299] width 186 height 20
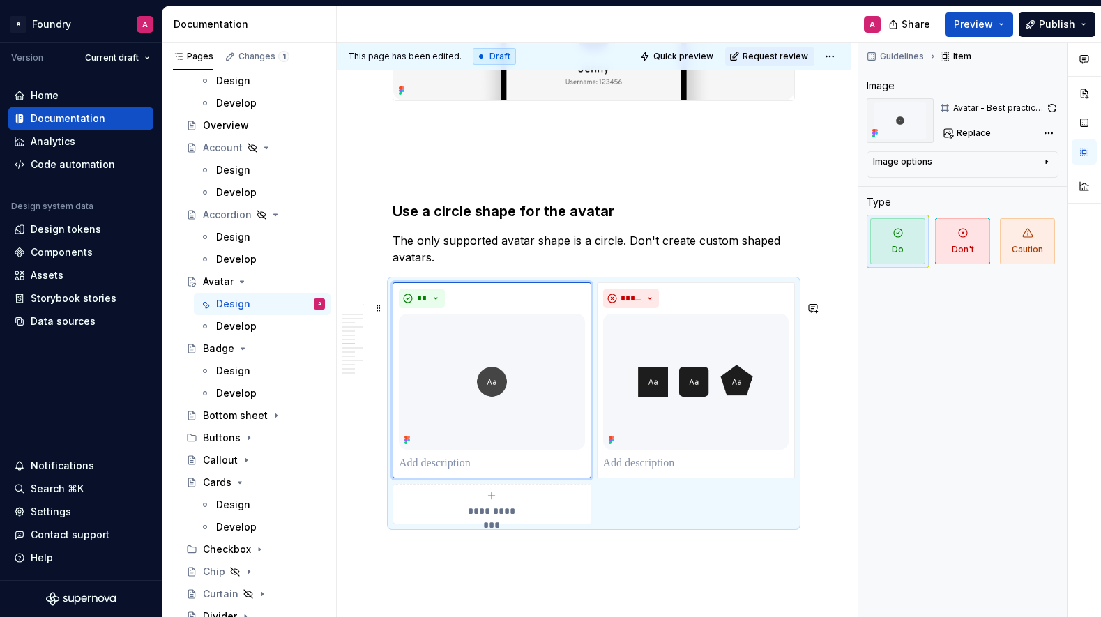
click at [783, 525] on div "**********" at bounding box center [594, 404] width 402 height 242
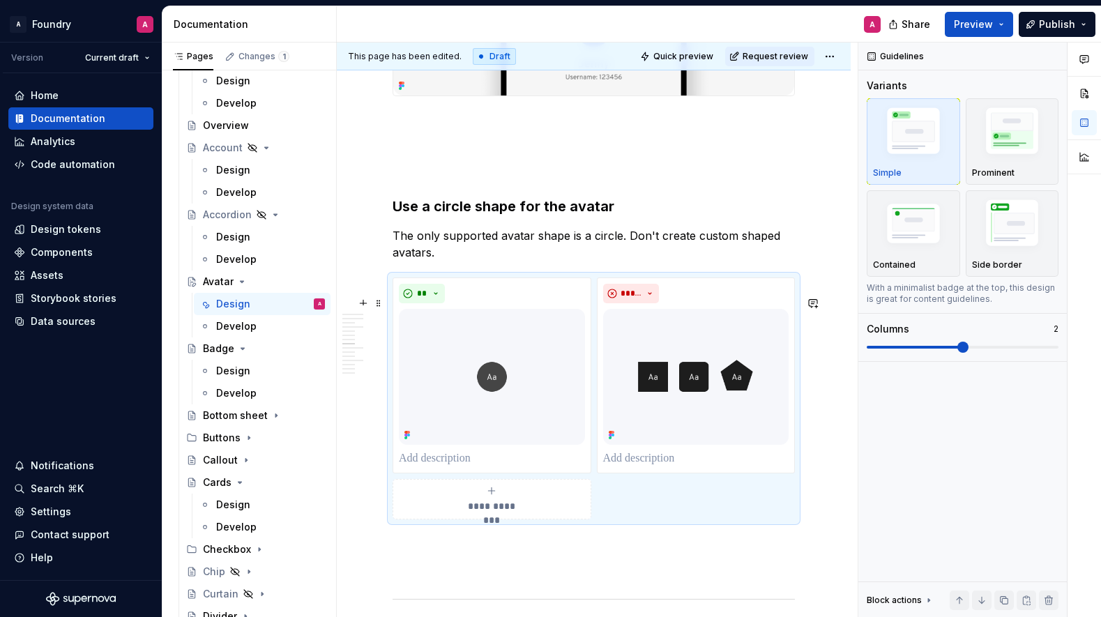
click at [729, 520] on div "**********" at bounding box center [594, 399] width 402 height 242
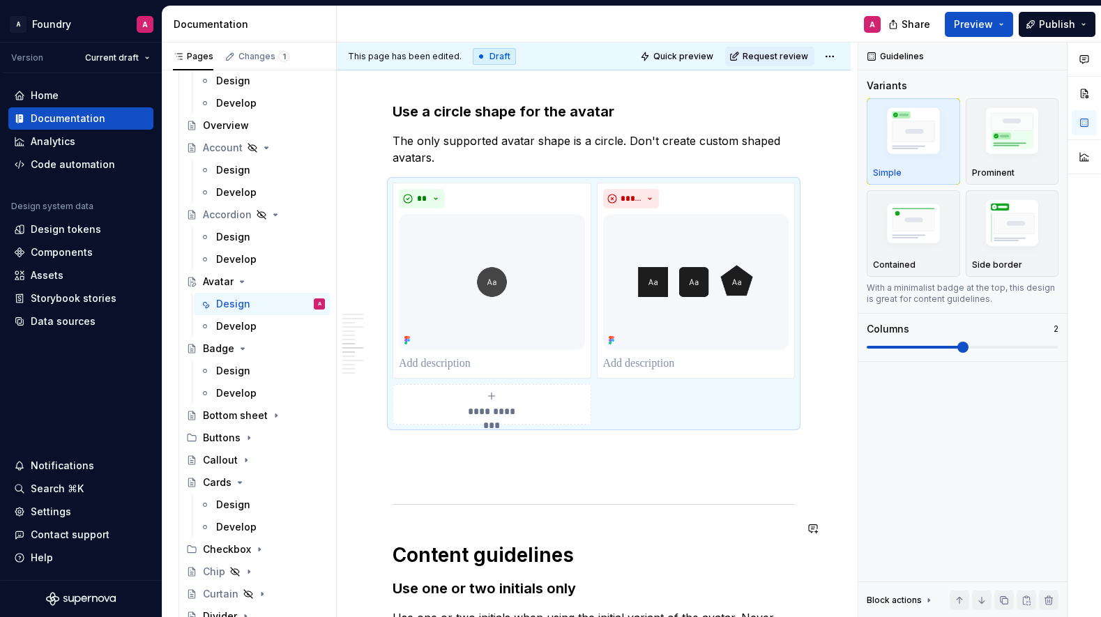
scroll to position [2825, 0]
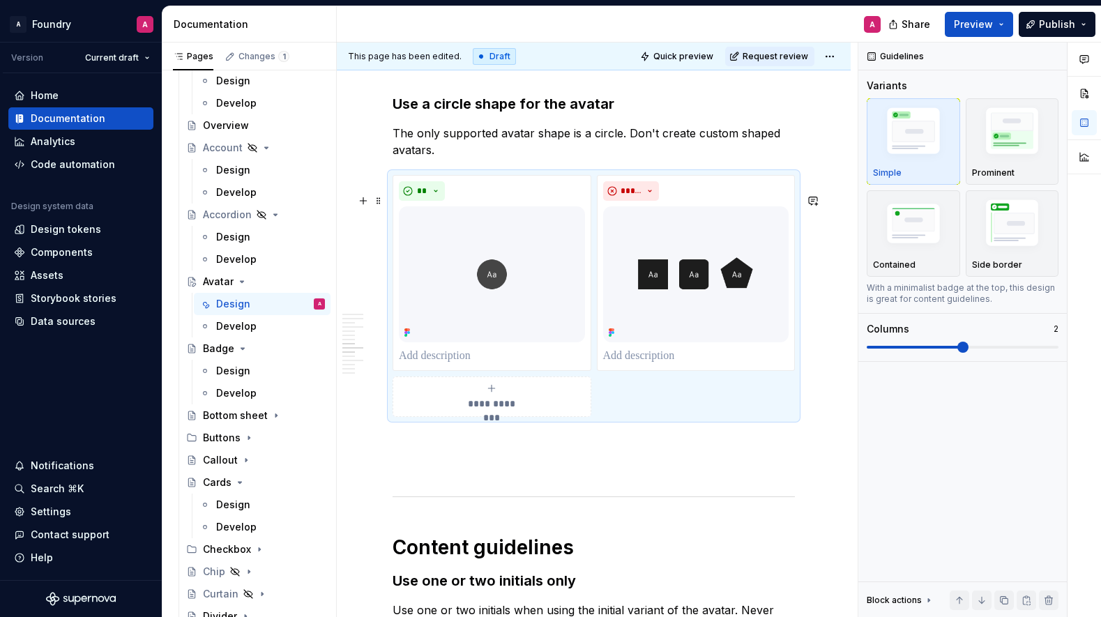
click at [494, 411] on span "**********" at bounding box center [492, 404] width 64 height 14
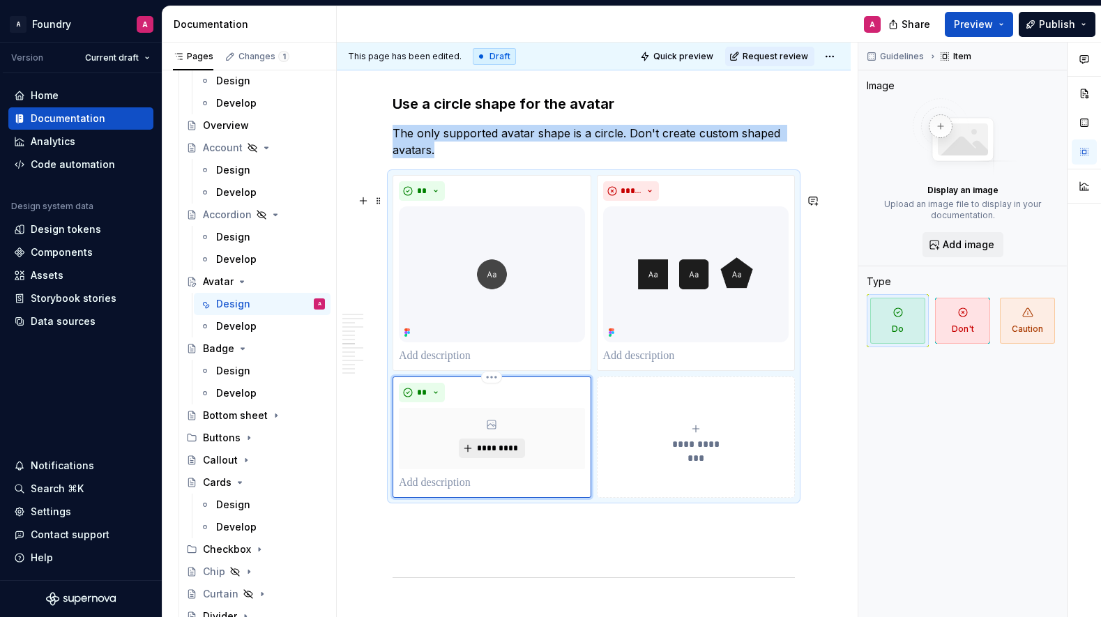
click at [497, 458] on button "*********" at bounding box center [492, 449] width 66 height 20
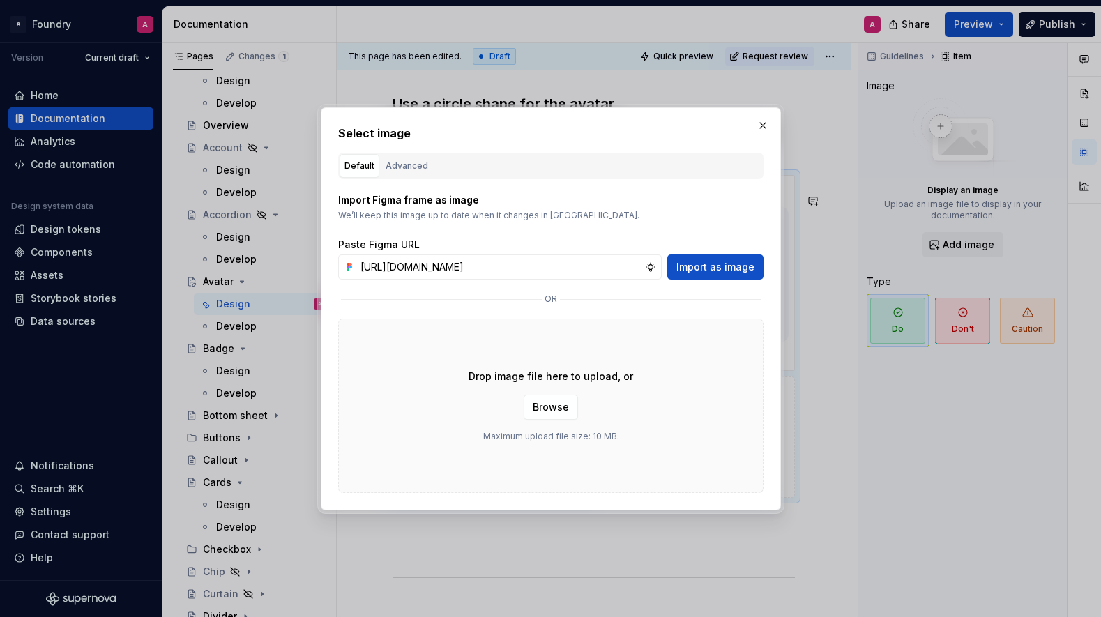
scroll to position [0, 461]
click at [728, 264] on span "Import as image" at bounding box center [716, 267] width 78 height 14
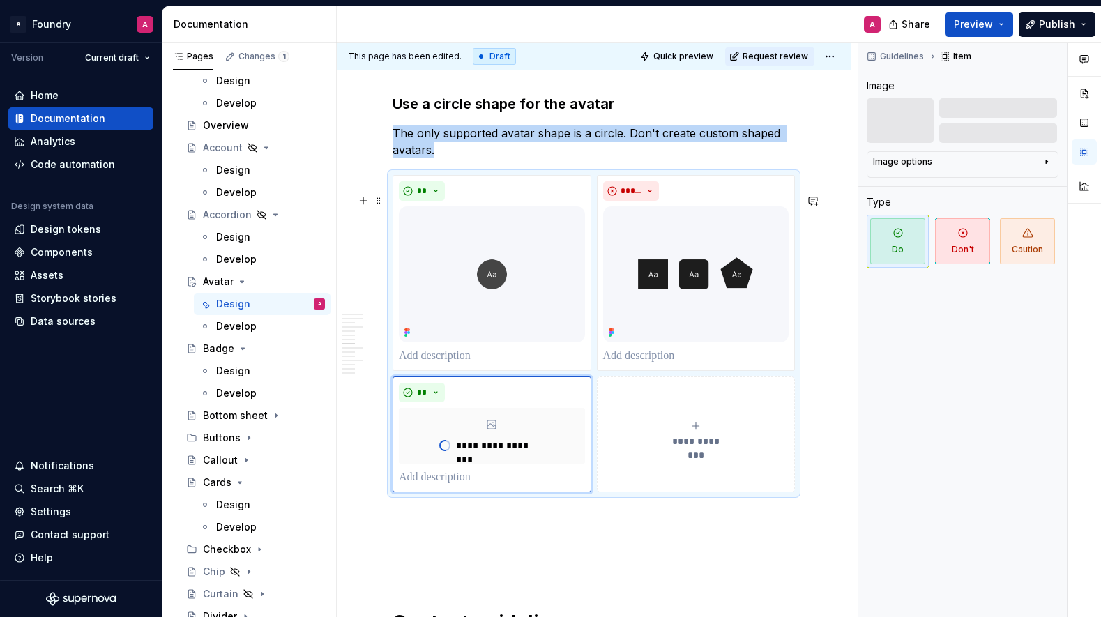
click at [702, 432] on icon "submit" at bounding box center [696, 426] width 11 height 11
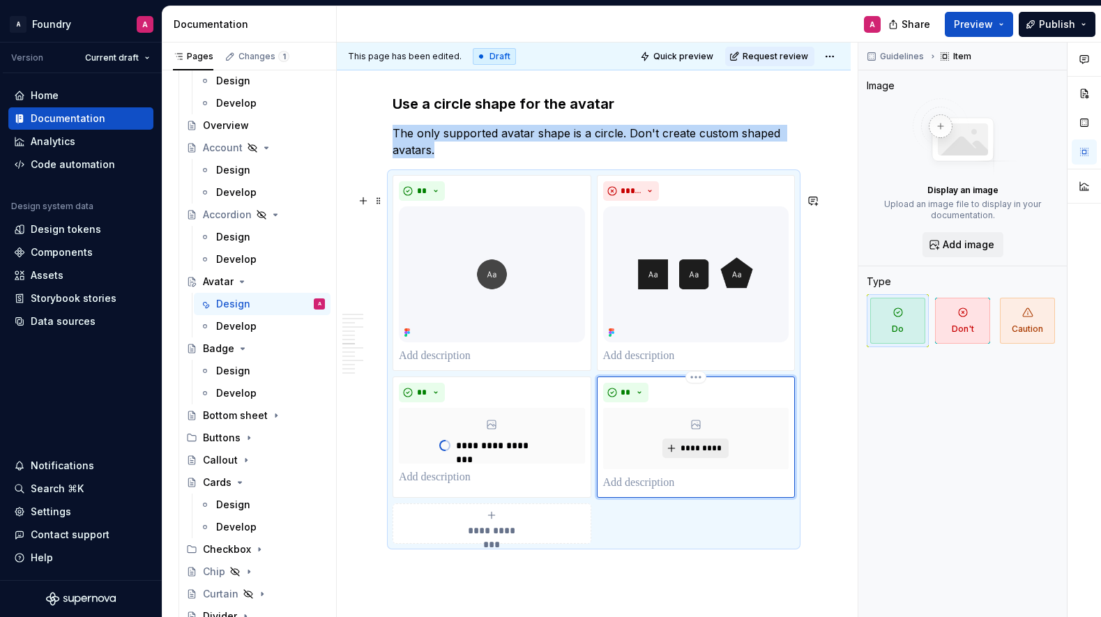
click at [703, 458] on button "*********" at bounding box center [696, 449] width 66 height 20
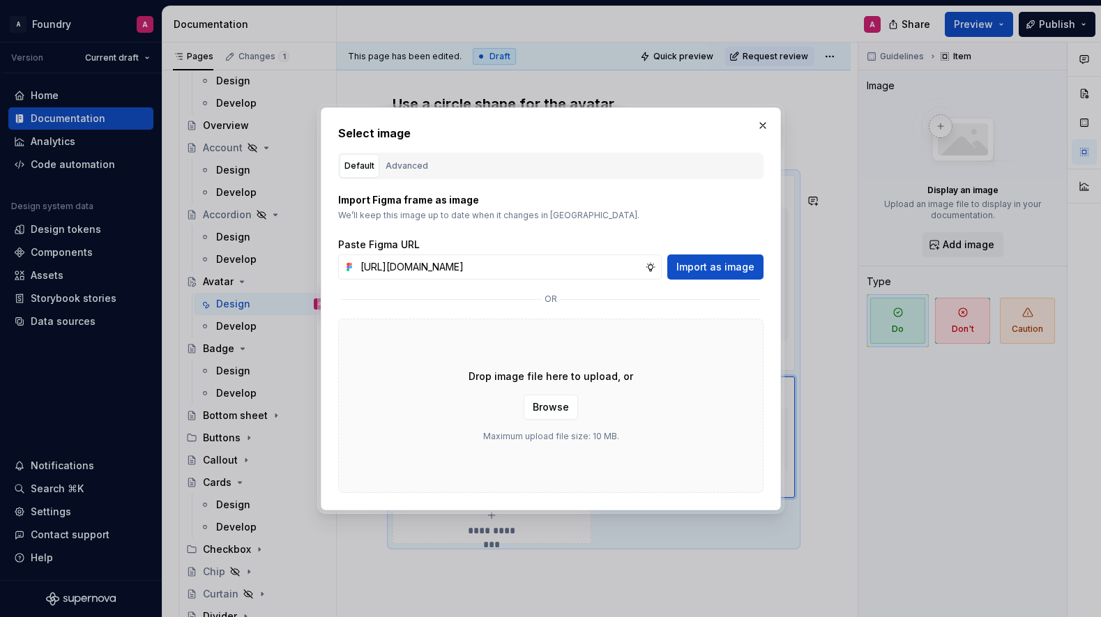
scroll to position [0, 461]
click at [713, 274] on button "Import as image" at bounding box center [716, 267] width 96 height 25
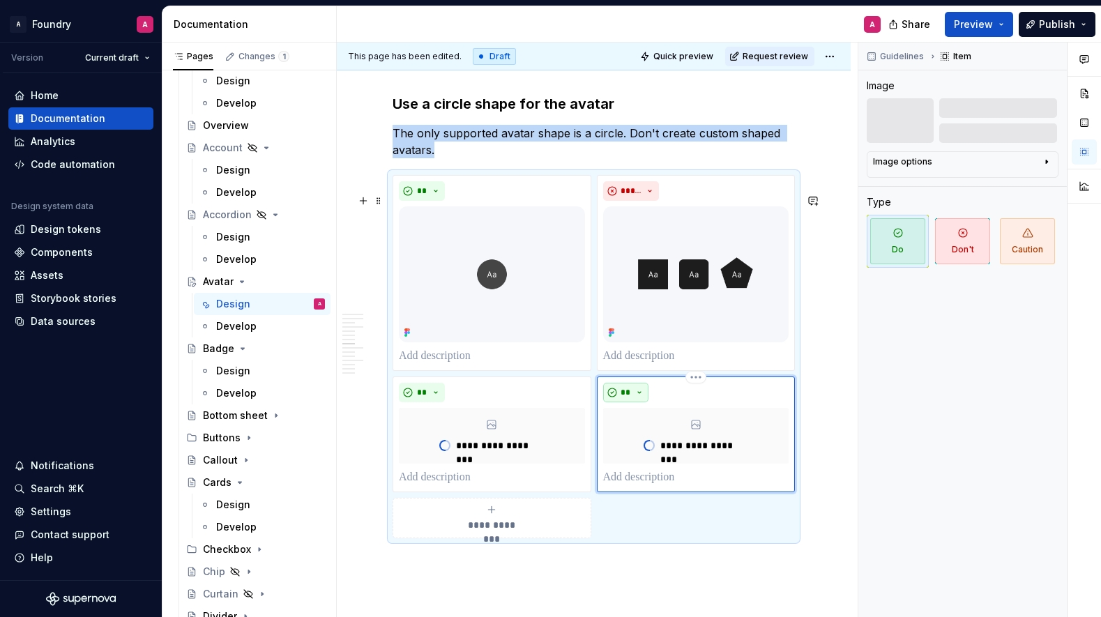
click at [647, 402] on button "**" at bounding box center [626, 393] width 46 height 20
click at [658, 459] on div "Don't" at bounding box center [662, 464] width 26 height 14
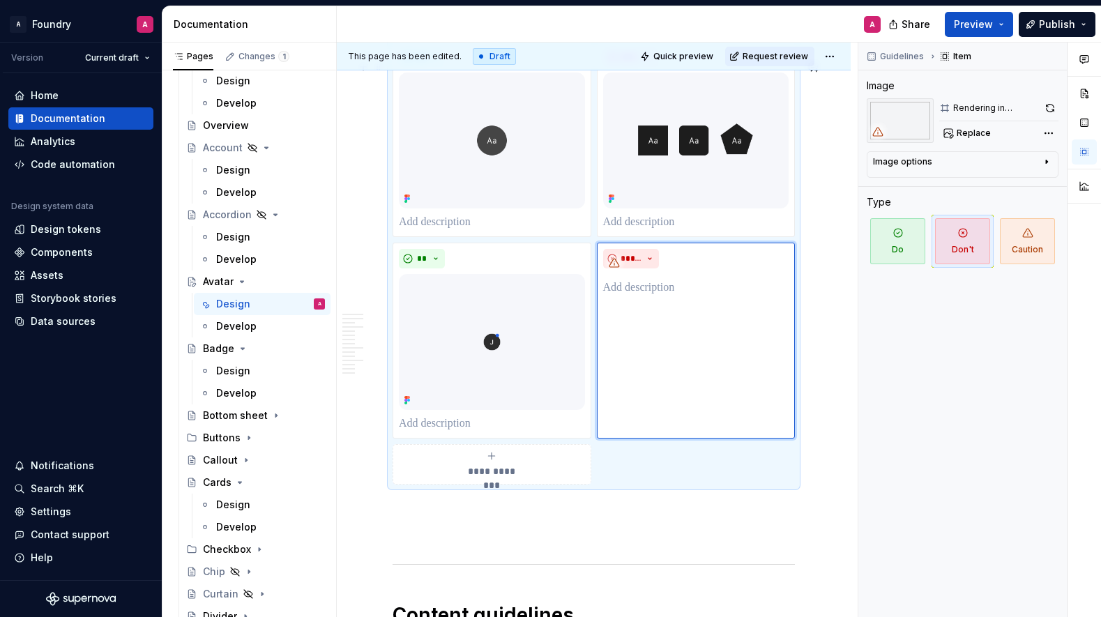
scroll to position [2962, 0]
click at [714, 483] on div "**********" at bounding box center [594, 260] width 402 height 444
click at [648, 341] on div "*****" at bounding box center [696, 338] width 199 height 196
drag, startPoint x: 663, startPoint y: 294, endPoint x: 651, endPoint y: 290, distance: 13.0
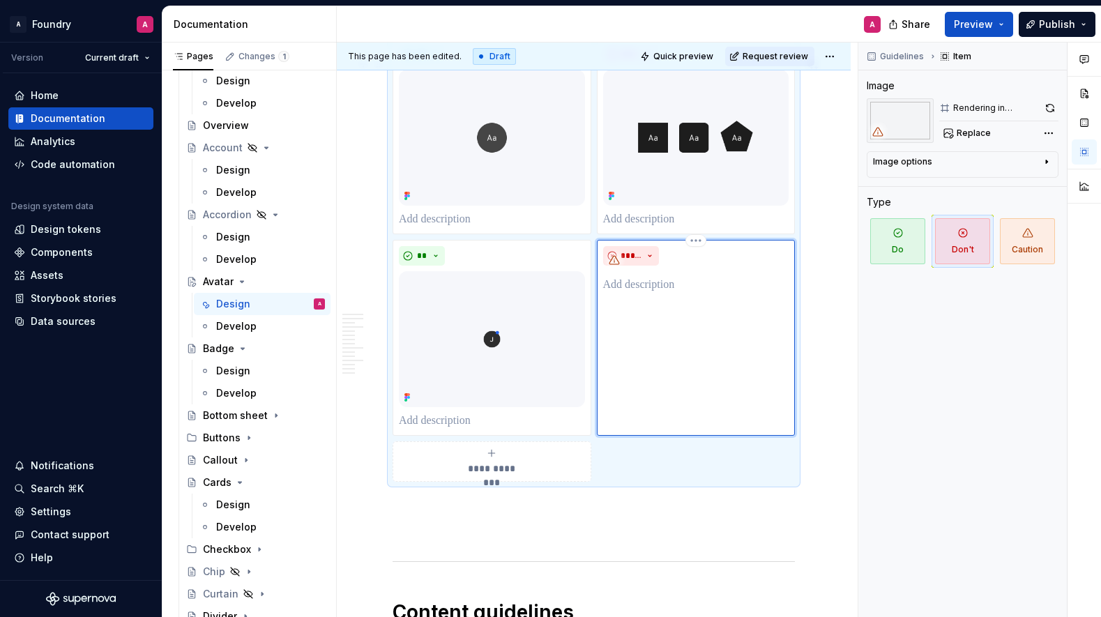
click at [663, 294] on div "*****" at bounding box center [696, 269] width 186 height 47
click at [618, 266] on button "*****" at bounding box center [631, 256] width 57 height 20
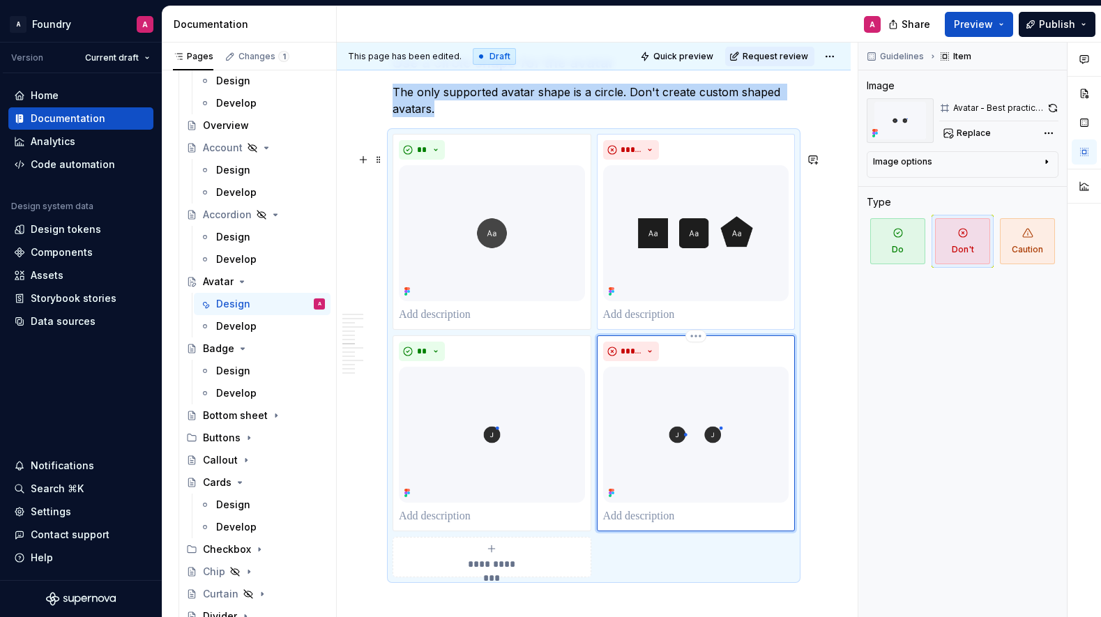
scroll to position [2861, 0]
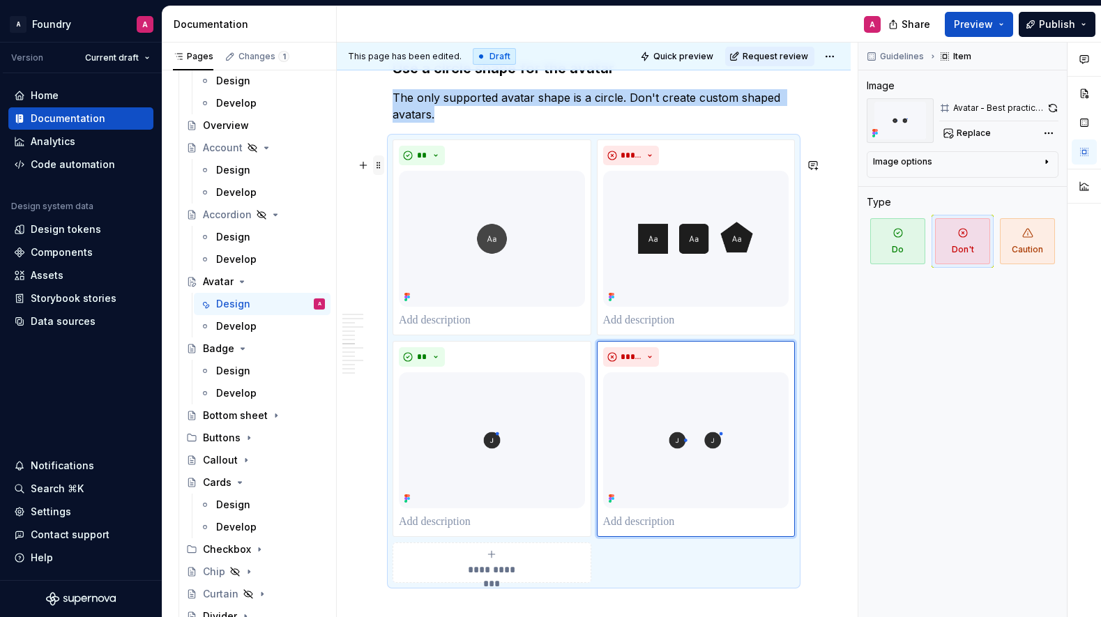
click at [378, 165] on span at bounding box center [378, 166] width 11 height 20
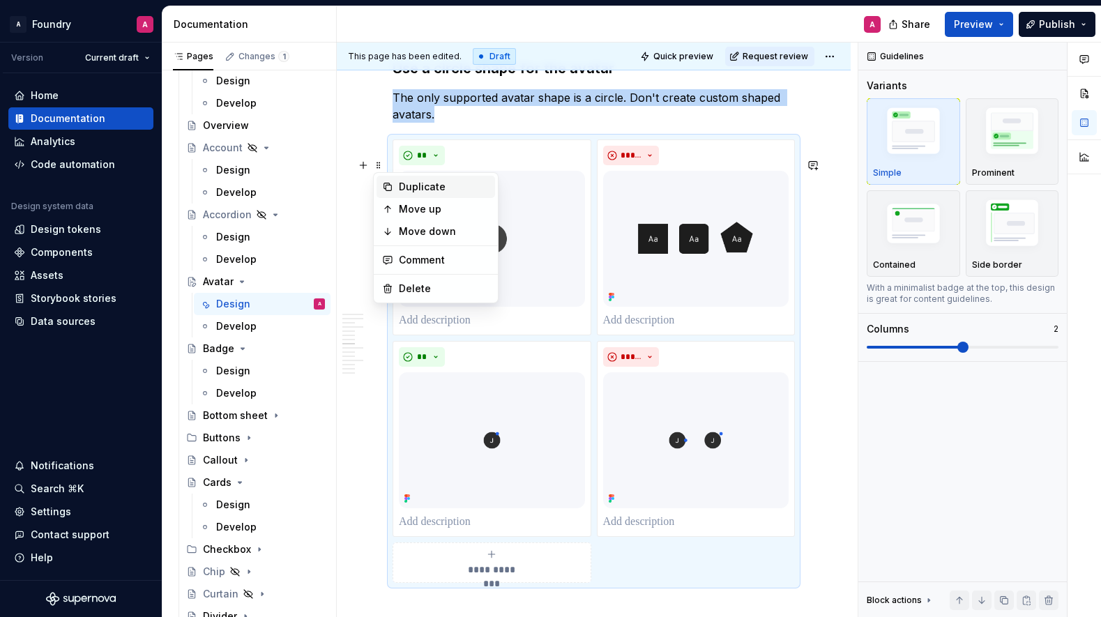
click at [419, 186] on div "Duplicate" at bounding box center [444, 187] width 91 height 14
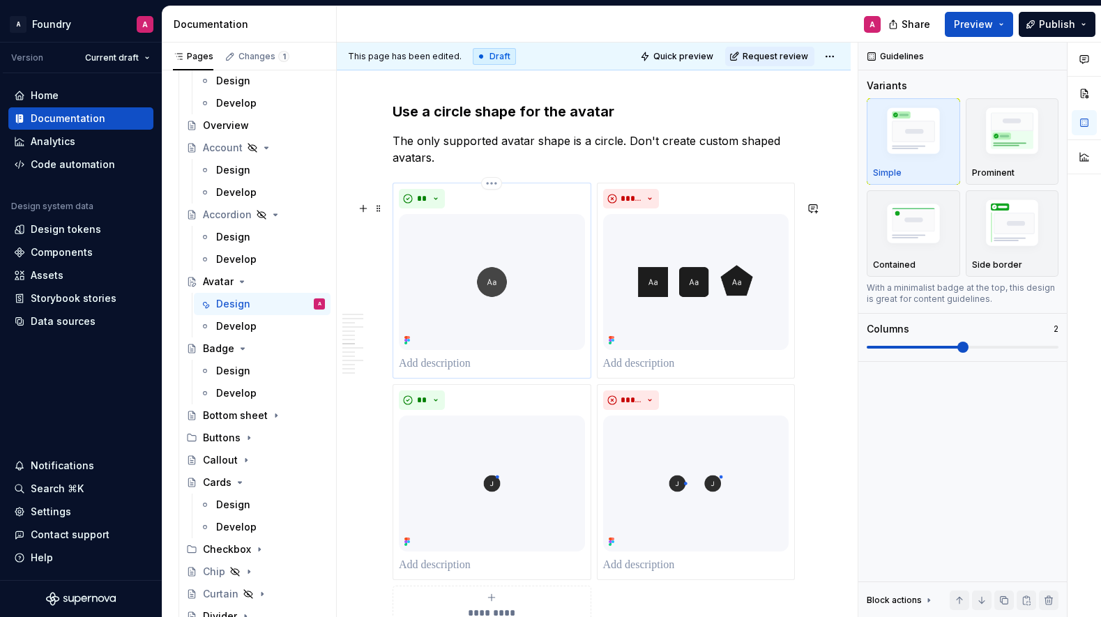
click at [544, 248] on img at bounding box center [492, 282] width 186 height 136
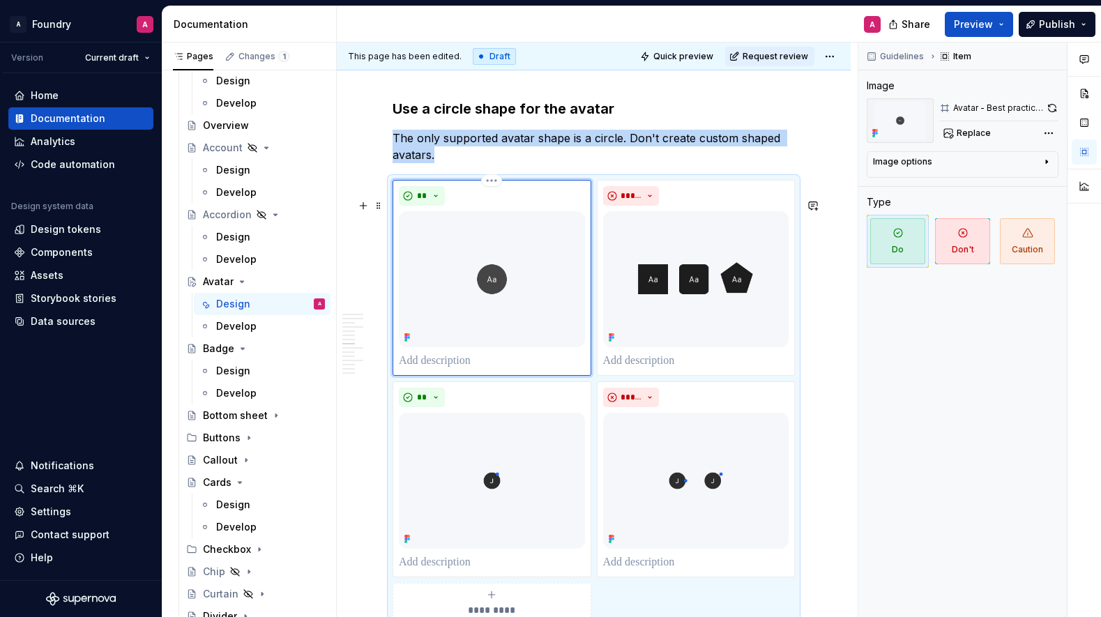
scroll to position [2818, 0]
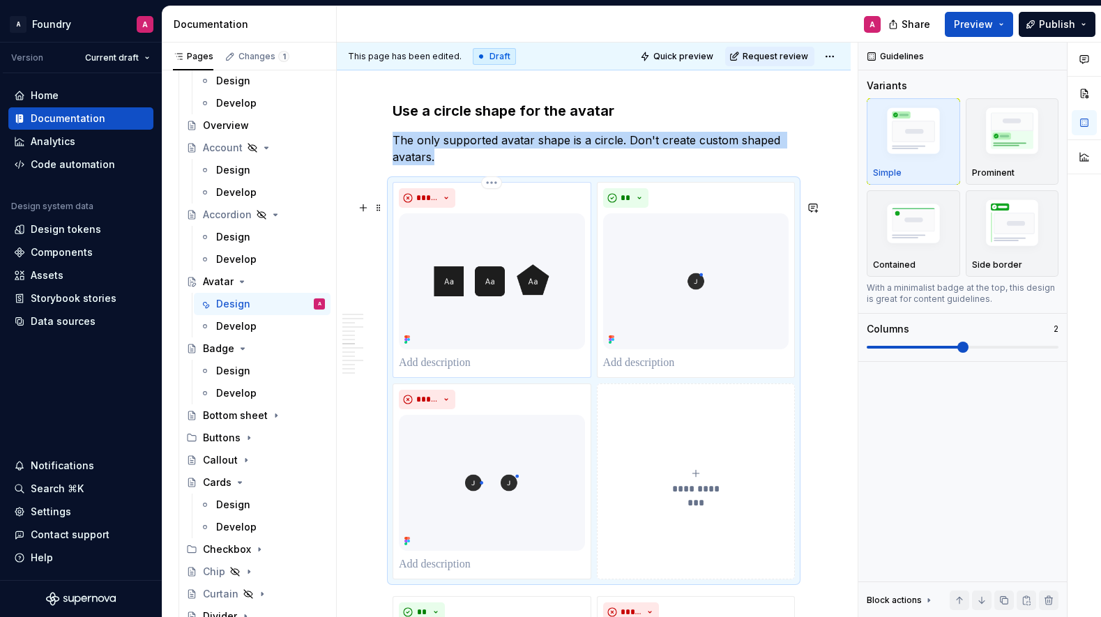
click at [566, 250] on img at bounding box center [492, 281] width 186 height 136
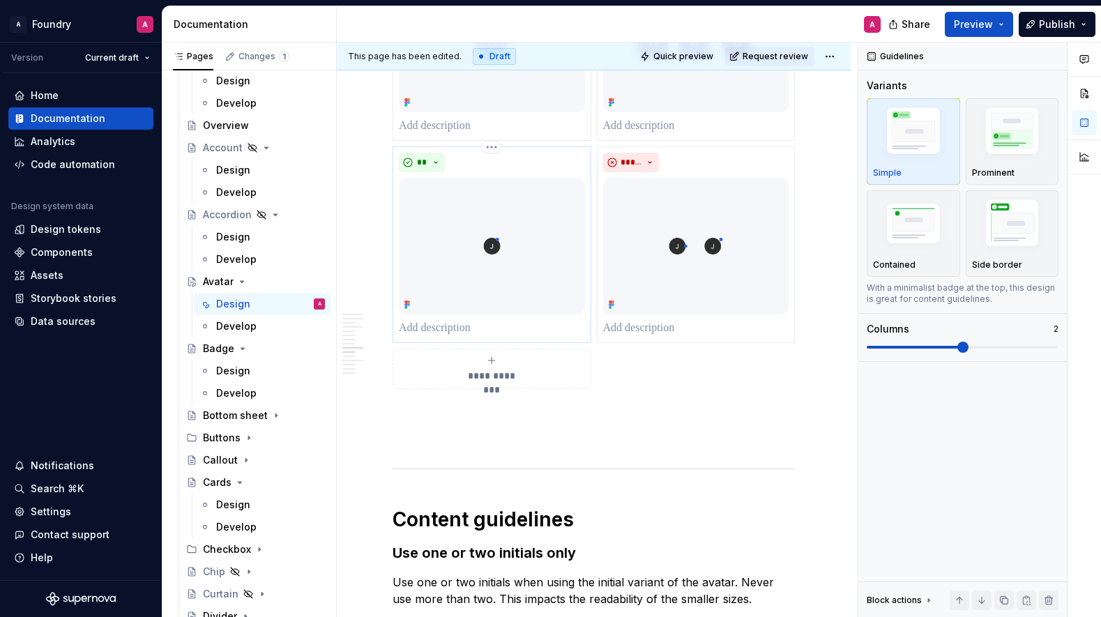
scroll to position [3313, 0]
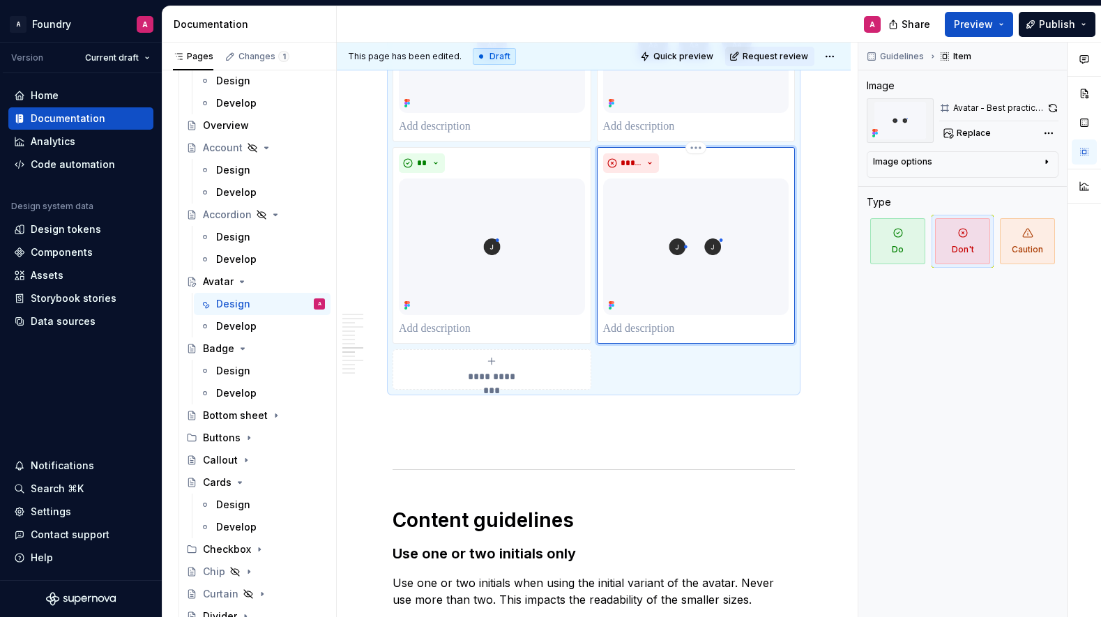
click at [672, 305] on img at bounding box center [696, 247] width 186 height 136
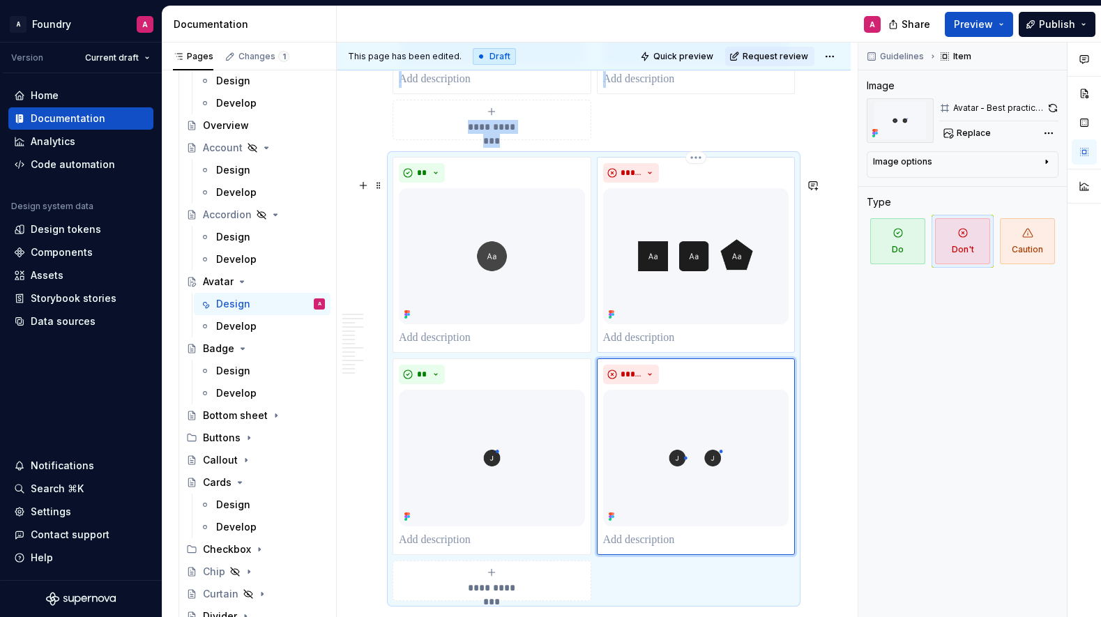
scroll to position [3219, 0]
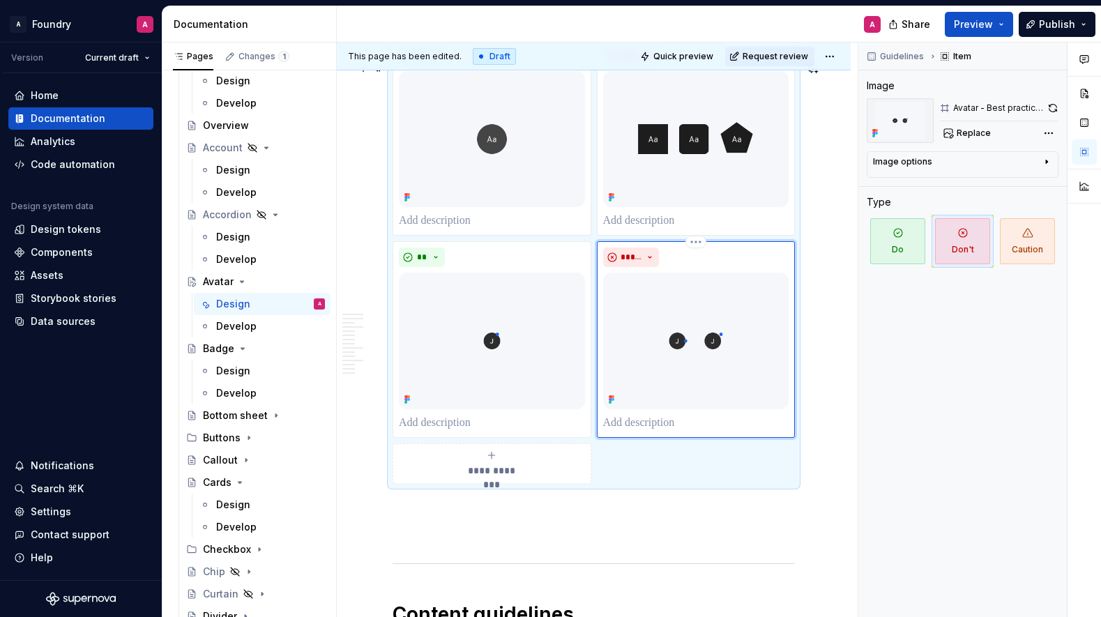
click at [747, 319] on img at bounding box center [696, 341] width 186 height 136
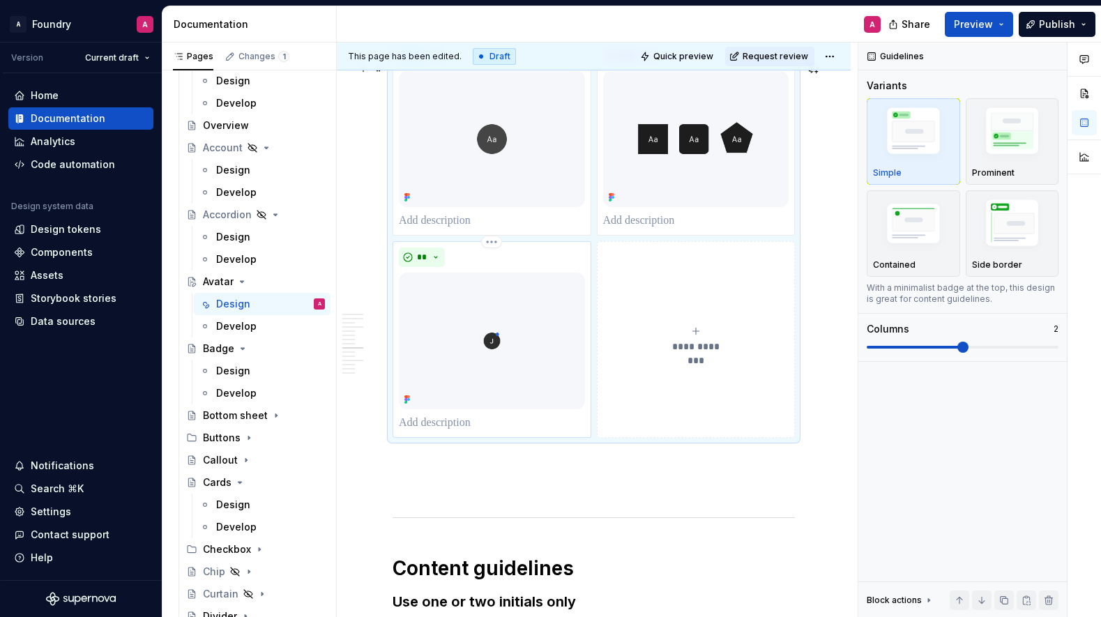
click at [532, 308] on img at bounding box center [492, 341] width 186 height 136
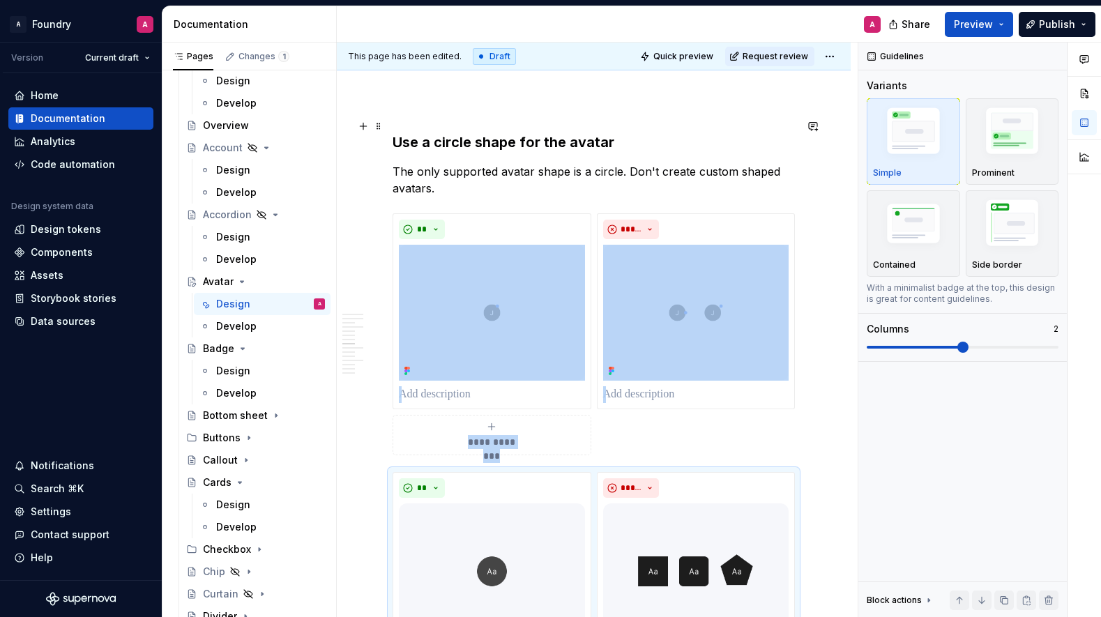
scroll to position [2776, 0]
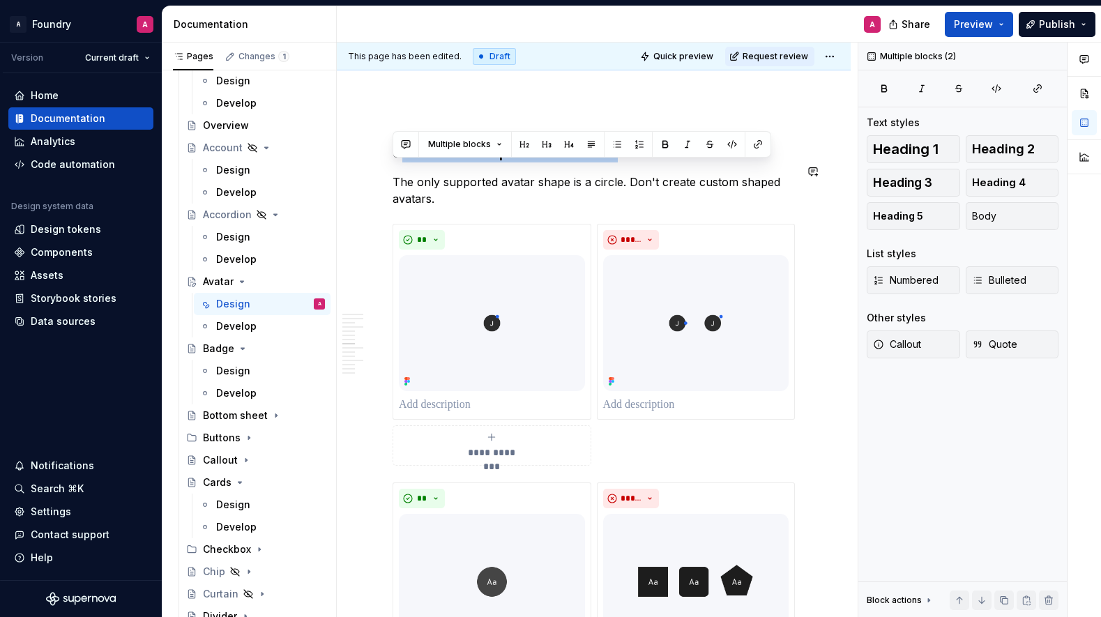
drag, startPoint x: 399, startPoint y: 165, endPoint x: 423, endPoint y: 182, distance: 29.6
click at [464, 207] on p "The only supported avatar shape is a circle. Don't create custom shaped avatars." at bounding box center [594, 190] width 402 height 33
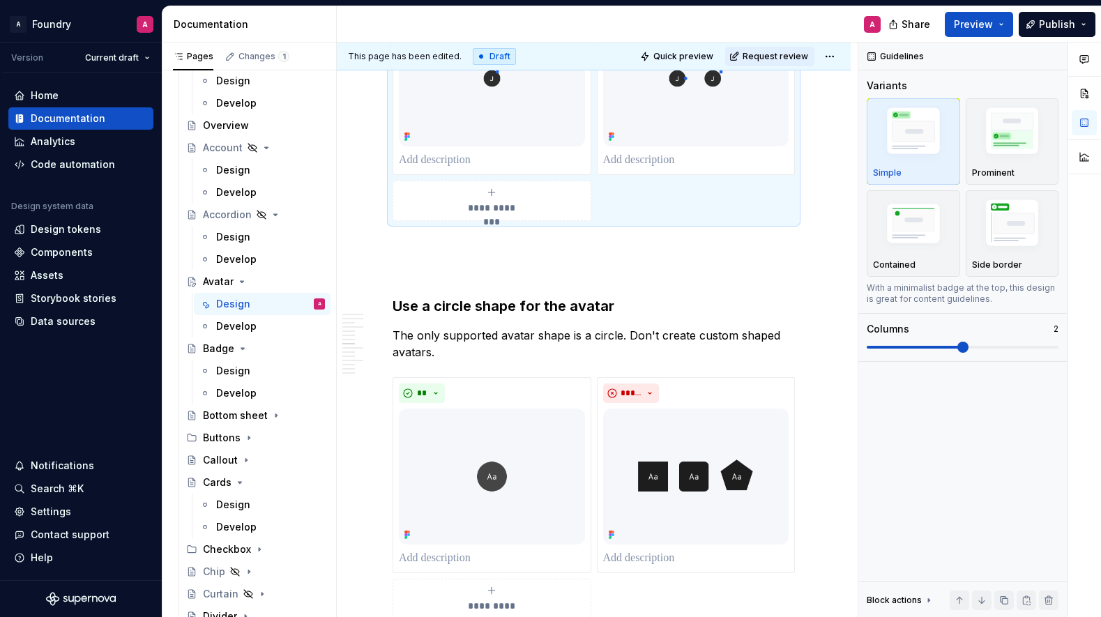
scroll to position [2958, 0]
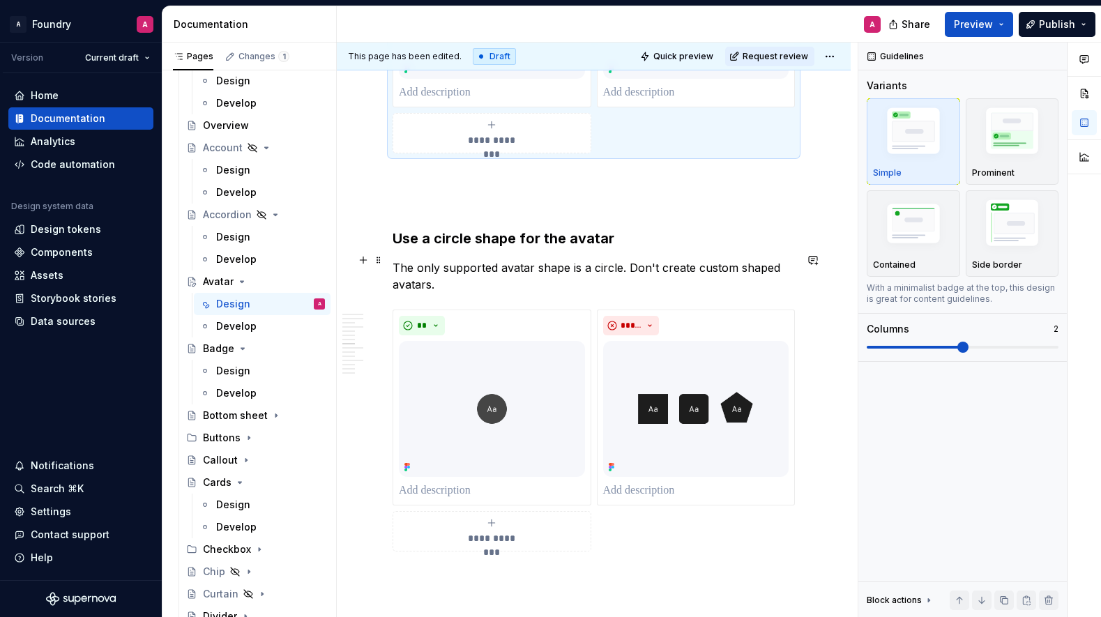
click at [475, 248] on h3 "Use a circle shape for the avatar" at bounding box center [594, 239] width 402 height 20
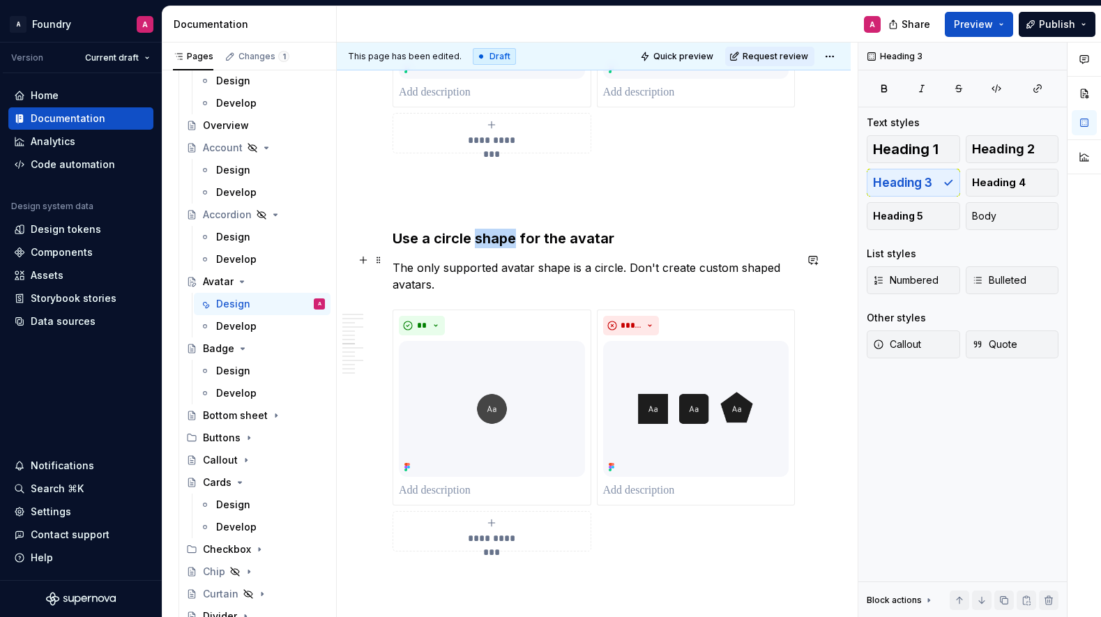
click at [475, 248] on h3 "Use a circle shape for the avatar" at bounding box center [594, 239] width 402 height 20
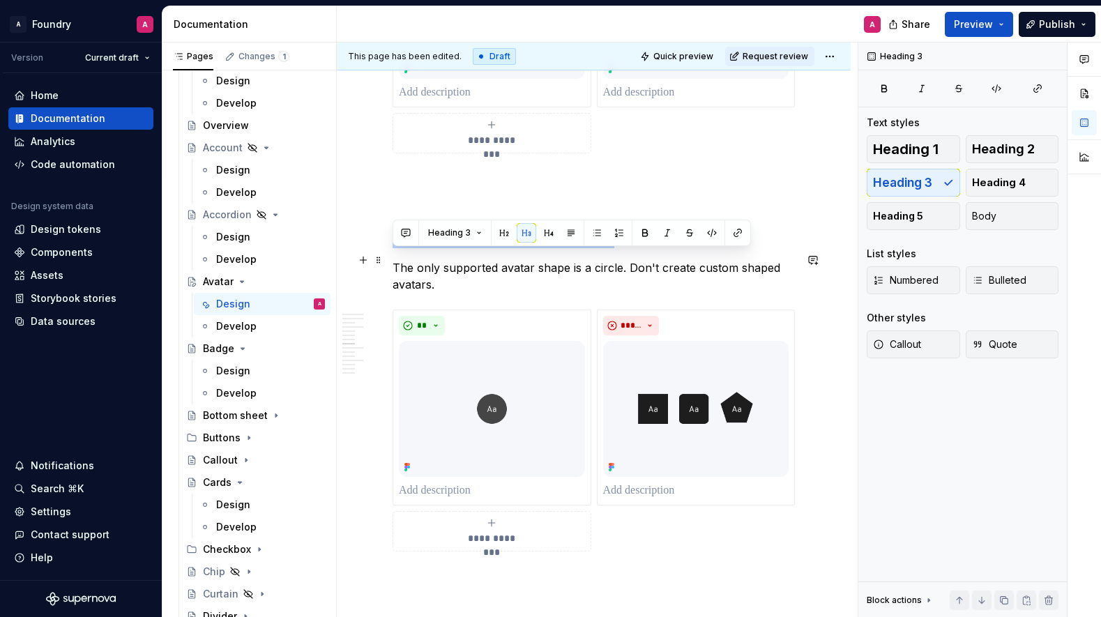
click at [475, 248] on h3 "Use a circle shape for the avatar" at bounding box center [594, 239] width 402 height 20
copy h3 "Use a circle shape for the avatar"
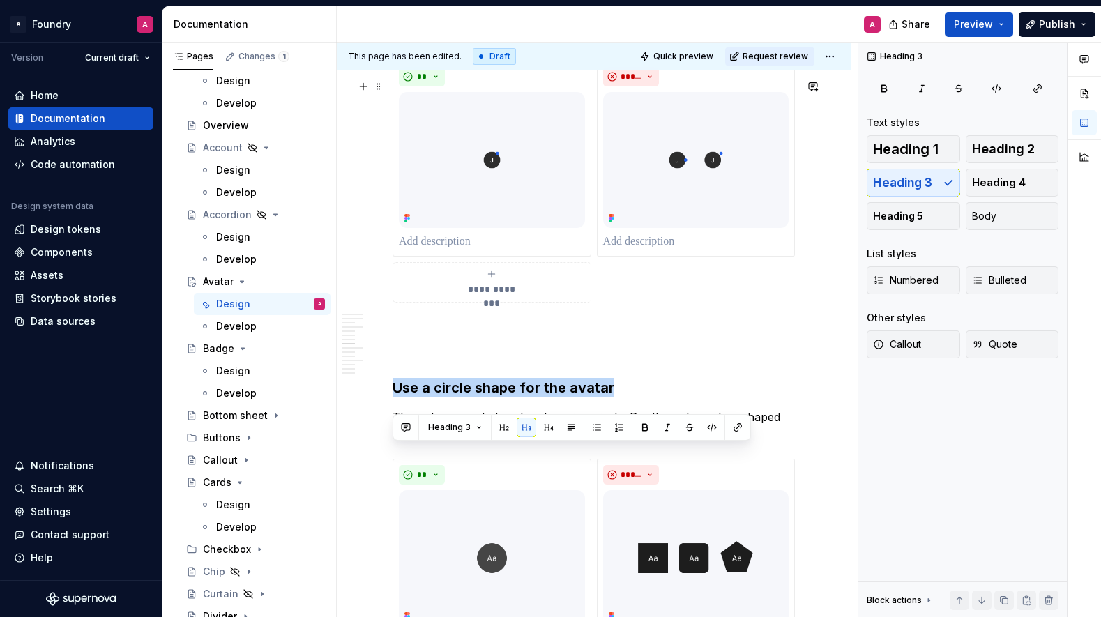
scroll to position [2740, 0]
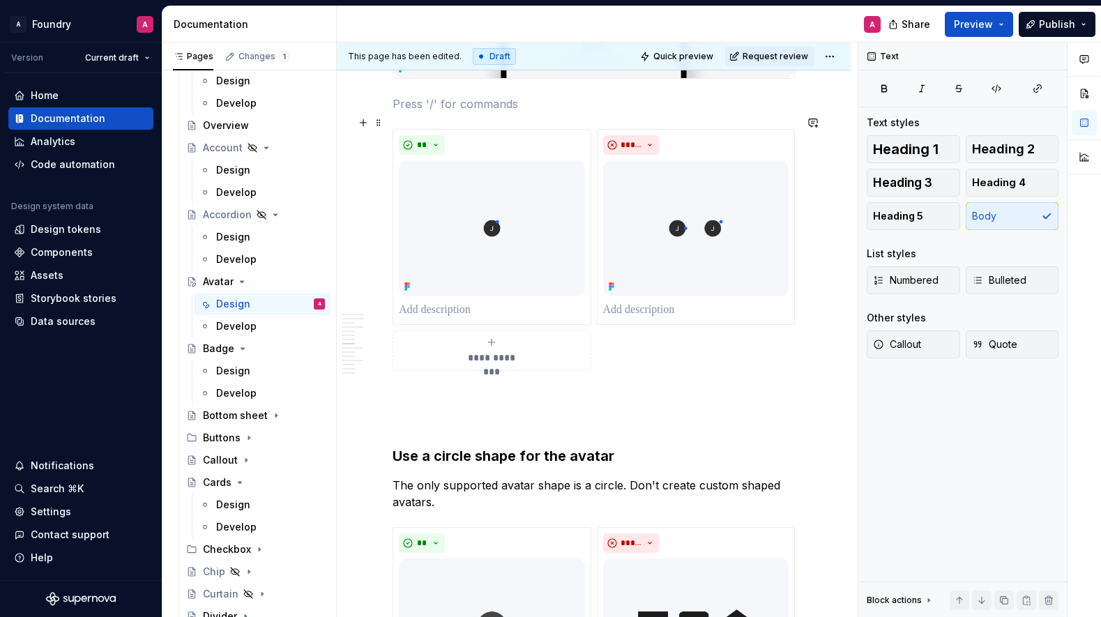
click at [426, 112] on p at bounding box center [594, 104] width 402 height 17
click at [391, 123] on div "**********" at bounding box center [594, 4] width 514 height 4936
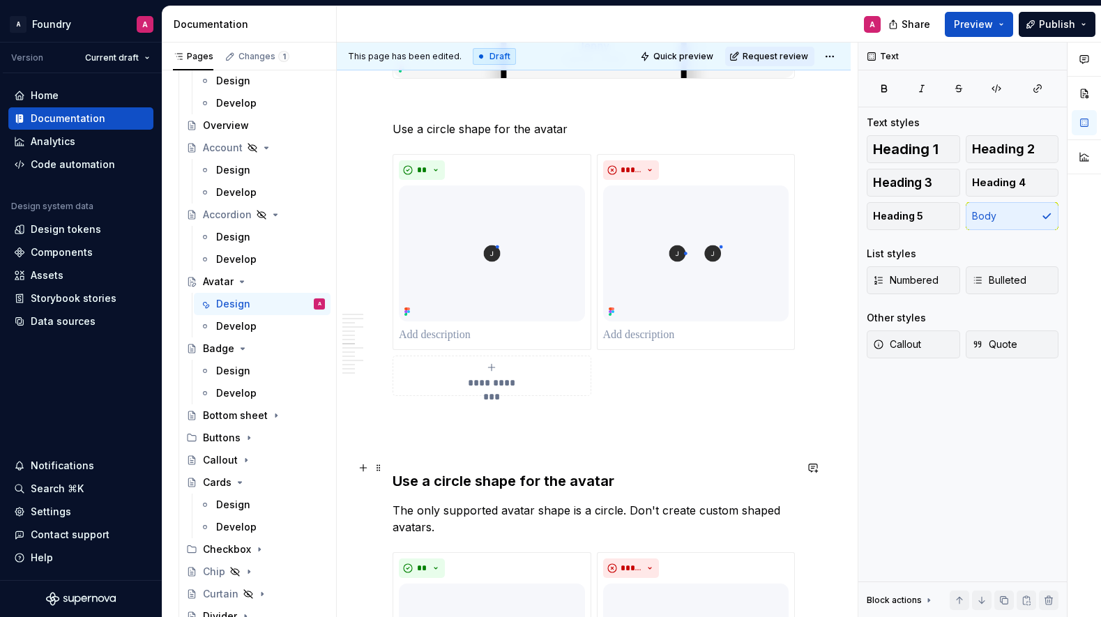
click at [393, 455] on p at bounding box center [594, 446] width 402 height 17
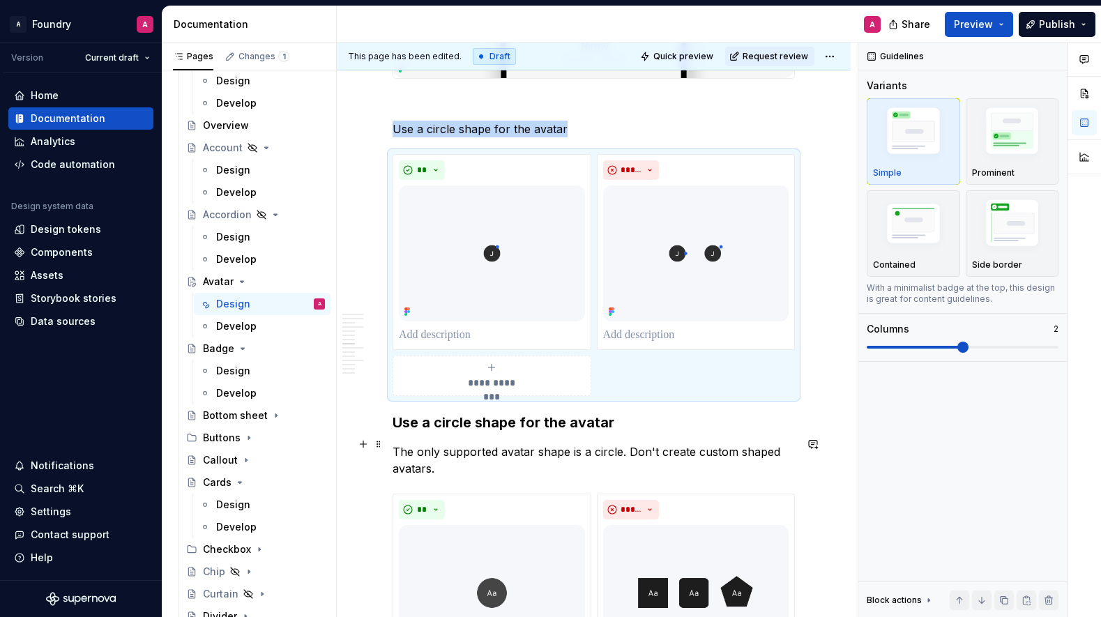
click at [396, 432] on h3 "Use a circle shape for the avatar" at bounding box center [594, 423] width 402 height 20
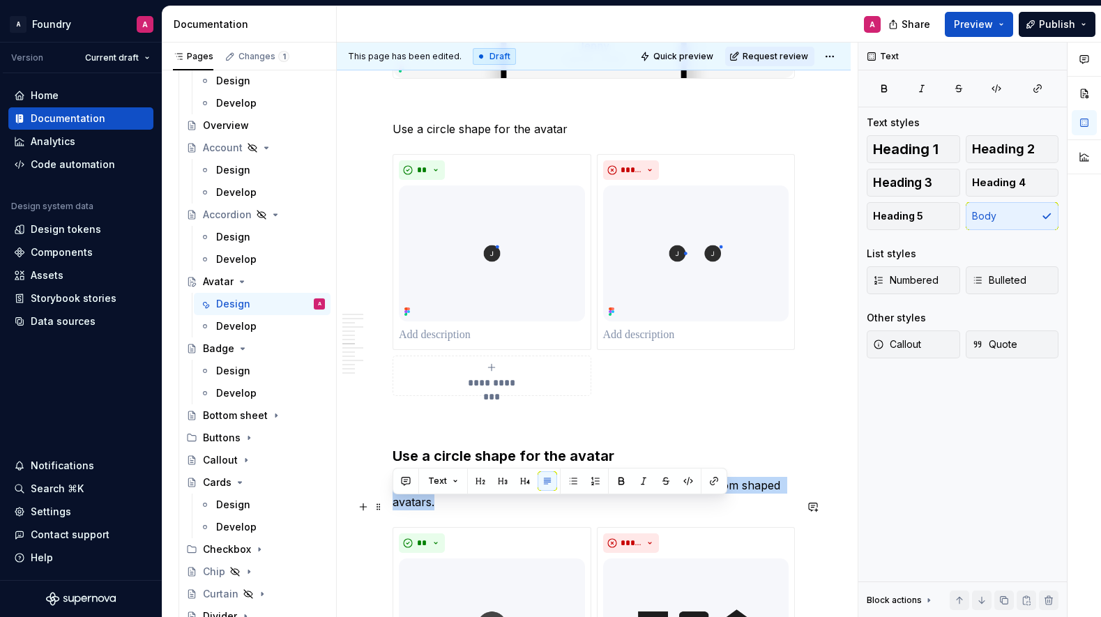
drag, startPoint x: 436, startPoint y: 520, endPoint x: 389, endPoint y: 499, distance: 51.8
click at [389, 499] on div "**********" at bounding box center [594, 4] width 514 height 4936
copy p "The only supported avatar shape is a circle. Don't create custom shaped avatars."
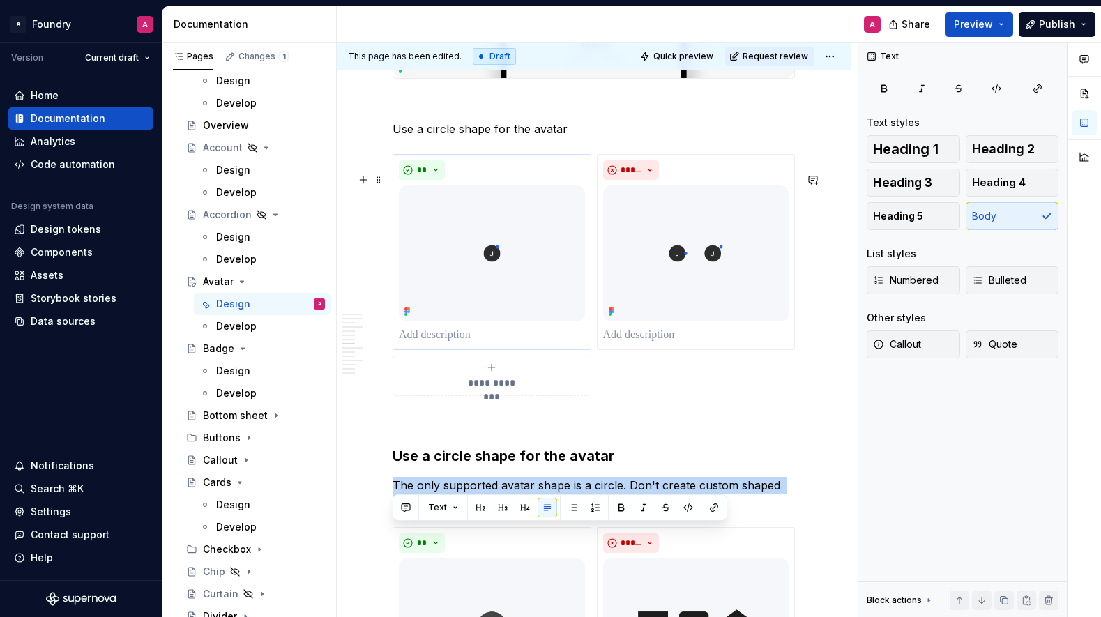
scroll to position [2665, 0]
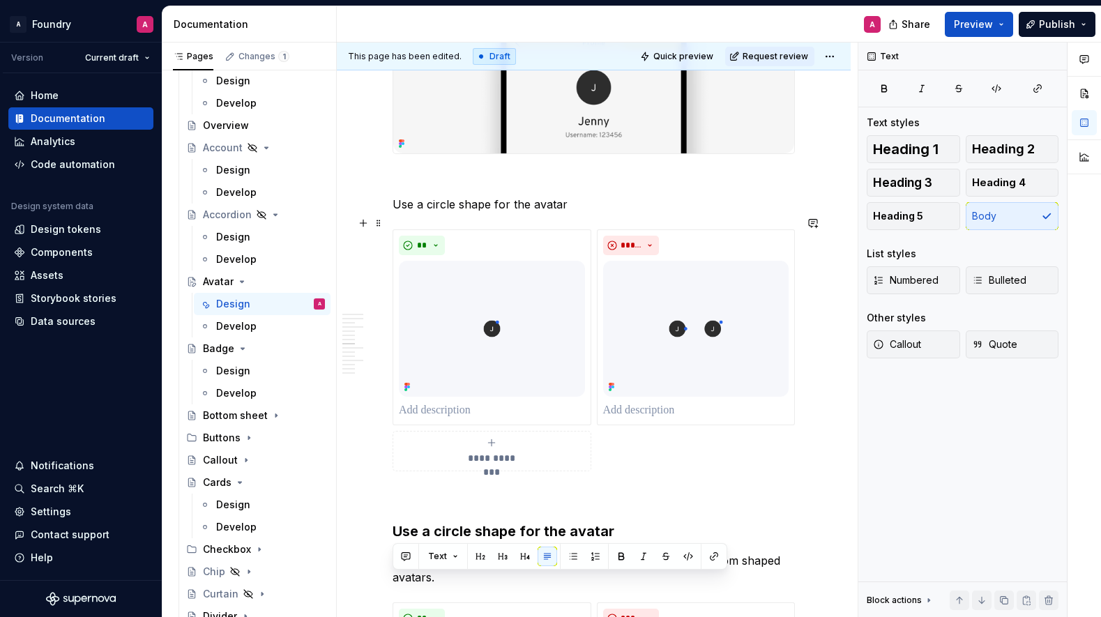
click at [571, 213] on p "Use a circle shape for the avatar" at bounding box center [594, 204] width 402 height 17
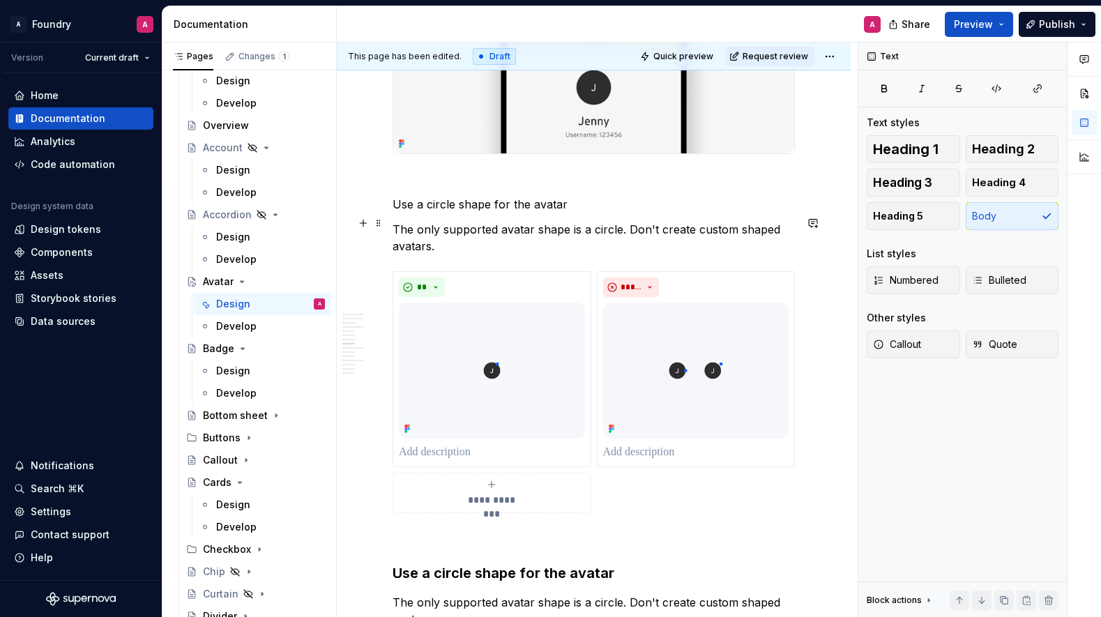
click at [485, 213] on p "Use a circle shape for the avatar" at bounding box center [594, 204] width 402 height 17
click at [996, 176] on span "Heading 4" at bounding box center [999, 183] width 54 height 14
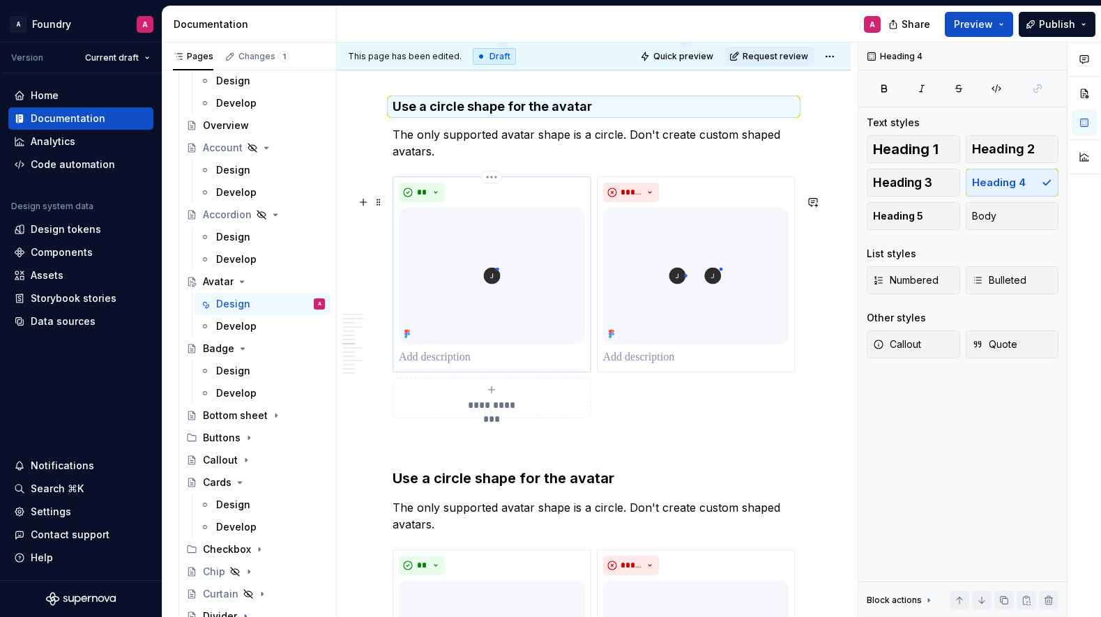
scroll to position [2778, 0]
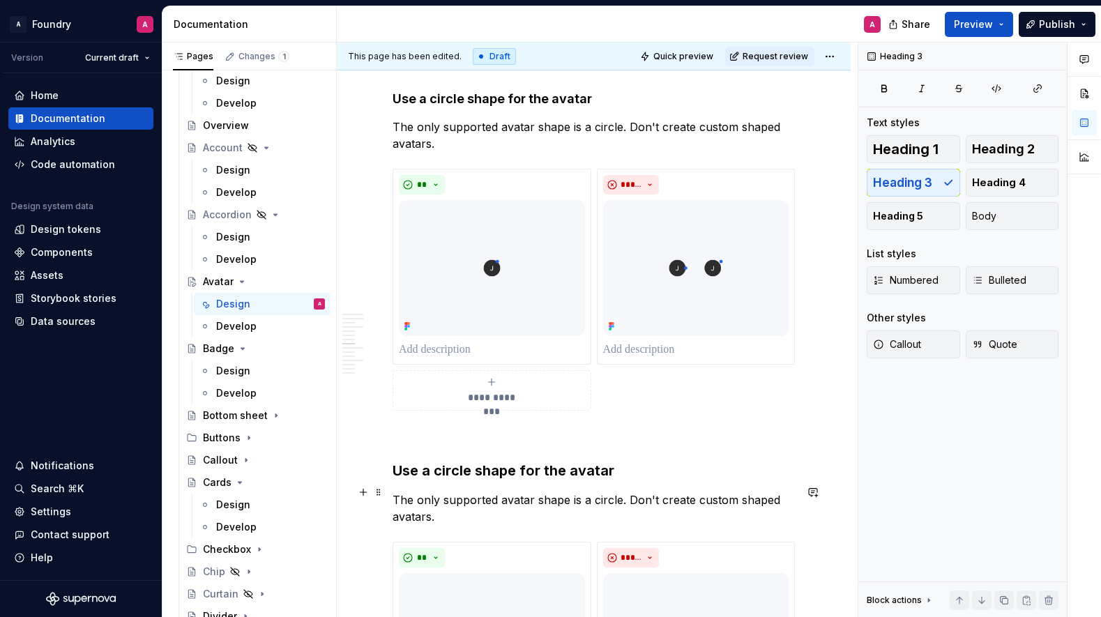
click at [587, 481] on h3 "Use a circle shape for the avatar" at bounding box center [594, 471] width 402 height 20
click at [527, 107] on h4 "Use a circle shape for the avatar" at bounding box center [594, 99] width 402 height 17
click at [526, 107] on h4 "Use a circle shape for the avatar" at bounding box center [594, 99] width 402 height 17
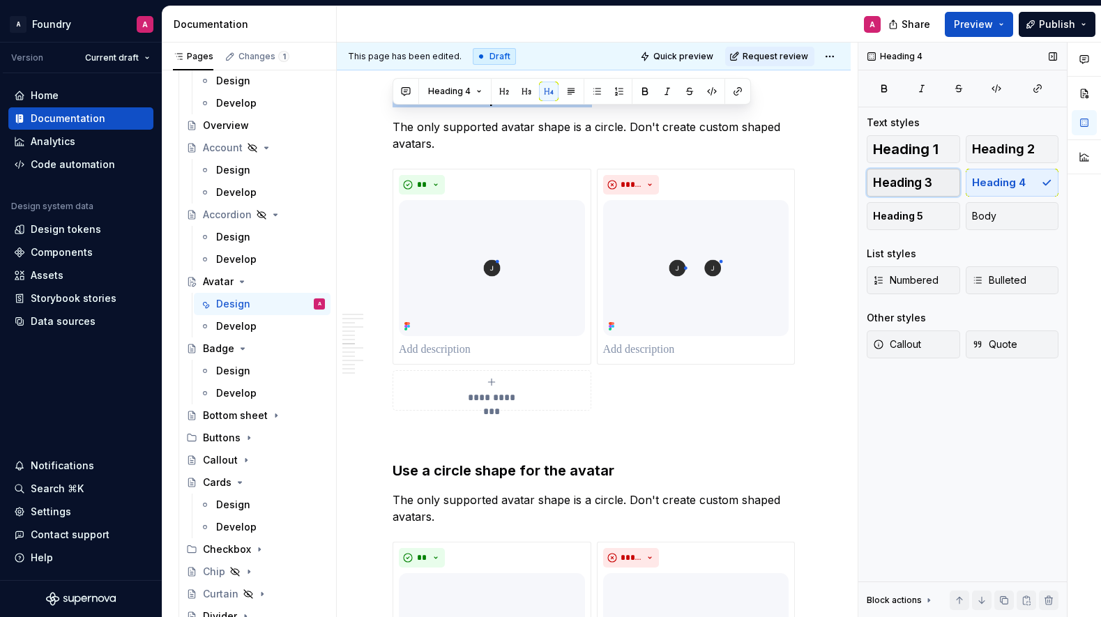
click at [910, 177] on span "Heading 3" at bounding box center [902, 183] width 59 height 14
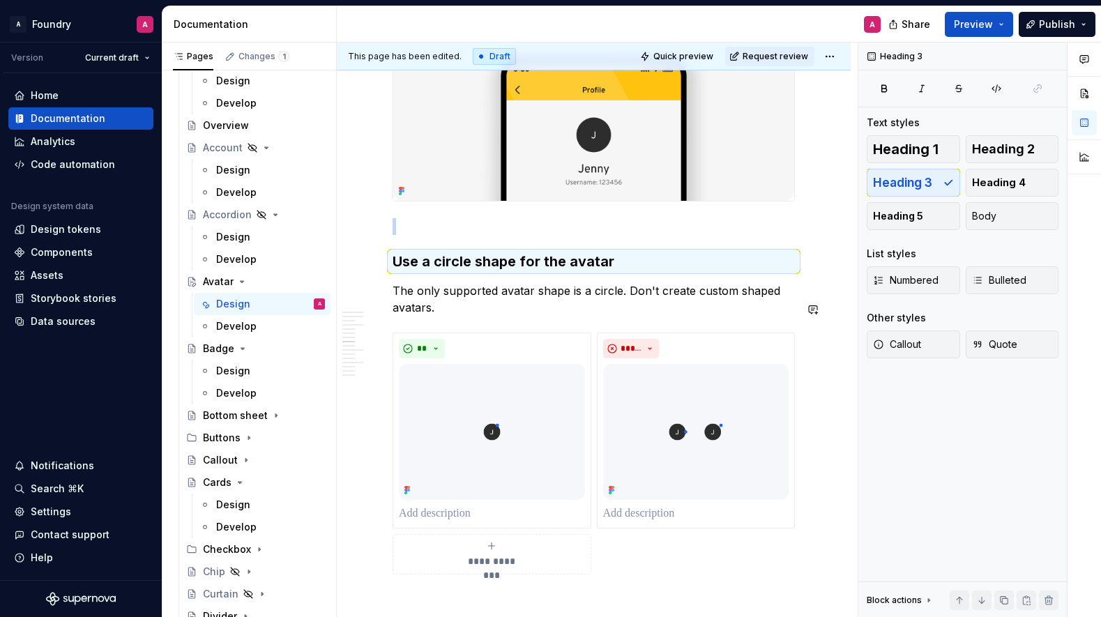
scroll to position [2612, 0]
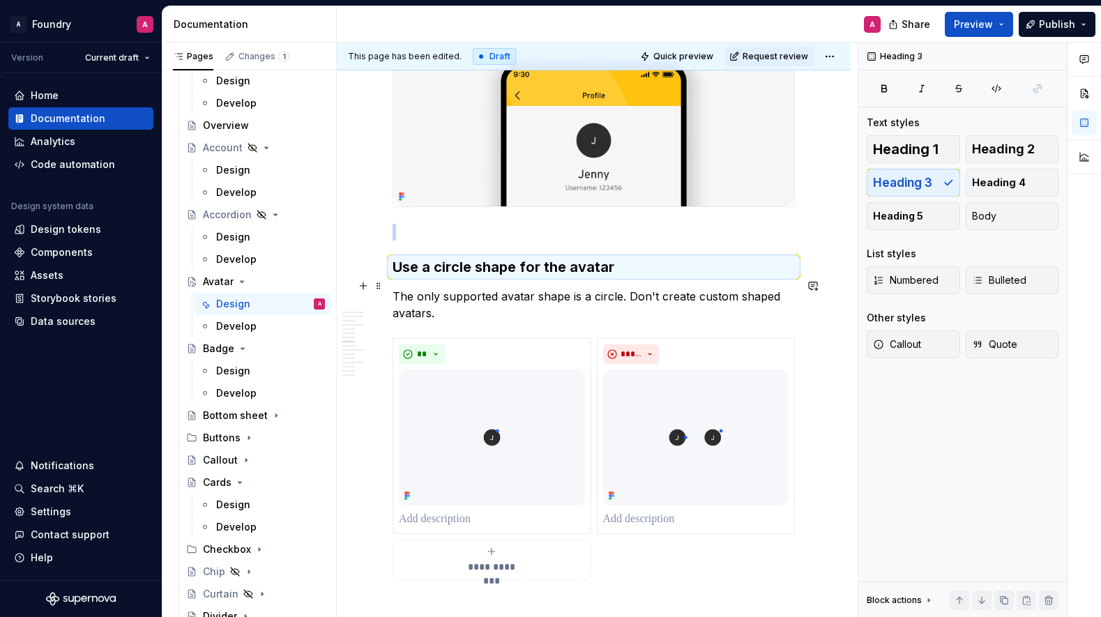
drag, startPoint x: 555, startPoint y: 294, endPoint x: 631, endPoint y: 287, distance: 77.0
click at [555, 277] on h3 "Use a circle shape for the avatar" at bounding box center [594, 267] width 402 height 20
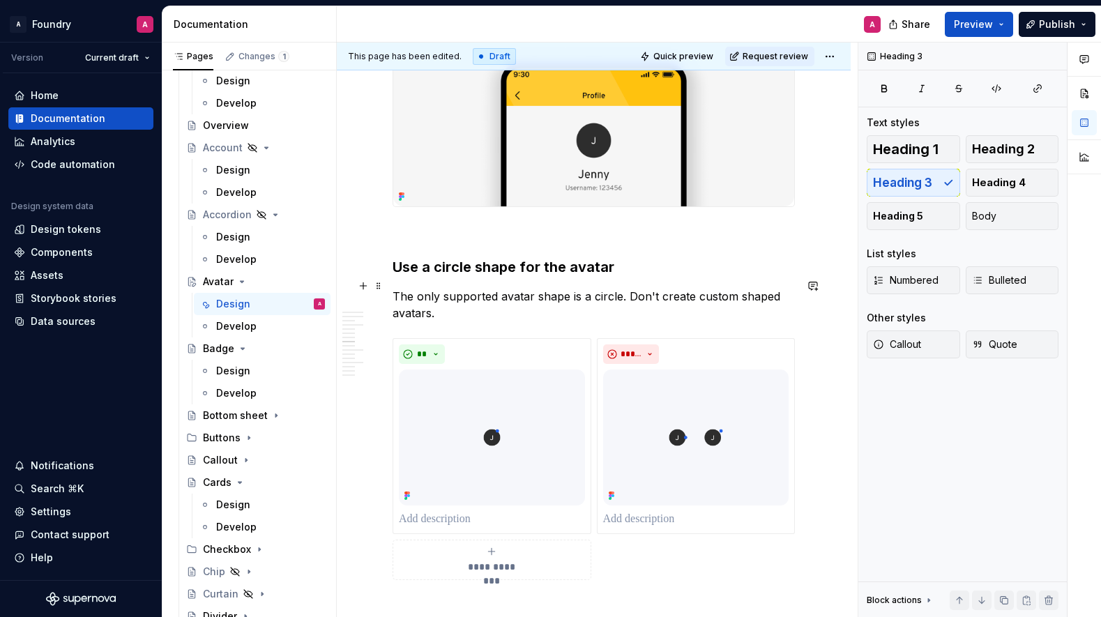
click at [537, 277] on h3 "Use a circle shape for the avatar" at bounding box center [594, 267] width 402 height 20
click at [592, 277] on h3 "Use a circle shape for the avatar" at bounding box center [594, 267] width 402 height 20
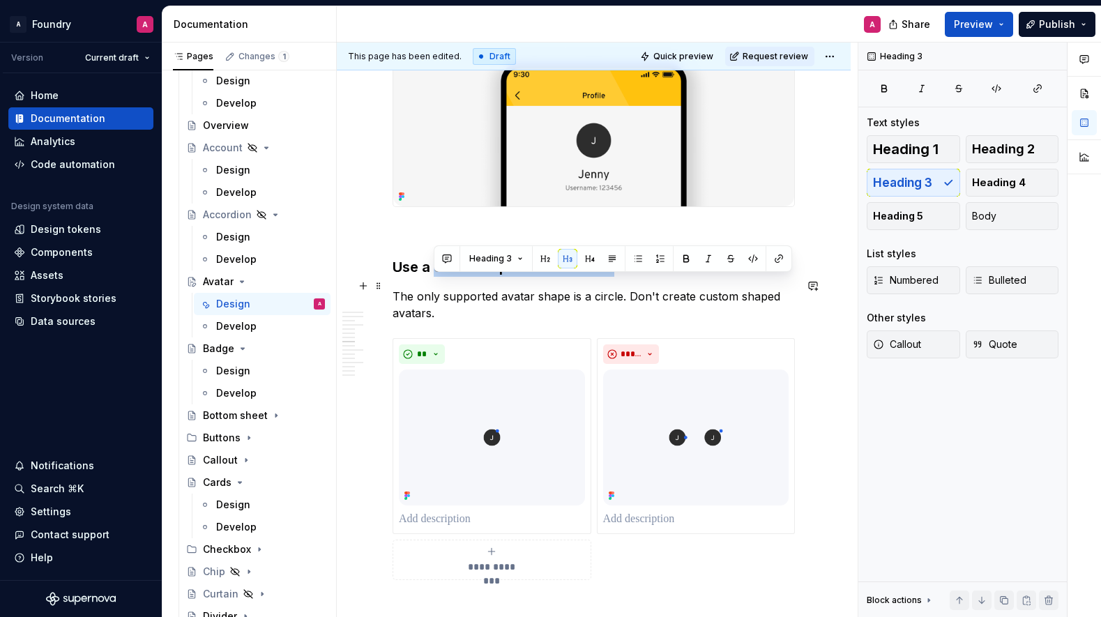
drag, startPoint x: 608, startPoint y: 287, endPoint x: 437, endPoint y: 286, distance: 171.6
click at [437, 277] on h3 "Use a circle shape for the avatar" at bounding box center [594, 267] width 402 height 20
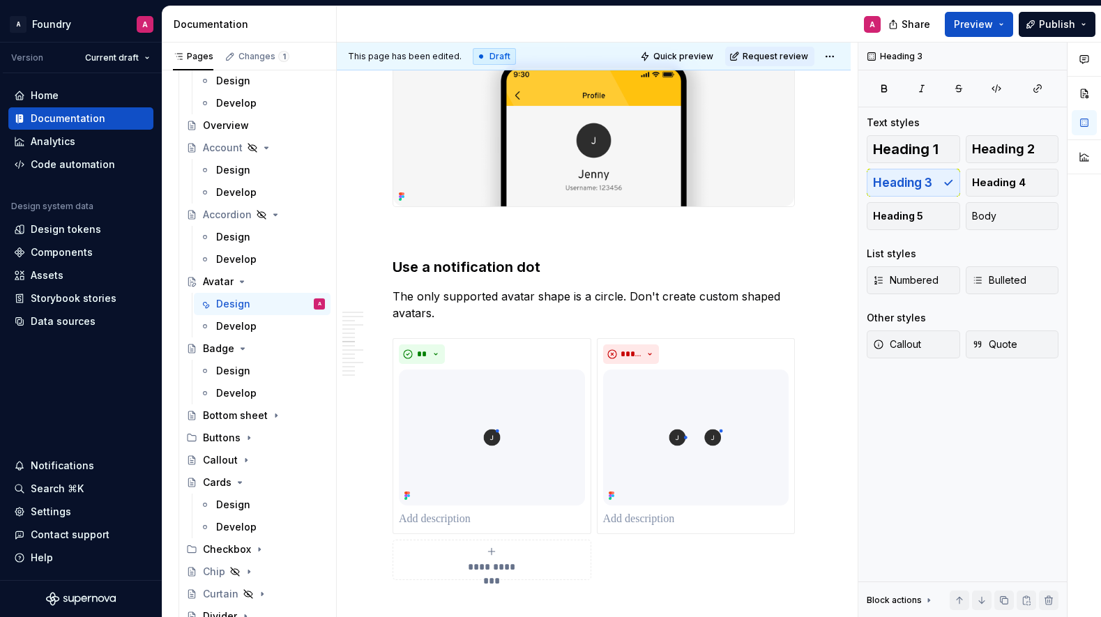
click at [416, 318] on p "The only supported avatar shape is a circle. Don't create custom shaped avatars." at bounding box center [594, 304] width 402 height 33
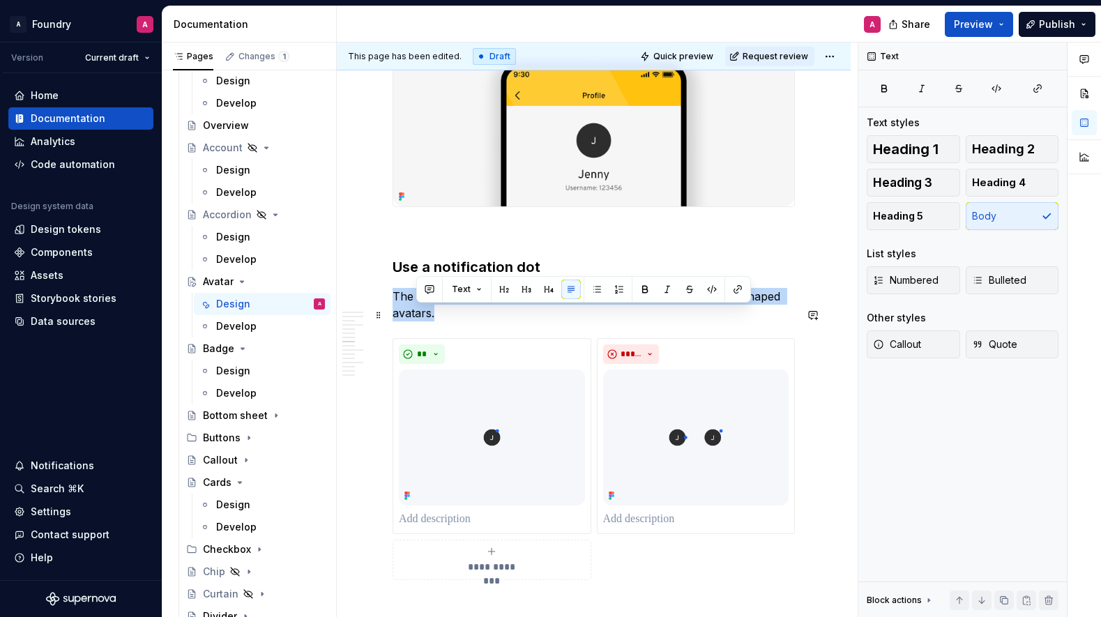
click at [416, 318] on p "The only supported avatar shape is a circle. Don't create custom shaped avatars." at bounding box center [594, 304] width 402 height 33
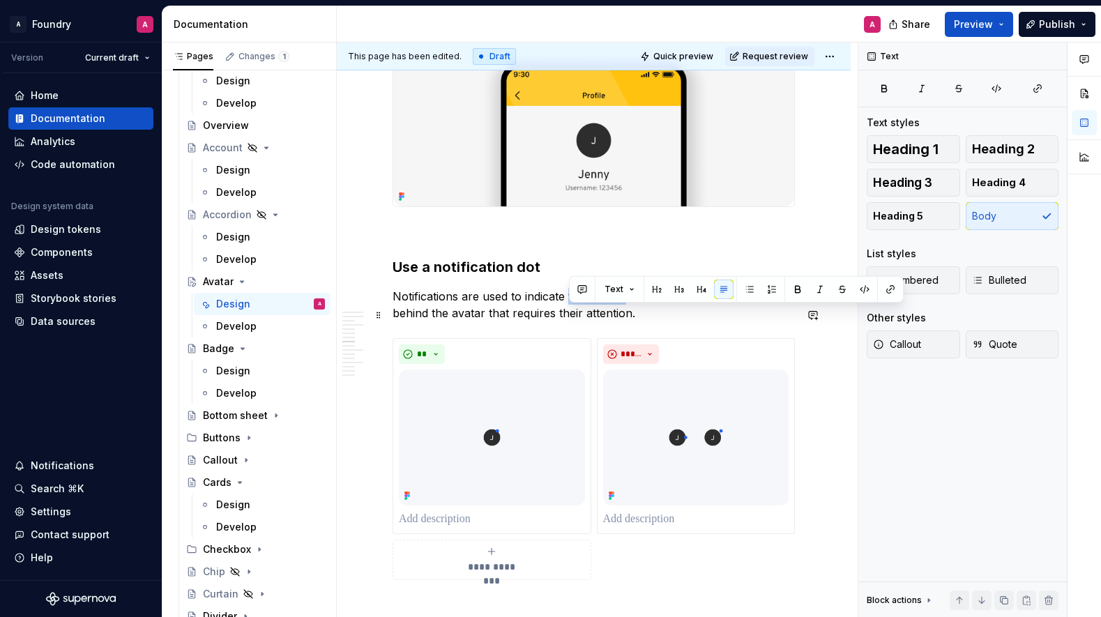
drag, startPoint x: 618, startPoint y: 316, endPoint x: 569, endPoint y: 317, distance: 48.8
click at [569, 317] on p "Notifications are used to indicate to the user that there is a notification beh…" at bounding box center [594, 304] width 402 height 33
click at [550, 322] on p "Notifications are used to indicate that there is a notification behind the avat…" at bounding box center [594, 304] width 402 height 33
click at [458, 317] on p "Notifications are used to indicate that there is a notification behind the avat…" at bounding box center [594, 304] width 402 height 33
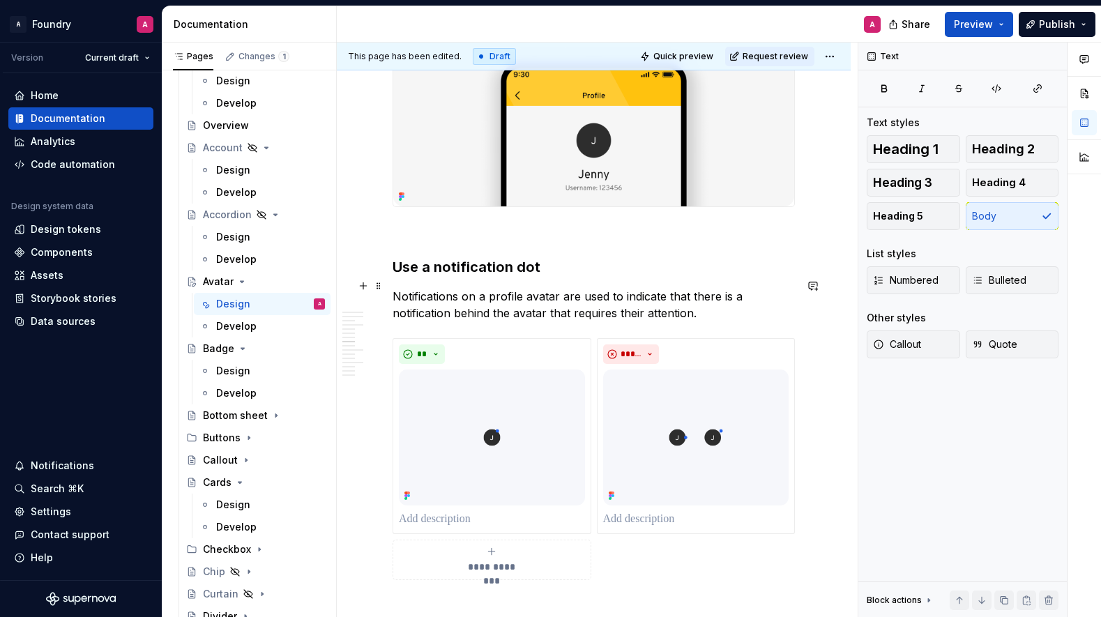
click at [462, 277] on h3 "Use a notification dot" at bounding box center [594, 267] width 402 height 20
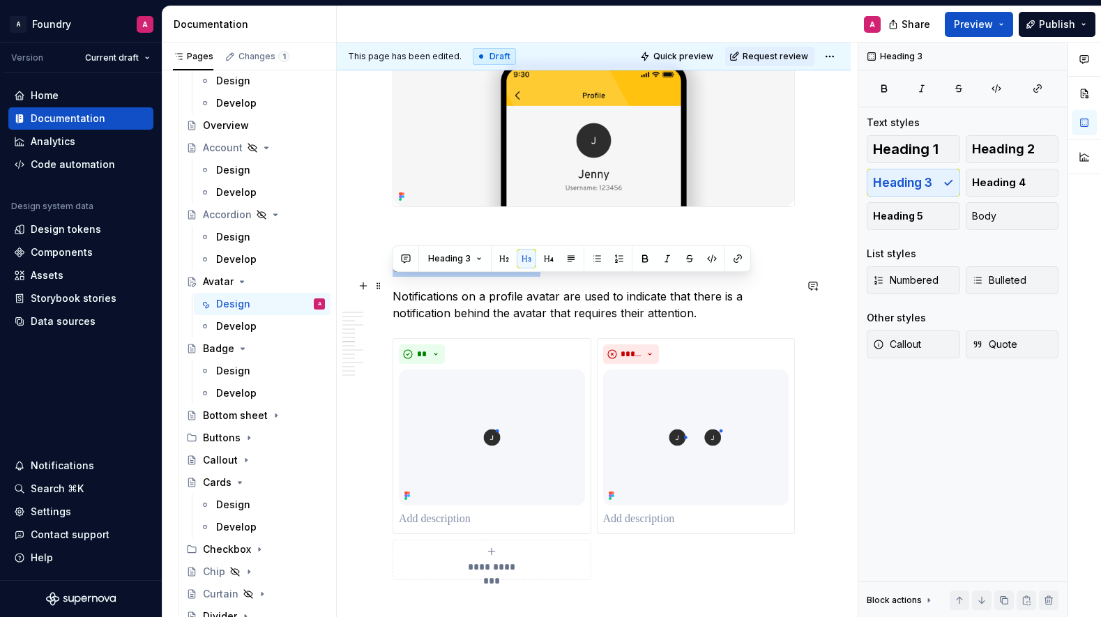
click at [462, 277] on h3 "Use a notification dot" at bounding box center [594, 267] width 402 height 20
click at [511, 277] on h3 "Use a notification dot" at bounding box center [594, 267] width 402 height 20
drag, startPoint x: 535, startPoint y: 285, endPoint x: 397, endPoint y: 287, distance: 138.1
click at [397, 277] on h3 "Use a notification dot" at bounding box center [594, 267] width 402 height 20
click at [502, 277] on h3 "Notification usage on the profile avatar" at bounding box center [594, 267] width 402 height 20
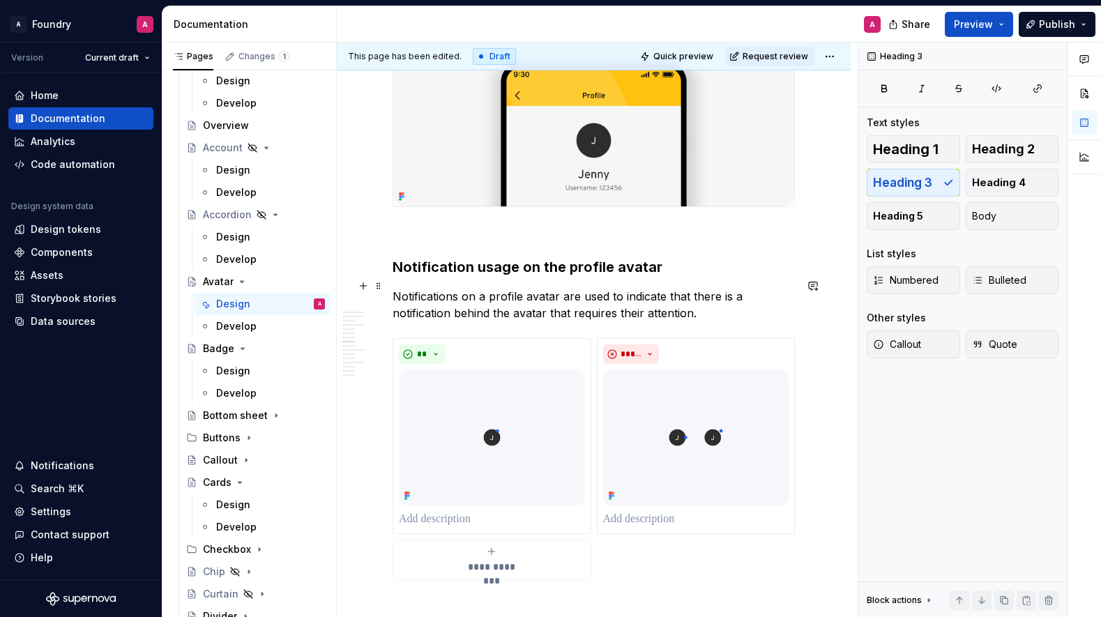
click at [549, 277] on h3 "Notification usage on the profile avatar" at bounding box center [594, 267] width 402 height 20
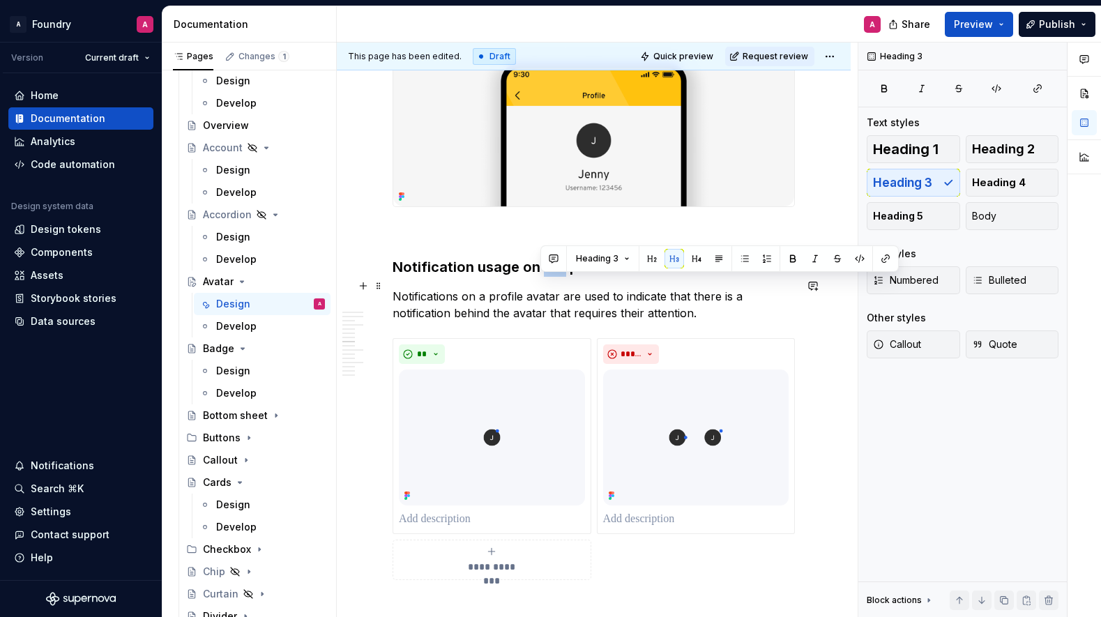
click at [548, 277] on h3 "Notification usage on the profile avatar" at bounding box center [594, 267] width 402 height 20
click at [549, 277] on h3 "Notification usage on the profile avatar" at bounding box center [594, 267] width 402 height 20
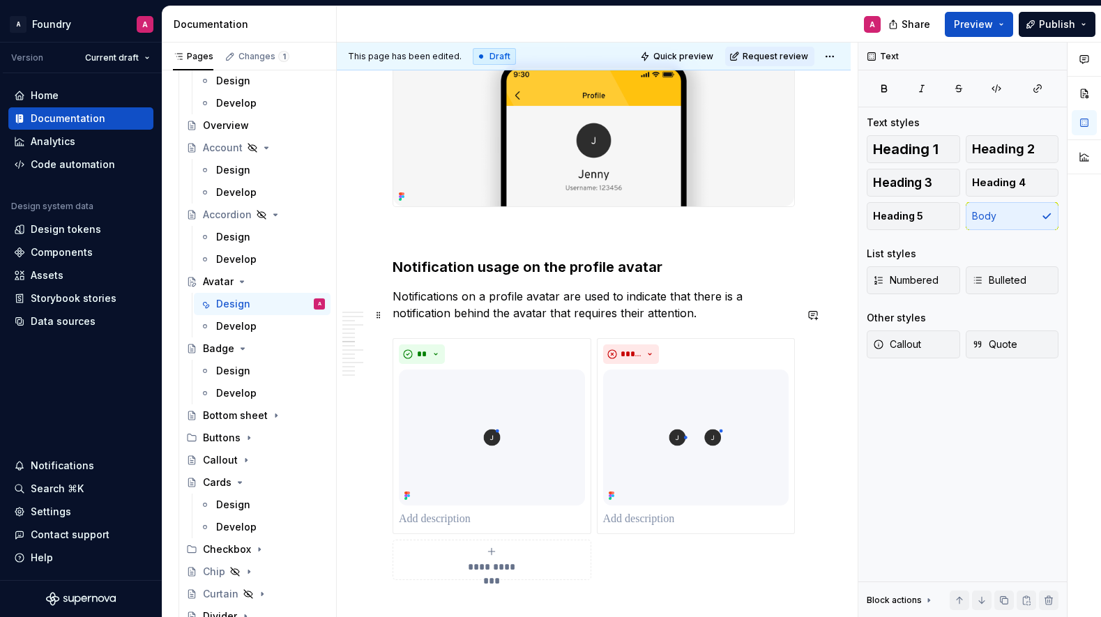
click at [592, 311] on p "Notifications on a profile avatar are used to indicate that there is a notifica…" at bounding box center [594, 304] width 402 height 33
click at [755, 322] on p "Notifications on a profile avatar are used to indicate that there is a notifica…" at bounding box center [594, 304] width 402 height 33
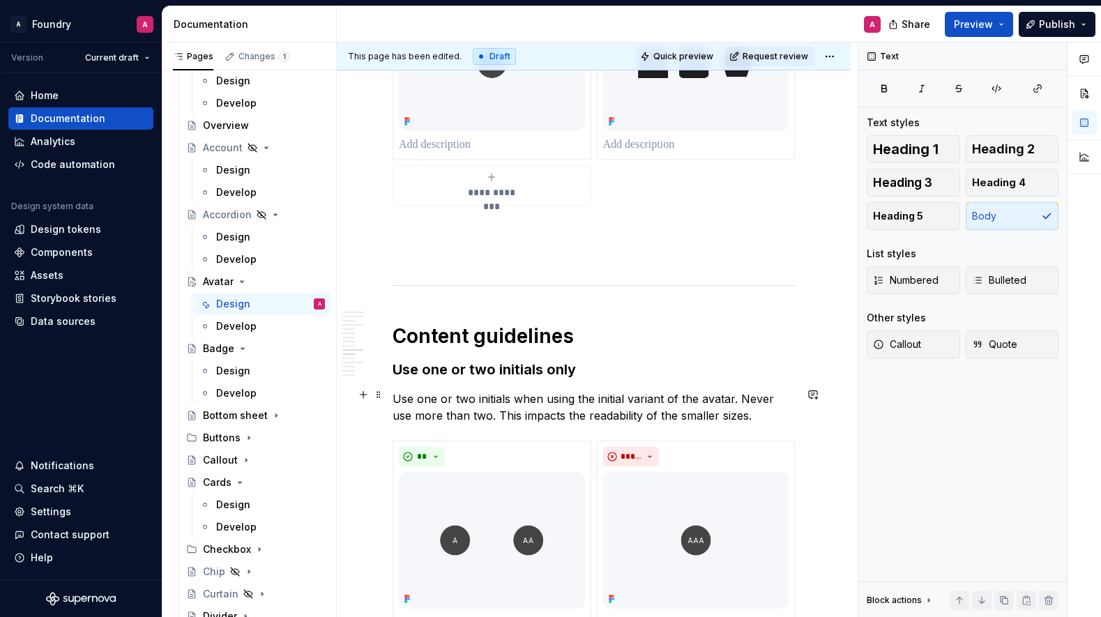
scroll to position [3380, 0]
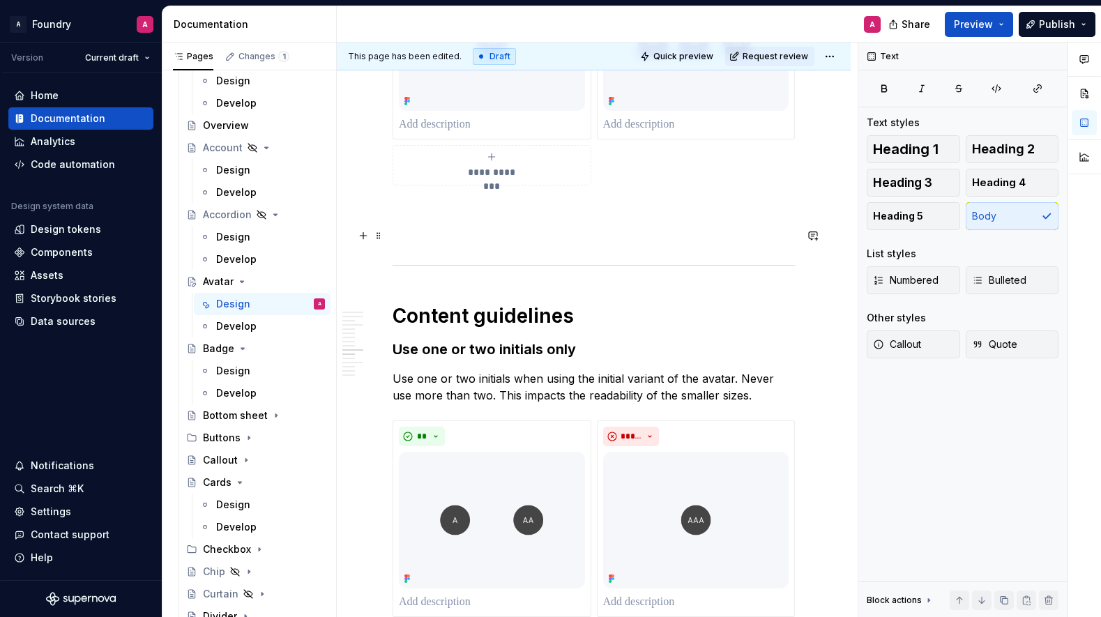
click at [458, 219] on p at bounding box center [594, 210] width 402 height 17
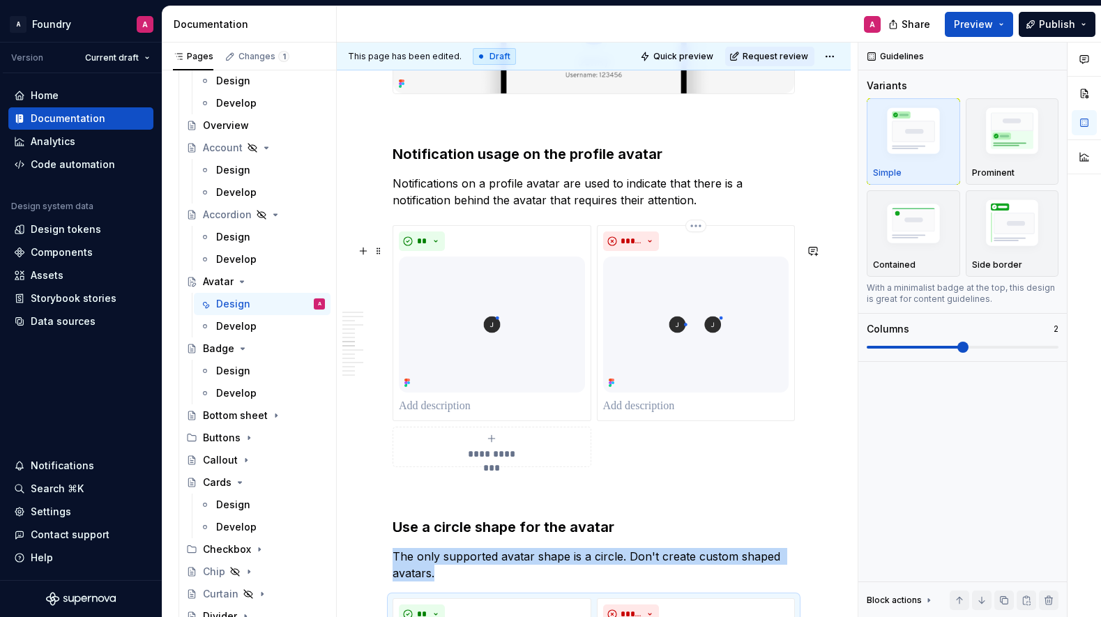
scroll to position [2728, 0]
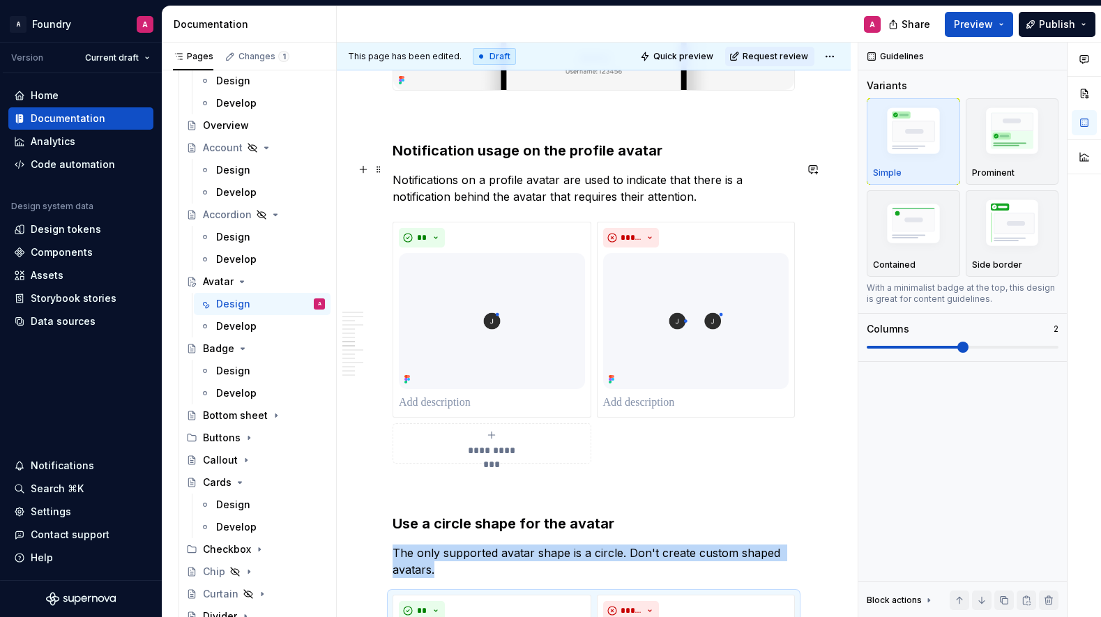
click at [478, 160] on h3 "Notification usage on the profile avatar" at bounding box center [594, 151] width 402 height 20
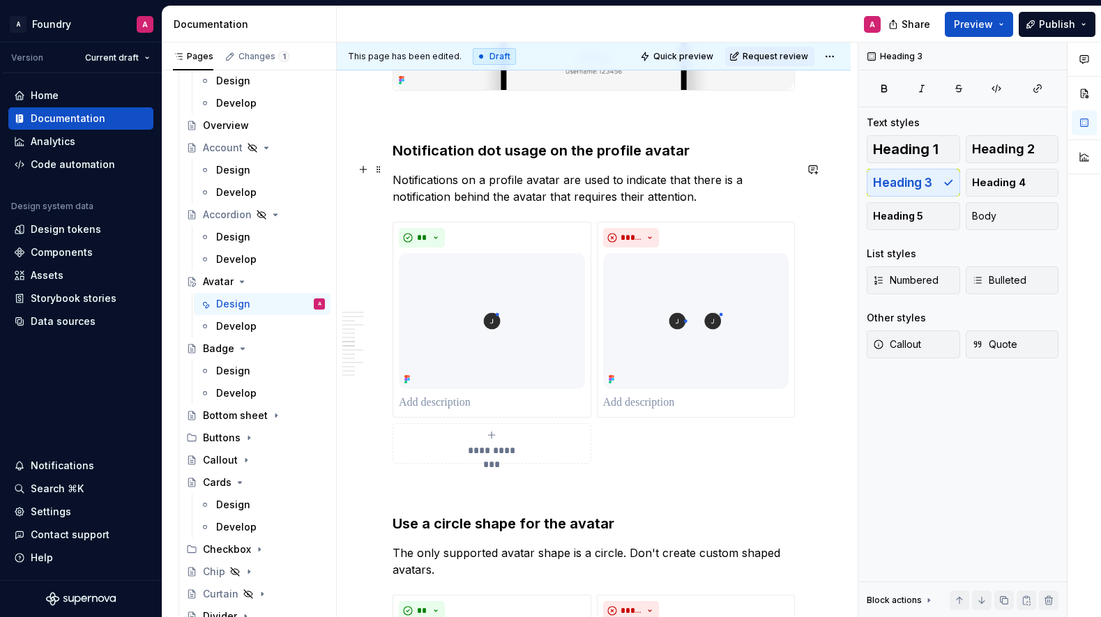
click at [560, 160] on h3 "Notification dot usage on the profile avatar" at bounding box center [594, 151] width 402 height 20
click at [458, 200] on p "Notifications on a profile avatar are used to indicate that there is a notifica…" at bounding box center [594, 188] width 402 height 33
click at [509, 200] on p "Notification dots on a profile avatar are used to indicate that there is a noti…" at bounding box center [594, 188] width 402 height 33
click at [399, 200] on p "Notification dots on a profile avatar are used to indicate that there is a noti…" at bounding box center [594, 188] width 402 height 33
click at [486, 204] on p "A notification dots on a profile avatar are used to indicate that there is a no…" at bounding box center [594, 188] width 402 height 33
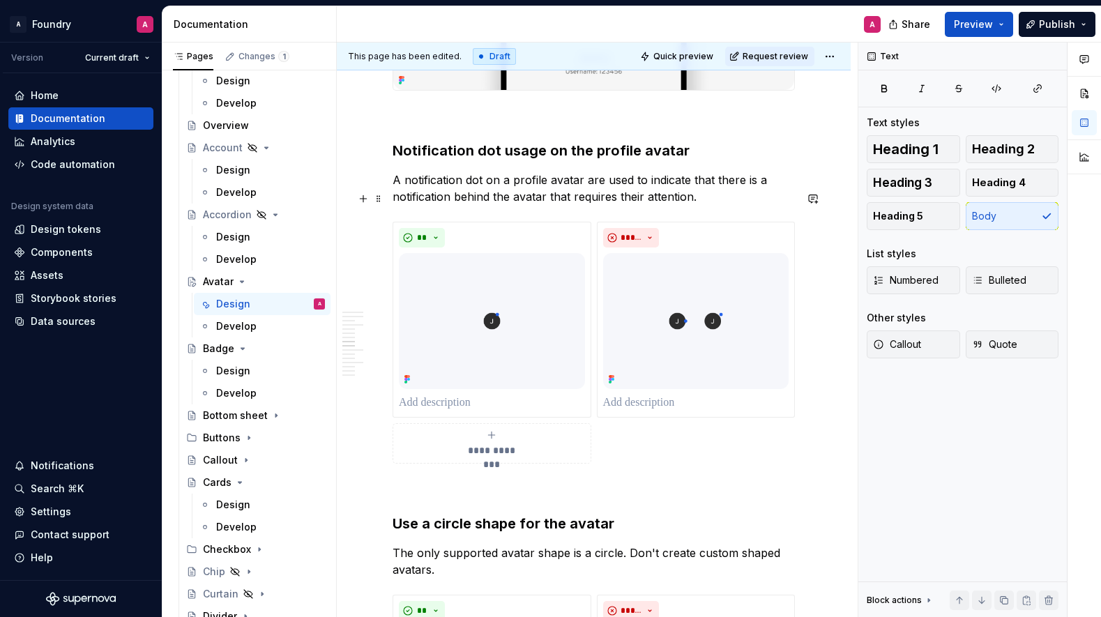
click at [589, 199] on p "A notification dot on a profile avatar are used to indicate that there is a not…" at bounding box center [594, 188] width 402 height 33
click at [435, 205] on p "A notification dot on a profile avatar is used to indicate that there is a noti…" at bounding box center [594, 188] width 402 height 33
click at [573, 205] on p "A notification dot on a profile avatar is used to indicate that there is an ale…" at bounding box center [594, 188] width 402 height 33
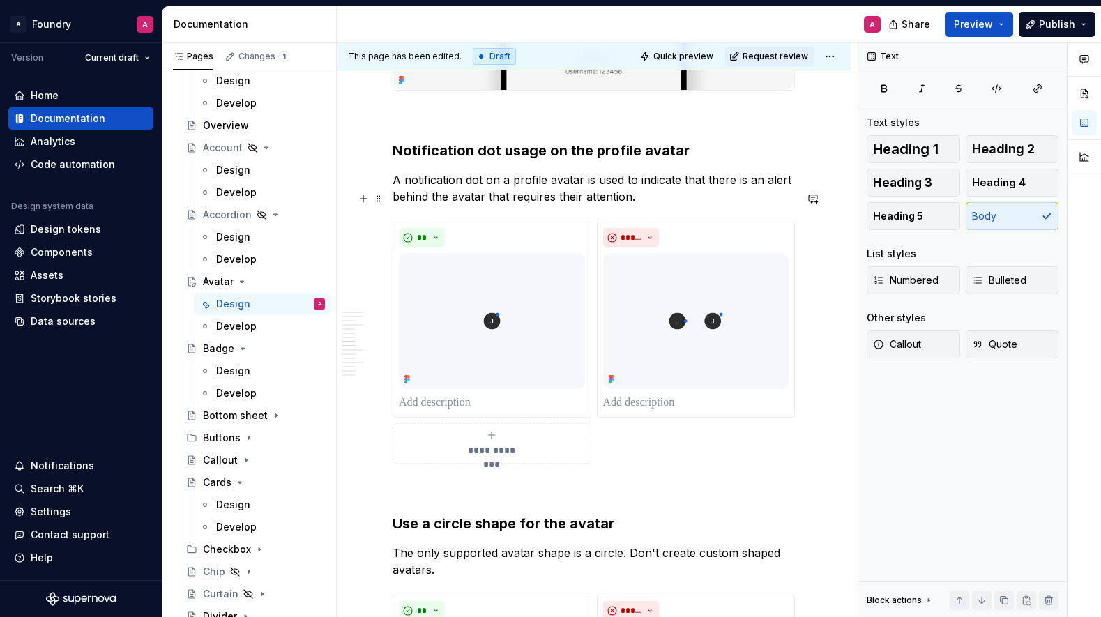
click at [625, 205] on p "A notification dot on a profile avatar is used to indicate that there is an ale…" at bounding box center [594, 188] width 402 height 33
click at [647, 205] on p "A notification dot on a profile avatar is used to indicate that there is an ale…" at bounding box center [594, 188] width 402 height 33
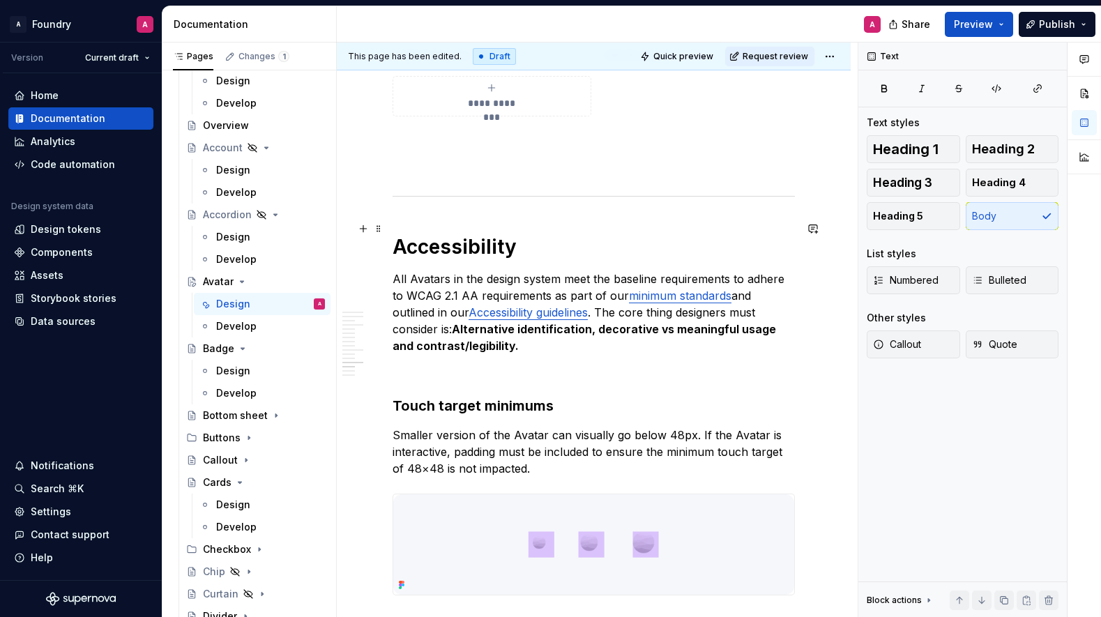
scroll to position [4224, 0]
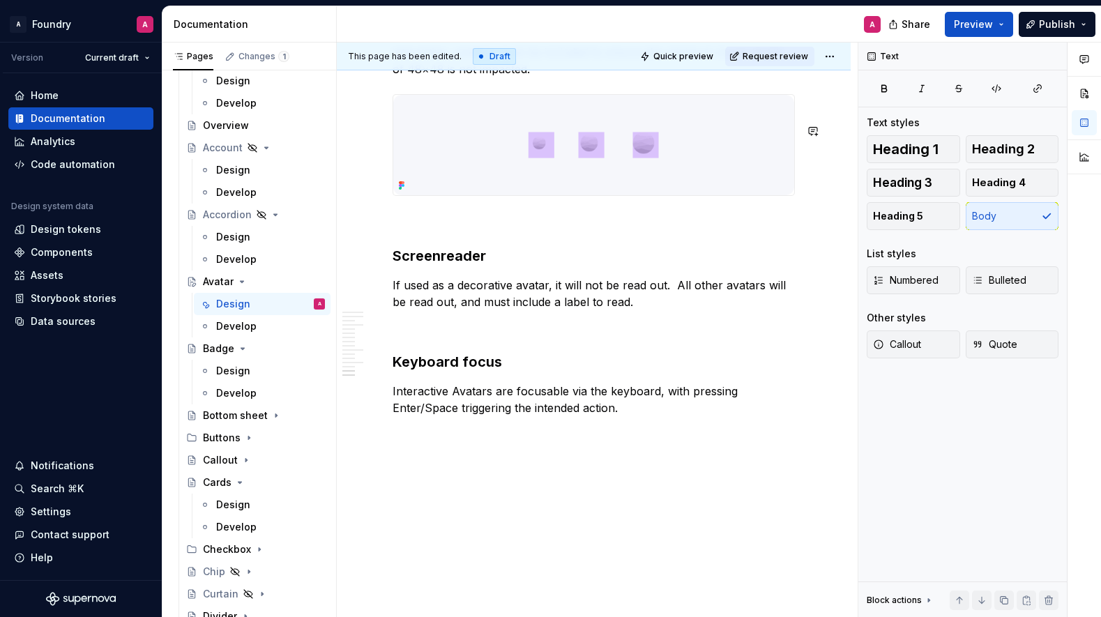
scroll to position [4630, 0]
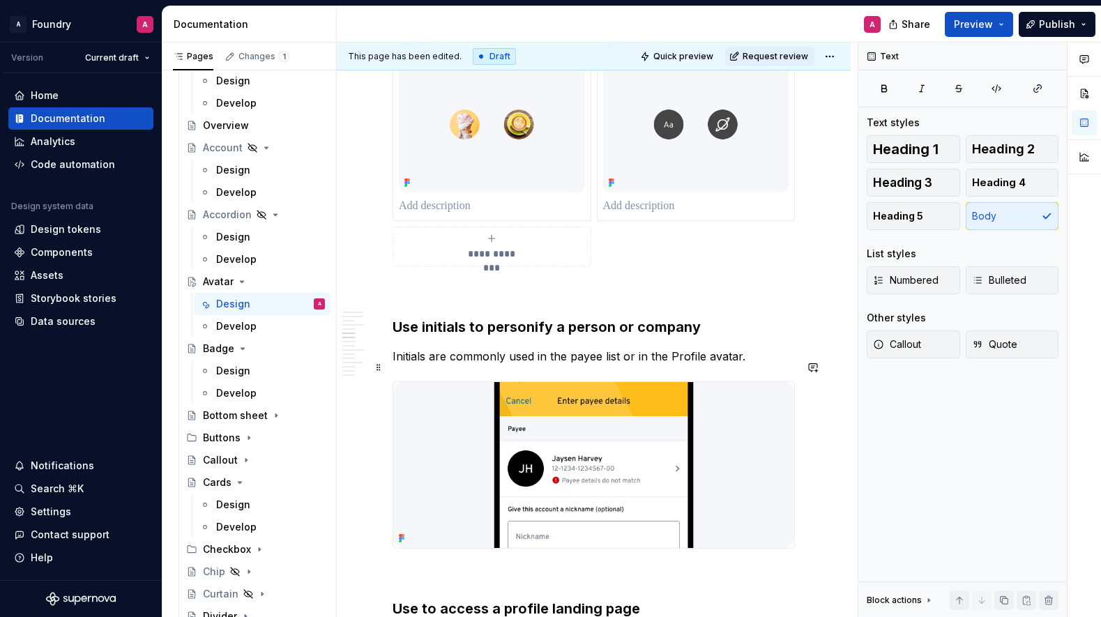
scroll to position [1719, 0]
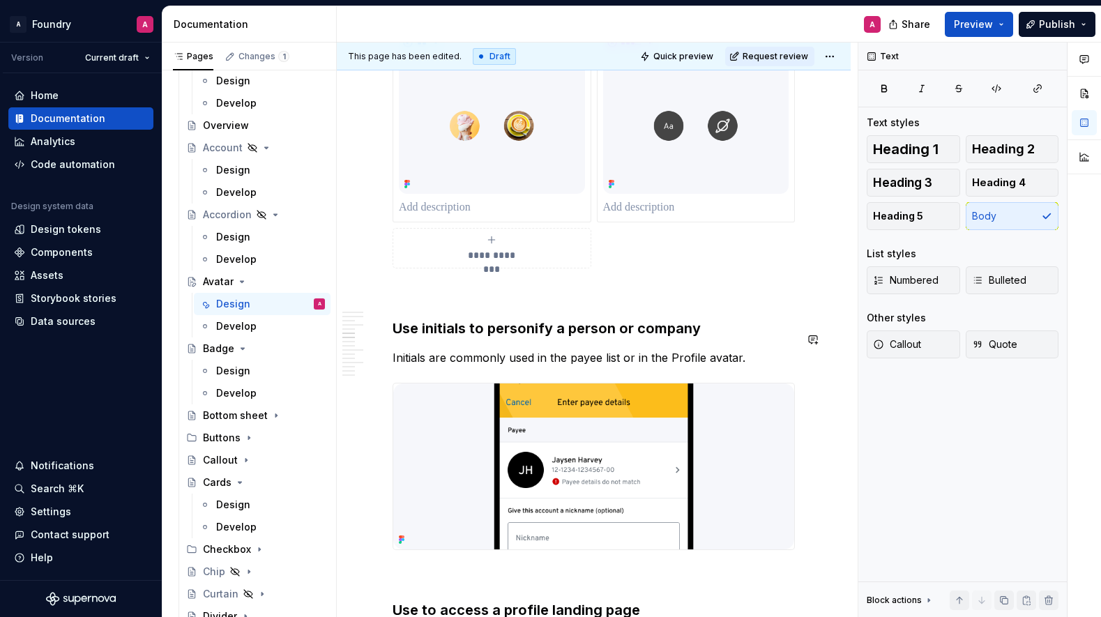
click at [485, 302] on p at bounding box center [594, 293] width 402 height 17
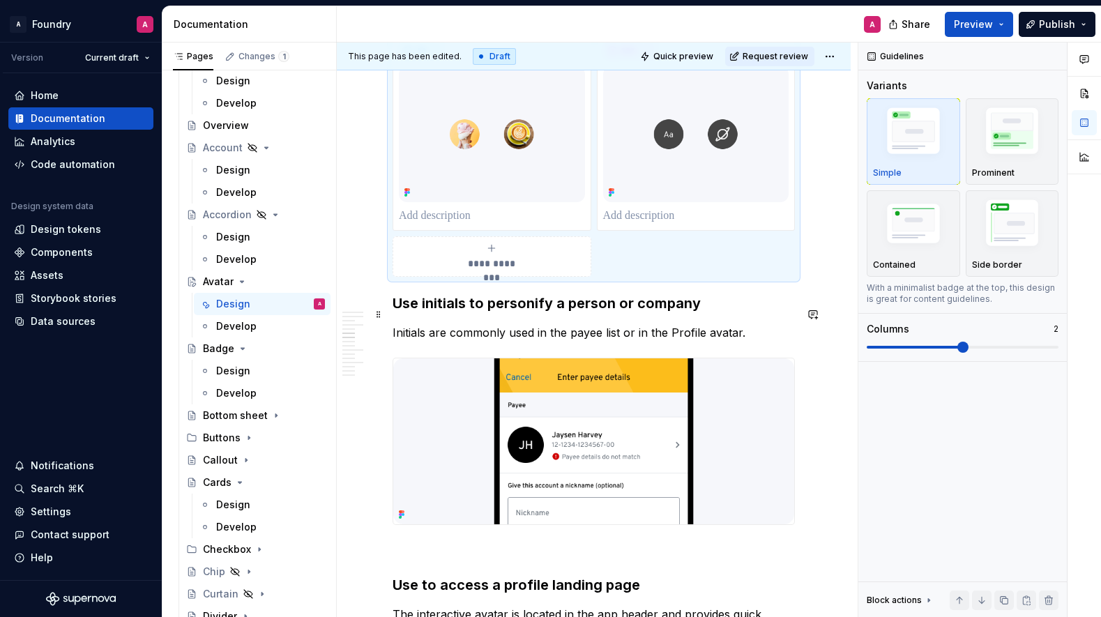
click at [397, 313] on h3 "Use initials to personify a person or company" at bounding box center [594, 304] width 402 height 20
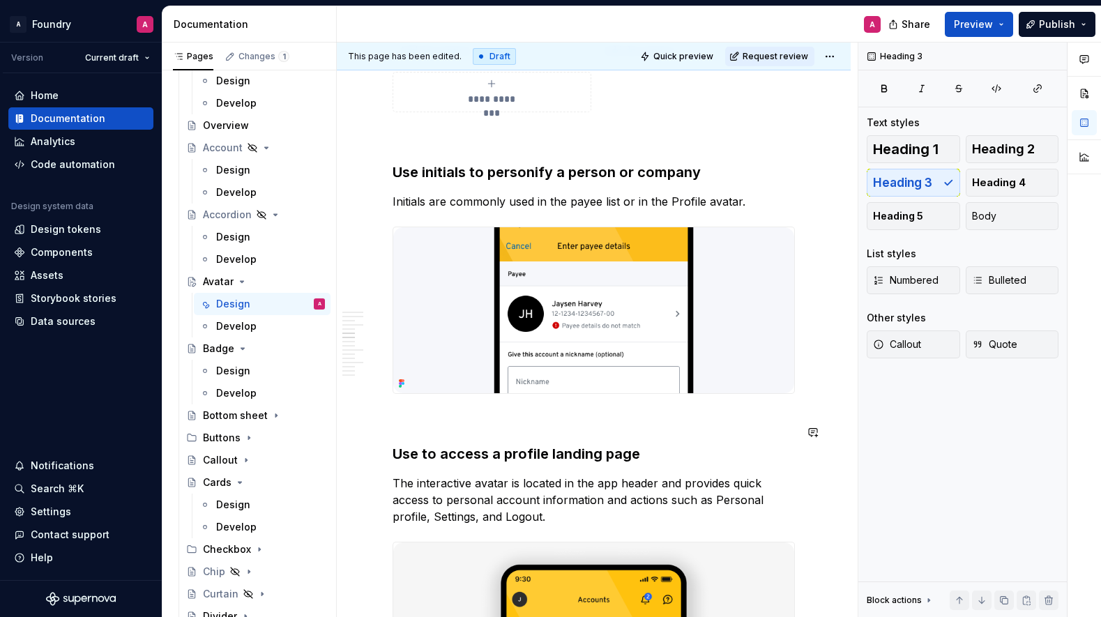
scroll to position [1872, 0]
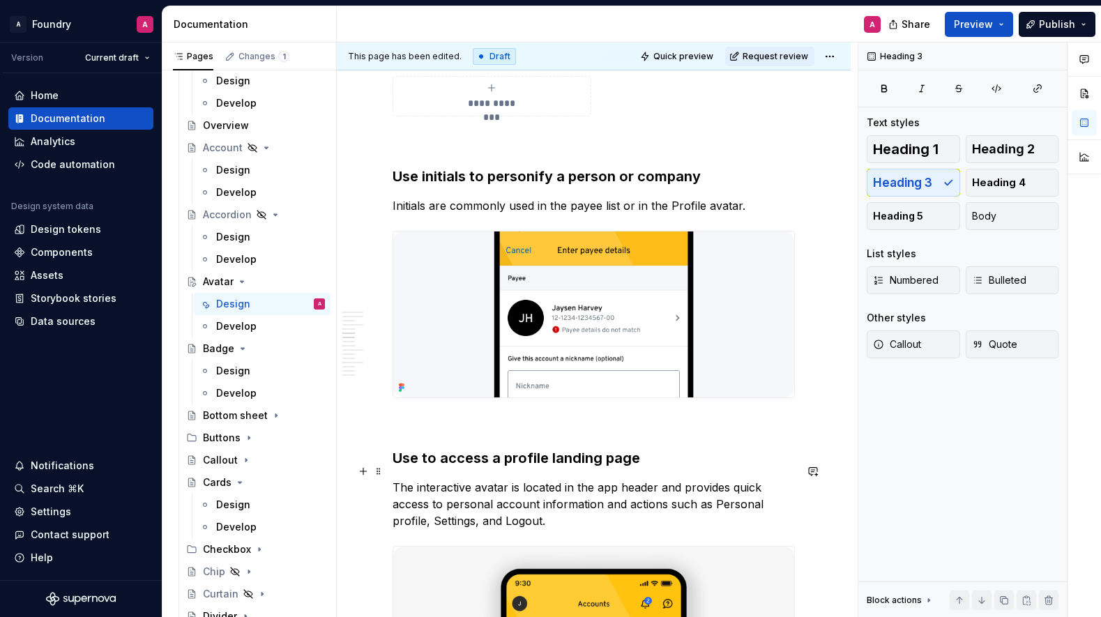
click at [423, 468] on h3 "Use to access a profile landing page" at bounding box center [594, 459] width 402 height 20
click at [469, 468] on h3 "Use interacive avatar to access a profile landing page" at bounding box center [594, 459] width 402 height 20
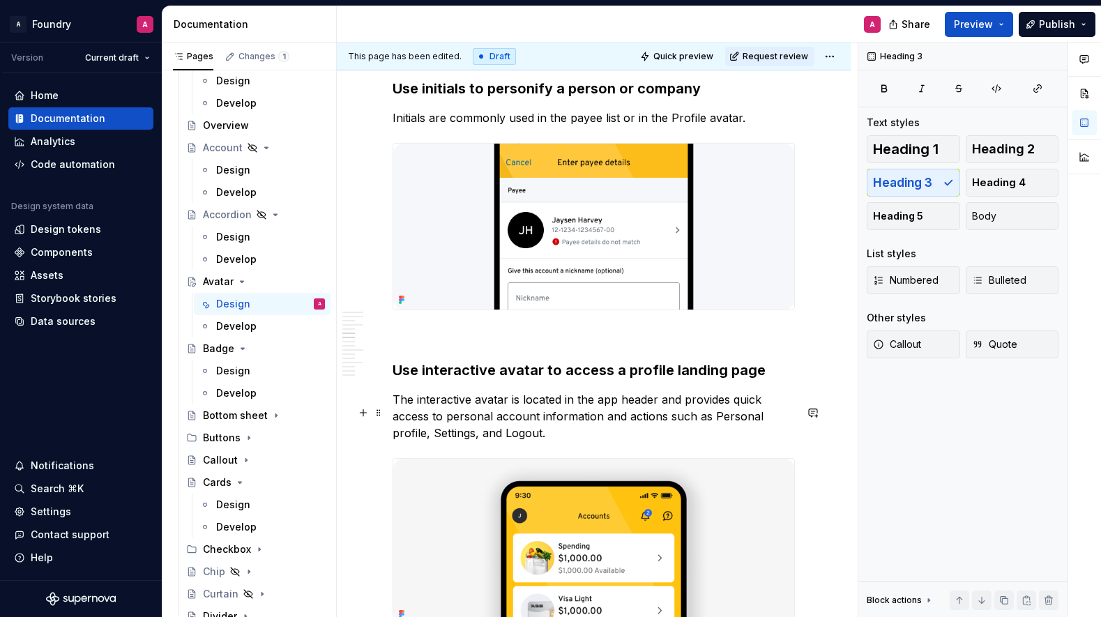
scroll to position [1973, 0]
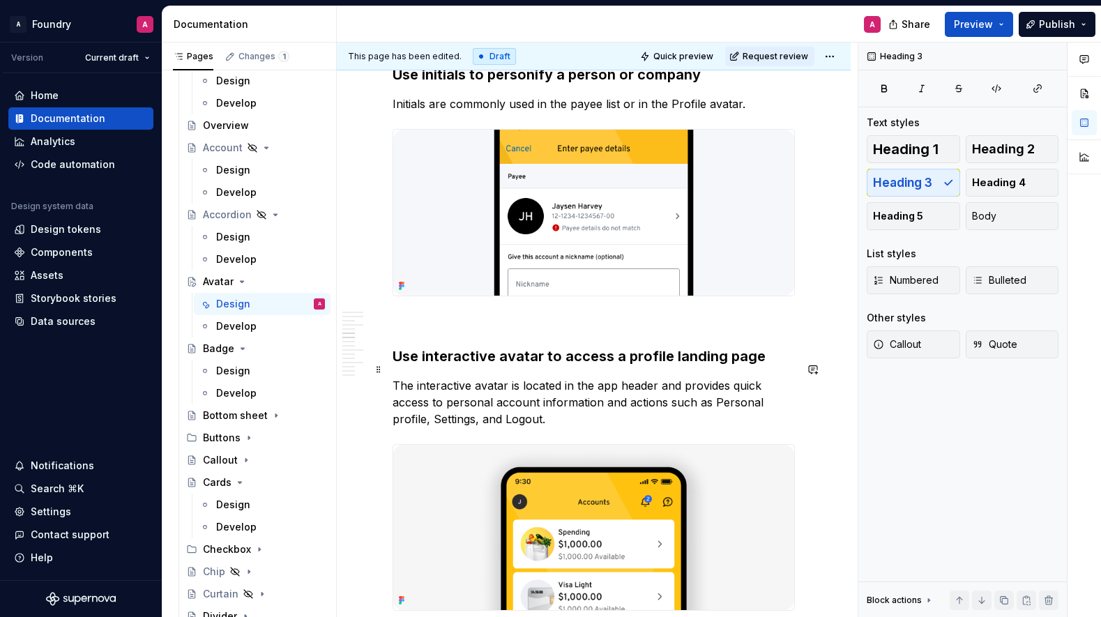
click at [620, 366] on h3 "Use interactive avatar to access a profile landing page" at bounding box center [594, 357] width 402 height 20
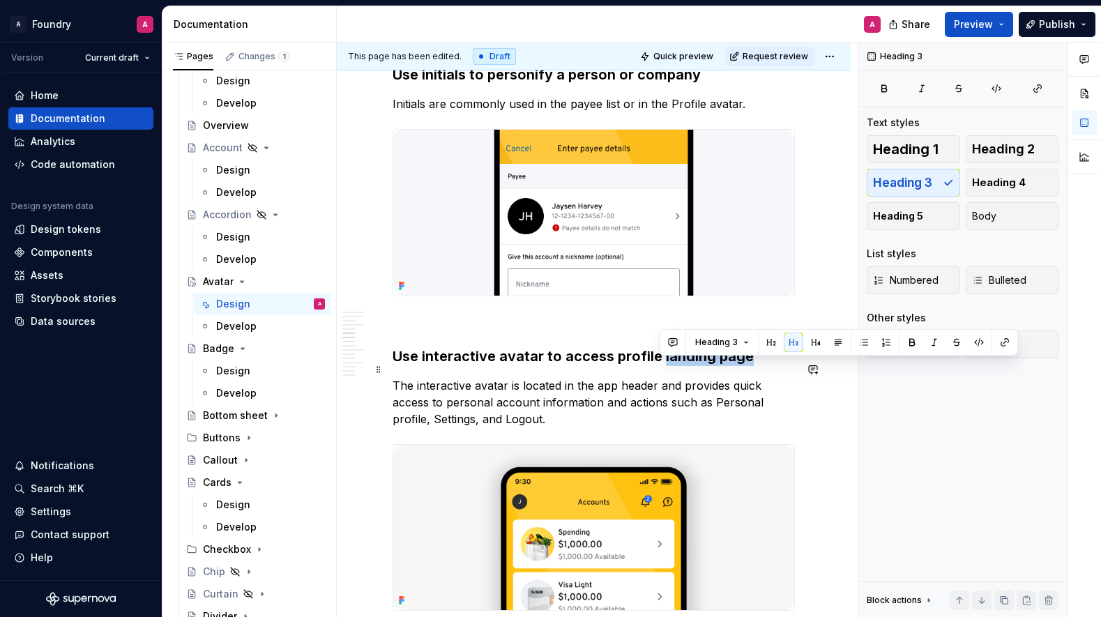
drag, startPoint x: 737, startPoint y: 369, endPoint x: 659, endPoint y: 368, distance: 78.1
click at [659, 366] on h3 "Use interactive avatar to access profile landing page" at bounding box center [594, 357] width 402 height 20
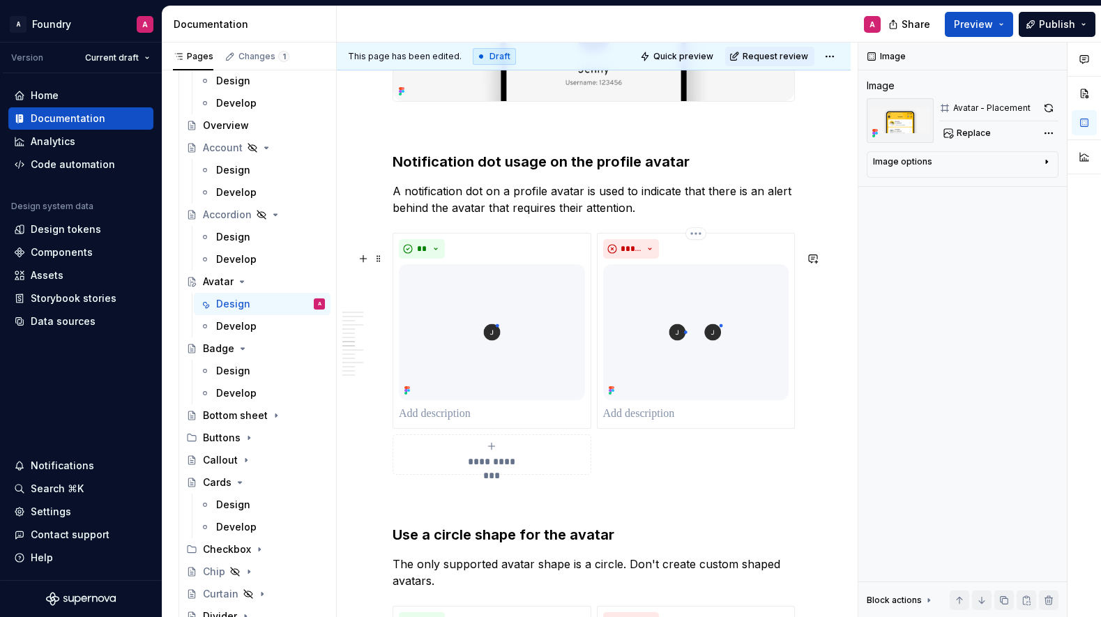
scroll to position [2711, 0]
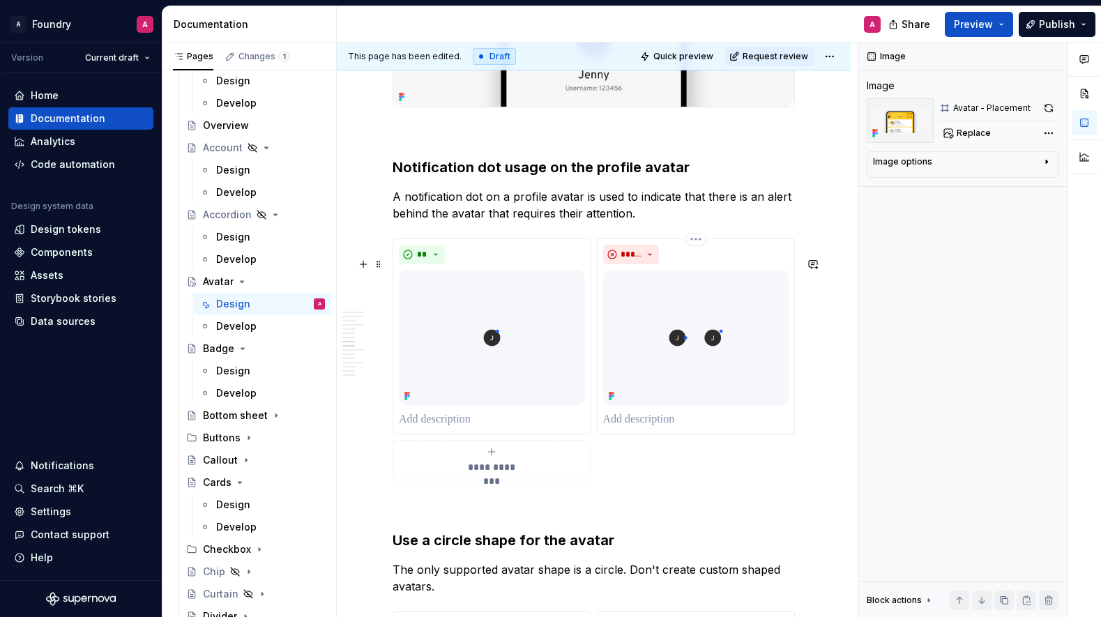
click at [646, 428] on p at bounding box center [696, 420] width 186 height 17
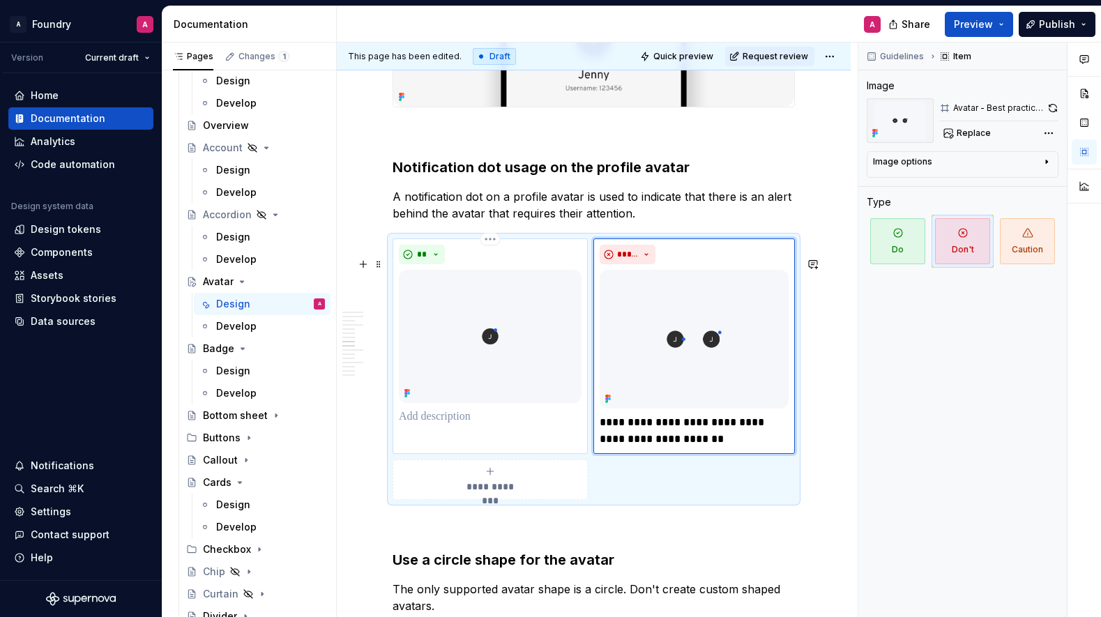
click at [447, 426] on p at bounding box center [490, 417] width 183 height 17
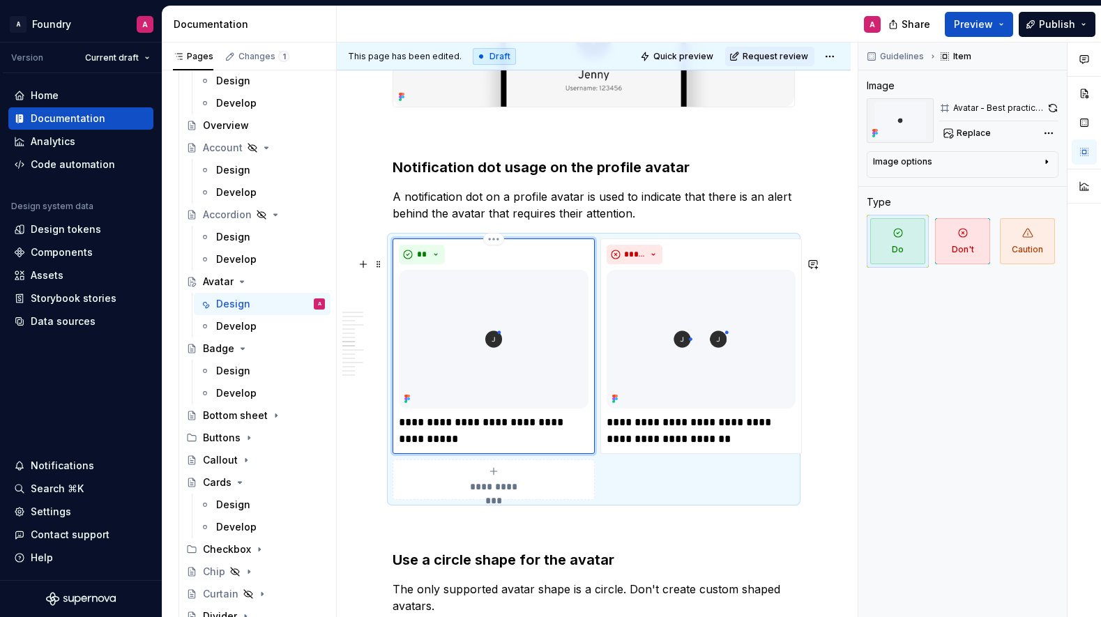
click at [414, 443] on p "**********" at bounding box center [494, 430] width 190 height 33
click at [477, 448] on p "**********" at bounding box center [494, 430] width 190 height 33
click at [833, 436] on div "**********" at bounding box center [594, 44] width 514 height 4961
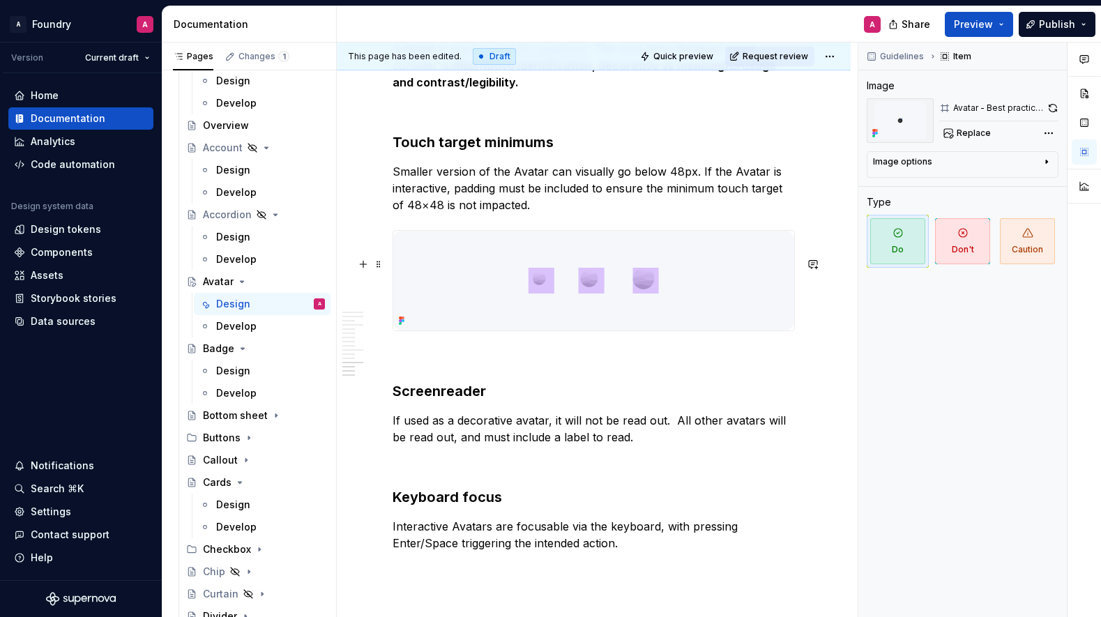
scroll to position [4580, 0]
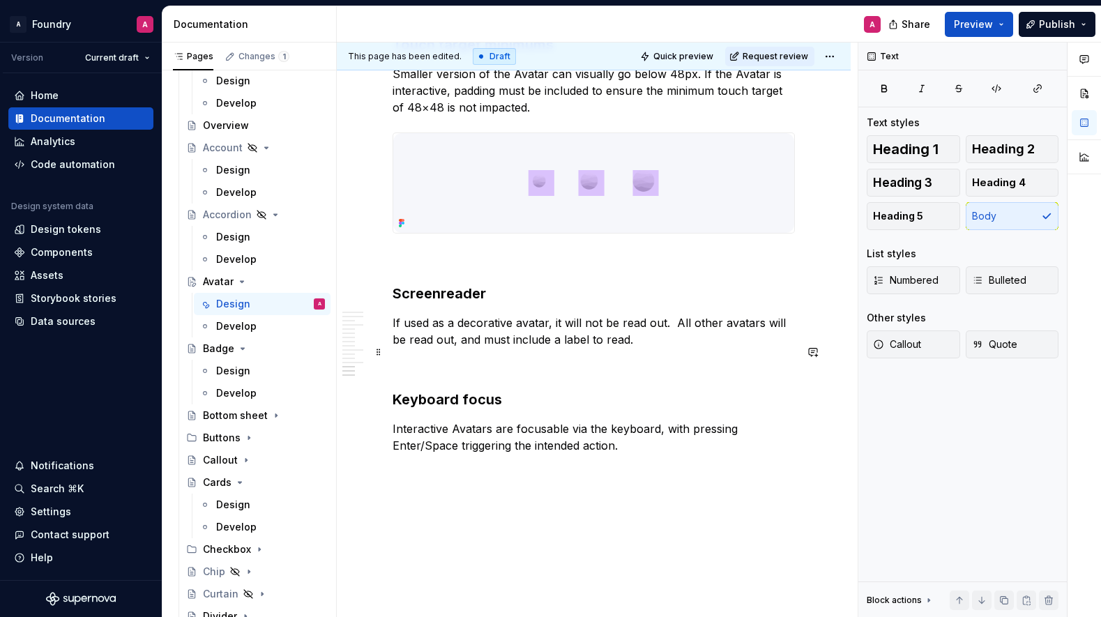
click at [676, 348] on p "If used as a decorative avatar, it will not be read out. All other avatars will…" at bounding box center [594, 331] width 402 height 33
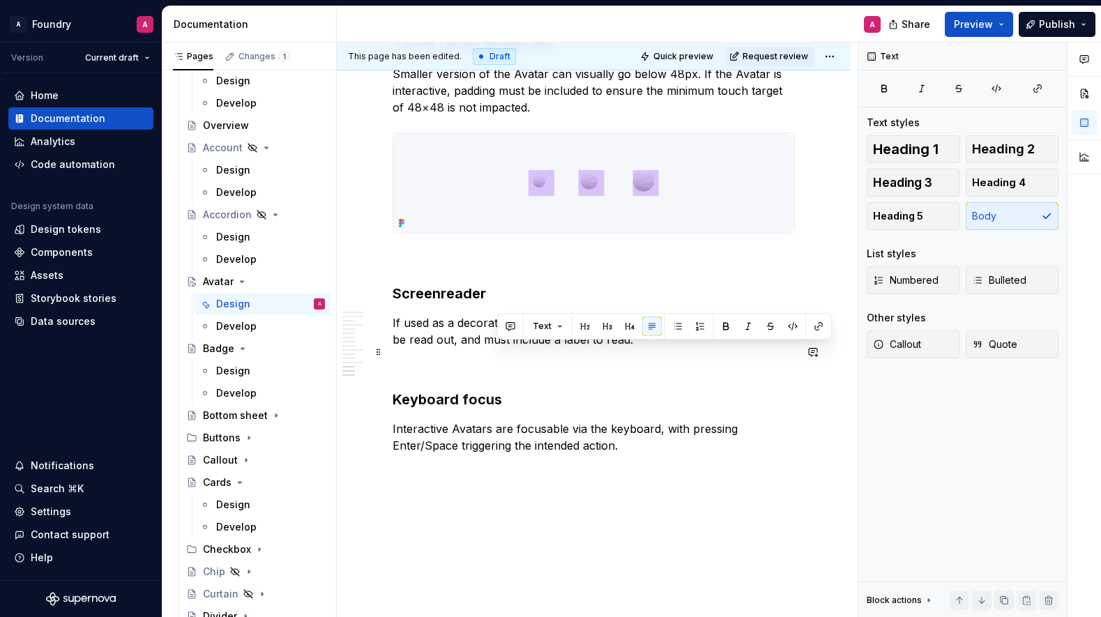
drag, startPoint x: 503, startPoint y: 352, endPoint x: 661, endPoint y: 346, distance: 157.7
click at [661, 346] on p "If used as a decorative avatar, it will not be read out. All other avatars will…" at bounding box center [594, 331] width 402 height 33
click at [633, 348] on p "If used as a decorative avatar, it will not be read out. All other avatars will…" at bounding box center [594, 331] width 402 height 33
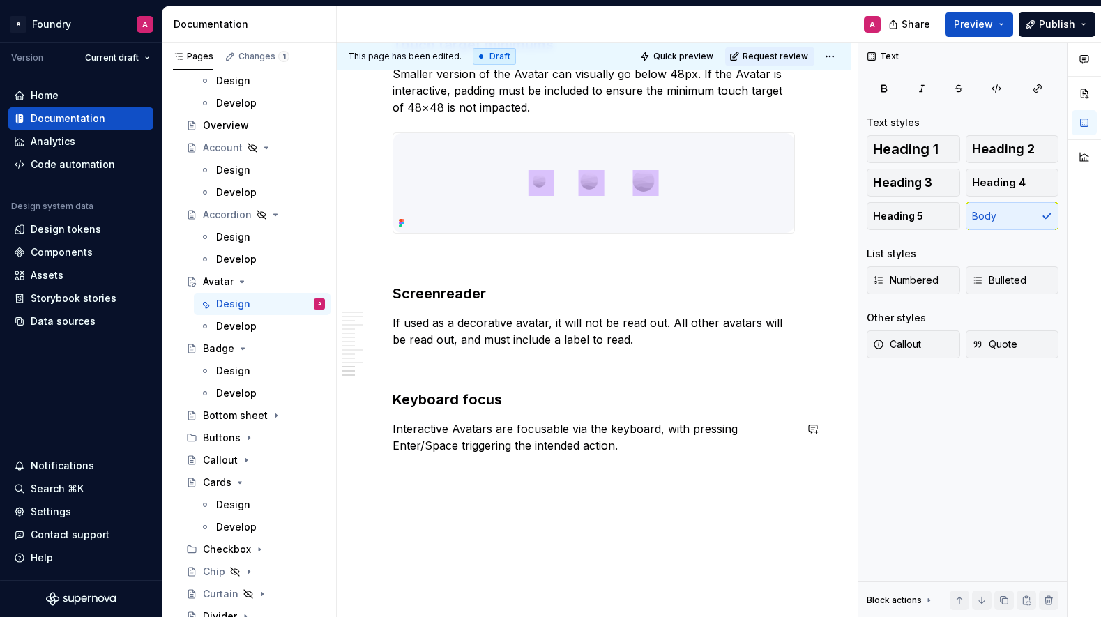
click at [781, 454] on p "Interactive Avatars are focusable via the keyboard, with pressing Enter/Space t…" at bounding box center [594, 437] width 402 height 33
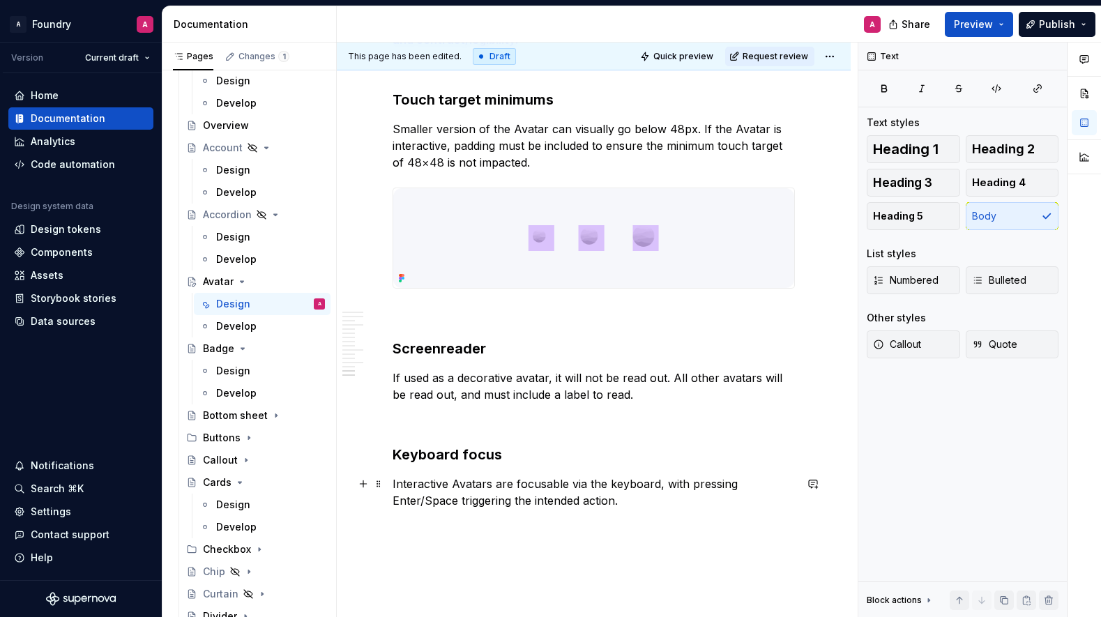
scroll to position [4647, 0]
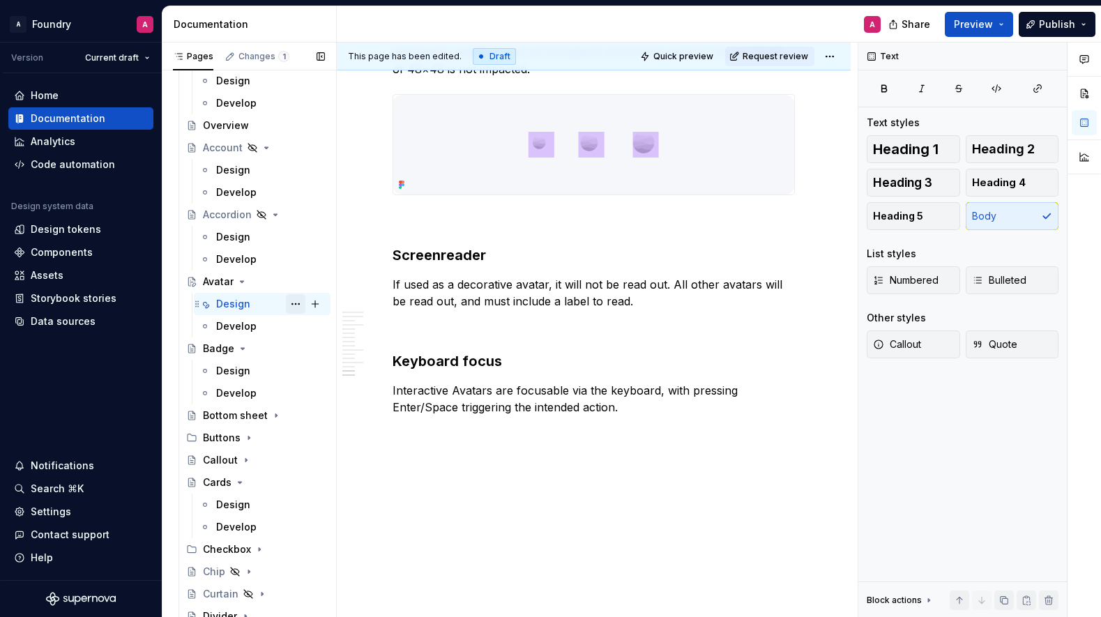
click at [299, 300] on button "Page tree" at bounding box center [296, 304] width 20 height 20
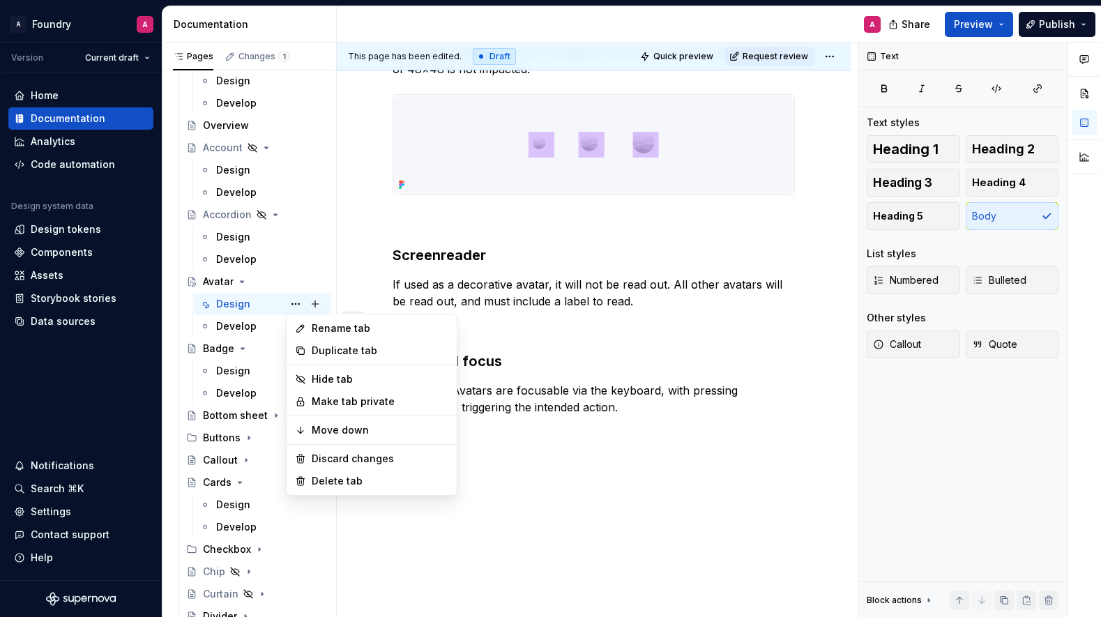
click at [681, 502] on html "A Foundry A Version Current draft Home Documentation Analytics Code automation …" at bounding box center [550, 308] width 1101 height 617
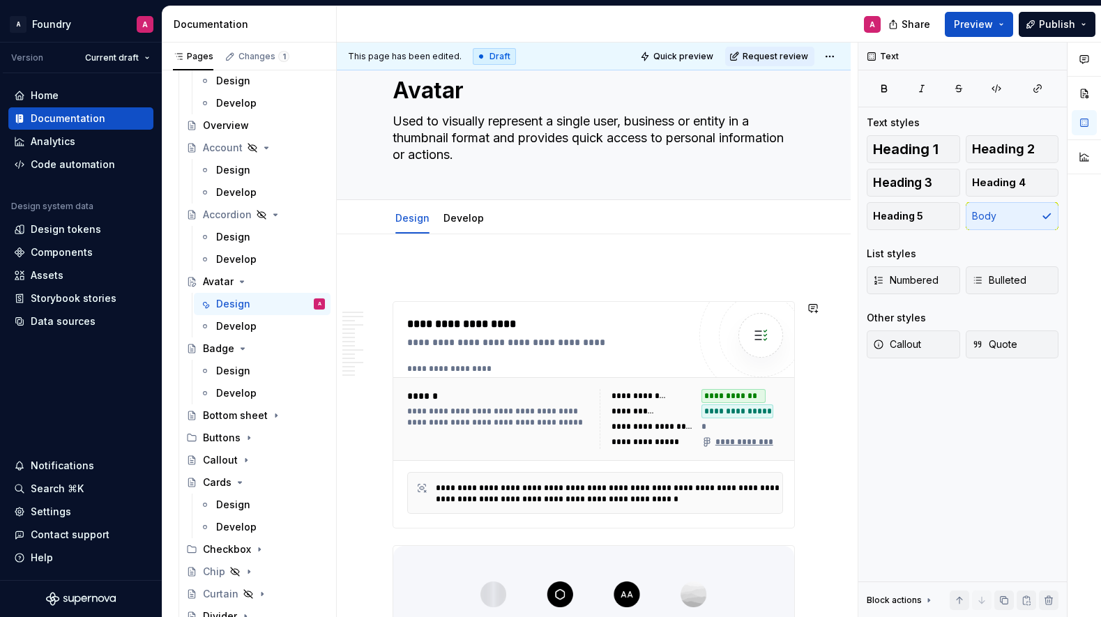
scroll to position [0, 0]
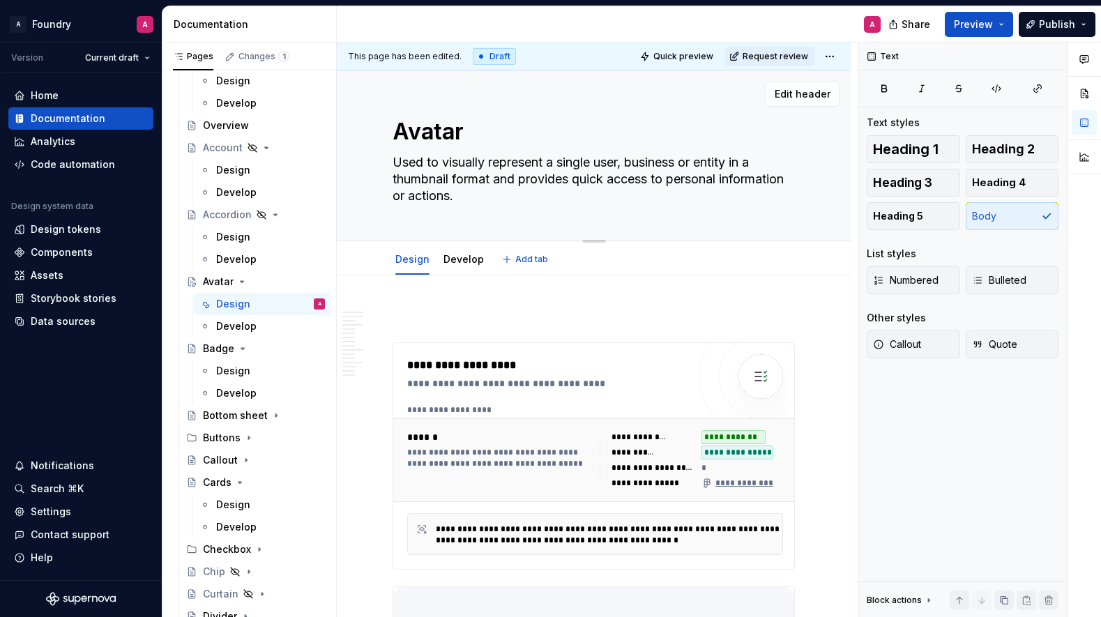
click at [525, 179] on textarea "Used to visually represent a single user, business or entity in a thumbnail for…" at bounding box center [591, 179] width 402 height 56
click at [535, 198] on textarea "Used to visually represent a single user, business or entity in a thumbnail for…" at bounding box center [591, 179] width 402 height 56
drag, startPoint x: 522, startPoint y: 197, endPoint x: 460, endPoint y: 197, distance: 62.1
click at [460, 197] on textarea "Used to visually represent a single user, business or entity in a thumbnail for…" at bounding box center [591, 179] width 402 height 56
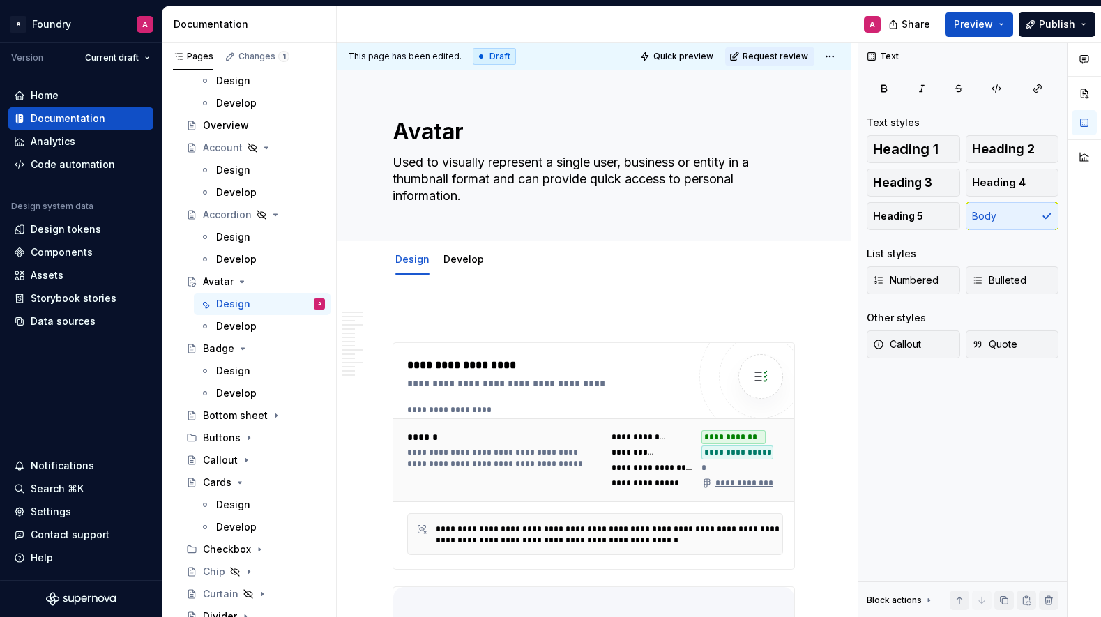
click at [0, 0] on button "Page tree" at bounding box center [0, 0] width 0 height 0
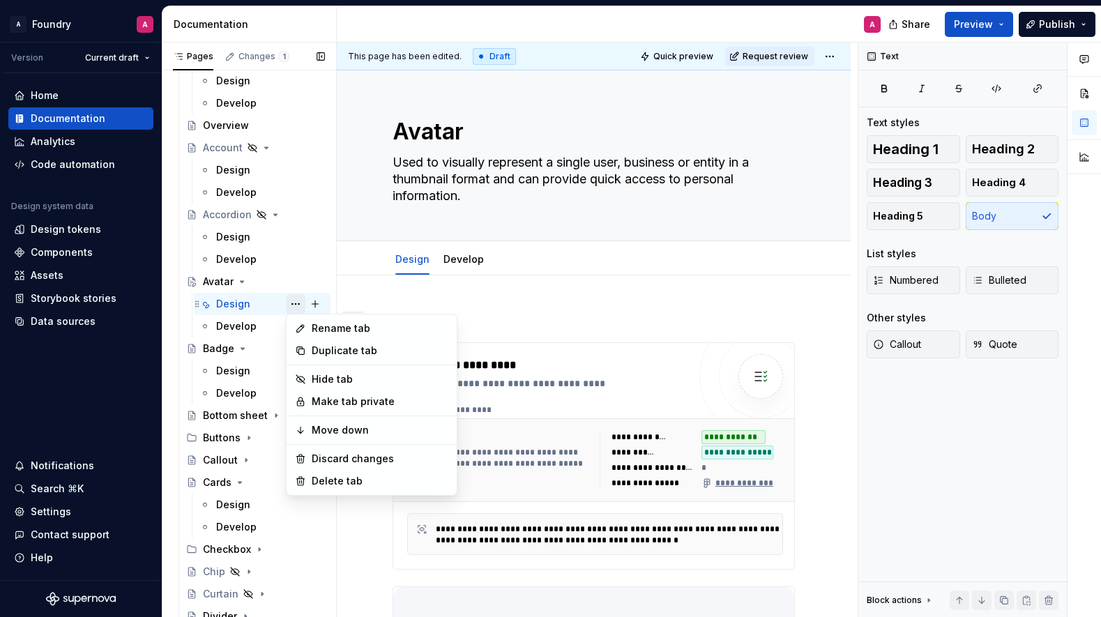
click at [294, 303] on div "Pages Changes 1 Add Accessibility guide for tree Page tree. Navigate the tree w…" at bounding box center [249, 333] width 174 height 581
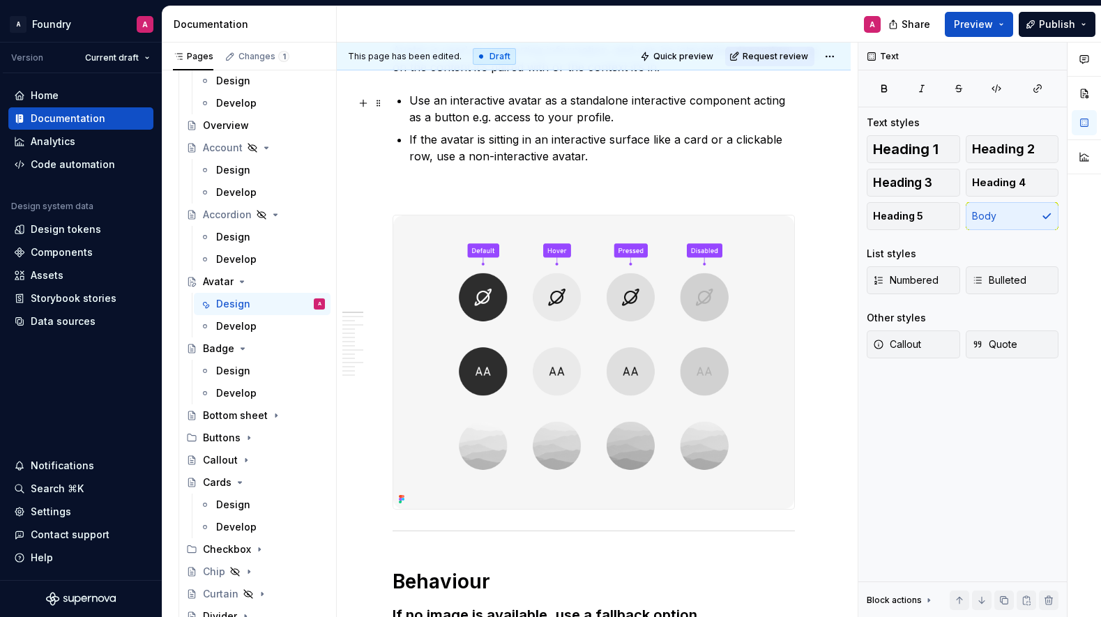
scroll to position [865, 0]
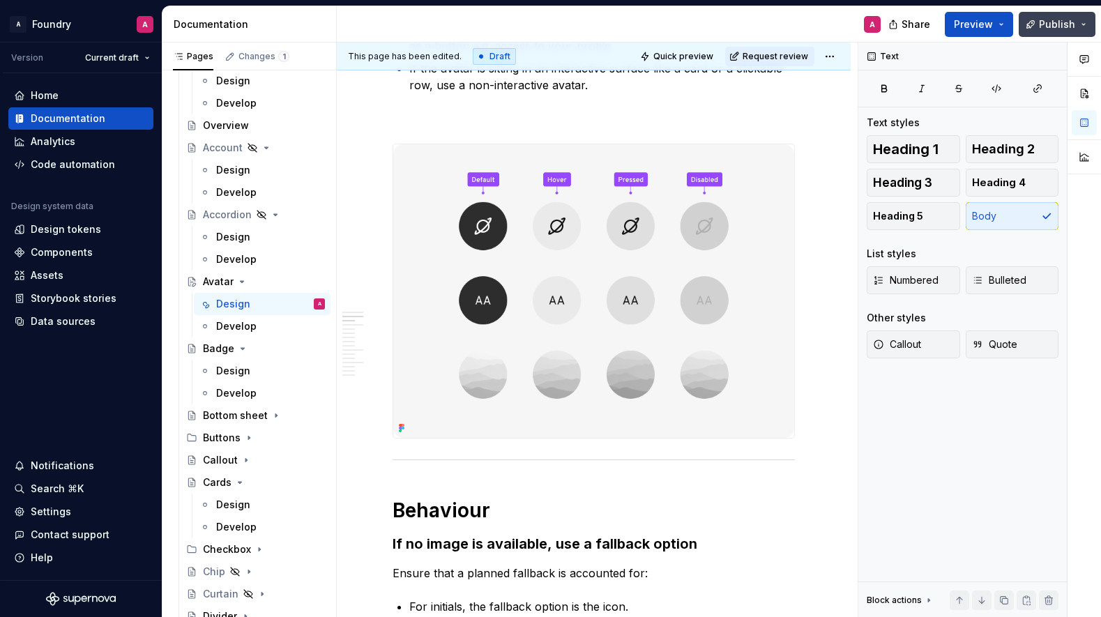
click at [1064, 26] on span "Publish" at bounding box center [1057, 24] width 36 height 14
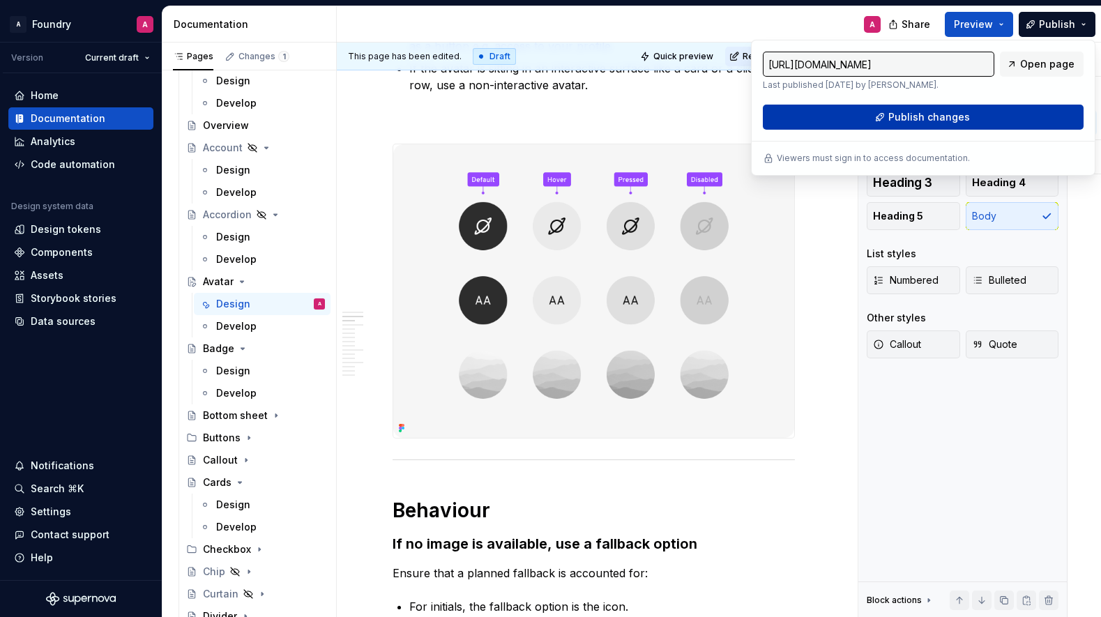
click at [912, 116] on span "Publish changes" at bounding box center [930, 117] width 82 height 14
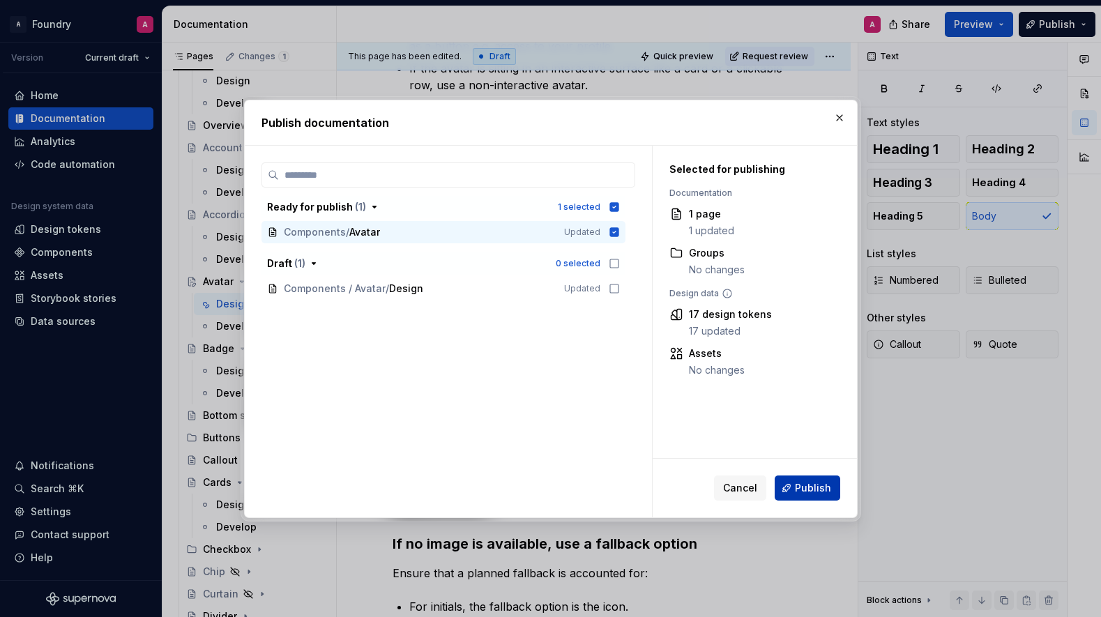
click at [804, 481] on span "Publish" at bounding box center [813, 488] width 36 height 14
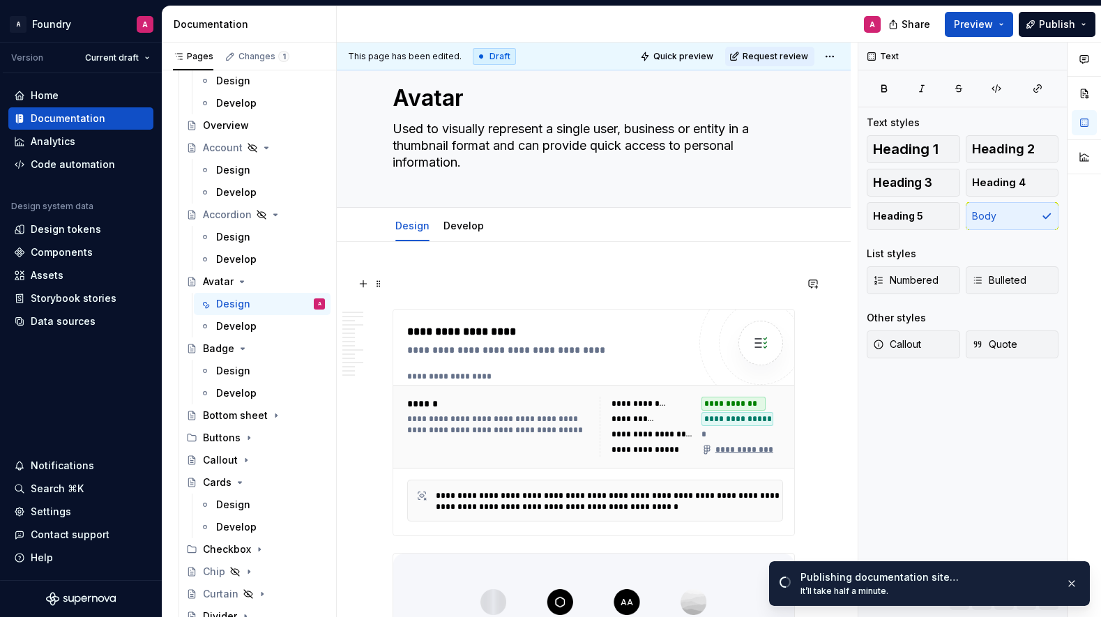
scroll to position [0, 0]
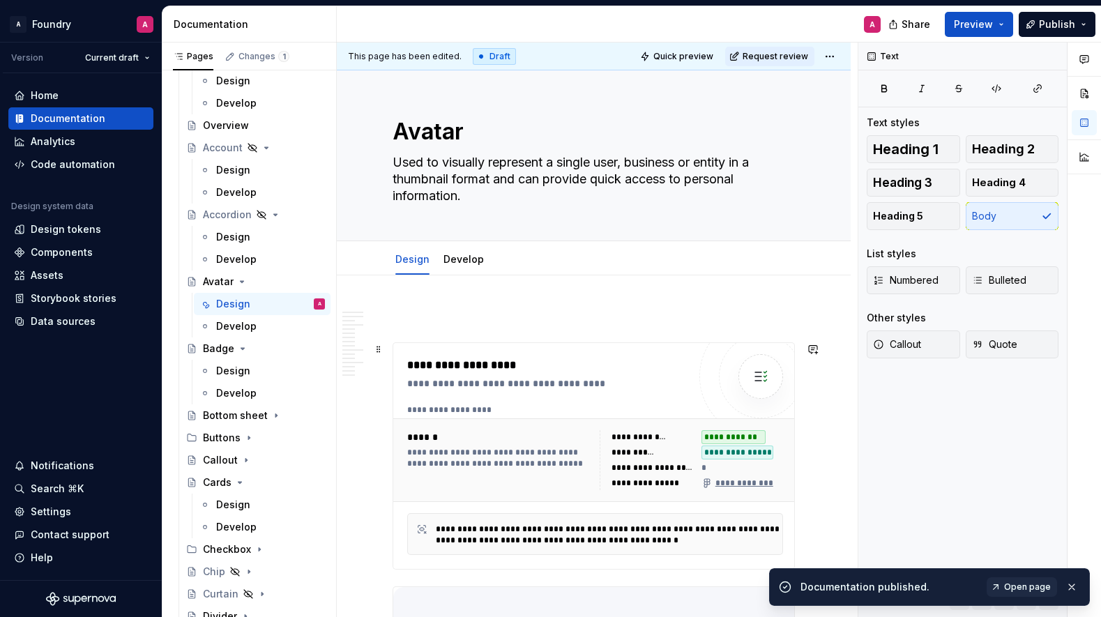
click at [824, 471] on div "**********" at bounding box center [597, 330] width 521 height 575
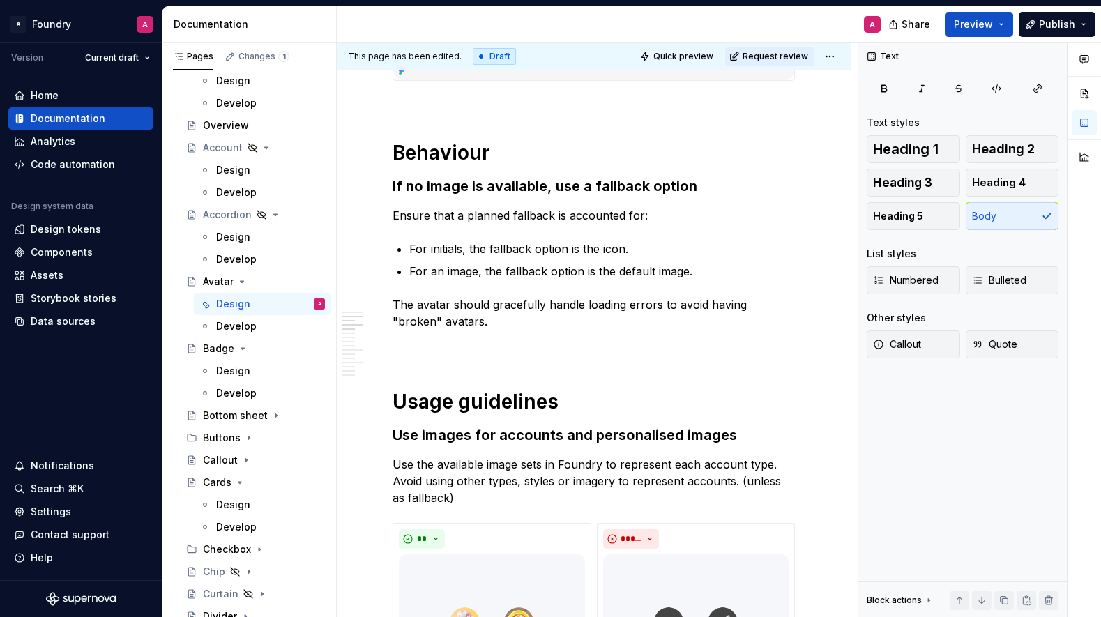
scroll to position [1221, 0]
click at [437, 56] on span "This page has been edited." at bounding box center [405, 56] width 114 height 11
click at [436, 56] on span "This page has been edited." at bounding box center [405, 56] width 114 height 11
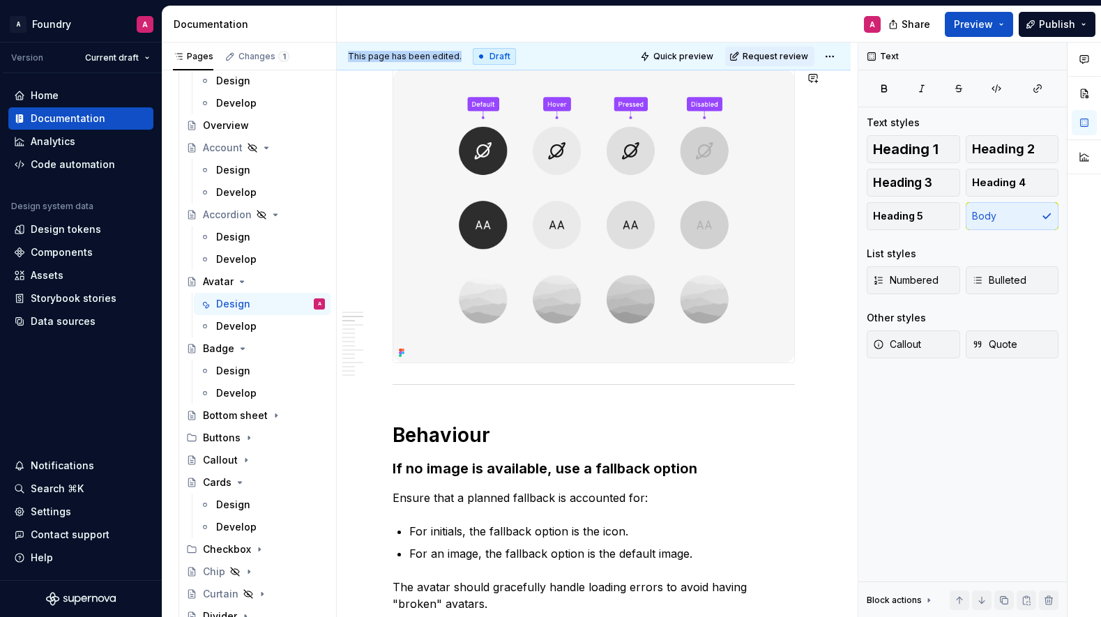
click at [436, 56] on span "This page has been edited." at bounding box center [405, 56] width 114 height 11
click at [437, 56] on span "This page has been edited." at bounding box center [405, 56] width 114 height 11
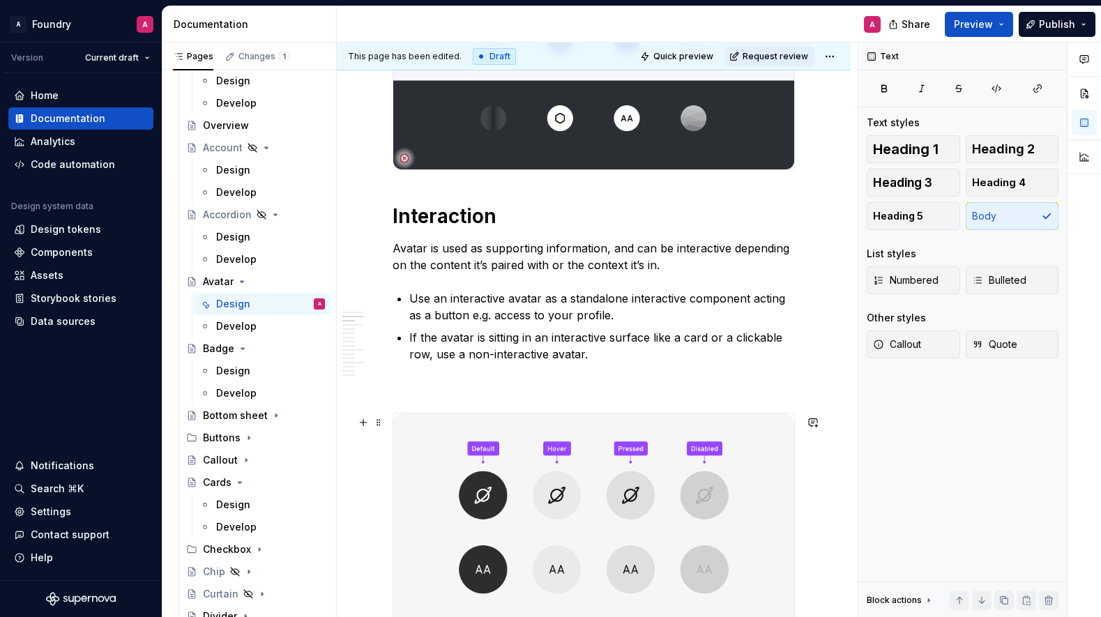
scroll to position [0, 0]
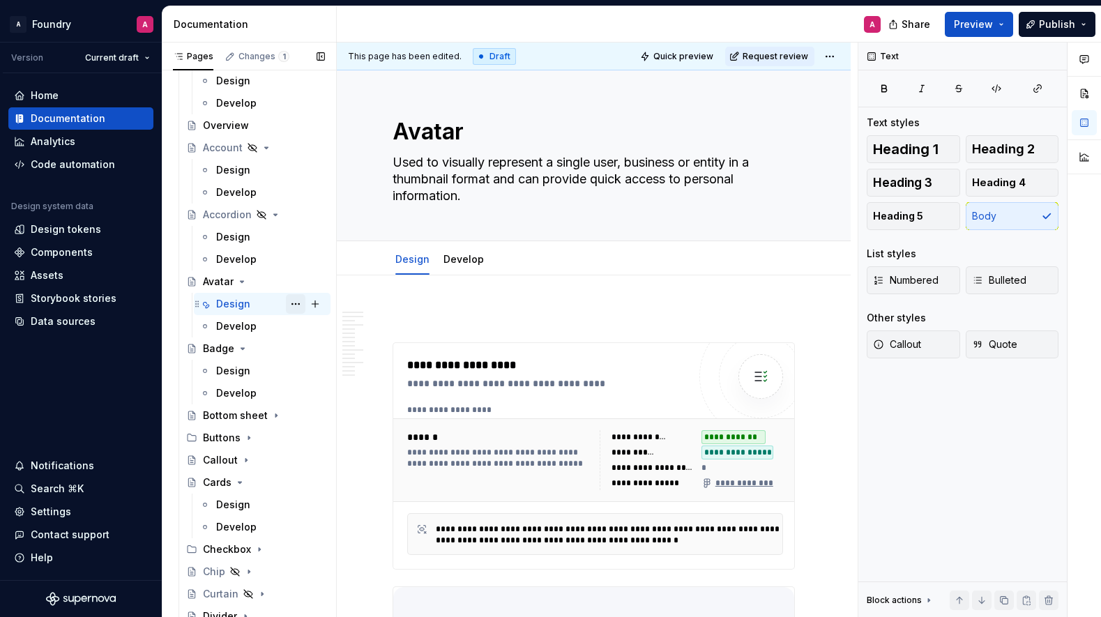
click at [296, 305] on button "Page tree" at bounding box center [296, 304] width 20 height 20
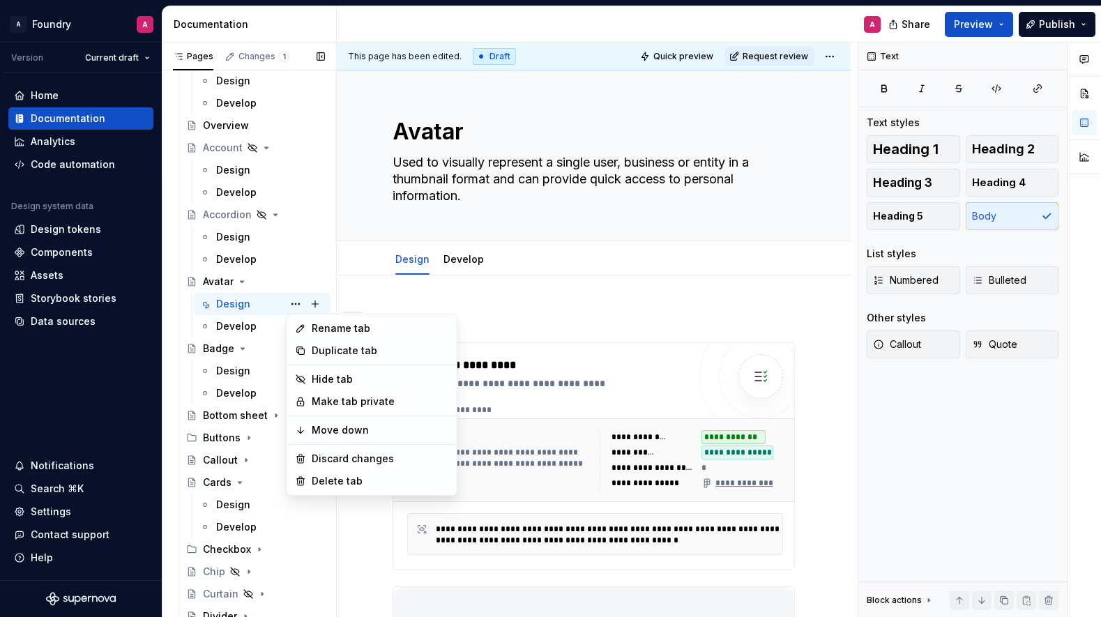
click at [330, 273] on div "Pages Changes 1 Add Accessibility guide for tree Page tree. Navigate the tree w…" at bounding box center [249, 333] width 174 height 581
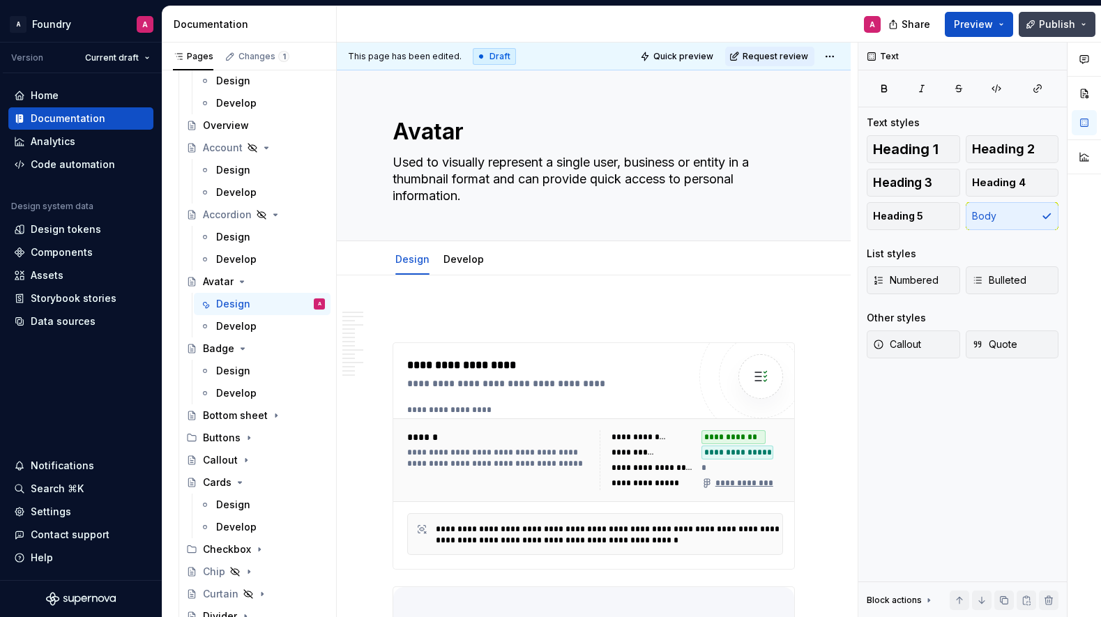
click at [1071, 24] on span "Publish" at bounding box center [1057, 24] width 36 height 14
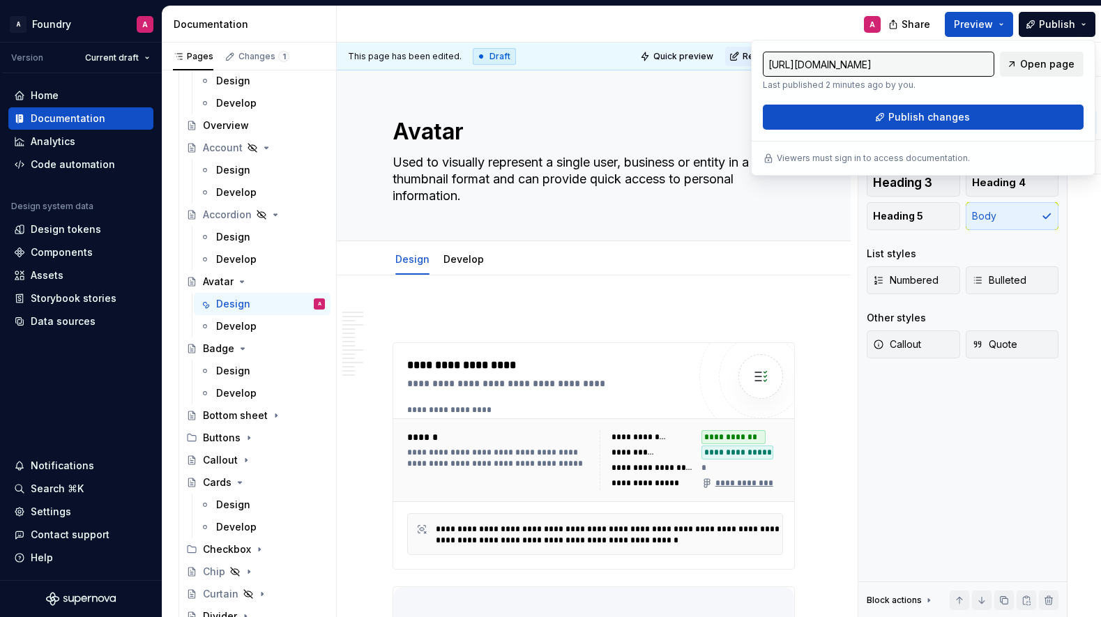
click at [1043, 63] on span "Open page" at bounding box center [1048, 64] width 54 height 14
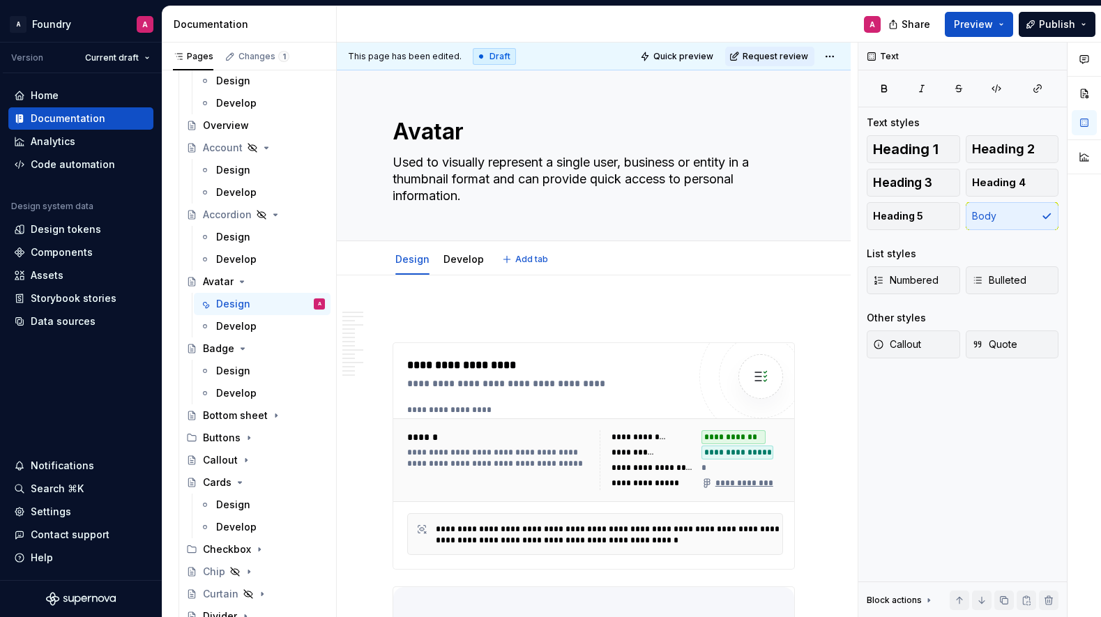
click at [846, 271] on div "Design Develop Add tab" at bounding box center [594, 258] width 514 height 34
click at [495, 54] on div "Draft" at bounding box center [494, 56] width 43 height 17
drag, startPoint x: 495, startPoint y: 54, endPoint x: 733, endPoint y: 59, distance: 237.9
click at [495, 54] on div "Draft" at bounding box center [494, 56] width 43 height 17
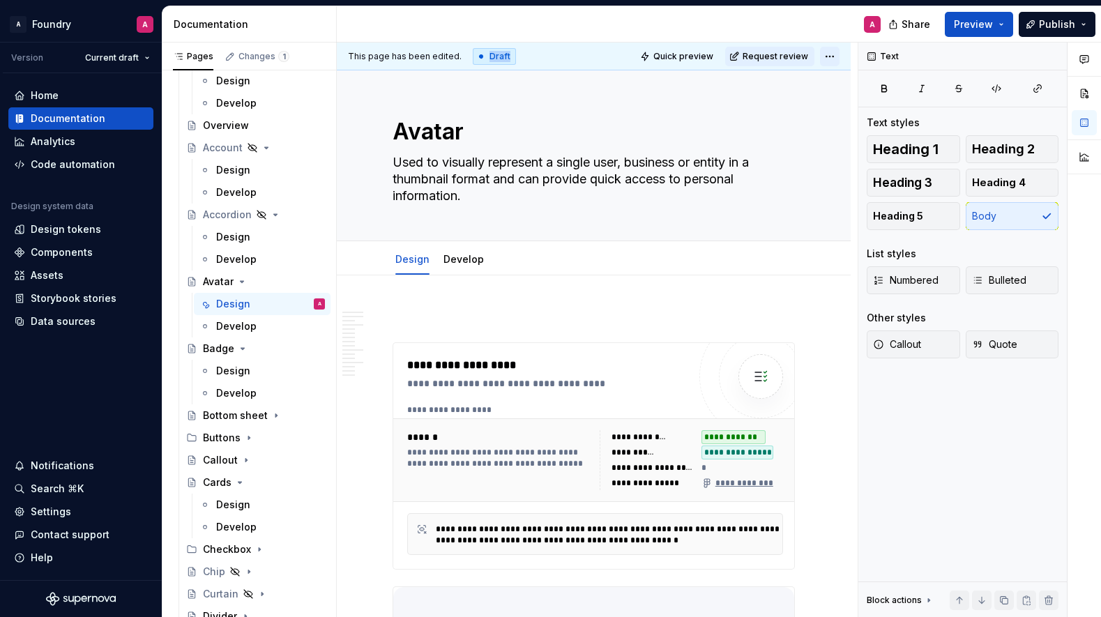
click at [832, 54] on html "A Foundry A Version Current draft Home Documentation Analytics Code automation …" at bounding box center [550, 308] width 1101 height 617
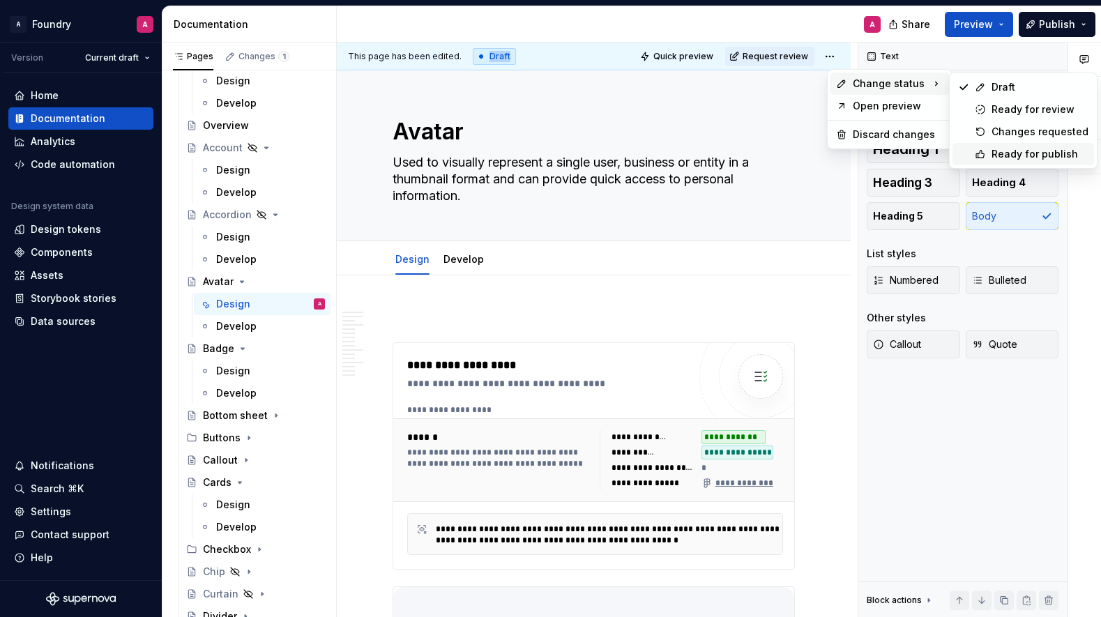
click at [1000, 152] on div "Ready for publish" at bounding box center [1040, 154] width 97 height 14
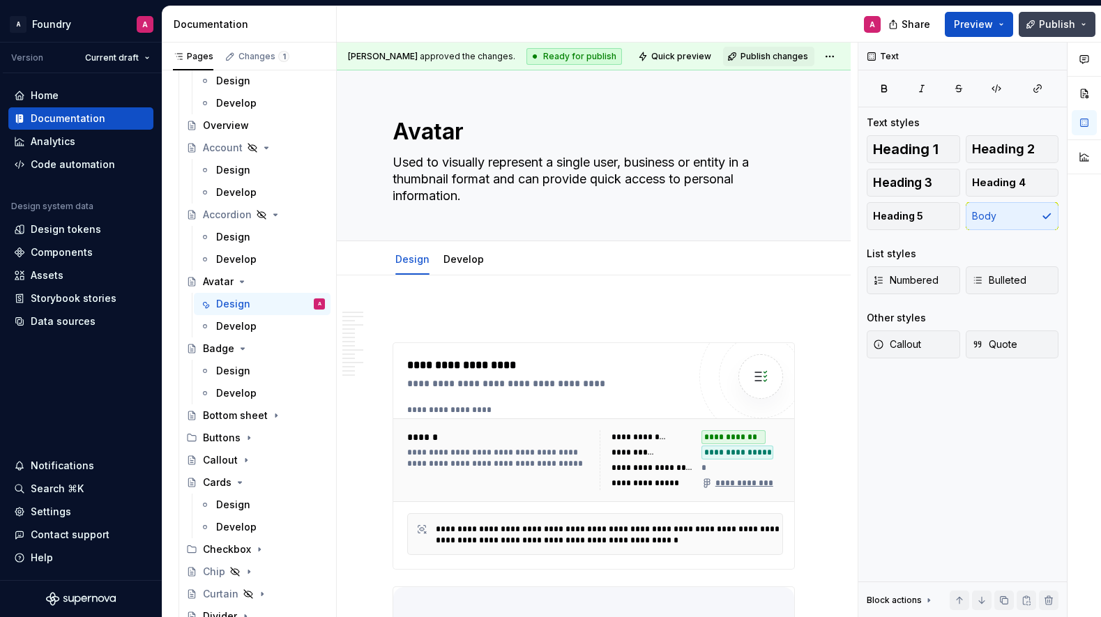
click at [1056, 26] on span "Publish" at bounding box center [1057, 24] width 36 height 14
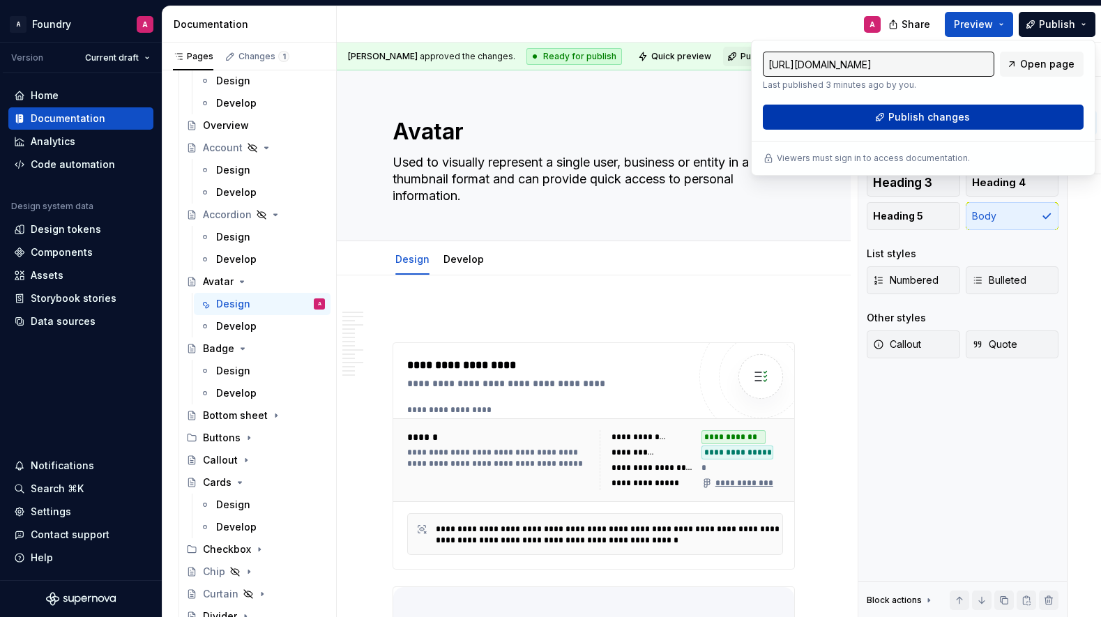
click at [922, 118] on span "Publish changes" at bounding box center [930, 117] width 82 height 14
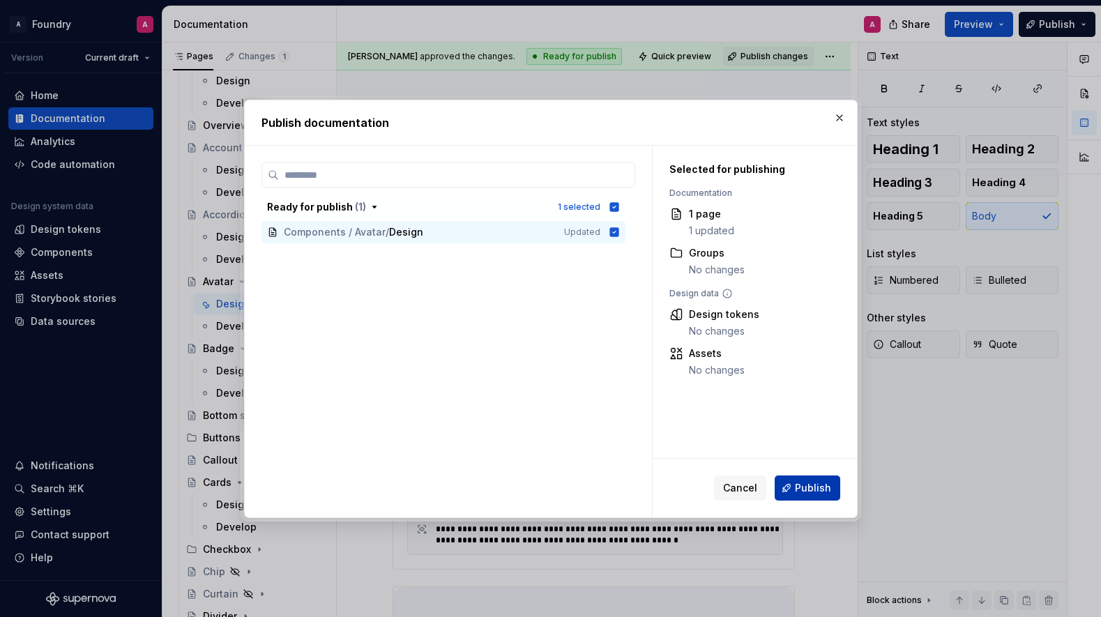
click at [804, 487] on span "Publish" at bounding box center [813, 488] width 36 height 14
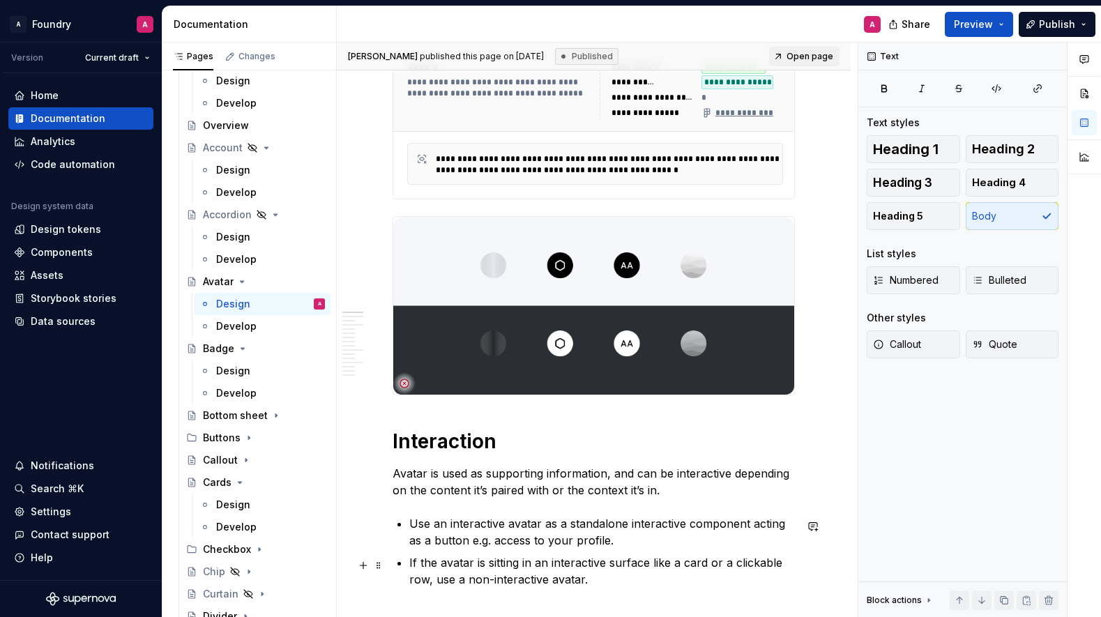
scroll to position [628, 0]
